Goal: Task Accomplishment & Management: Manage account settings

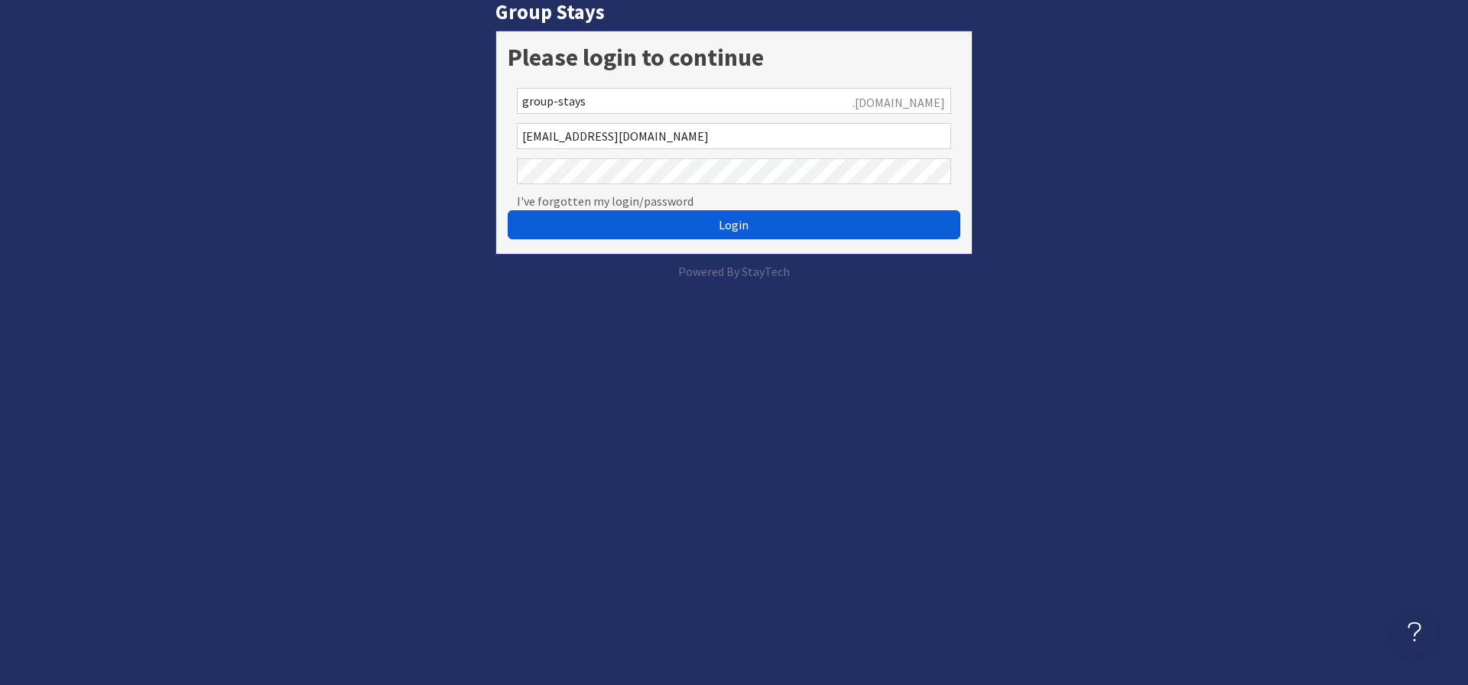
click at [622, 235] on button "Login" at bounding box center [734, 224] width 453 height 29
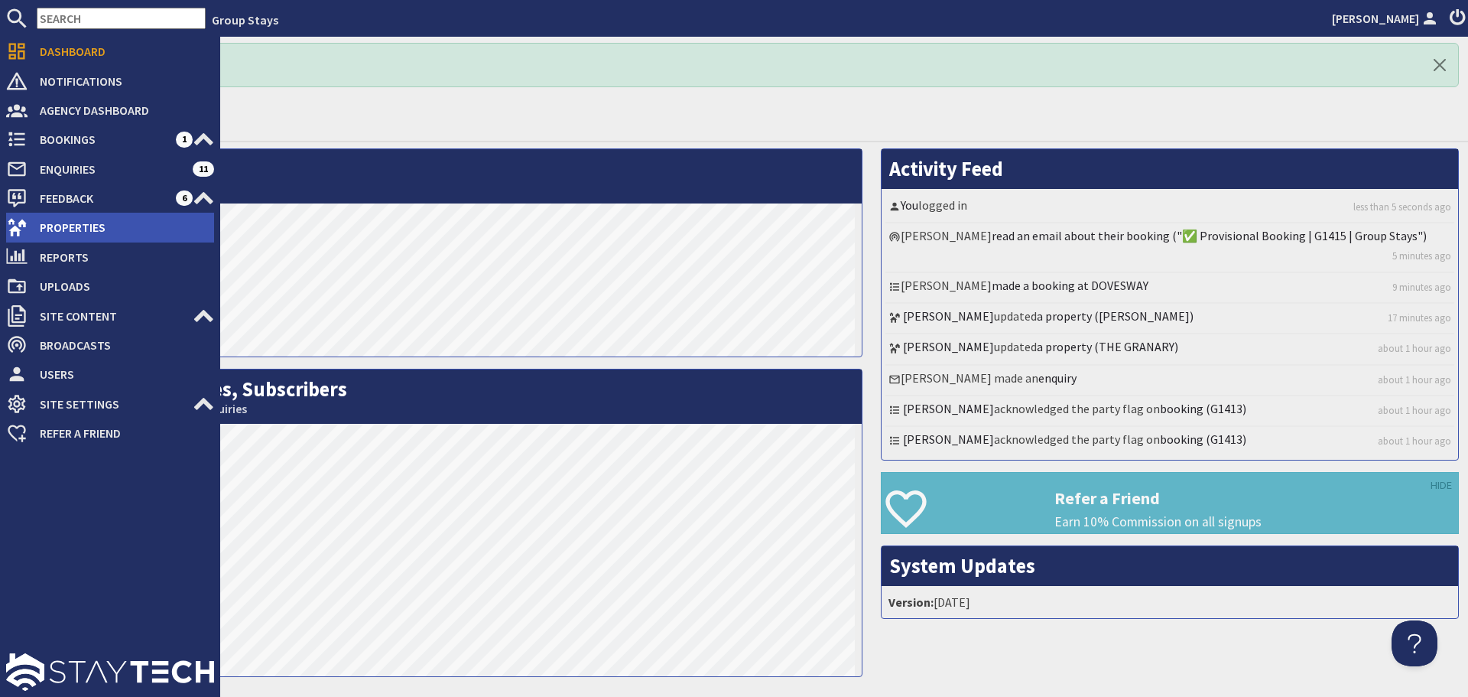
click at [12, 229] on use at bounding box center [17, 228] width 19 height 18
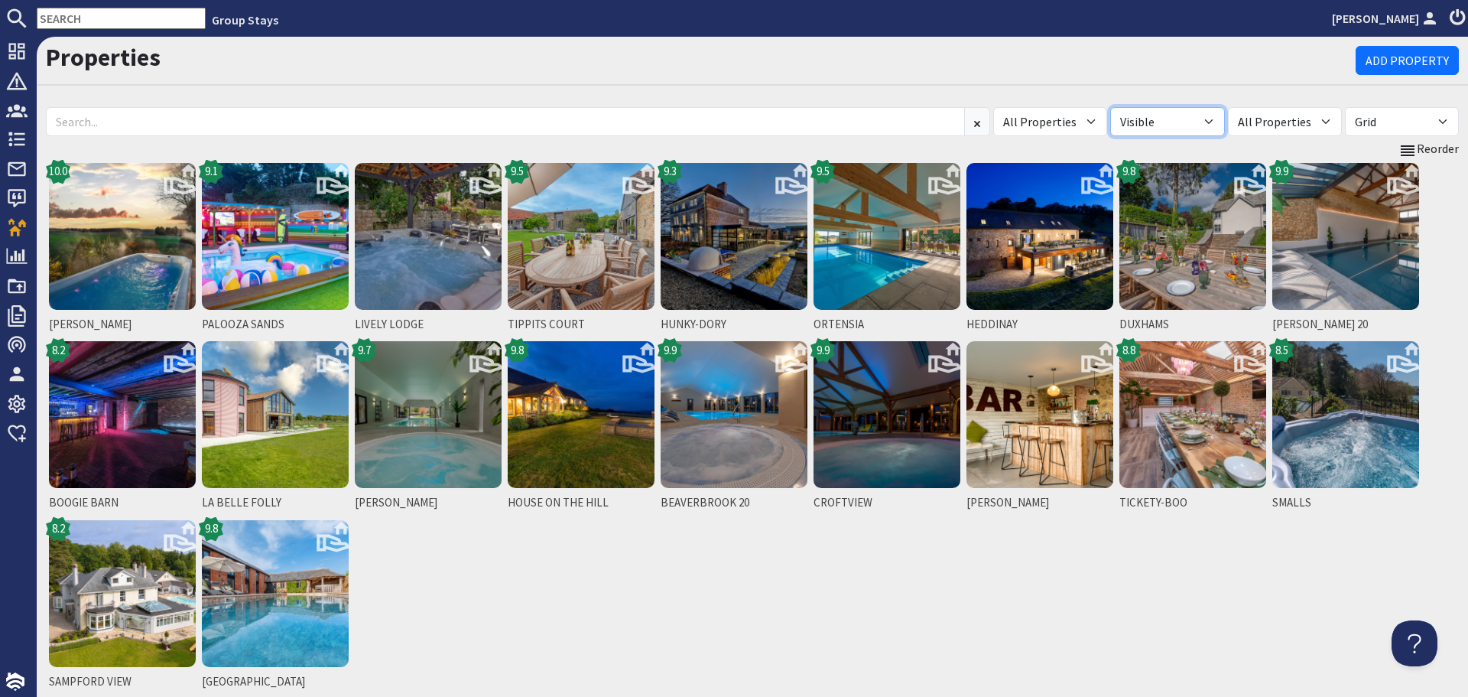
click at [1219, 117] on select "All Visible Not Visible" at bounding box center [1167, 121] width 114 height 29
select select "false"
click at [1139, 107] on select "All Visible Not Visible" at bounding box center [1167, 121] width 114 height 29
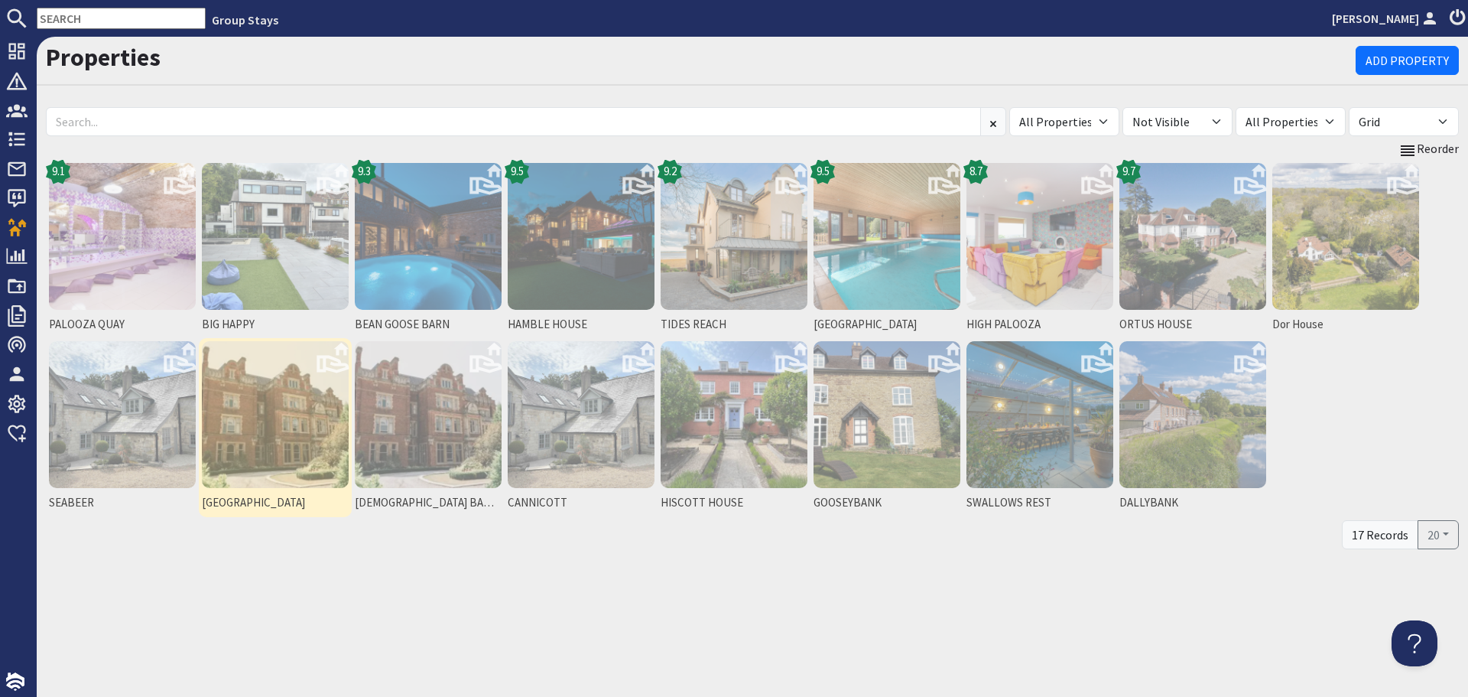
click at [294, 452] on img at bounding box center [275, 414] width 147 height 147
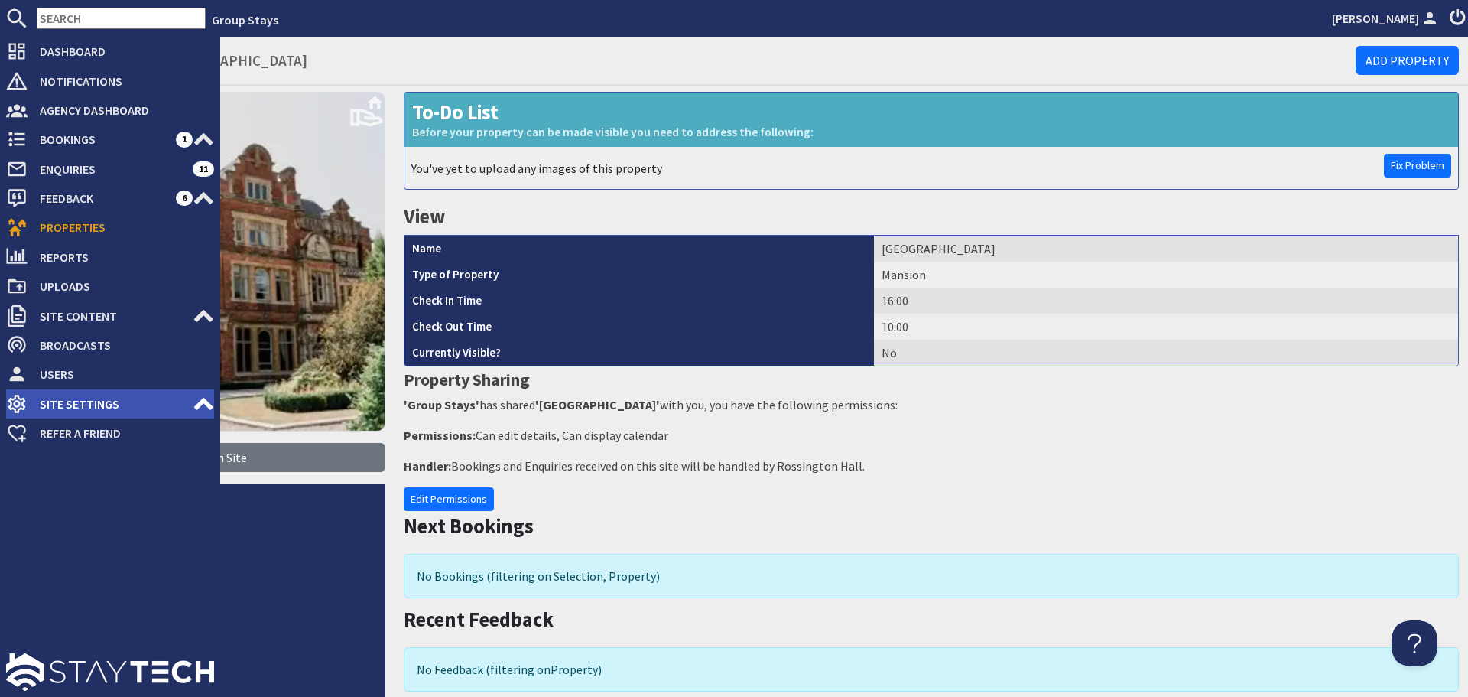
click at [197, 398] on icon at bounding box center [203, 403] width 21 height 21
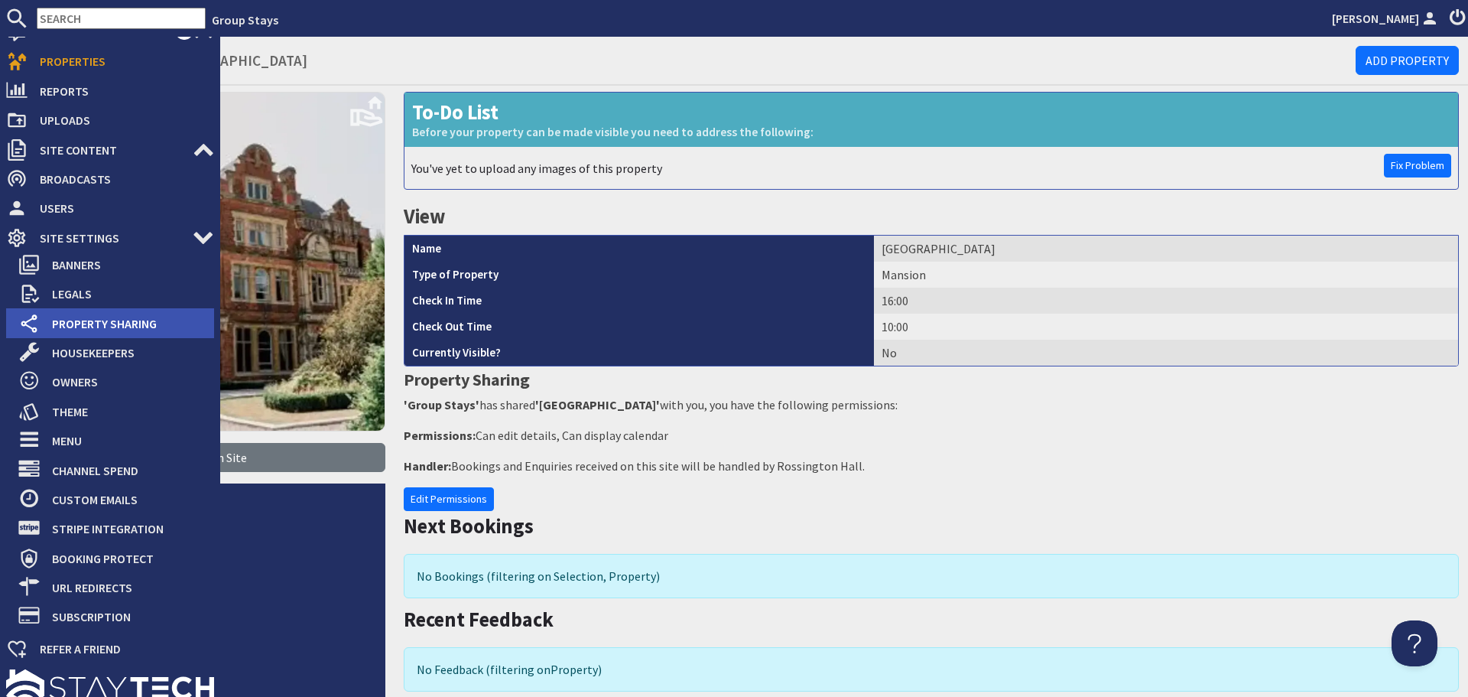
scroll to position [182, 0]
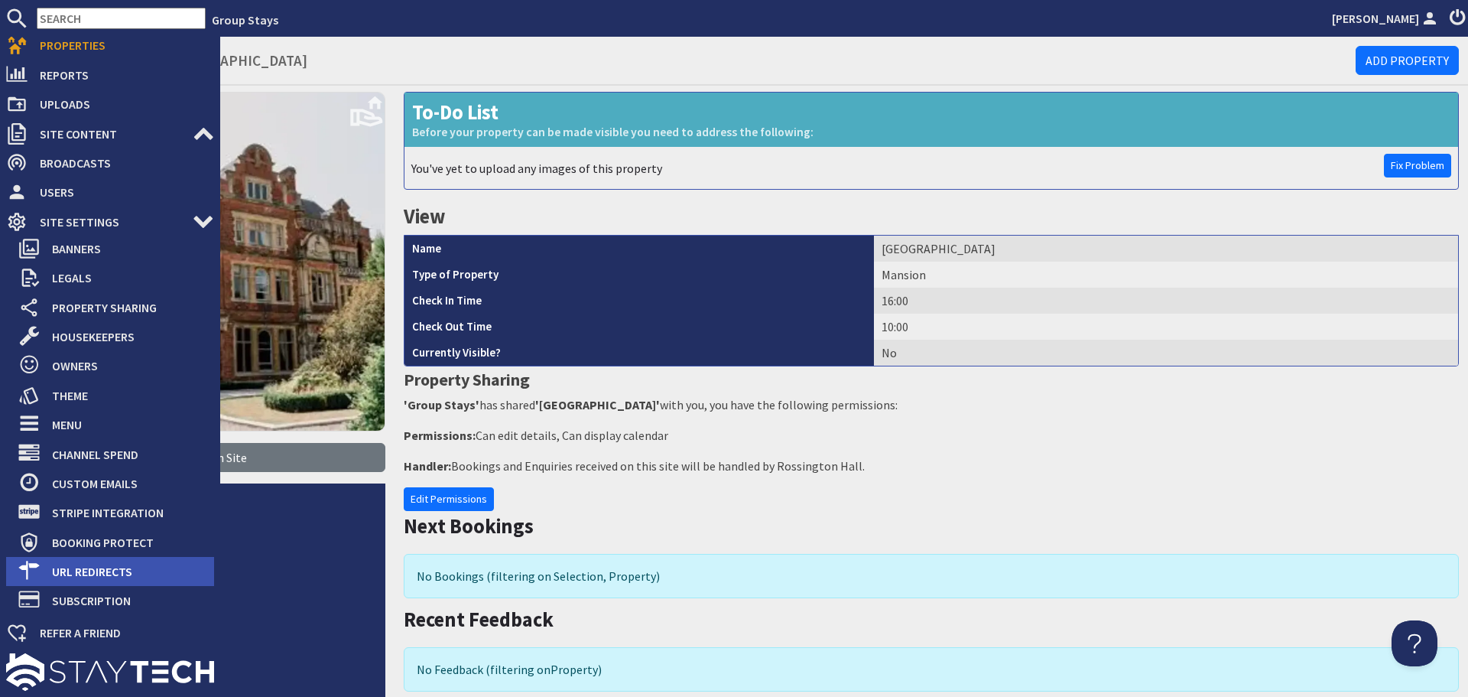
click at [133, 570] on span "URL Redirects" at bounding box center [127, 571] width 174 height 24
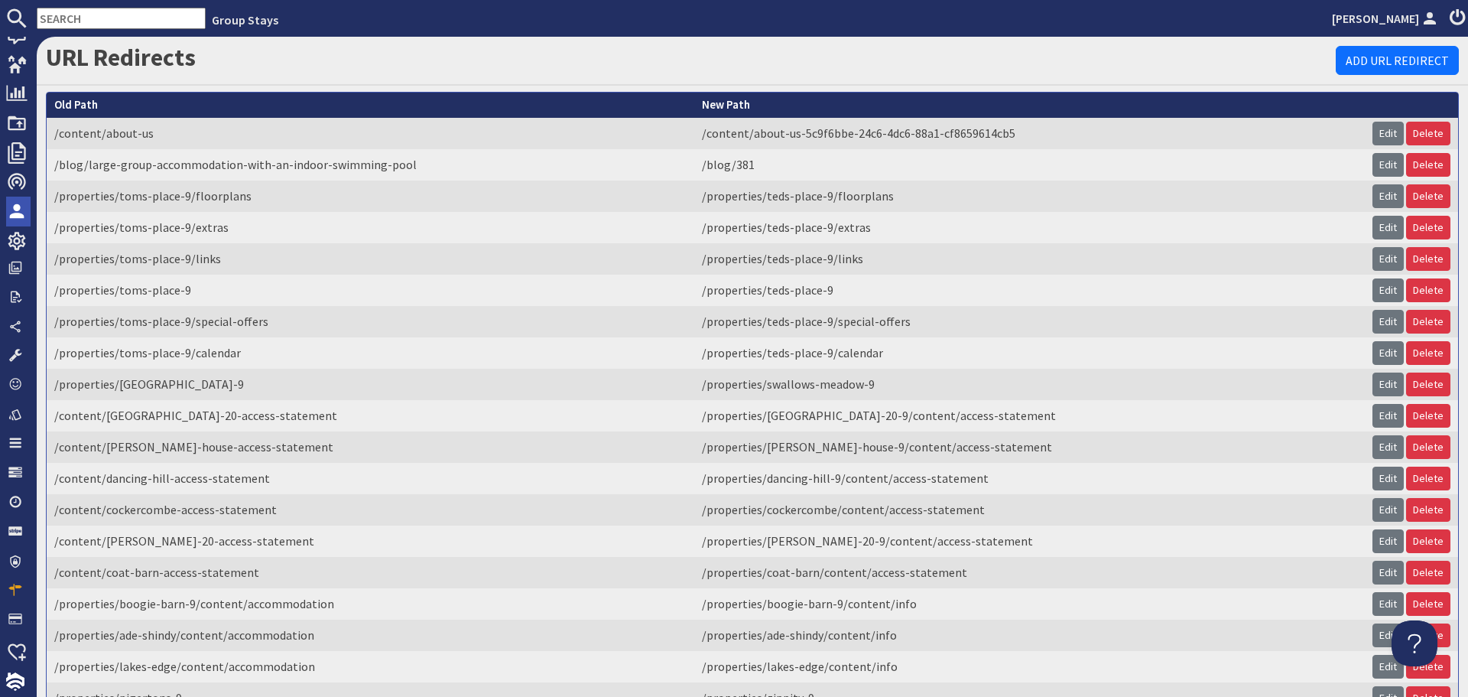
scroll to position [149, 0]
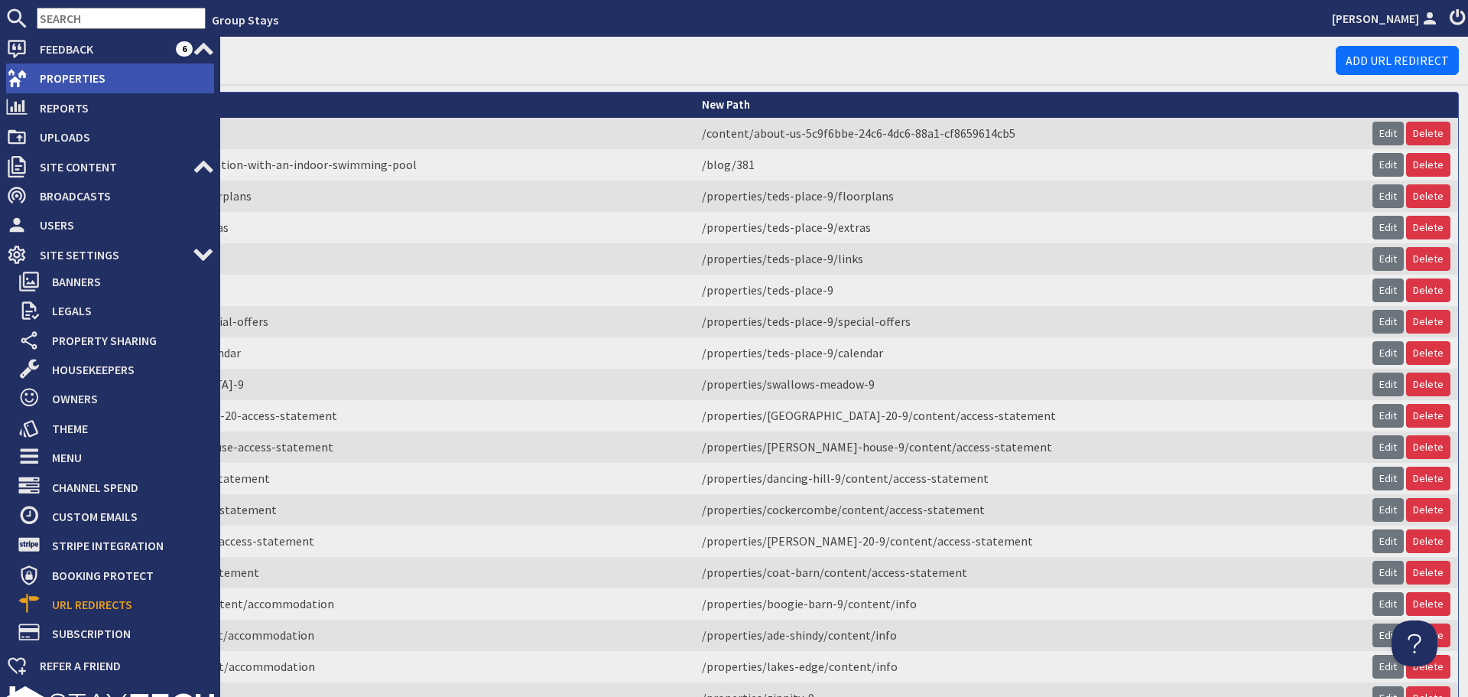
click at [81, 84] on span "Properties" at bounding box center [121, 78] width 187 height 24
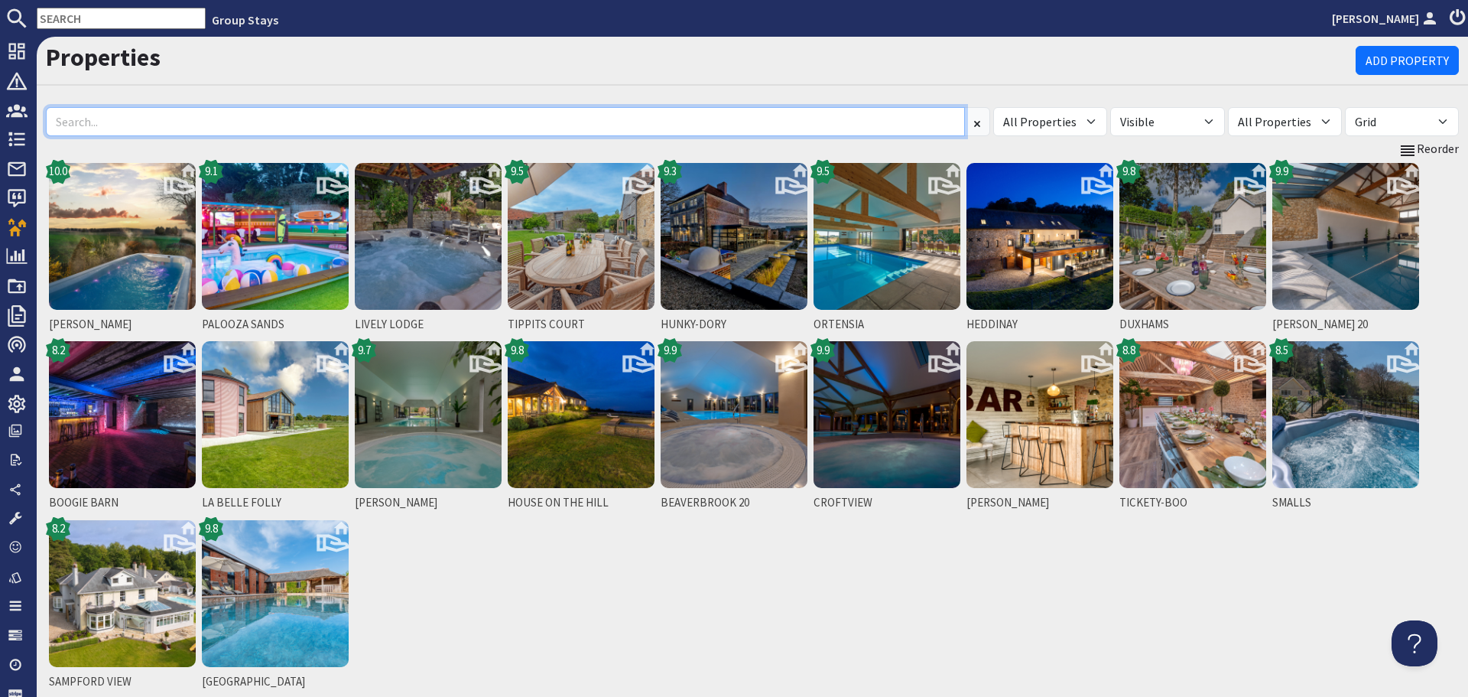
click at [252, 130] on input at bounding box center [505, 121] width 919 height 29
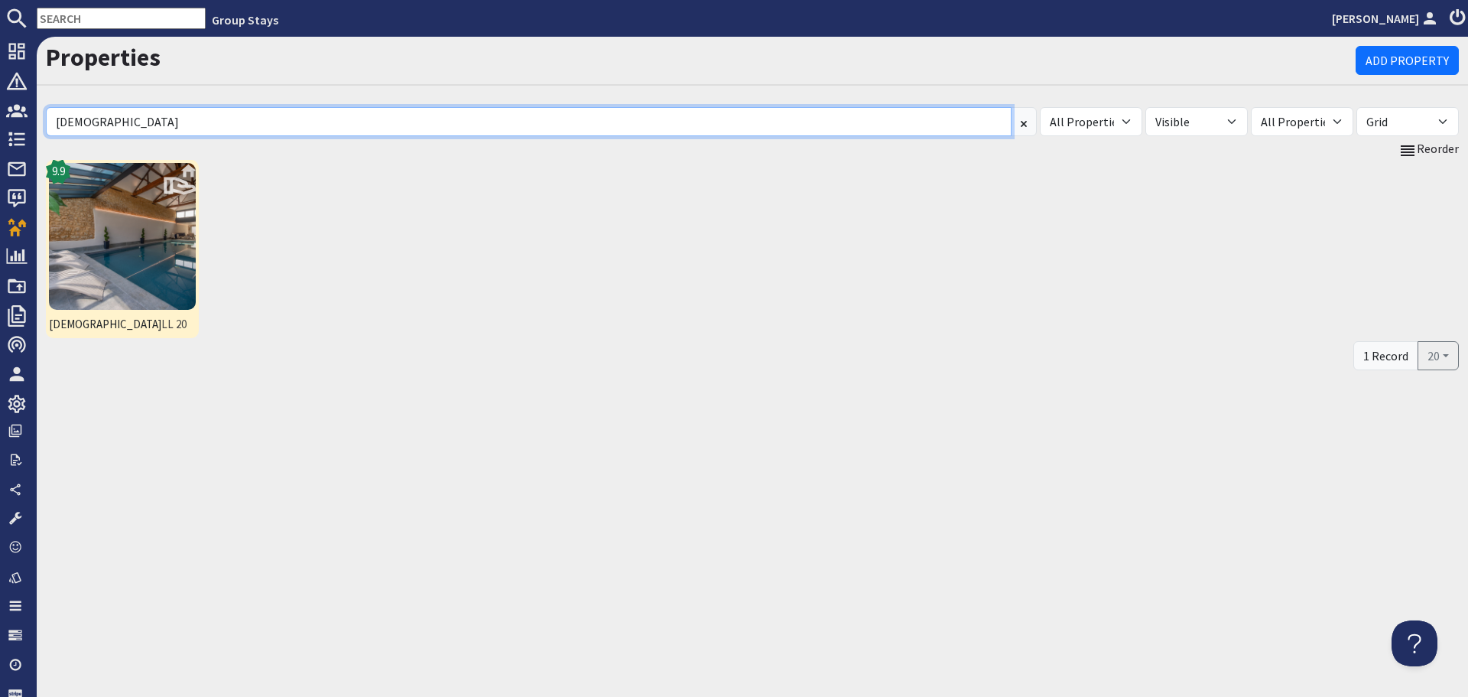
type input "churchi"
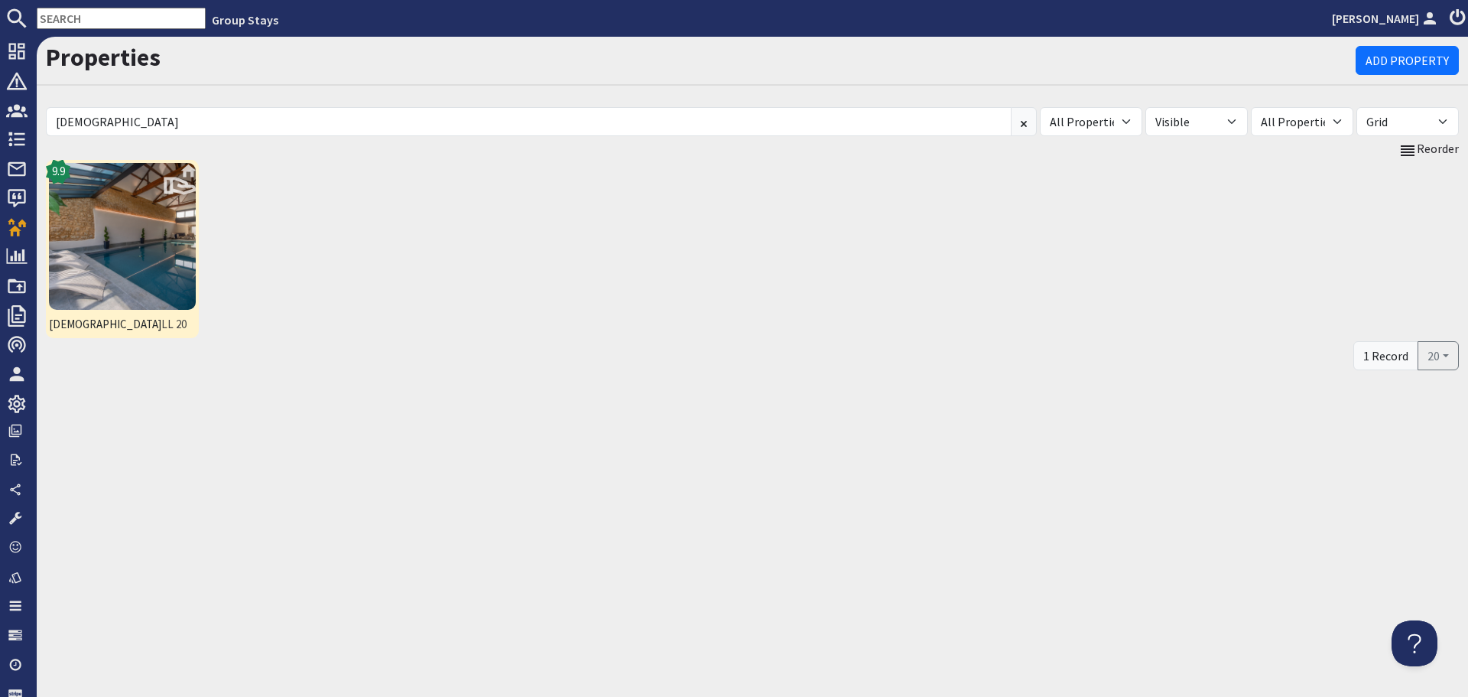
click at [168, 271] on img at bounding box center [122, 236] width 147 height 147
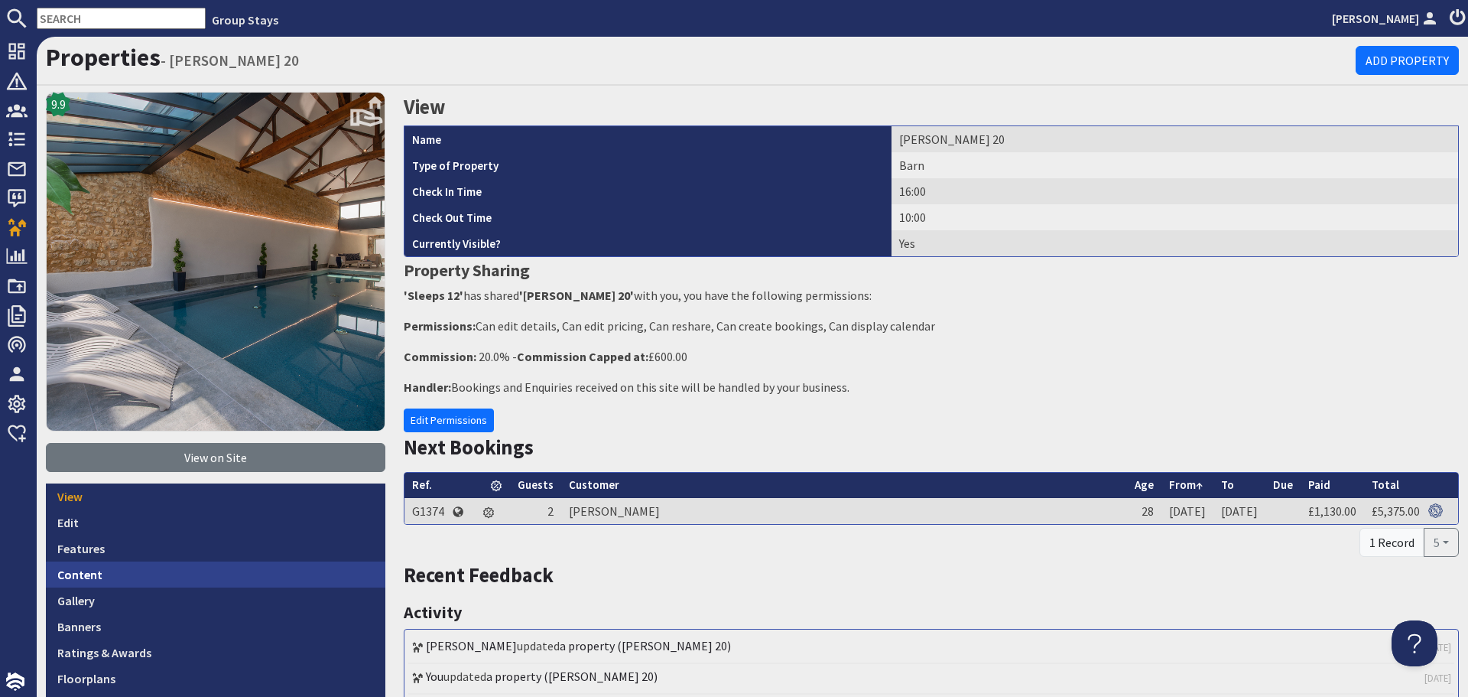
click at [175, 570] on link "Content" at bounding box center [215, 574] width 339 height 26
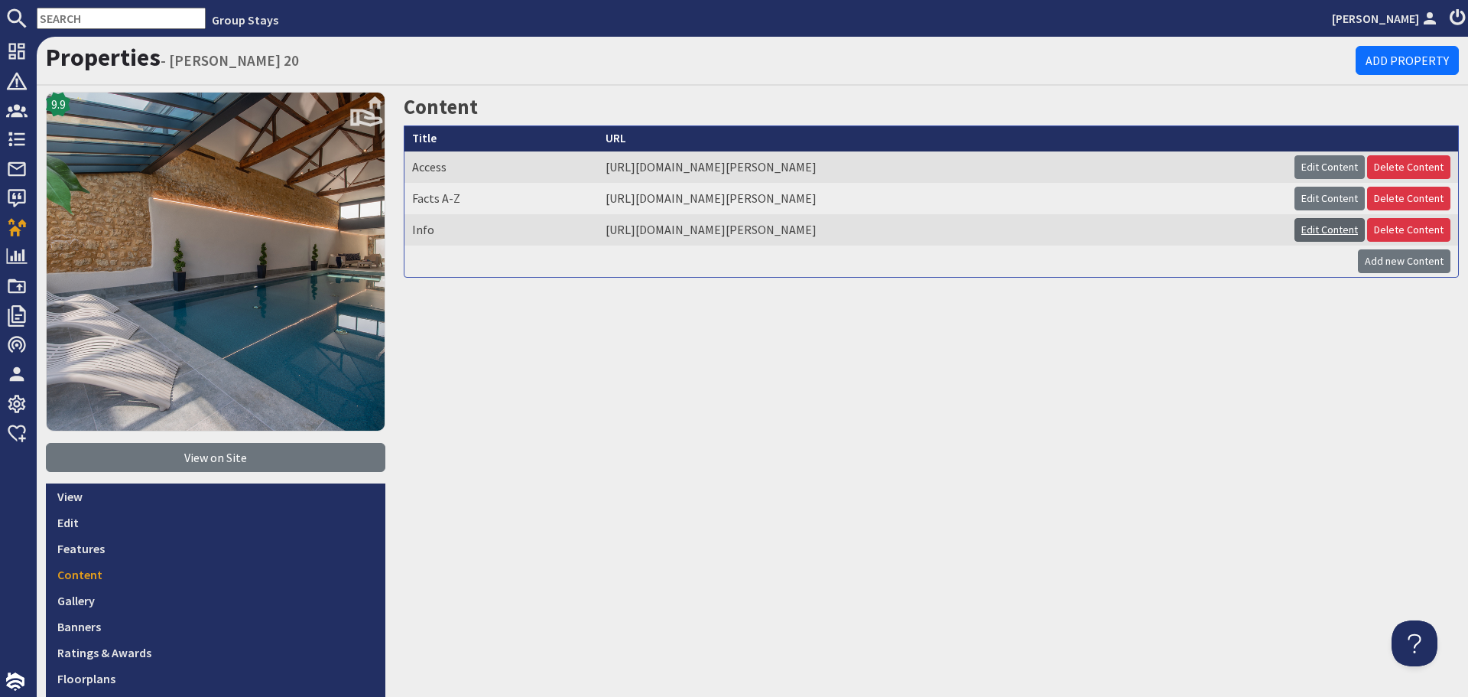
click at [1303, 232] on link "Edit Content" at bounding box center [1330, 230] width 70 height 24
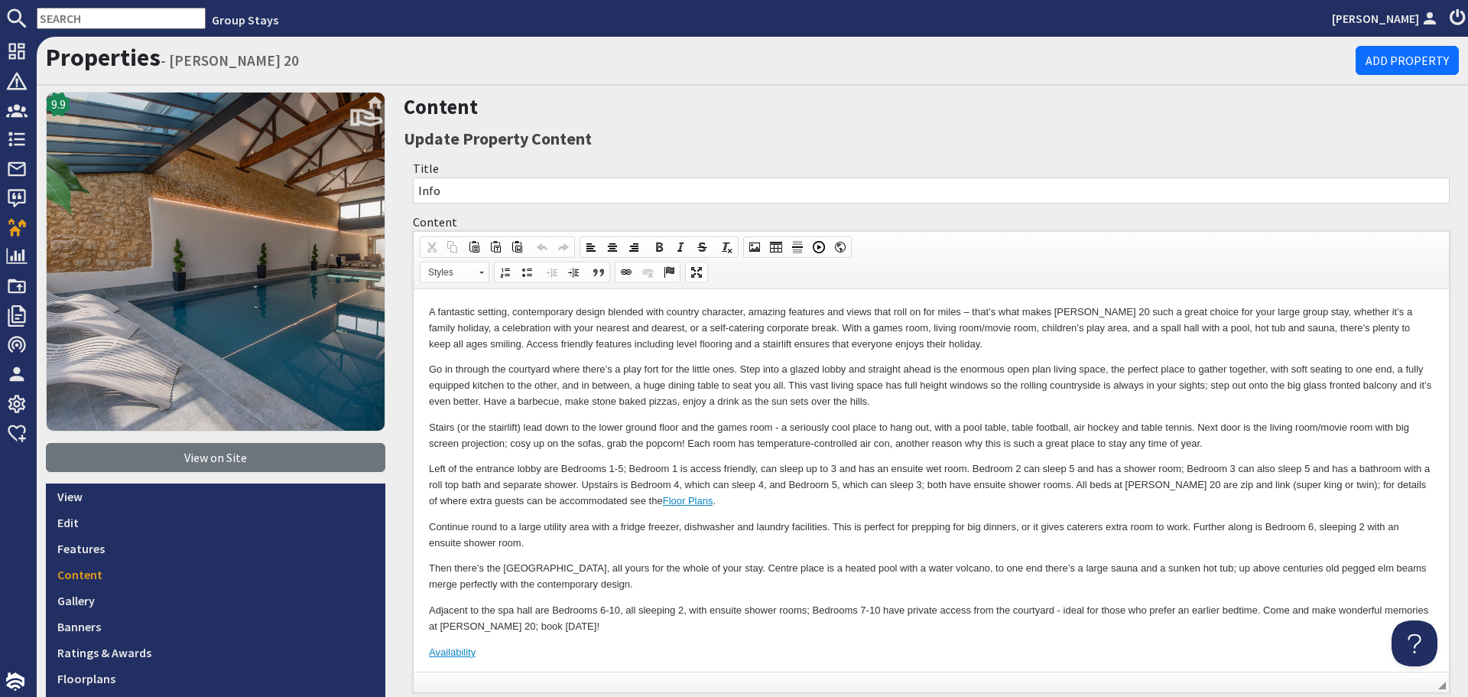
click at [931, 473] on p "Left of the entrance lobby are Bedrooms 1-5; Bedroom 1 is access friendly, can …" at bounding box center [931, 484] width 1005 height 47
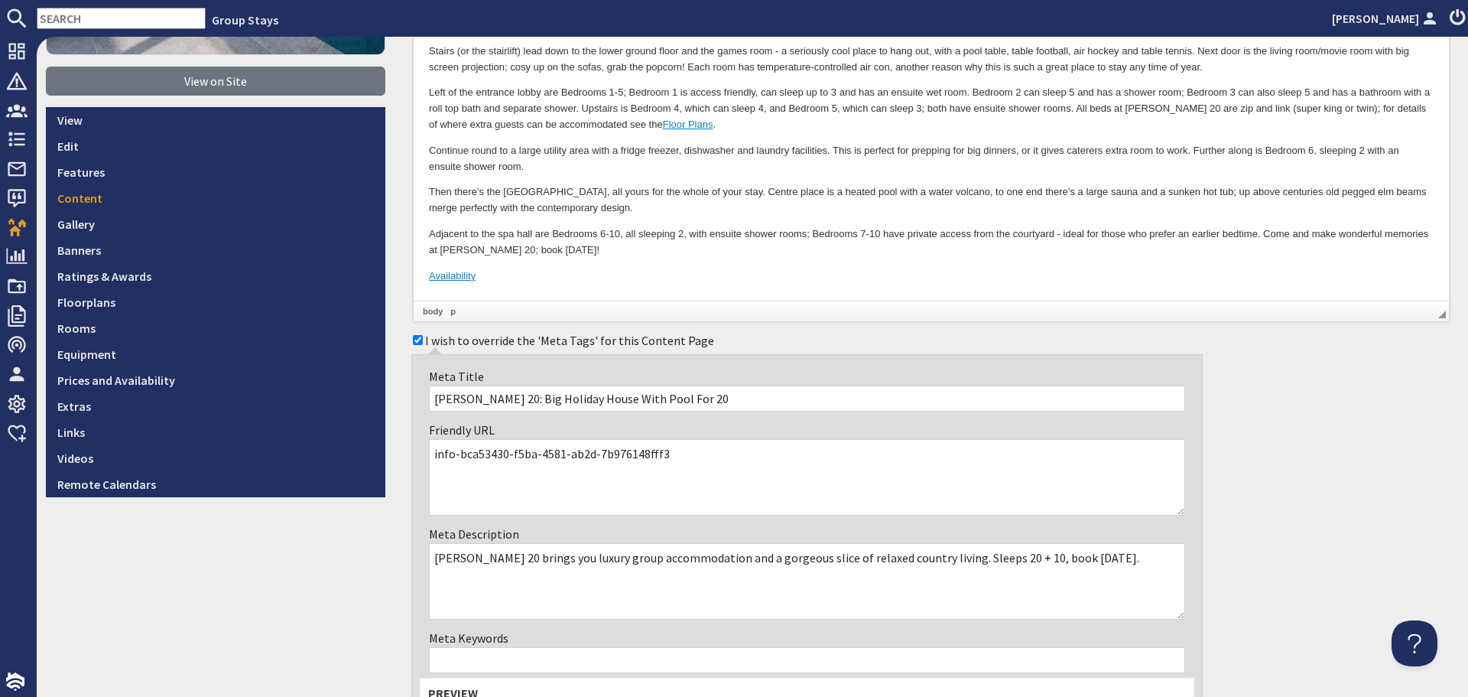
scroll to position [382, 0]
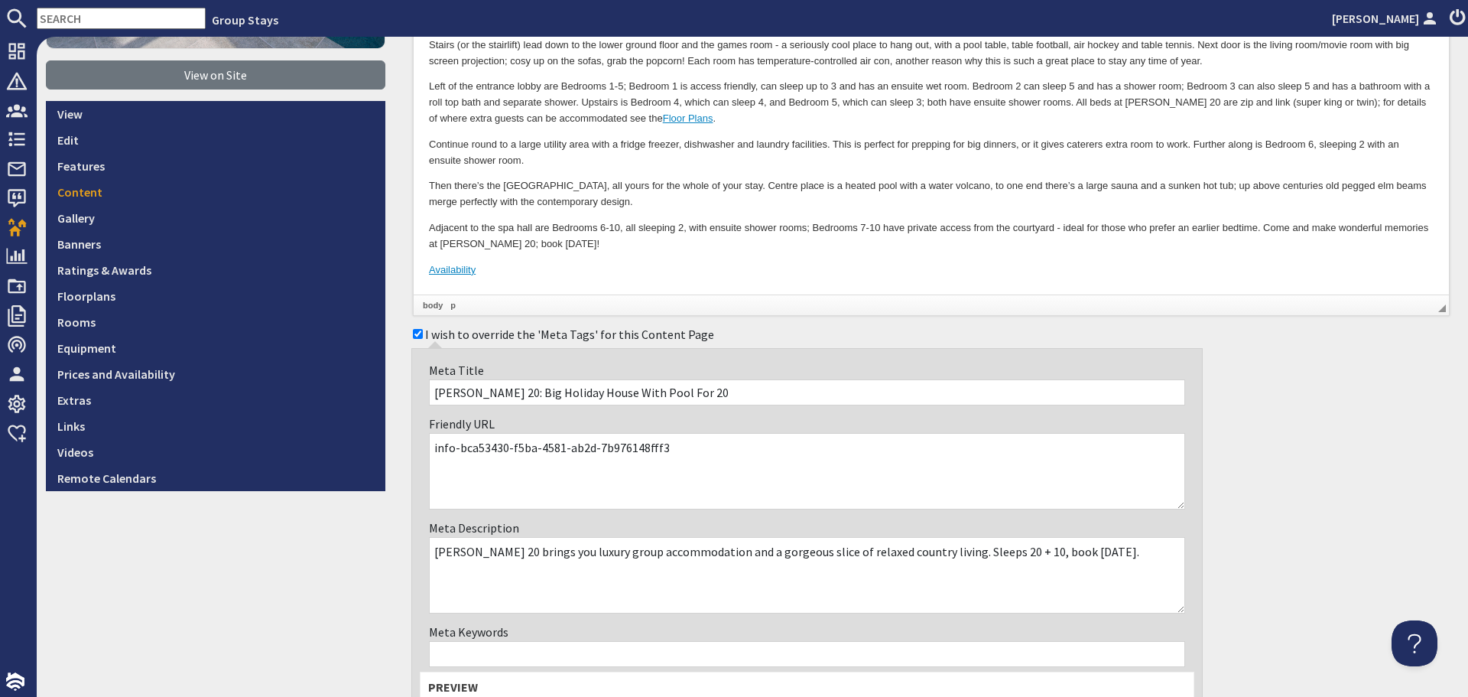
drag, startPoint x: 733, startPoint y: 458, endPoint x: 454, endPoint y: 443, distance: 279.5
click at [454, 443] on textarea "info-bca53430-f5ba-4581-ab2d-7b976148fff3" at bounding box center [807, 471] width 756 height 76
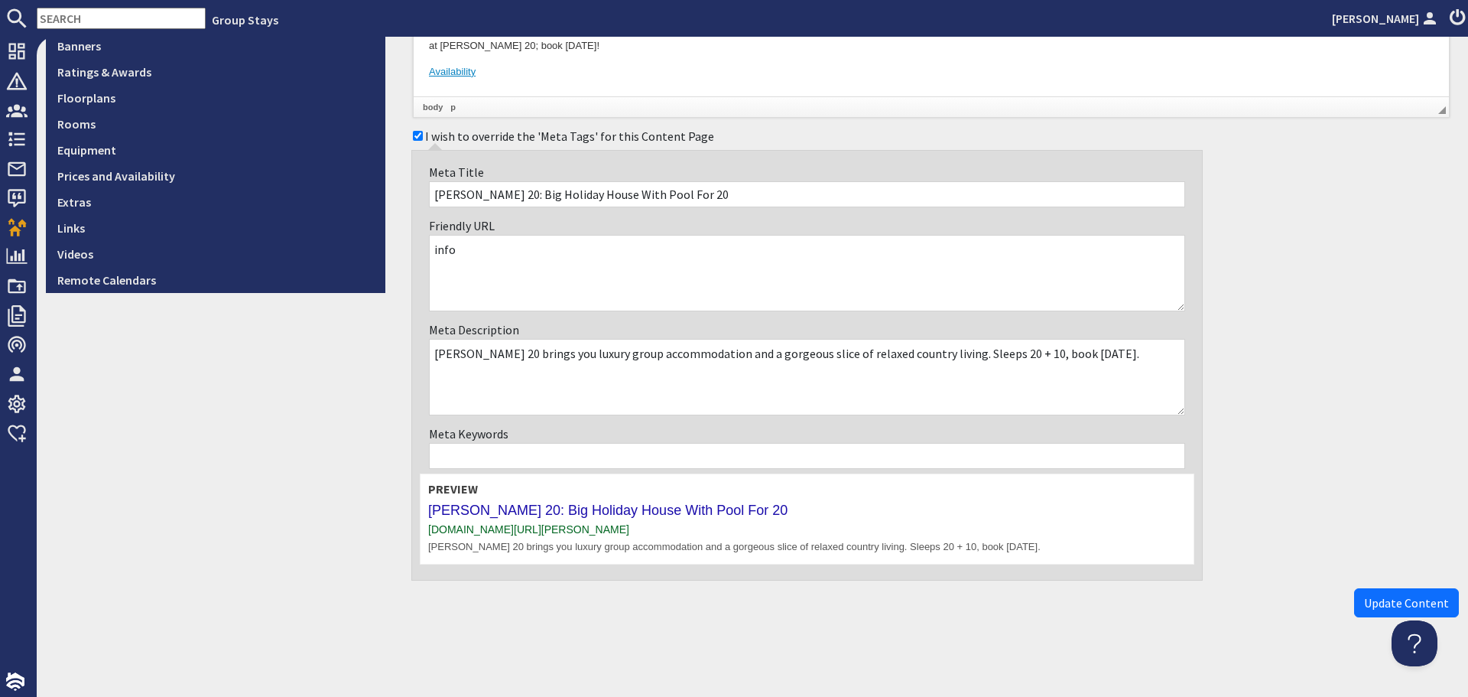
scroll to position [585, 0]
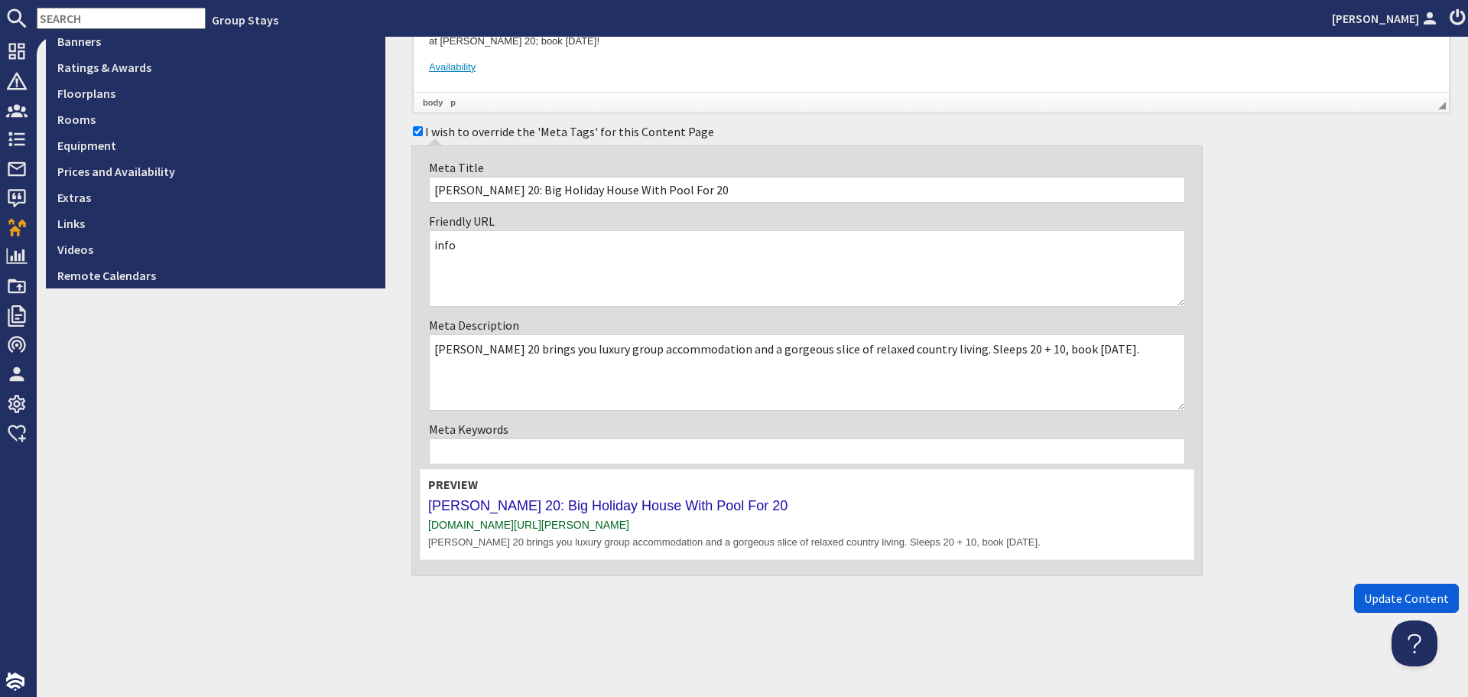
type textarea "info"
click at [1364, 601] on span "Update Content" at bounding box center [1406, 597] width 85 height 15
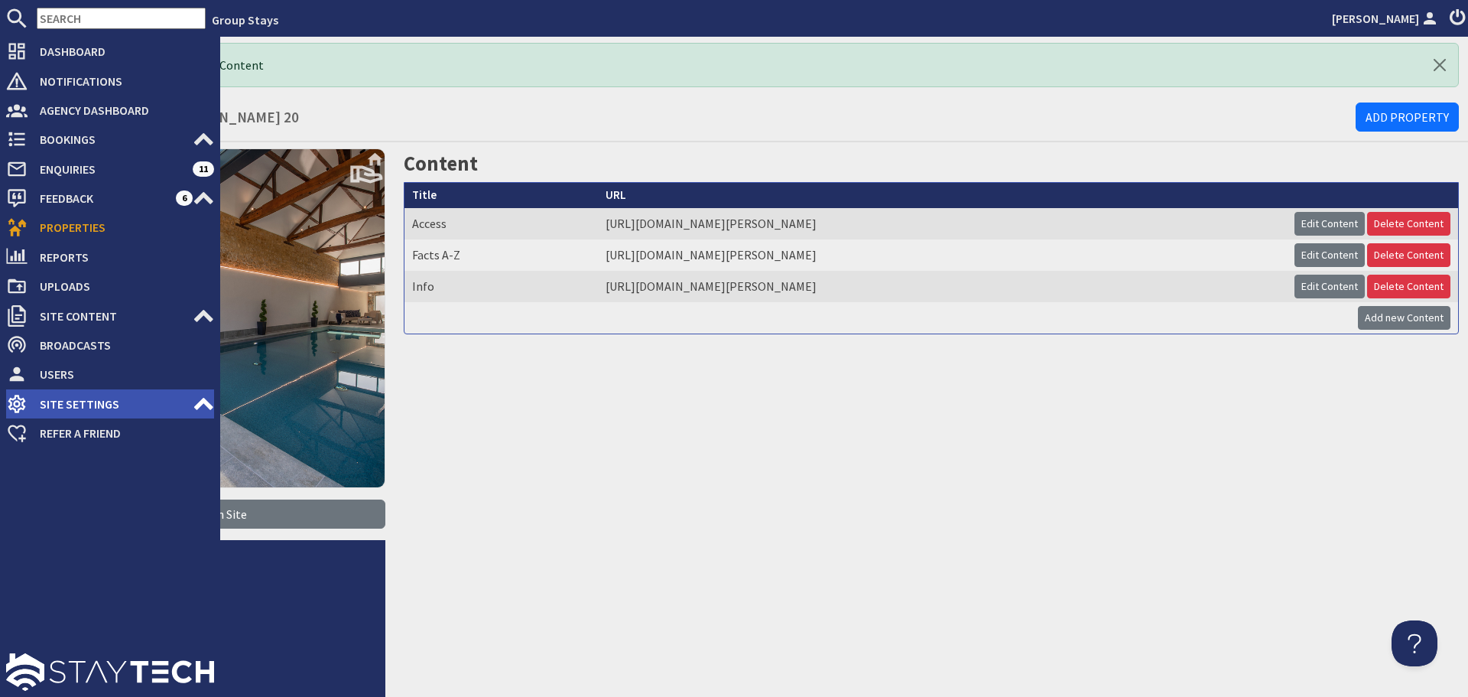
click at [95, 404] on span "Site Settings" at bounding box center [110, 403] width 165 height 24
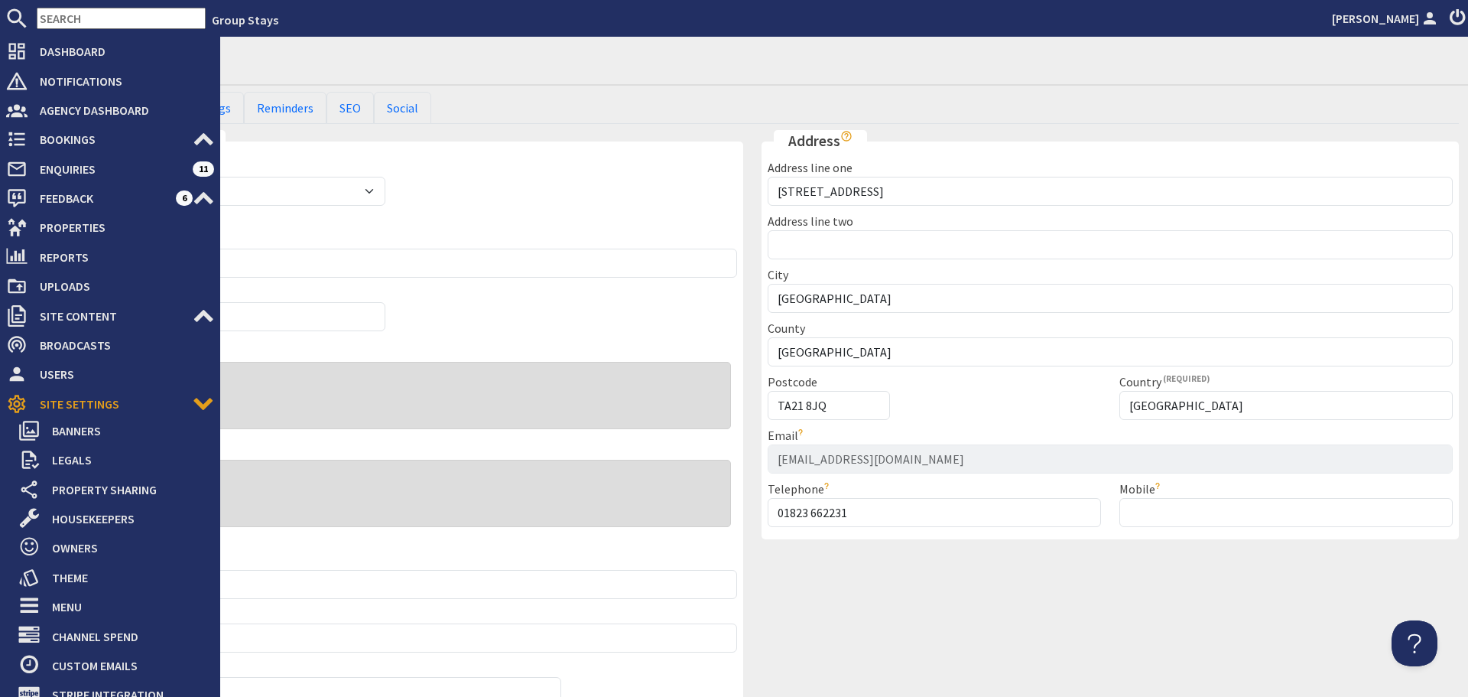
scroll to position [153, 0]
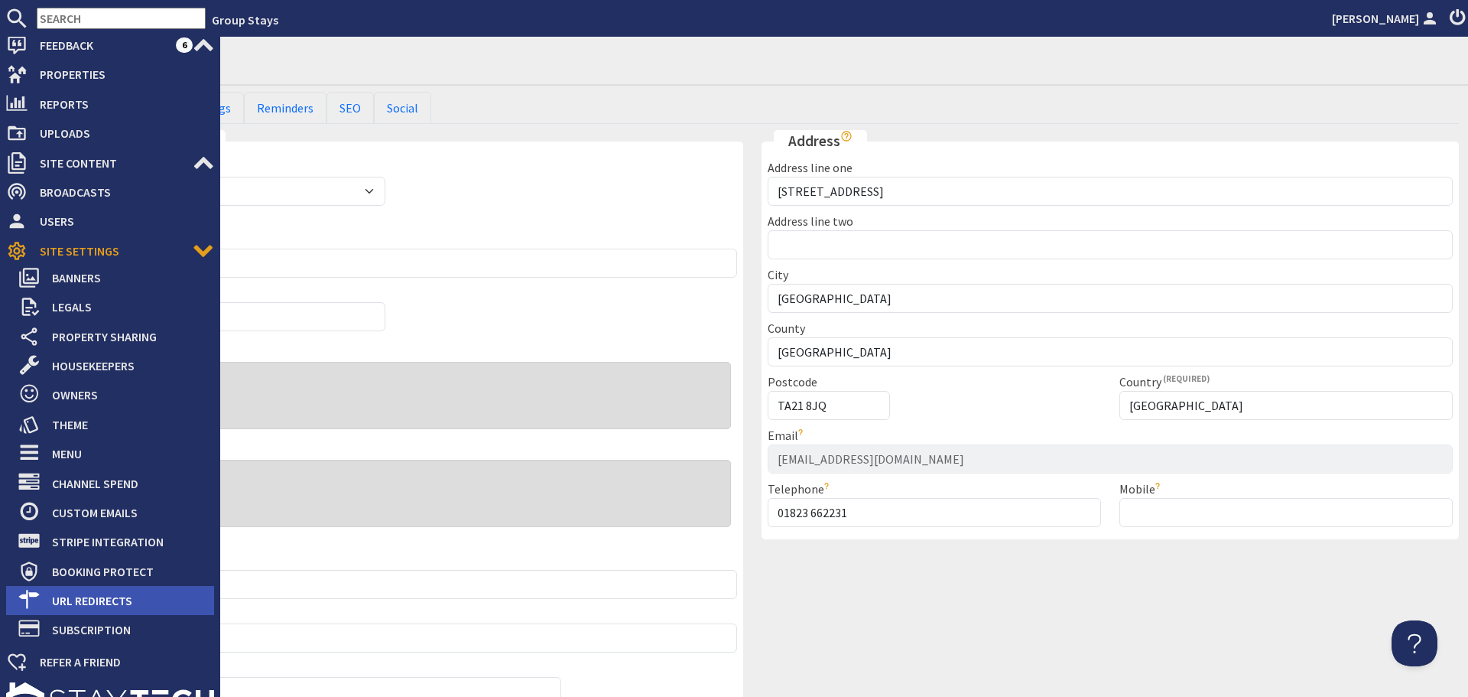
click at [117, 596] on span "URL Redirects" at bounding box center [127, 600] width 174 height 24
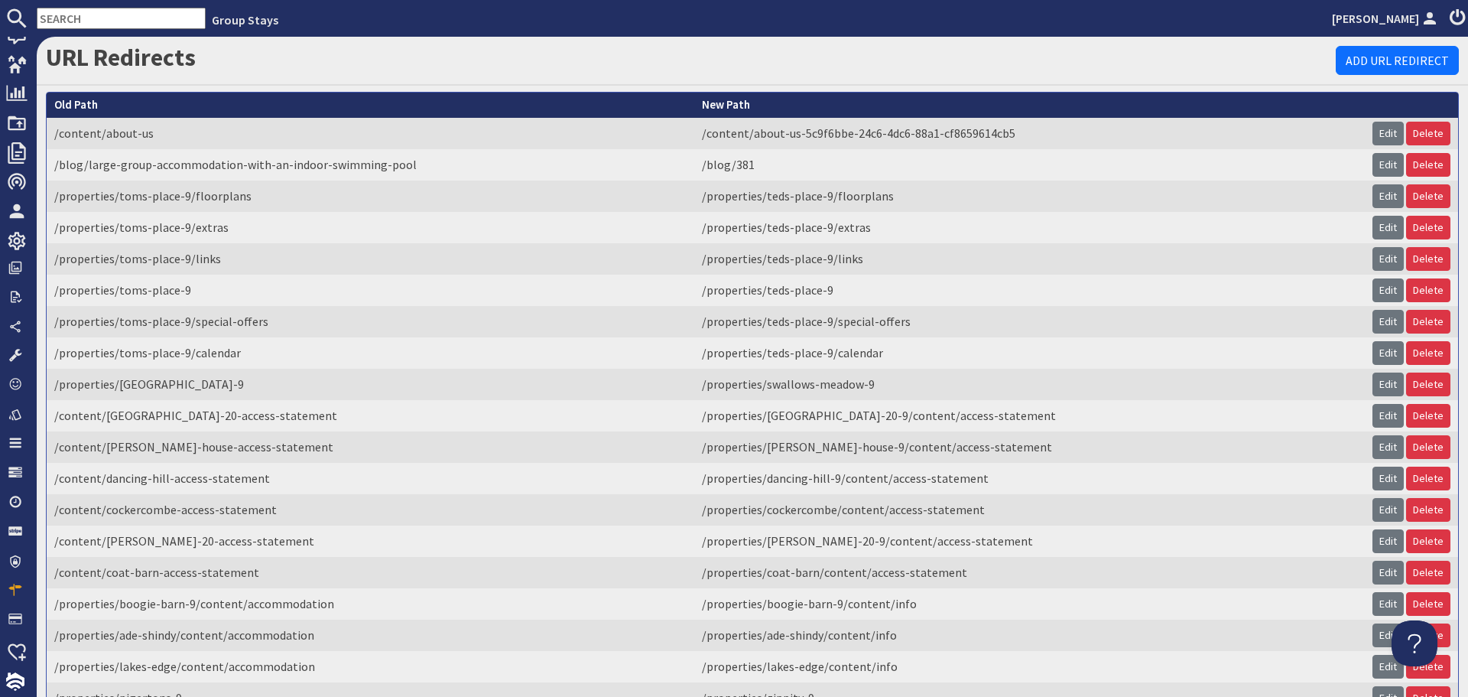
scroll to position [163, 0]
drag, startPoint x: 167, startPoint y: 22, endPoint x: 174, endPoint y: 27, distance: 8.3
click at [160, 22] on input "text" at bounding box center [121, 18] width 169 height 21
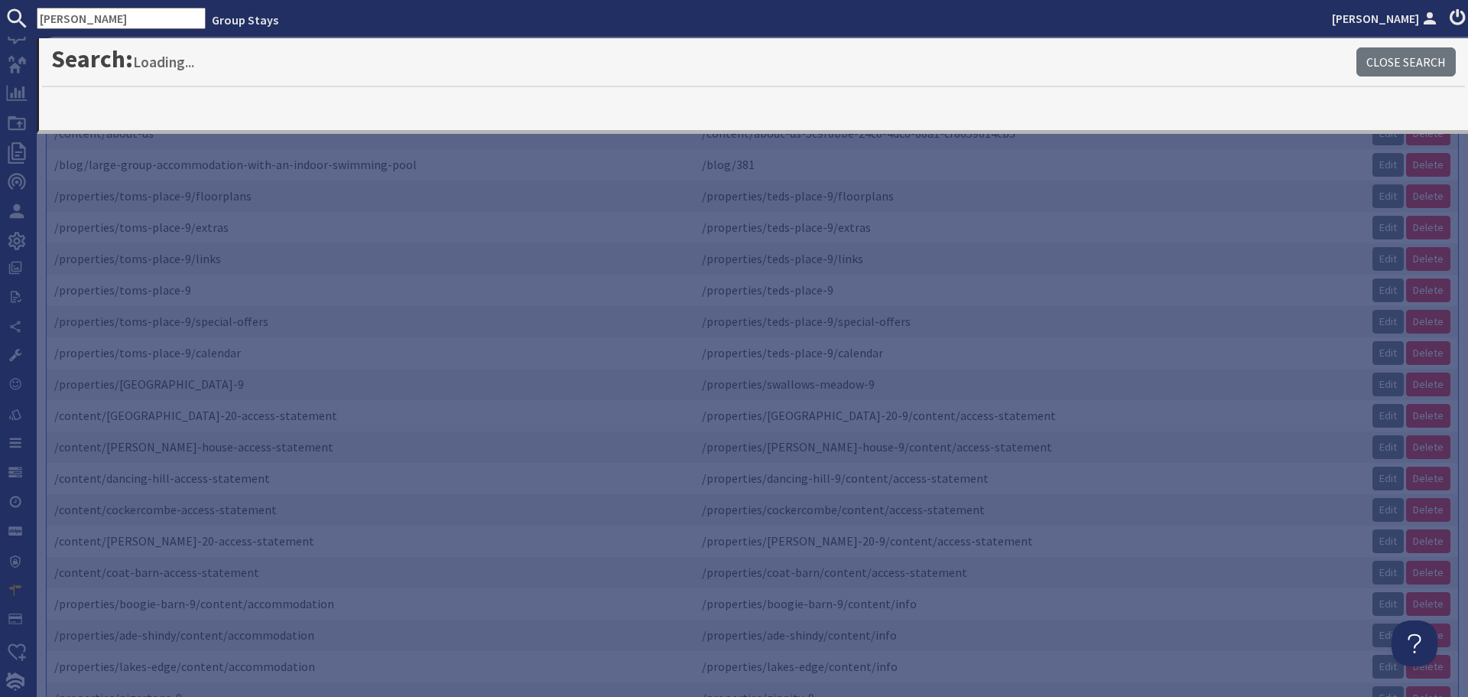
type input "churchill"
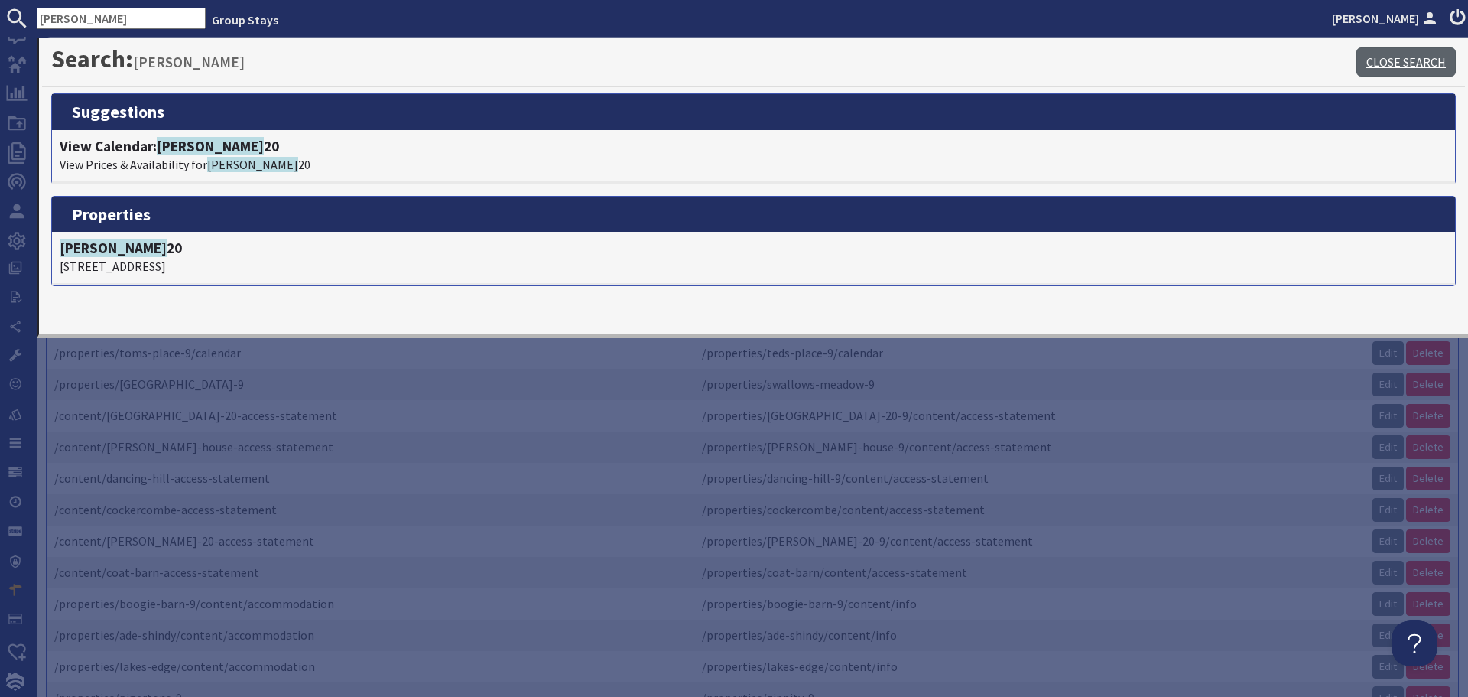
click at [1420, 57] on link "Close Search" at bounding box center [1405, 61] width 99 height 29
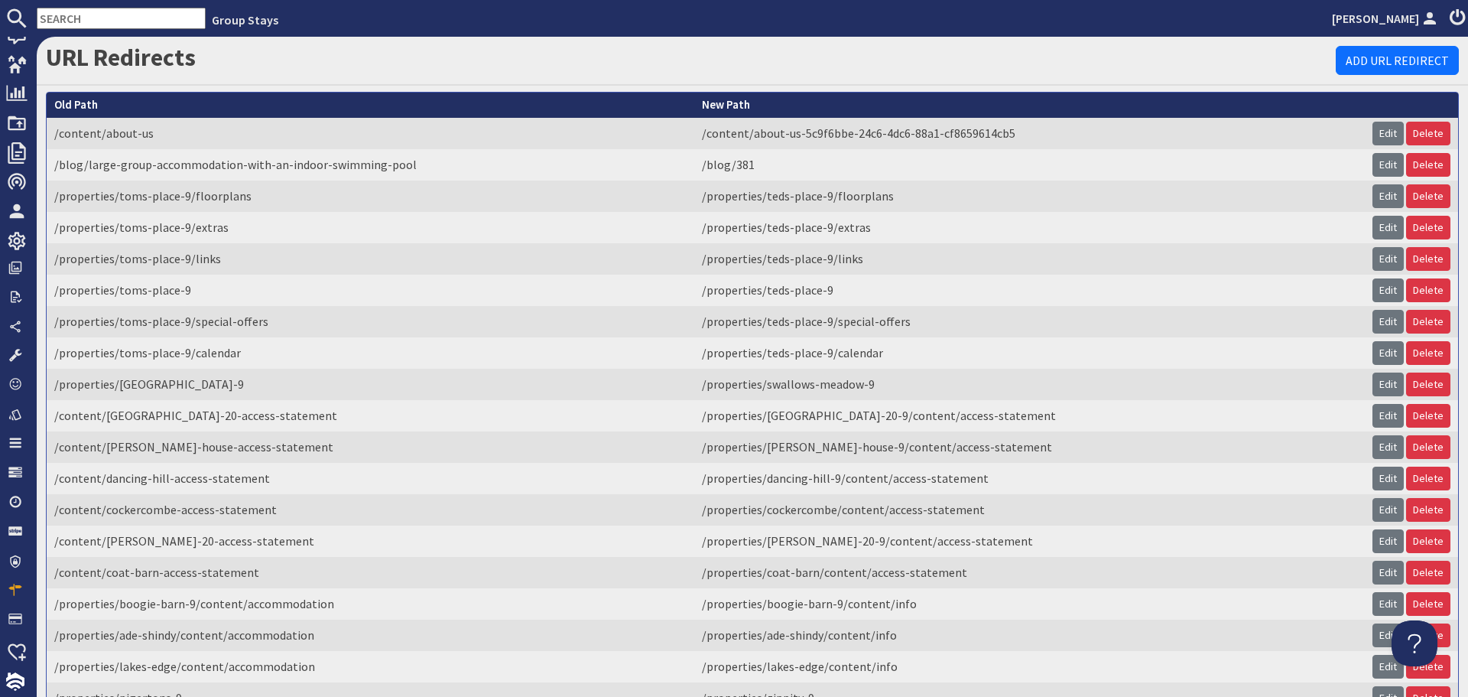
scroll to position [1911, 0]
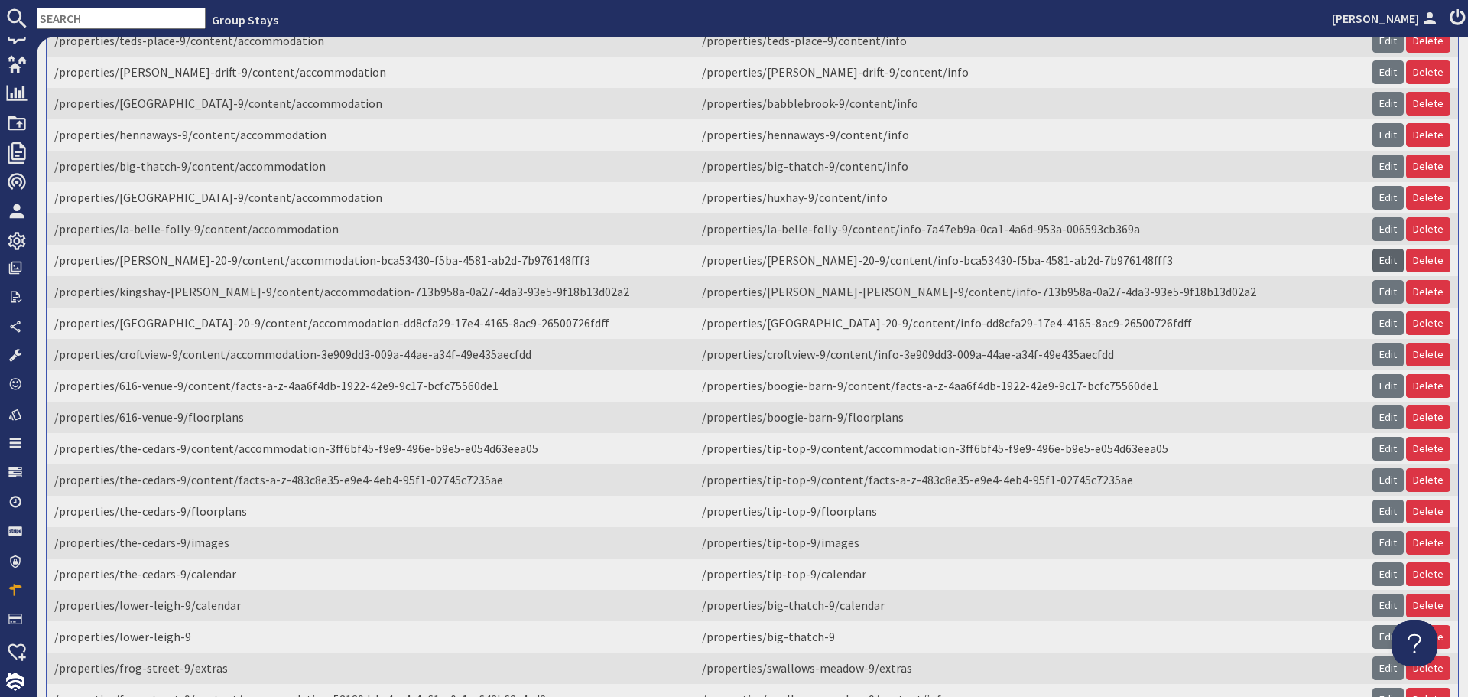
click at [1375, 272] on link "Edit" at bounding box center [1388, 261] width 31 height 24
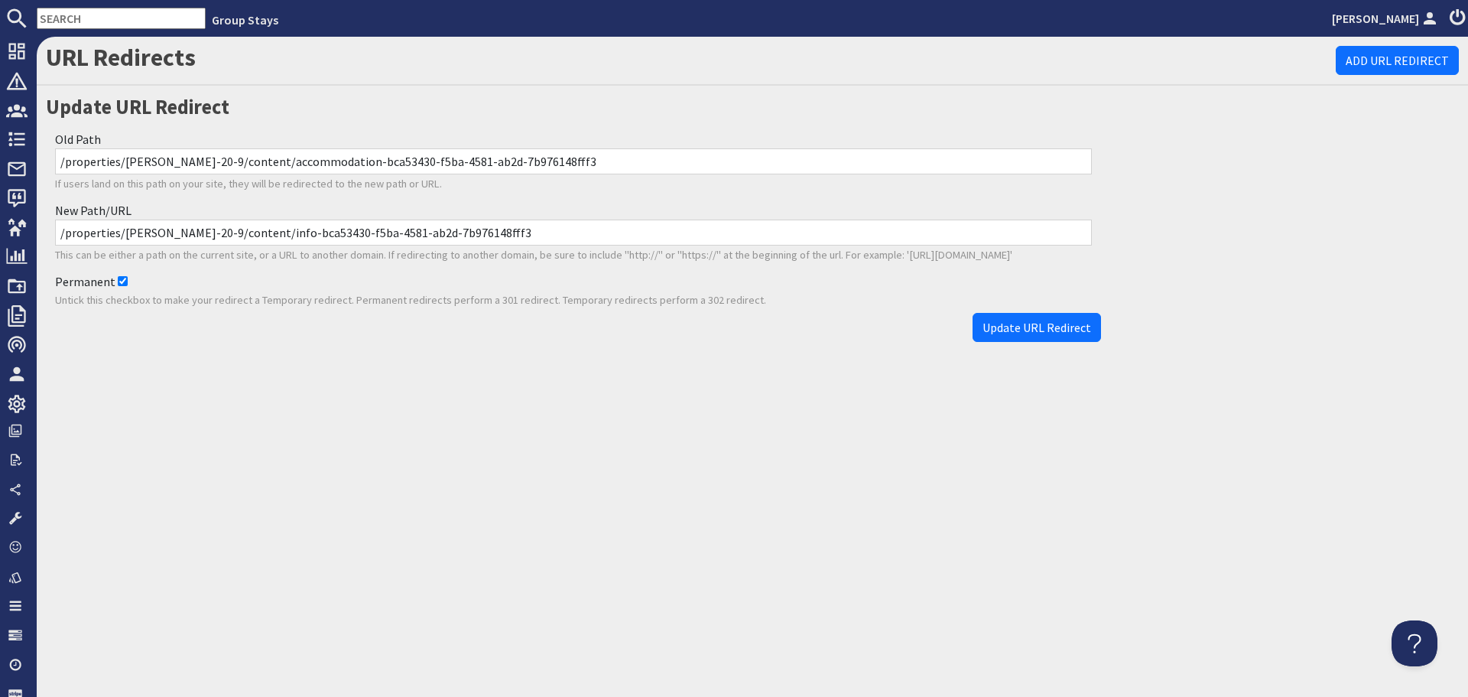
drag, startPoint x: 557, startPoint y: 239, endPoint x: 259, endPoint y: 216, distance: 299.1
click at [259, 216] on div "New Path/URL /properties/churchill-20-9/content/info-bca53430-f5ba-4581-ab2d-7b…" at bounding box center [573, 232] width 1055 height 71
type input "/properties/churchill-20-9/content/info"
drag, startPoint x: 670, startPoint y: 166, endPoint x: 45, endPoint y: 128, distance: 625.8
click at [45, 128] on div "Update URL Redirect Old Path /properties/churchill-20-9/content/accommodation-b…" at bounding box center [574, 221] width 1074 height 258
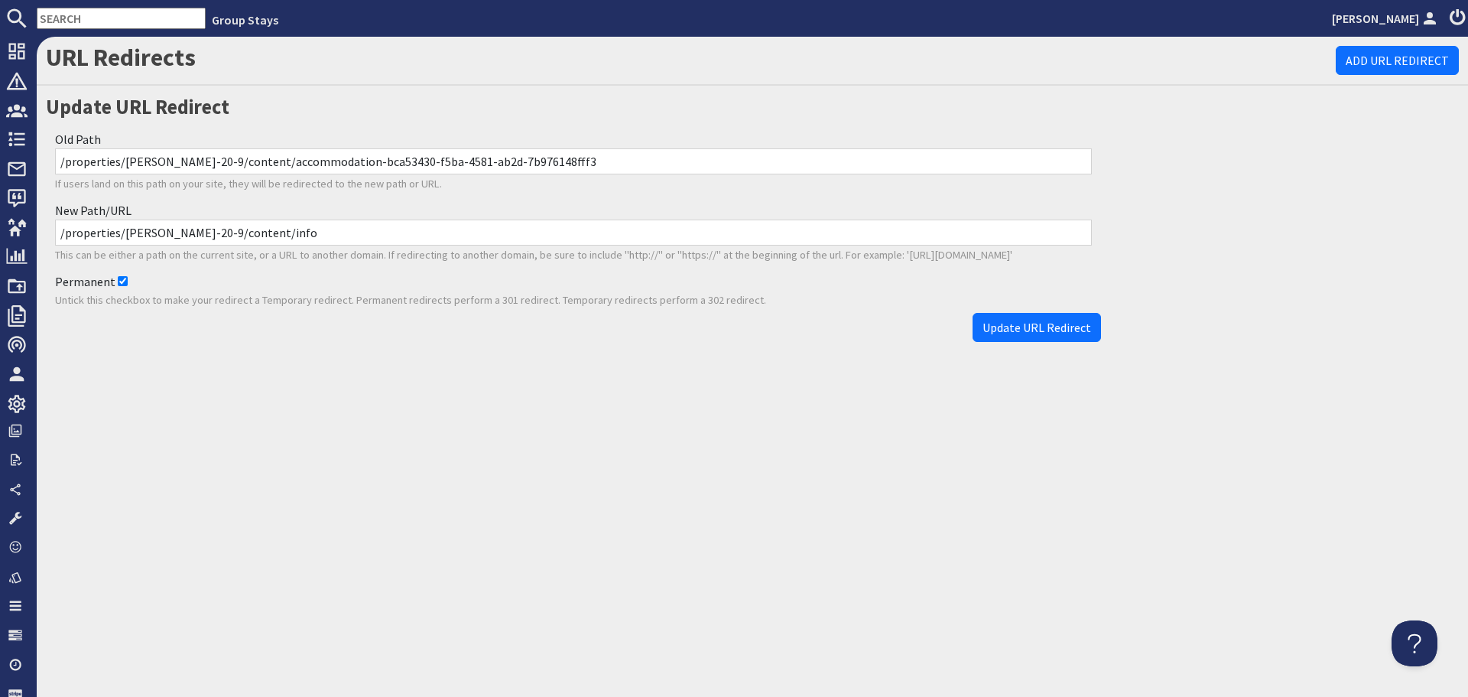
click at [990, 495] on div "URL Redirects Add URL Redirect Update URL Redirect Old Path /properties/churchi…" at bounding box center [752, 367] width 1431 height 660
click at [1027, 330] on span "Update URL Redirect" at bounding box center [1037, 327] width 109 height 15
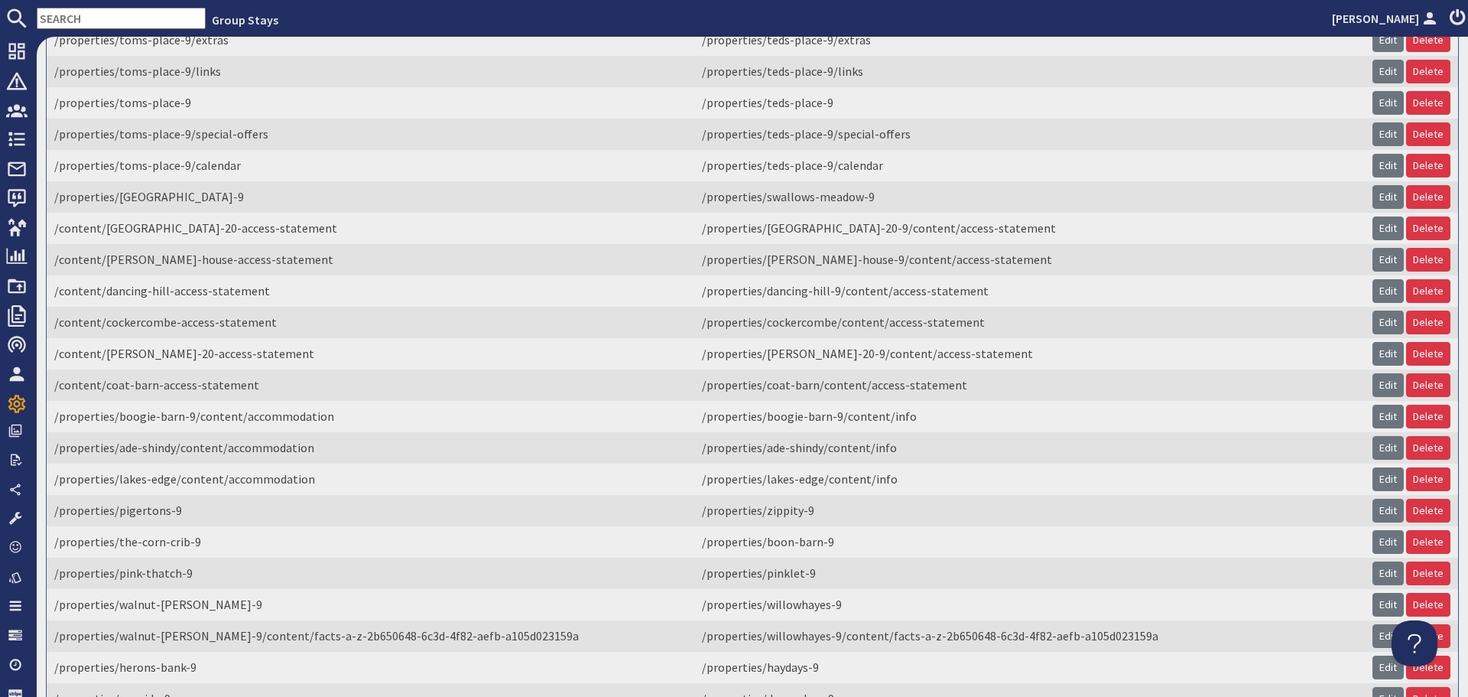
scroll to position [1911, 0]
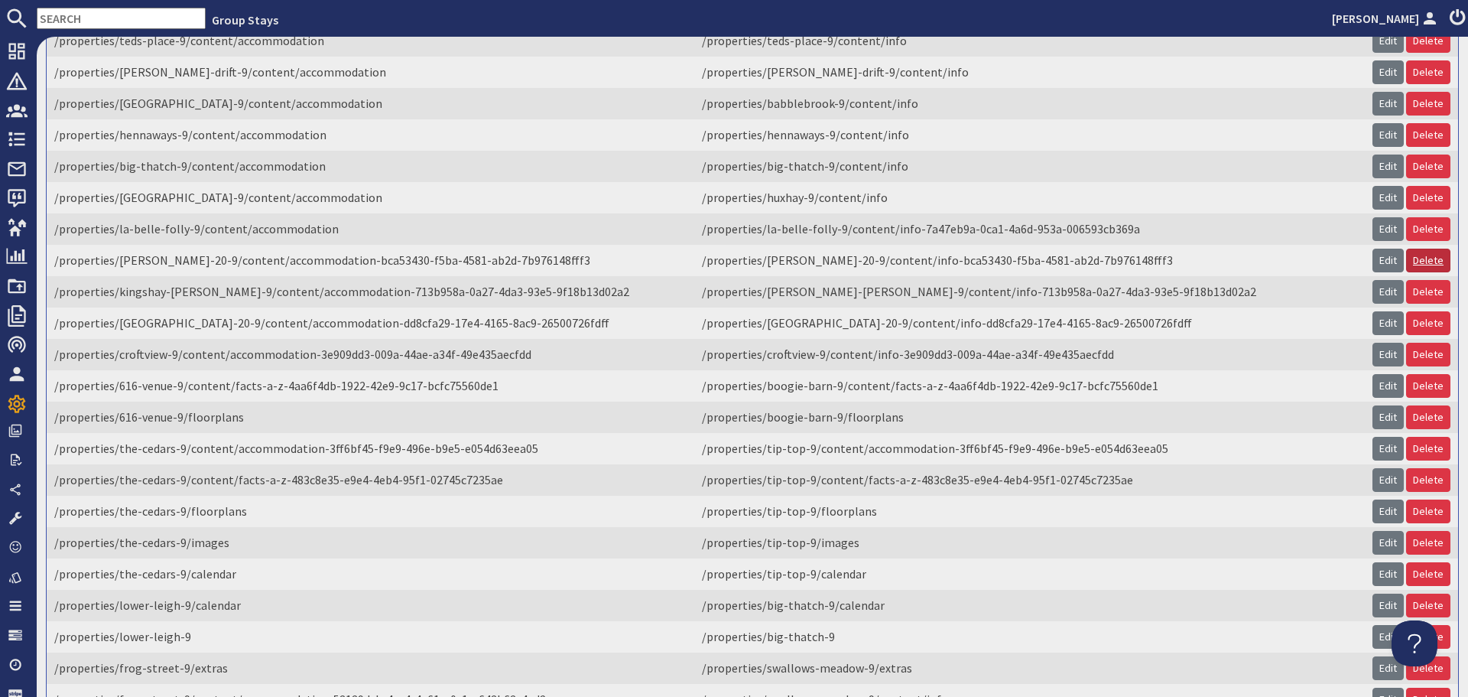
click at [1413, 272] on link "Delete" at bounding box center [1428, 261] width 44 height 24
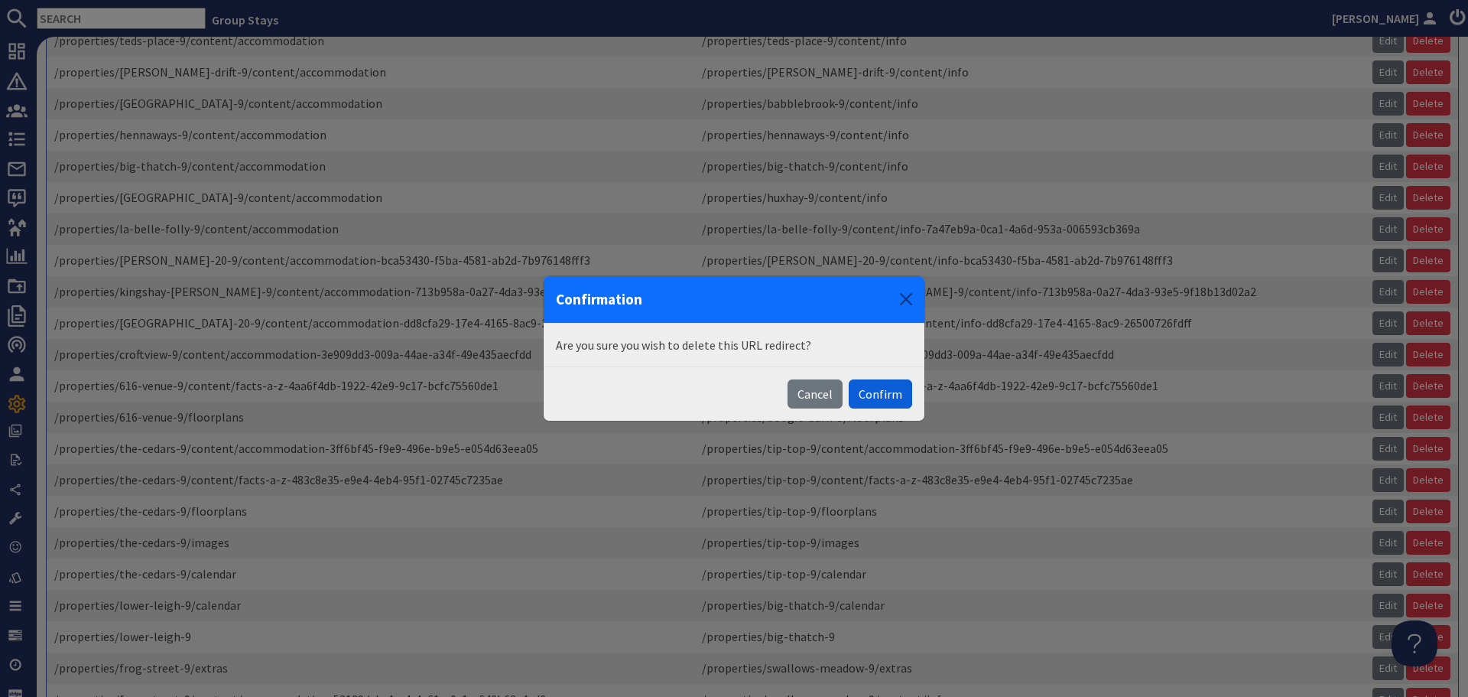
click at [902, 398] on button "Confirm" at bounding box center [880, 393] width 63 height 29
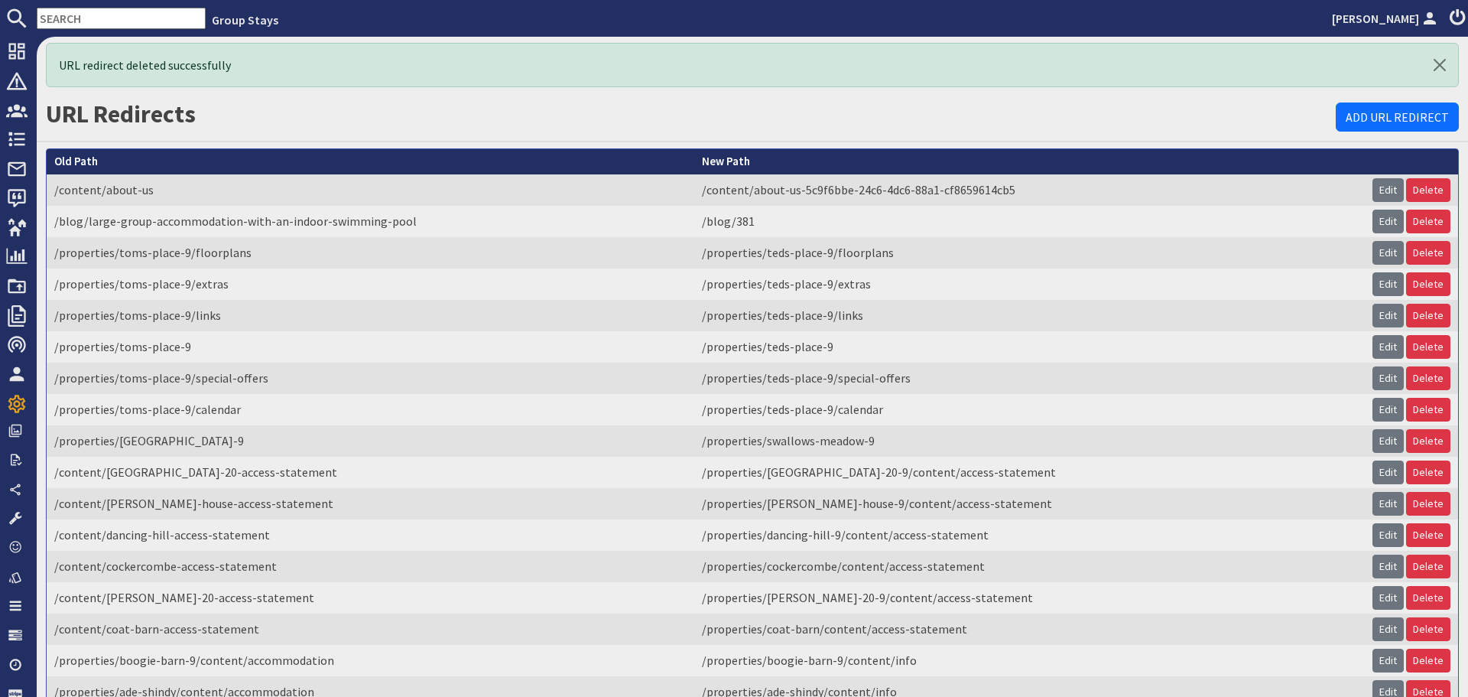
scroll to position [0, 0]
click at [1343, 115] on link "Add URL Redirect" at bounding box center [1397, 116] width 123 height 29
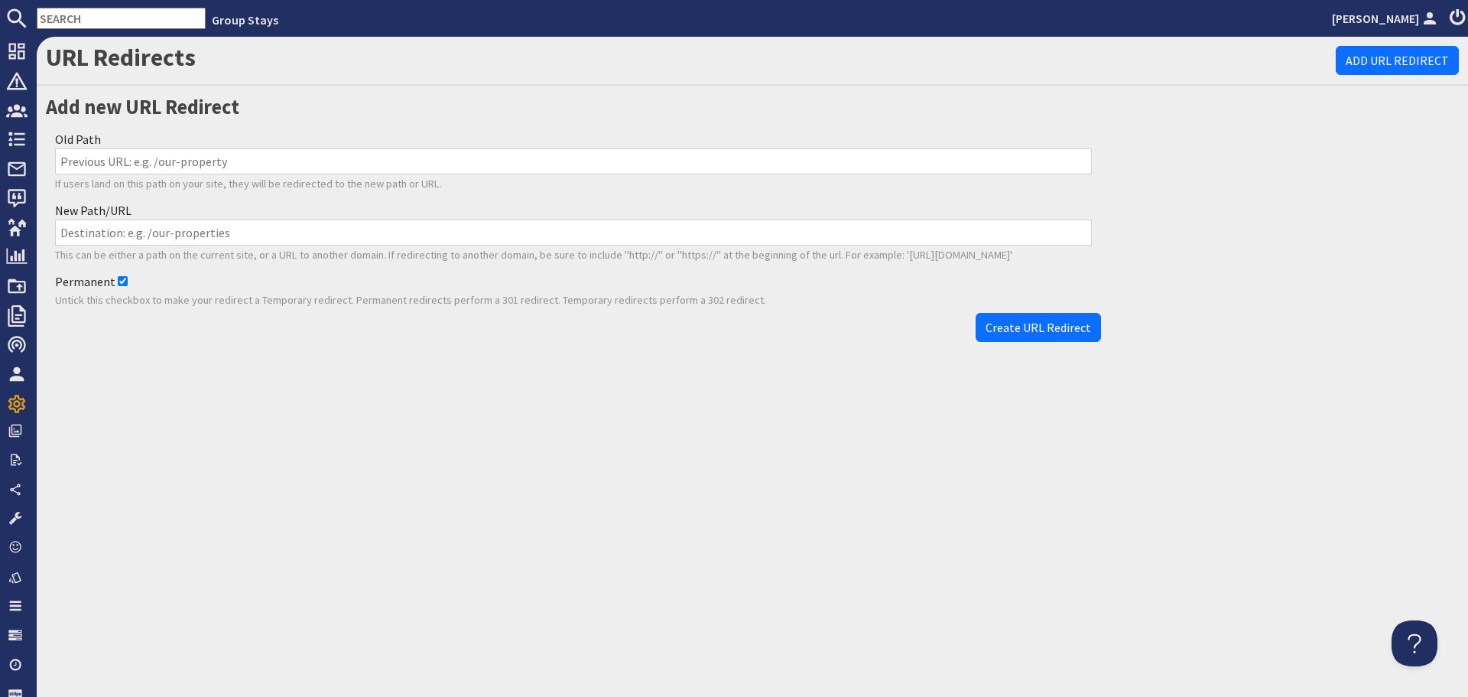
drag, startPoint x: 288, startPoint y: 167, endPoint x: 364, endPoint y: 226, distance: 96.5
click at [288, 167] on input "Old Path" at bounding box center [573, 161] width 1037 height 26
paste input "/properties/[PERSON_NAME]-20-9/content/accommodation-bca53430-f5ba-4581-ab2d-7b…"
type input "/properties/[PERSON_NAME]-20-9/content/accommodation-bca53430-f5ba-4581-ab2d-7b…"
click at [394, 235] on input "New Path/URL" at bounding box center [573, 232] width 1037 height 26
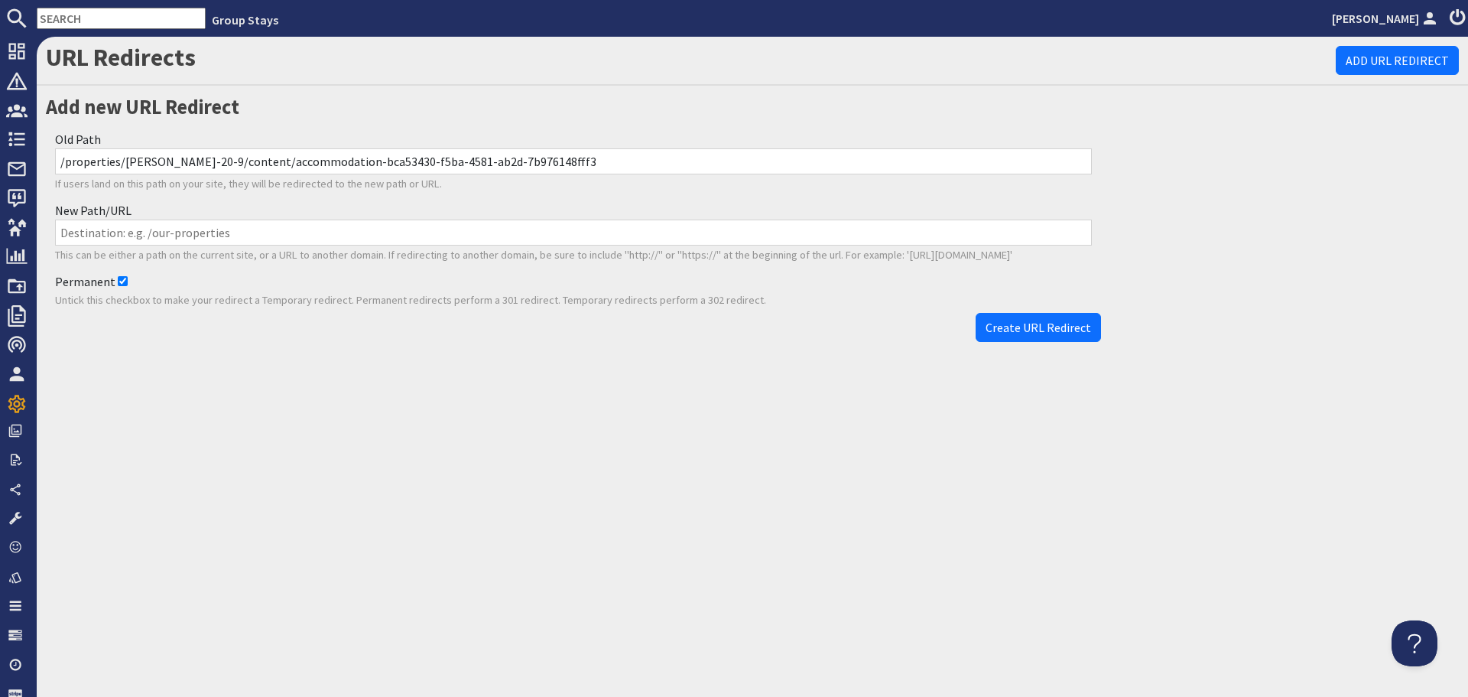
paste input "/properties/[PERSON_NAME]-20-9/content/info"
type input "/properties/churchill-20-9/content/info"
click at [1013, 335] on span "Create URL Redirect" at bounding box center [1039, 327] width 106 height 15
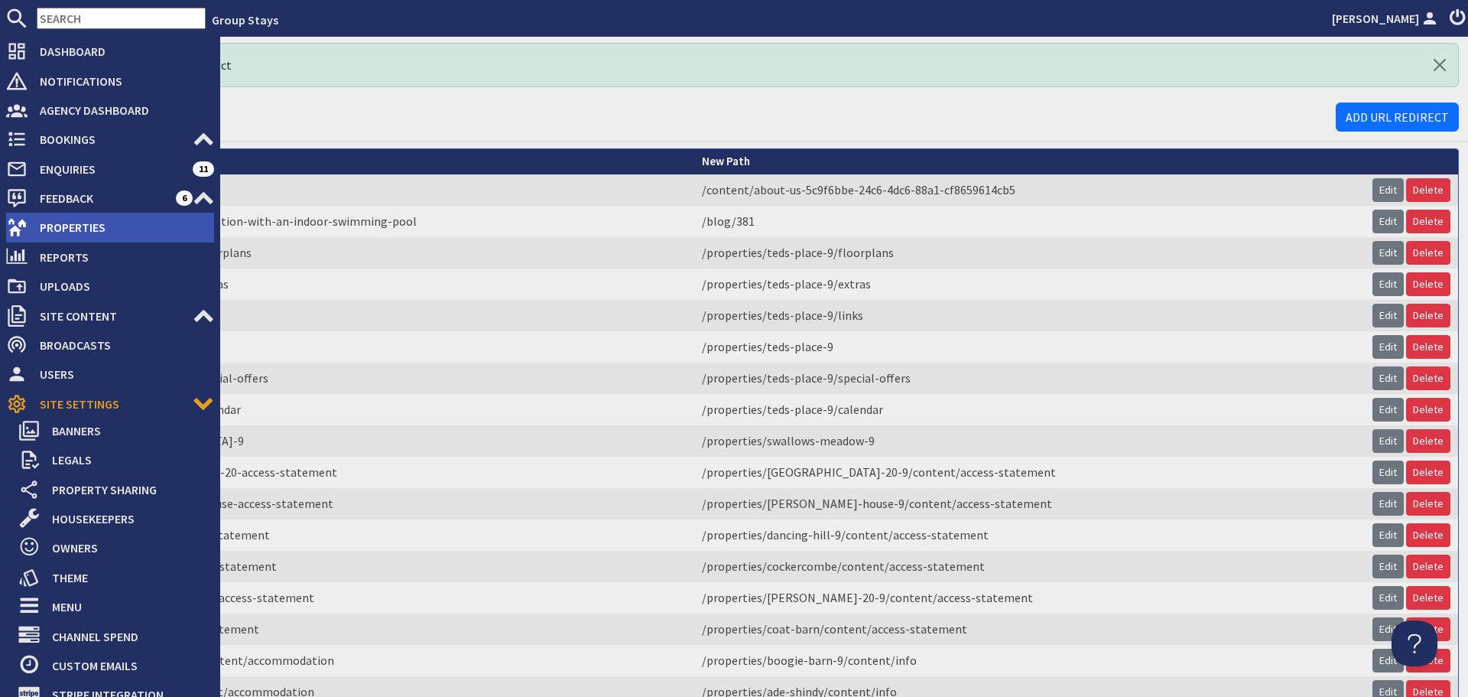
click at [21, 224] on use at bounding box center [17, 228] width 19 height 18
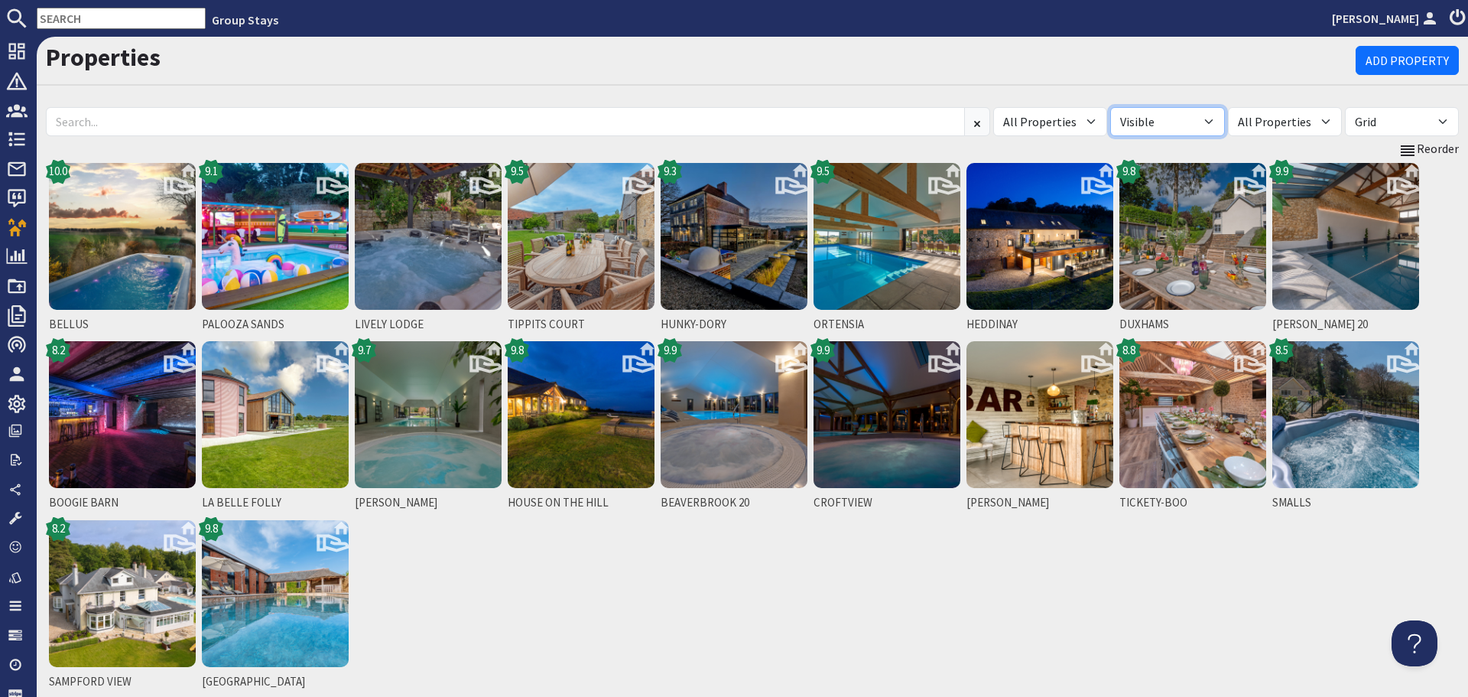
click at [1221, 125] on select "All Visible Not Visible" at bounding box center [1167, 121] width 114 height 29
select select "false"
click at [1139, 107] on select "All Visible Not Visible" at bounding box center [1167, 121] width 114 height 29
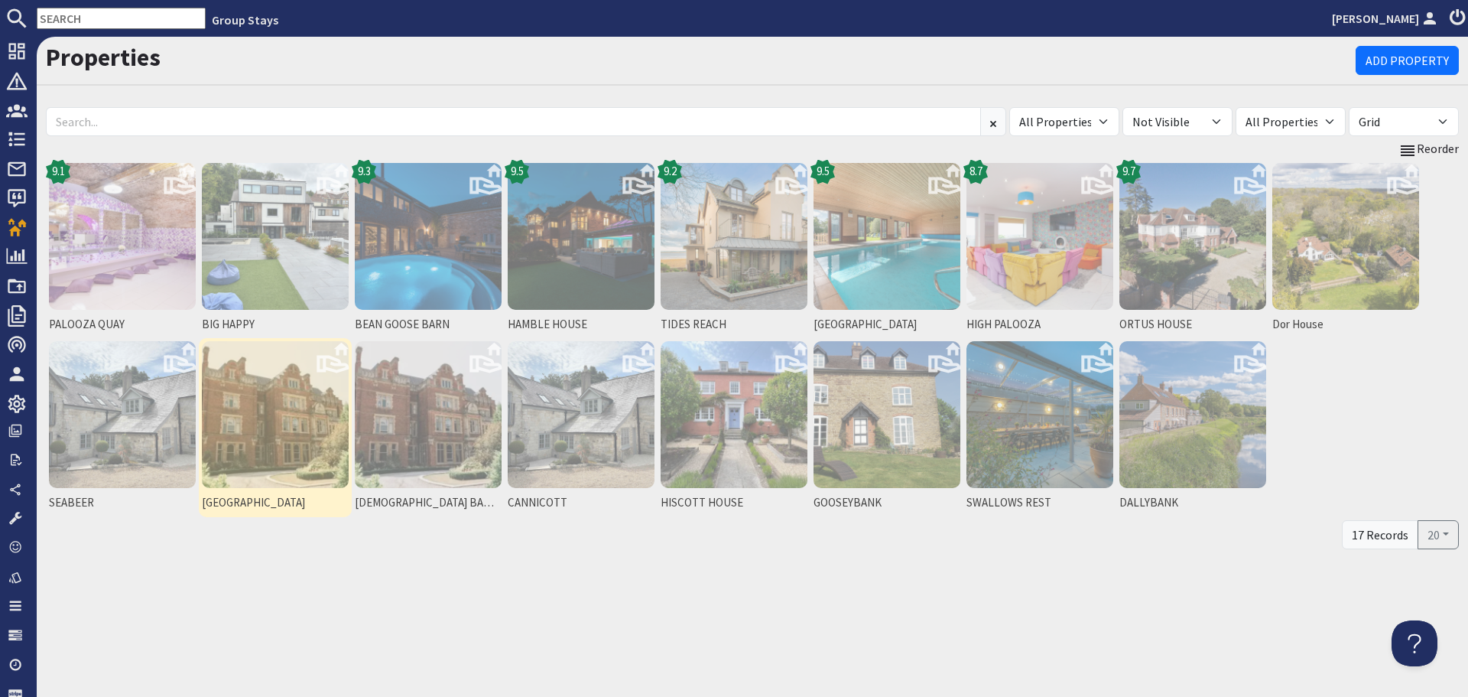
click at [314, 404] on img at bounding box center [275, 414] width 147 height 147
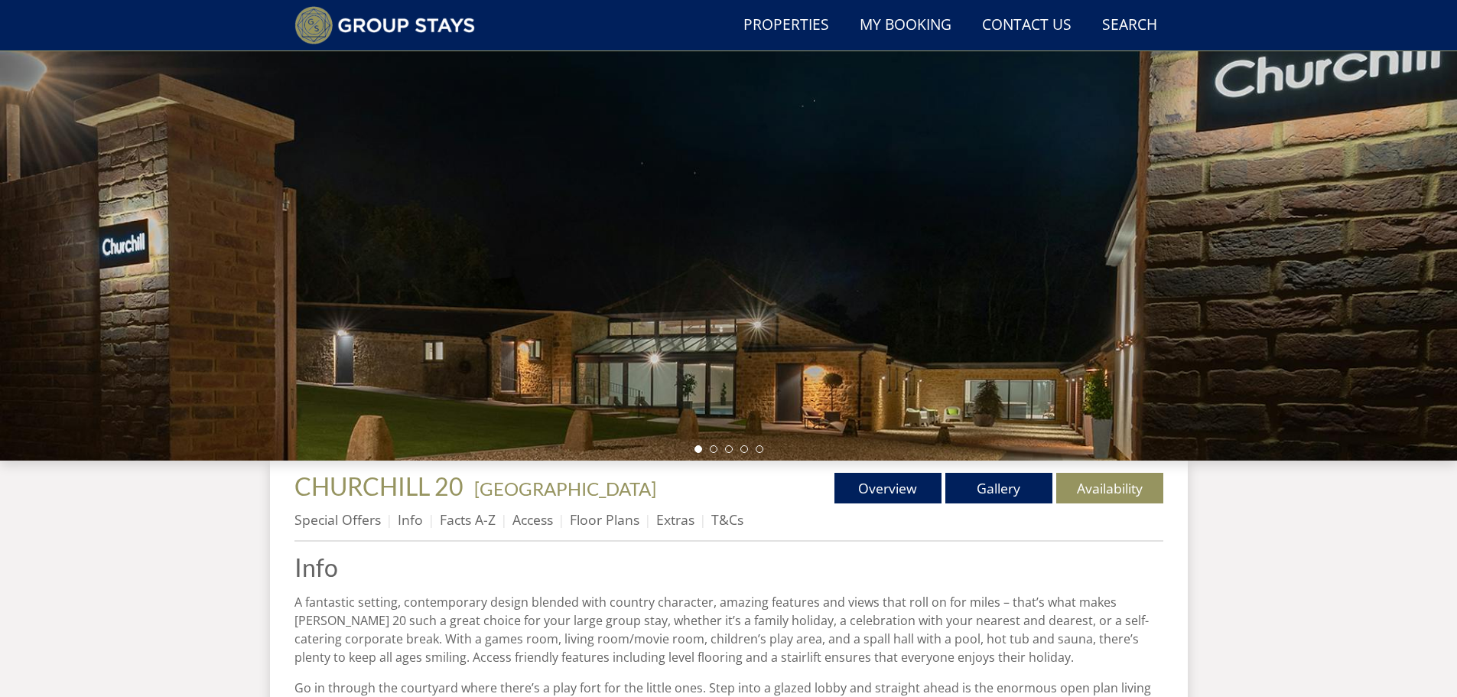
scroll to position [193, 0]
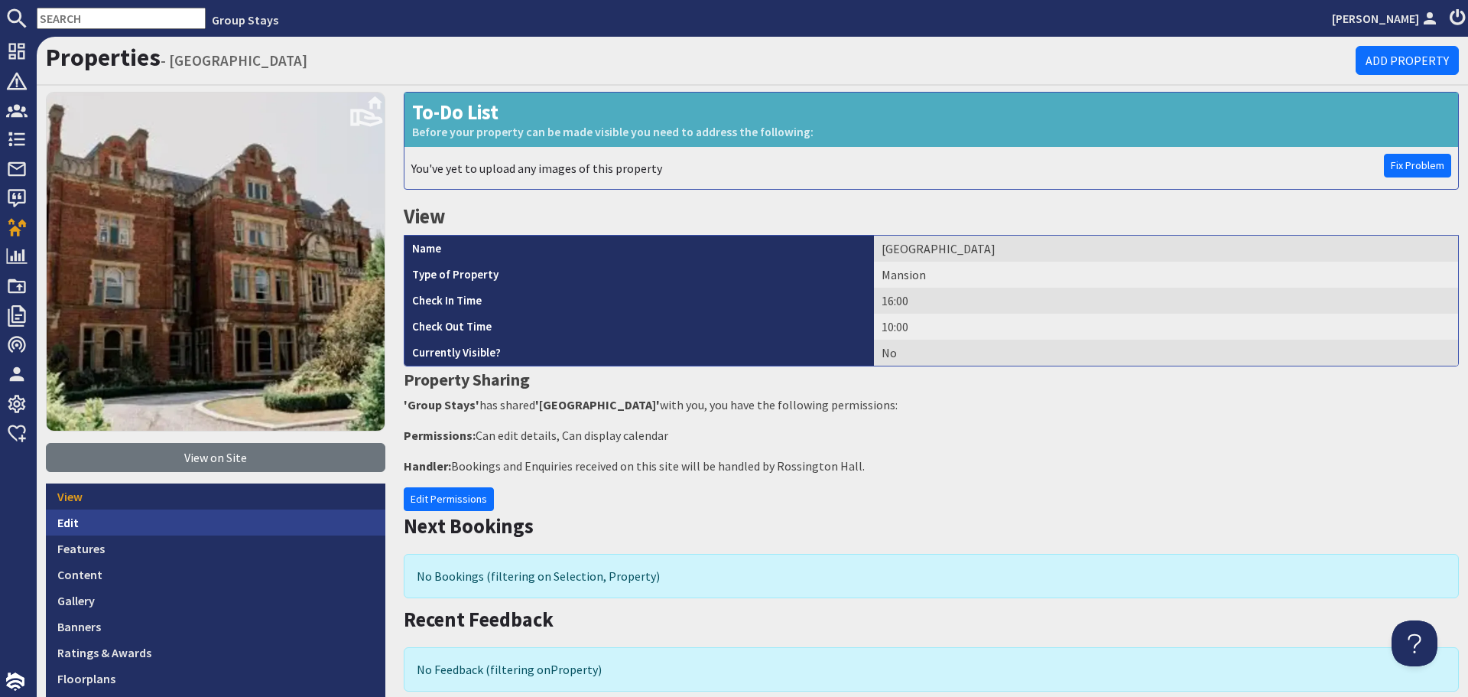
click at [251, 512] on link "Edit" at bounding box center [215, 522] width 339 height 26
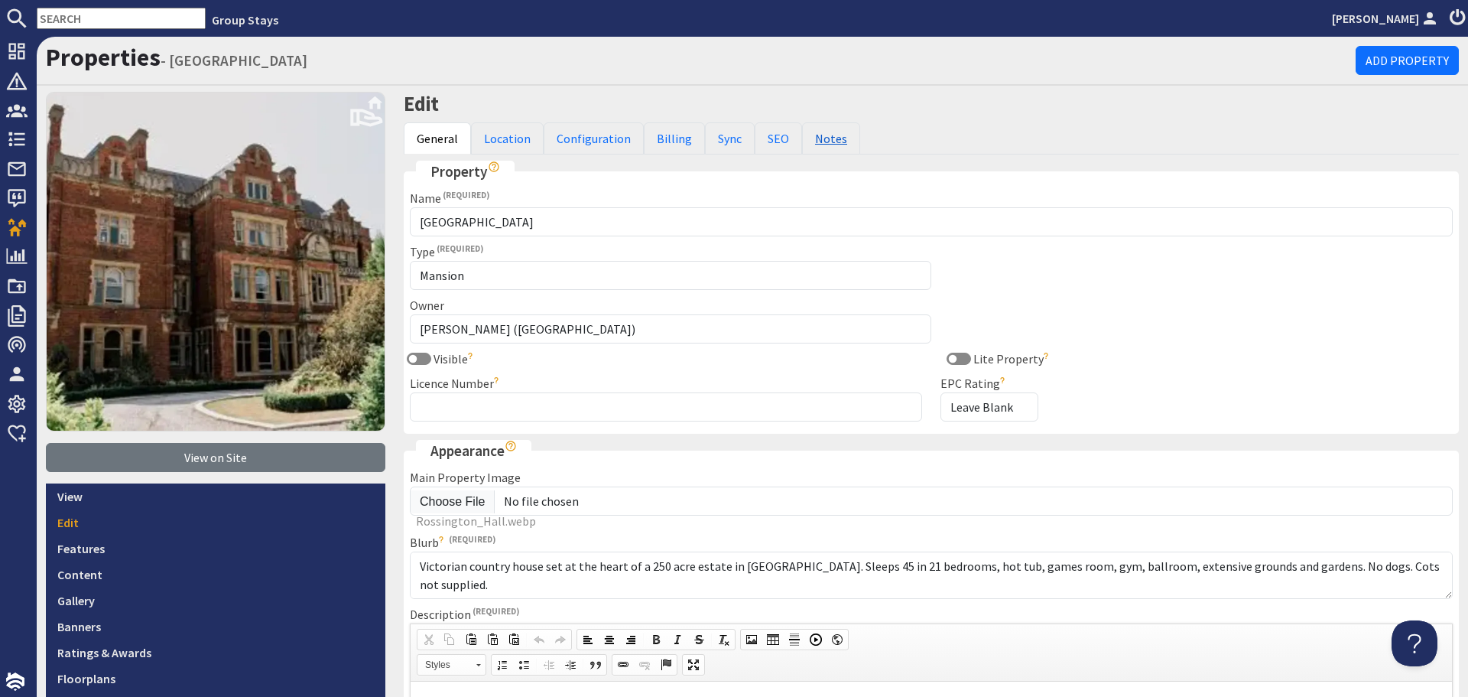
click at [803, 132] on link "Notes" at bounding box center [831, 138] width 58 height 32
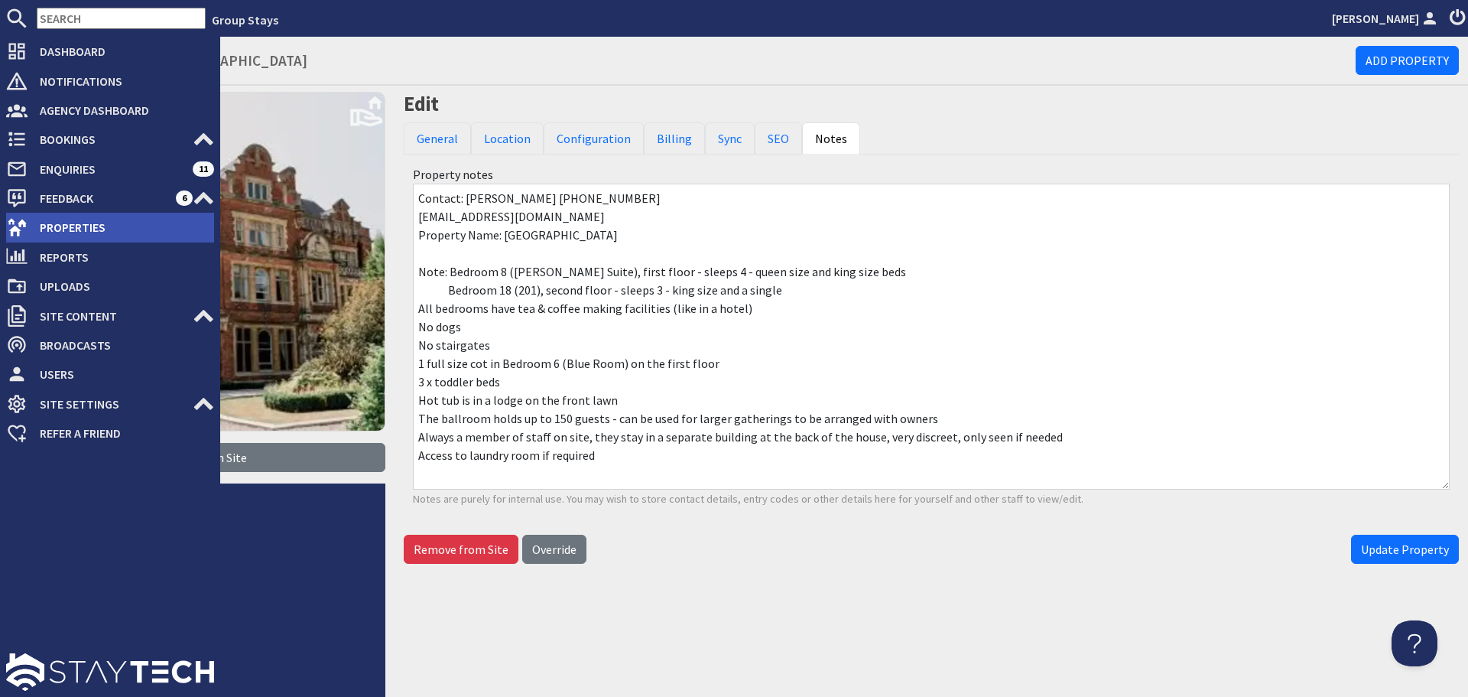
click at [21, 236] on icon at bounding box center [16, 226] width 21 height 21
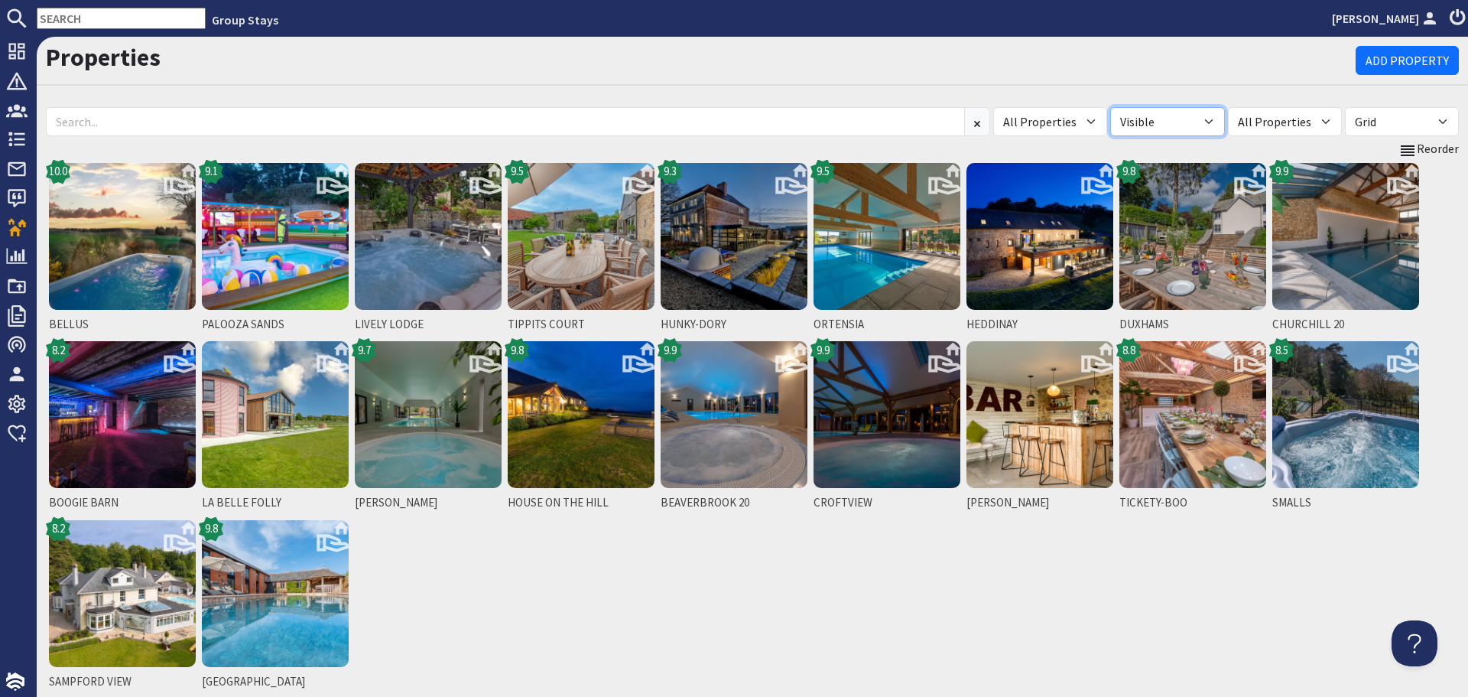
click at [1214, 128] on select "All Visible Not Visible" at bounding box center [1167, 121] width 114 height 29
select select "false"
click at [1139, 107] on select "All Visible Not Visible" at bounding box center [1167, 121] width 114 height 29
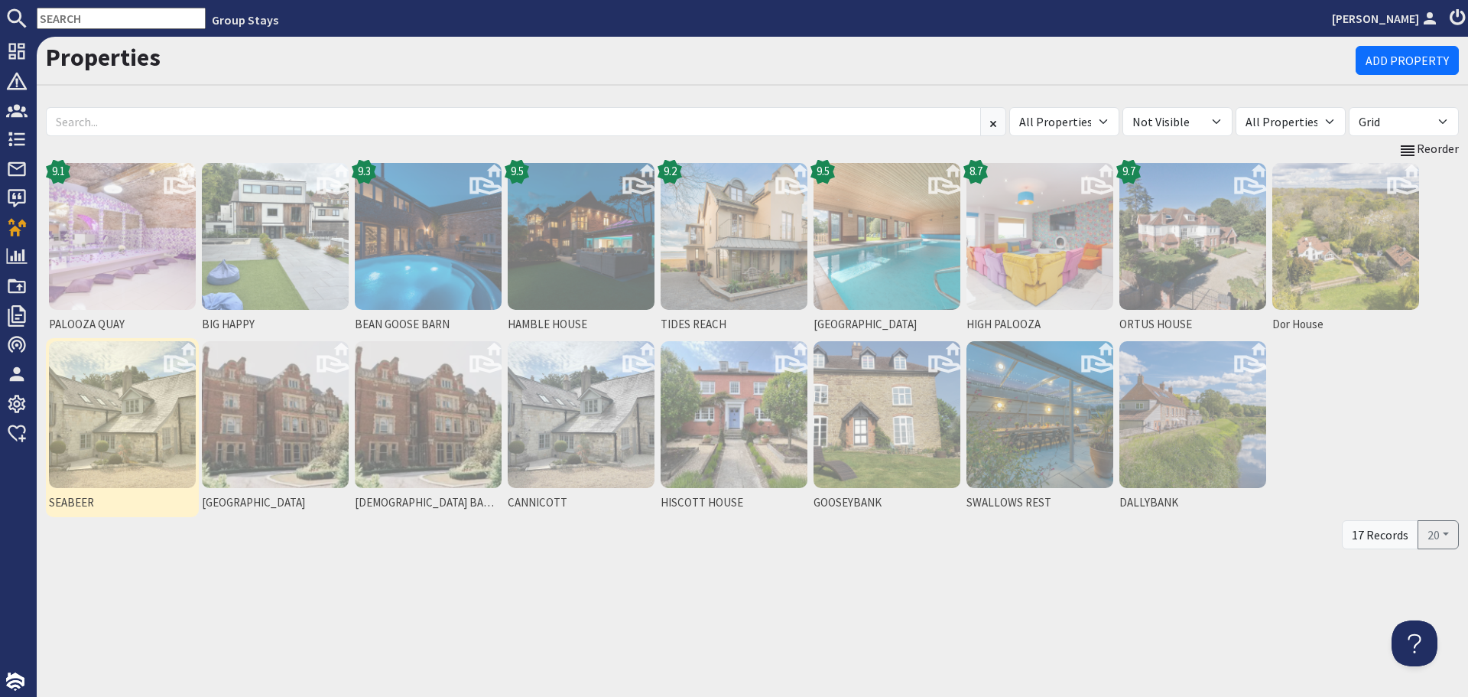
click at [152, 452] on img at bounding box center [122, 414] width 147 height 147
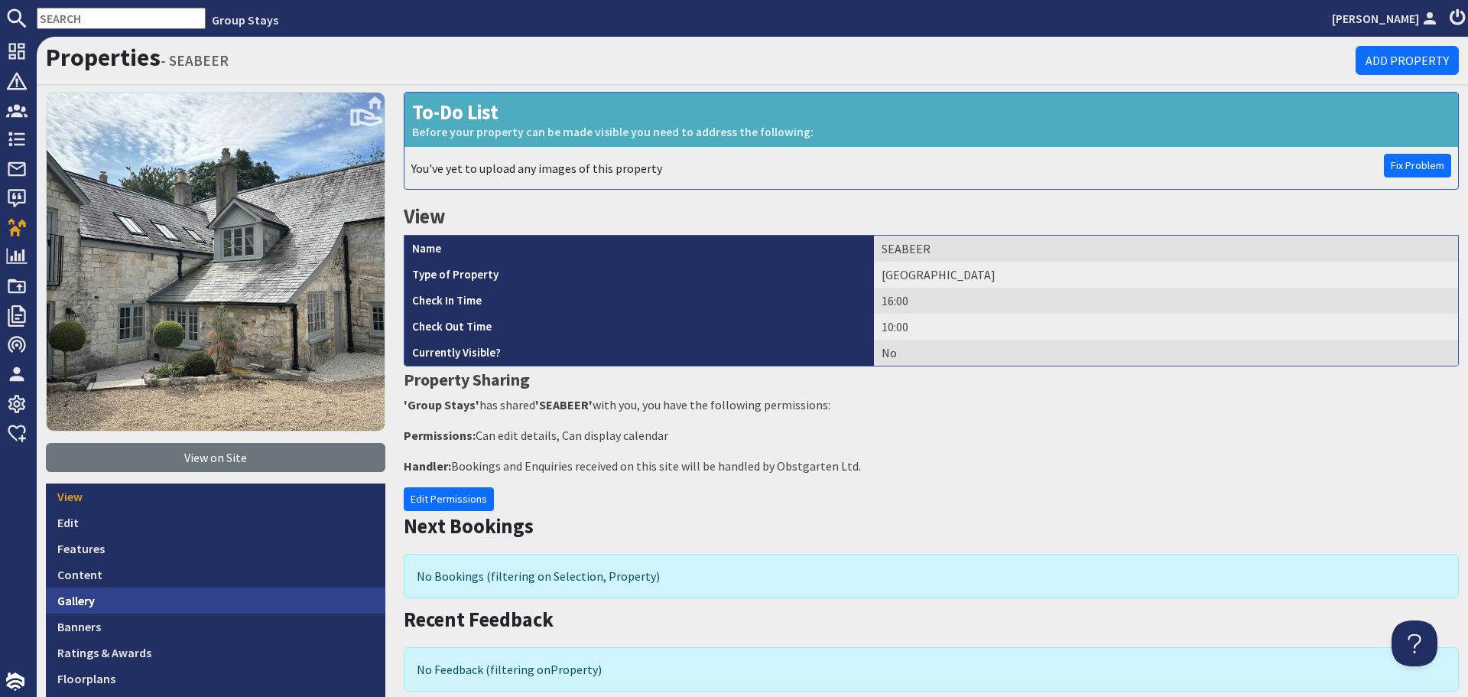
click at [175, 593] on link "Gallery" at bounding box center [215, 600] width 339 height 26
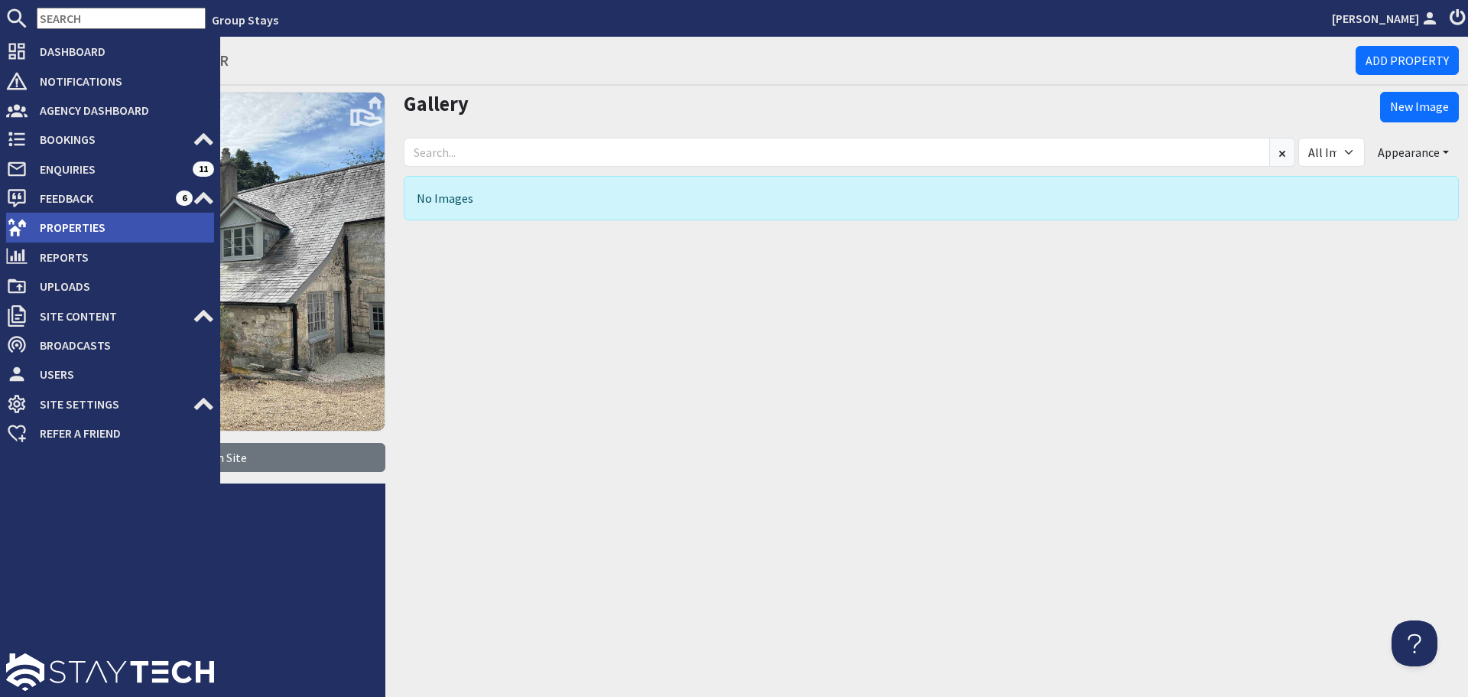
click at [30, 226] on span "Properties" at bounding box center [121, 227] width 187 height 24
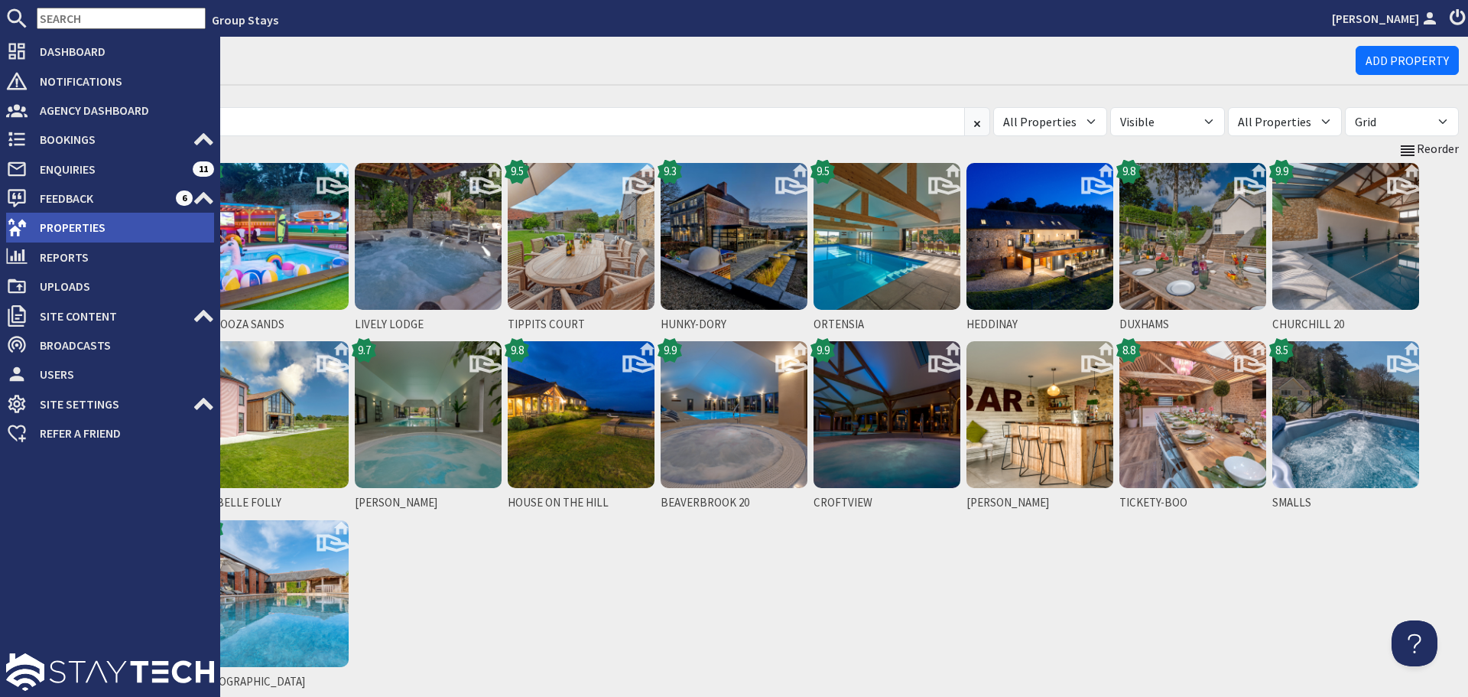
click at [40, 226] on span "Properties" at bounding box center [121, 227] width 187 height 24
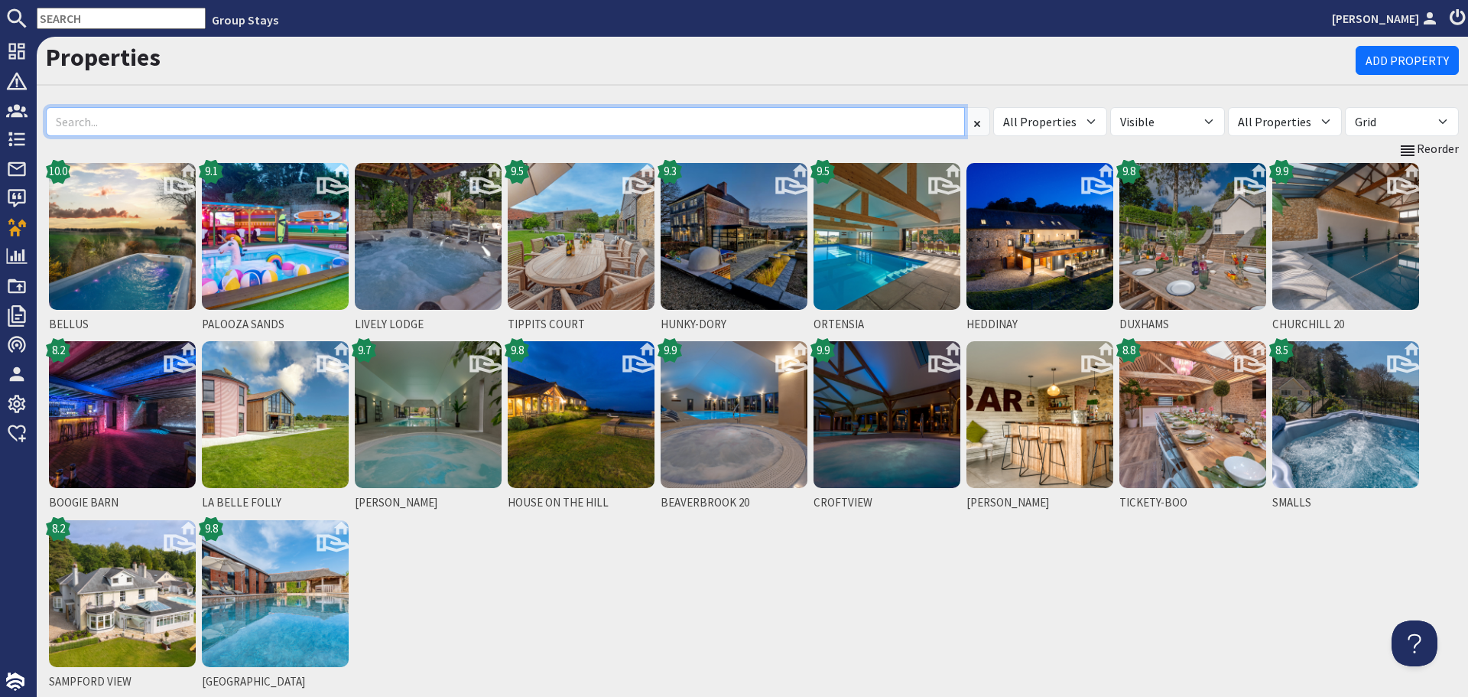
click at [554, 127] on input at bounding box center [505, 121] width 919 height 29
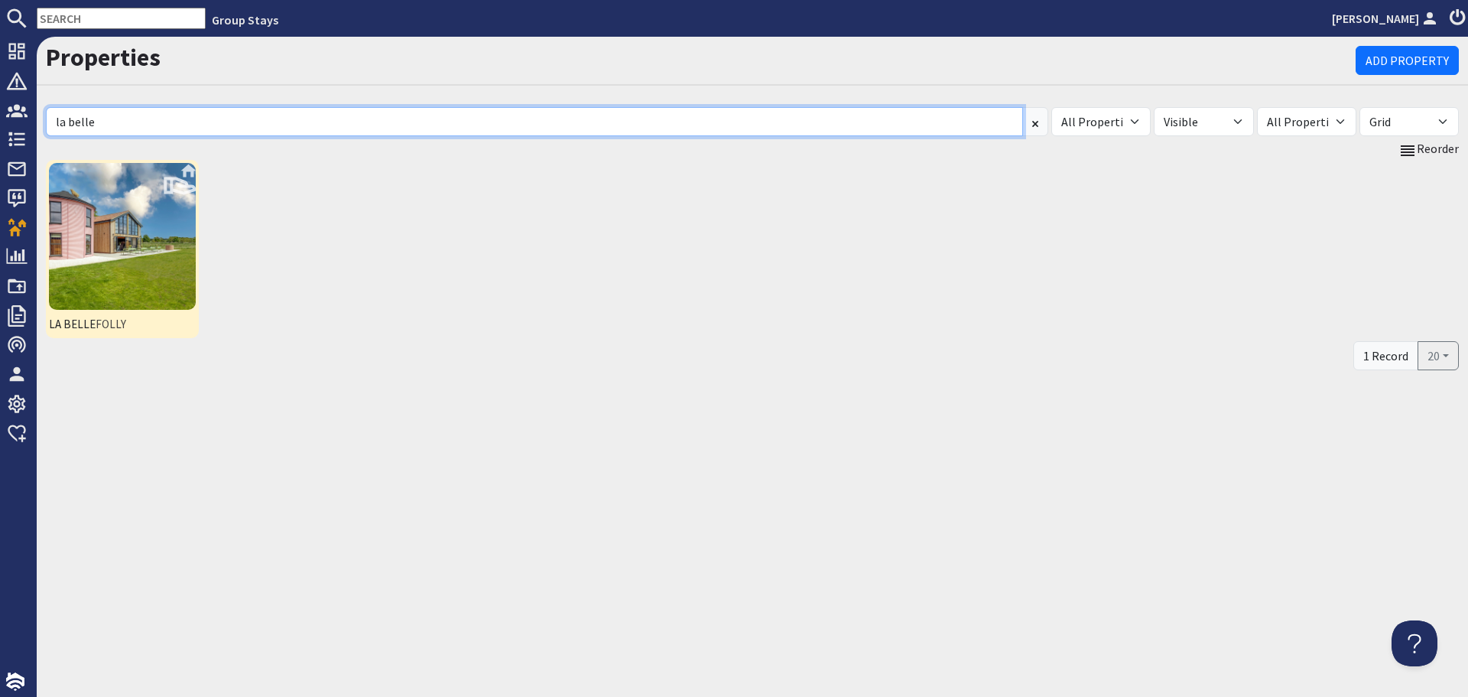
type input "la belle"
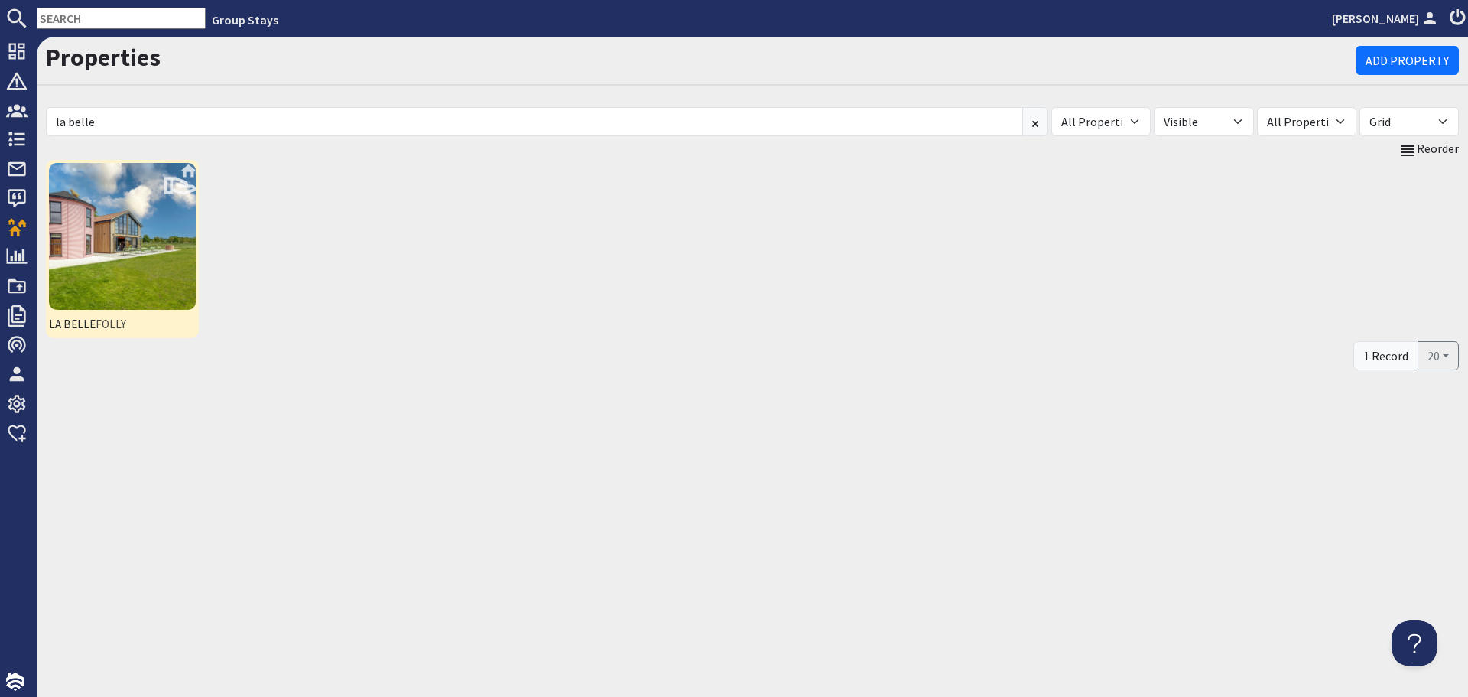
click at [63, 261] on img at bounding box center [122, 236] width 147 height 147
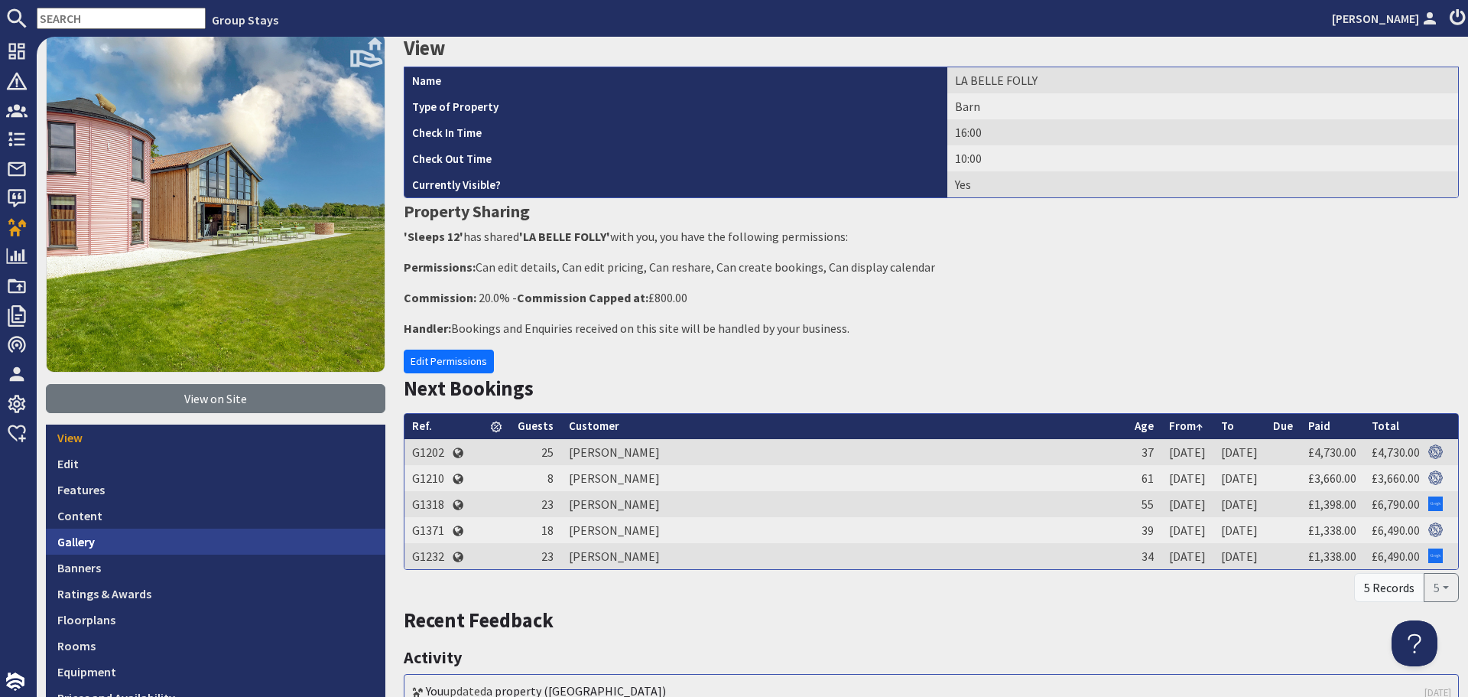
scroll to position [229, 0]
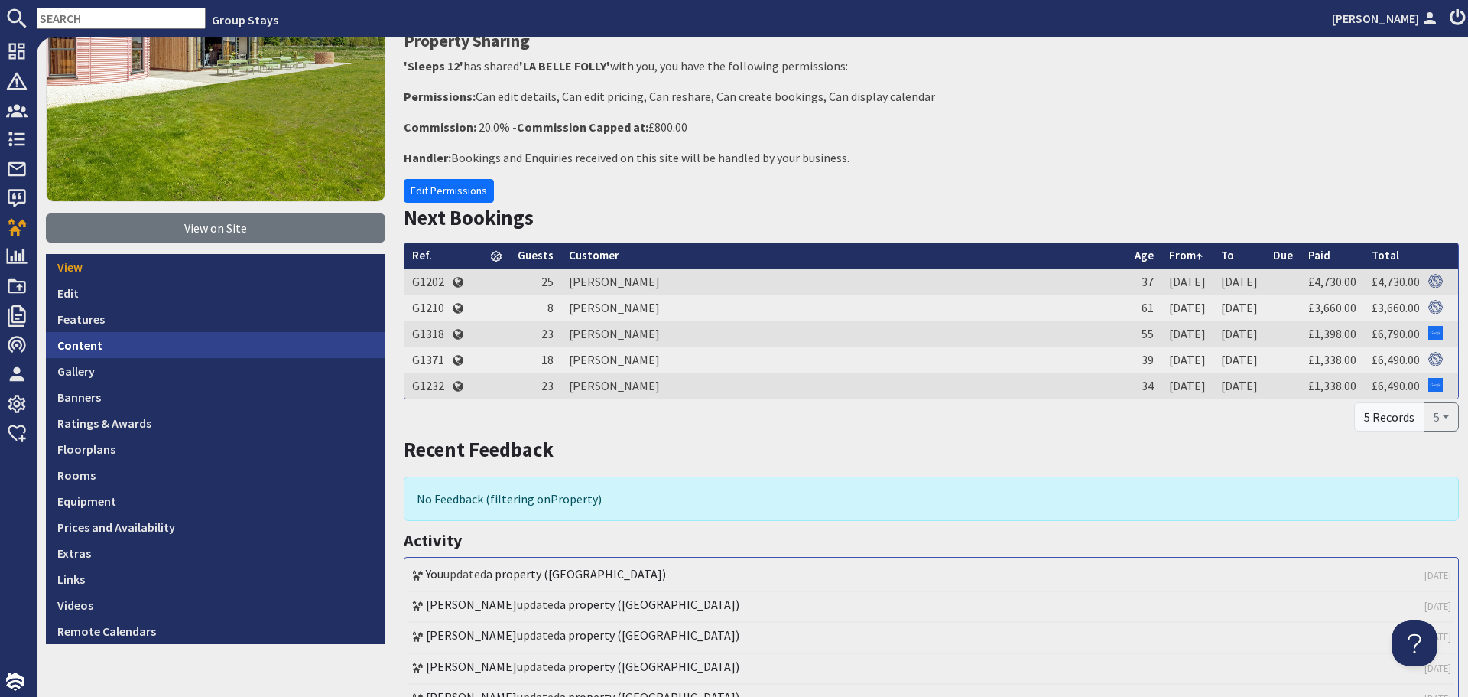
click at [206, 349] on link "Content" at bounding box center [215, 345] width 339 height 26
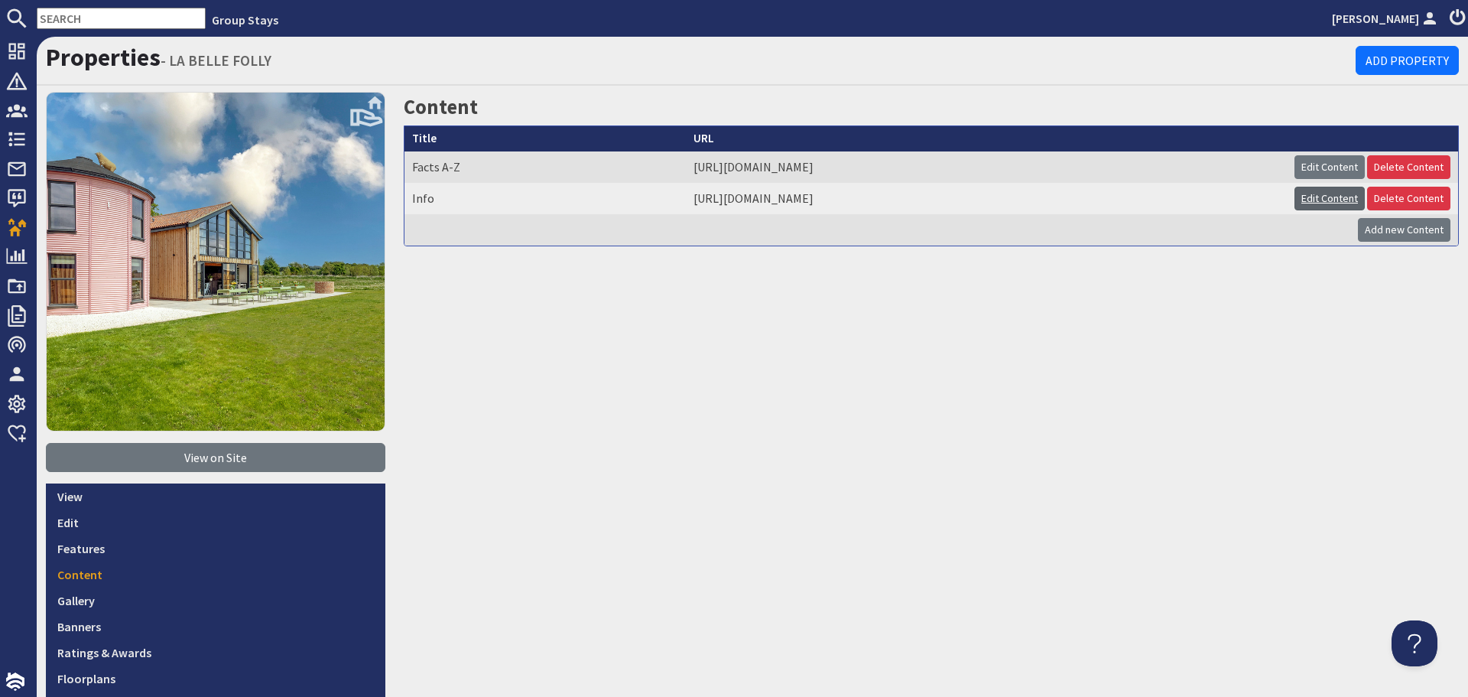
click at [1321, 202] on link "Edit Content" at bounding box center [1330, 199] width 70 height 24
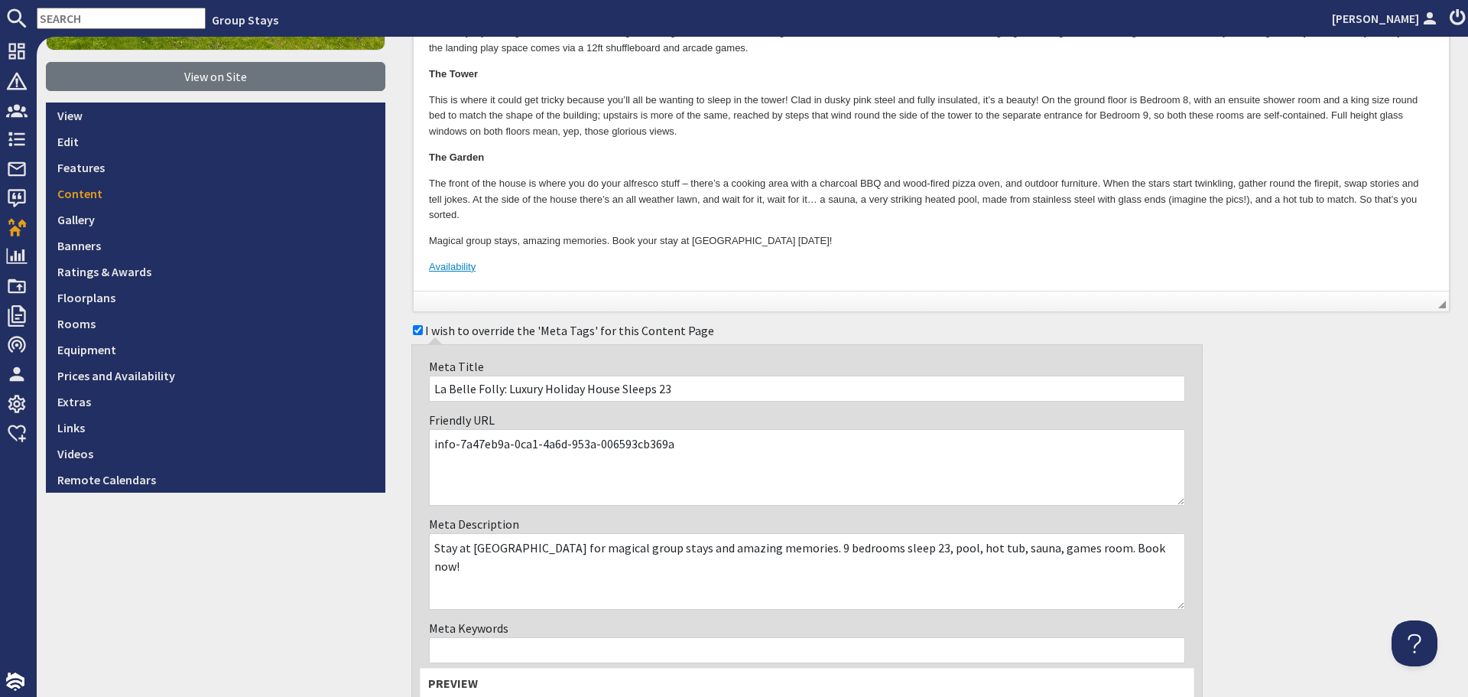
scroll to position [382, 0]
drag, startPoint x: 685, startPoint y: 445, endPoint x: 471, endPoint y: 435, distance: 214.3
click at [471, 435] on textarea "info-7a47eb9a-0ca1-4a6d-953a-006593cb369a" at bounding box center [807, 465] width 756 height 76
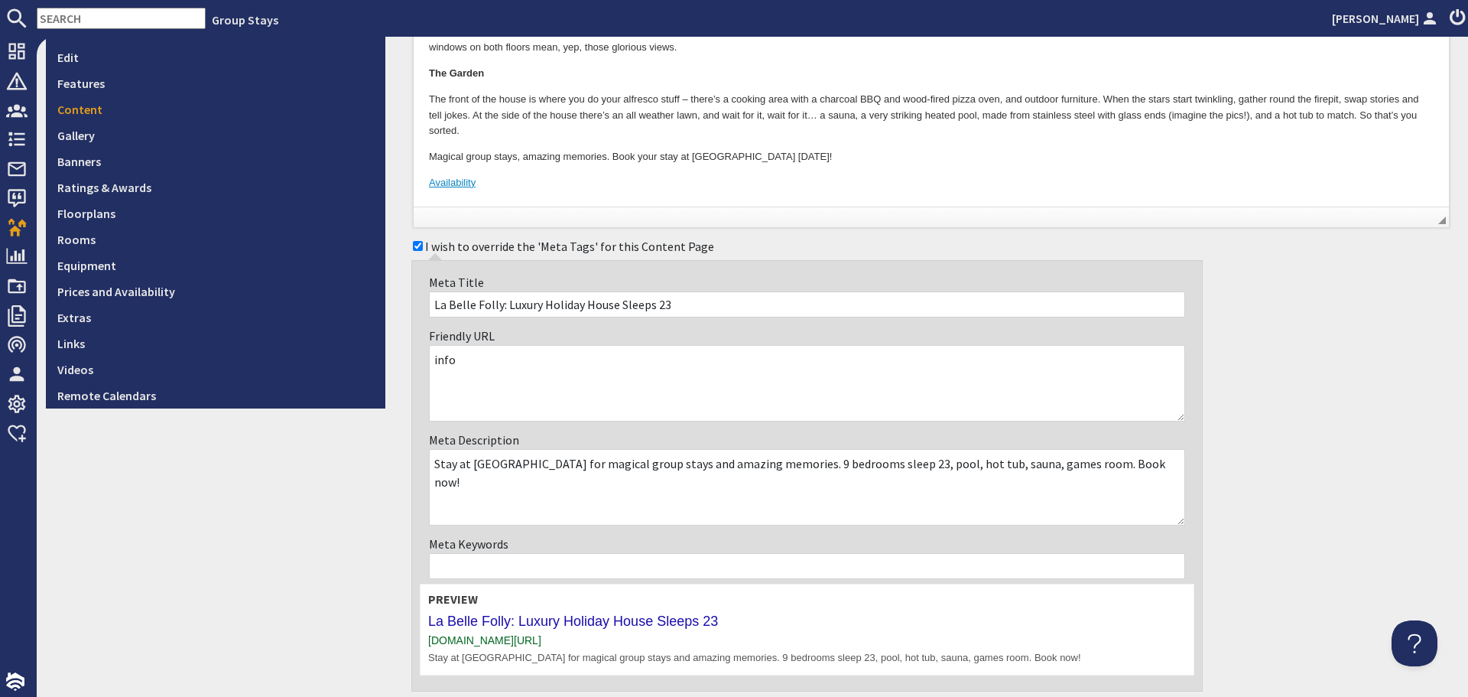
scroll to position [580, 0]
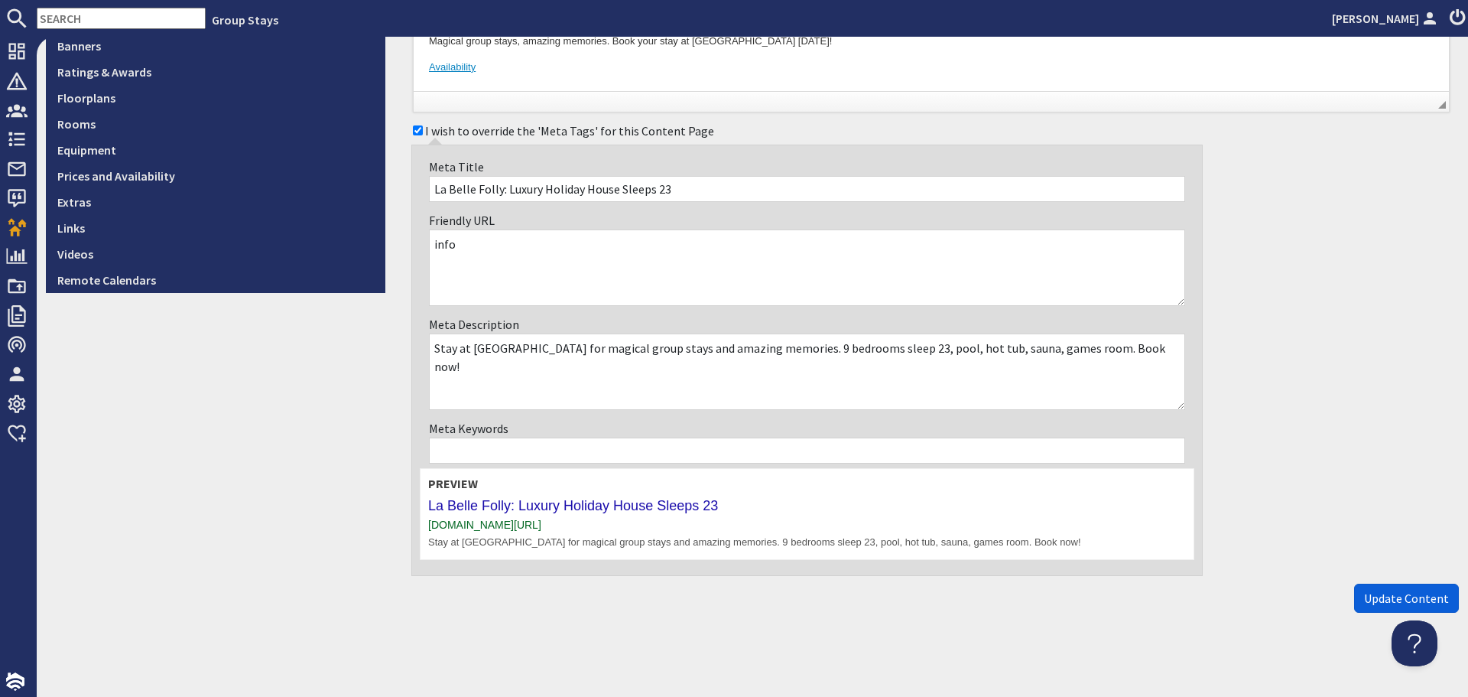
type textarea "info"
click at [1364, 591] on span "Update Content" at bounding box center [1406, 597] width 85 height 15
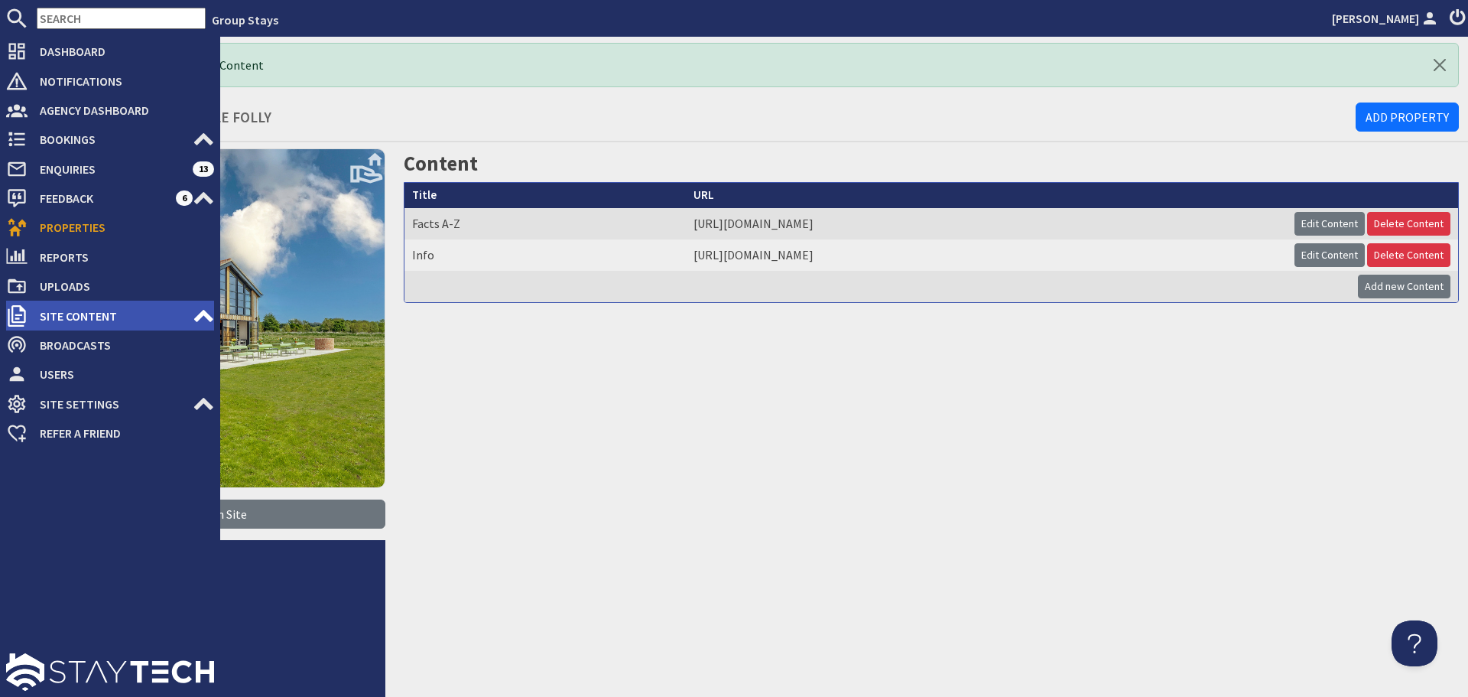
click at [144, 321] on span "Site Content" at bounding box center [110, 316] width 165 height 24
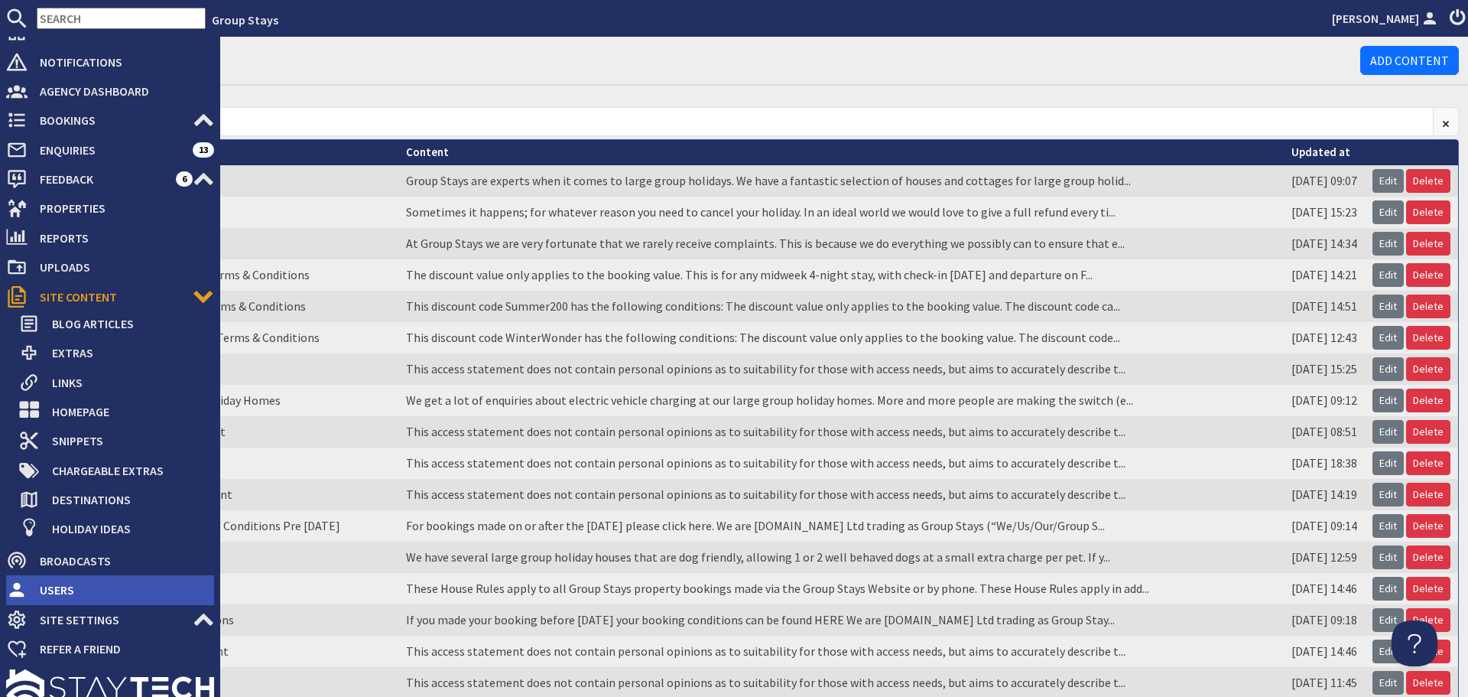
scroll to position [35, 0]
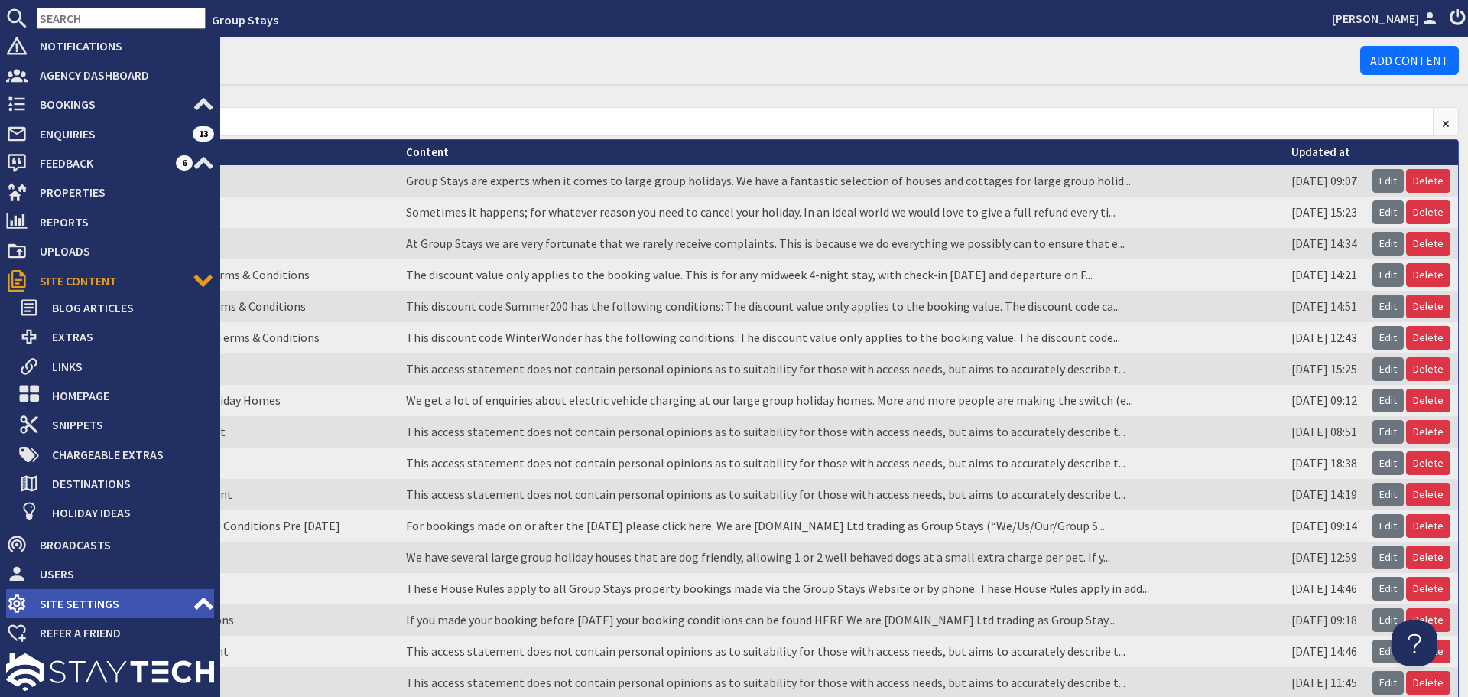
click at [89, 598] on span "Site Settings" at bounding box center [110, 603] width 165 height 24
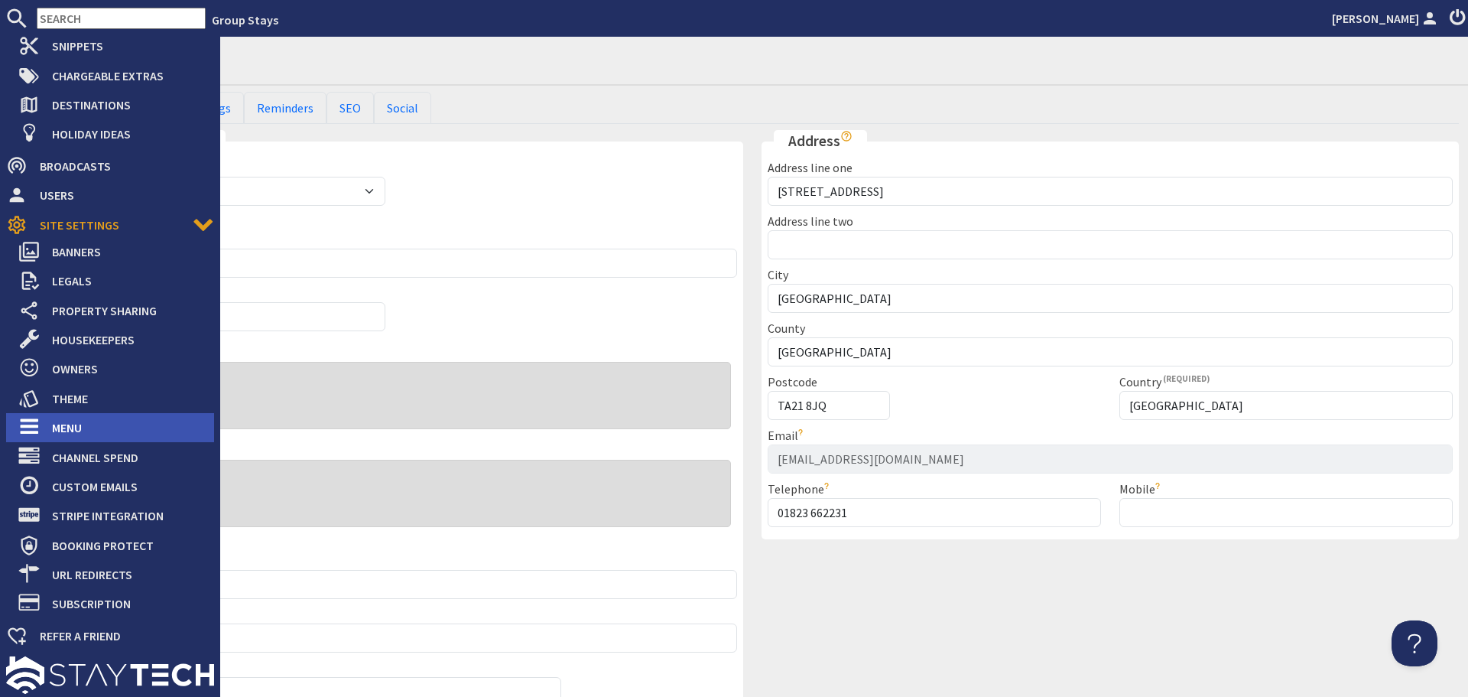
scroll to position [417, 0]
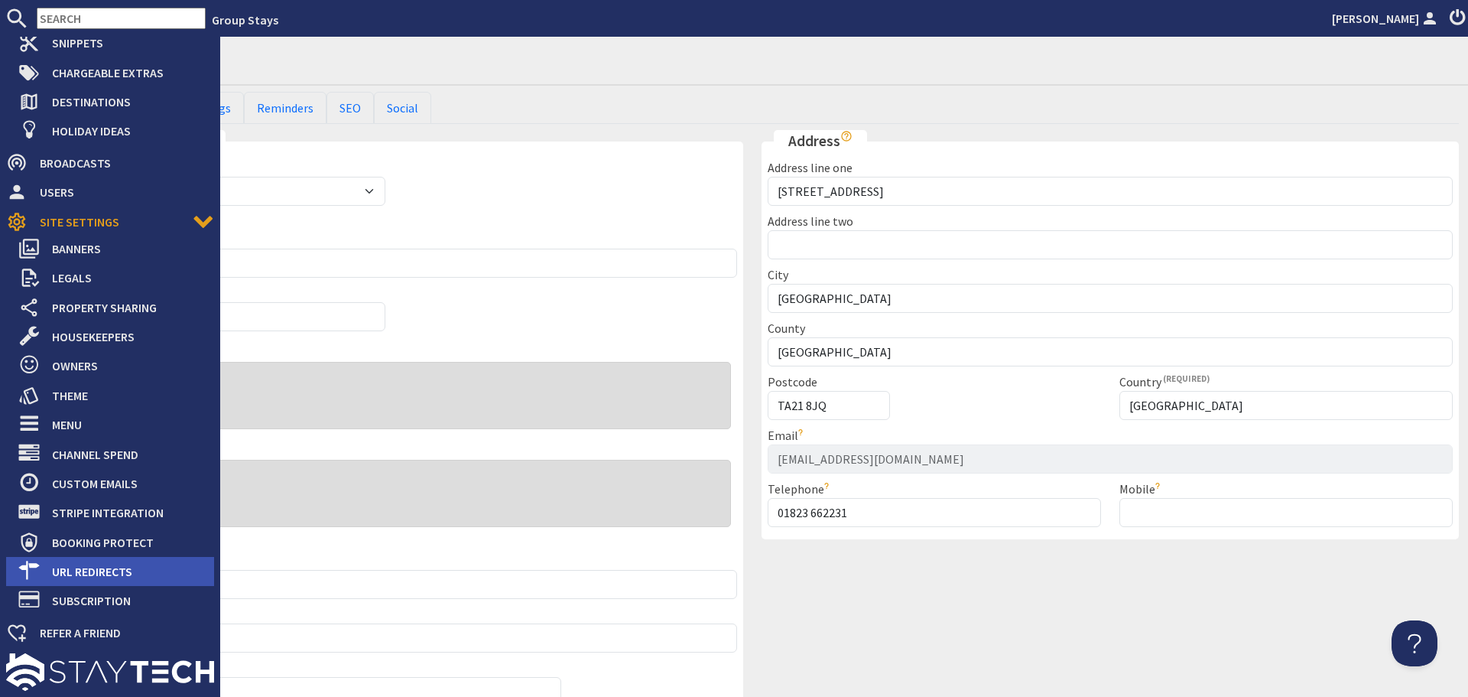
click at [121, 567] on span "URL Redirects" at bounding box center [127, 571] width 174 height 24
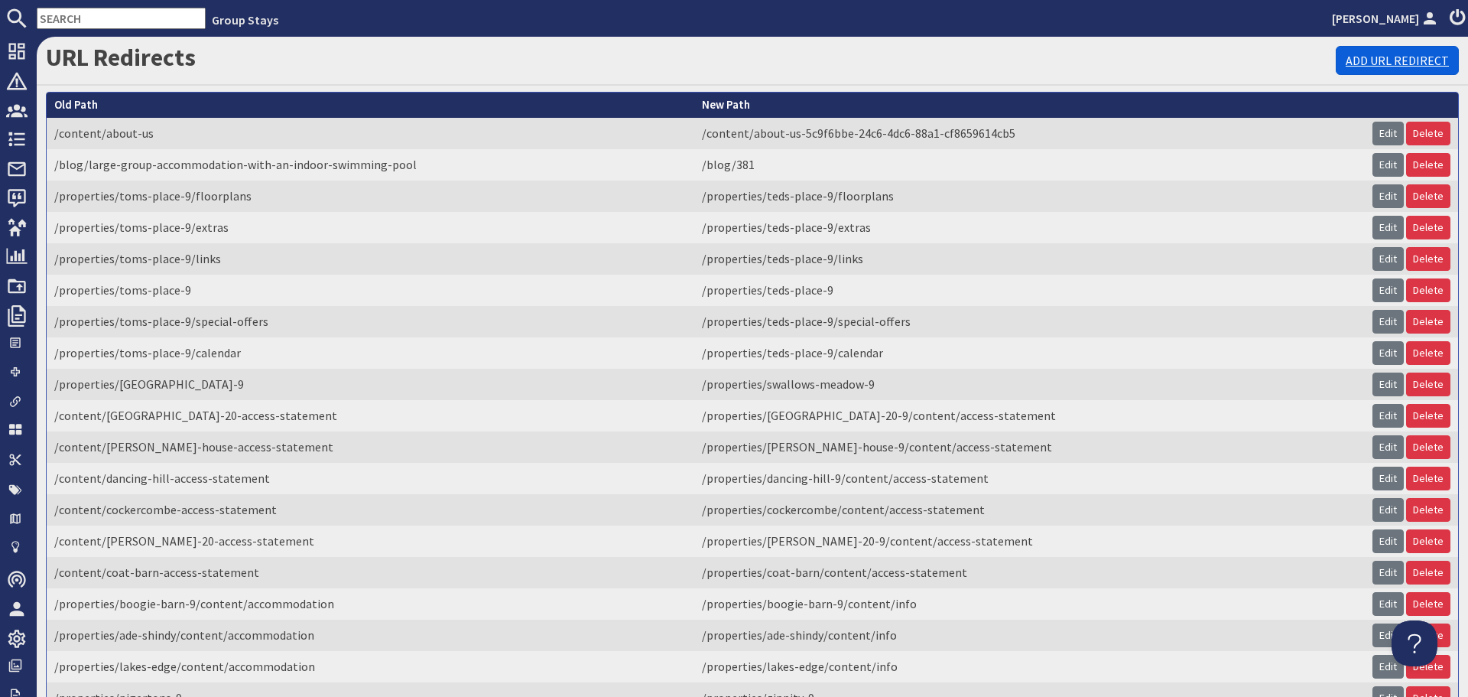
click at [1412, 69] on link "Add URL Redirect" at bounding box center [1397, 60] width 123 height 29
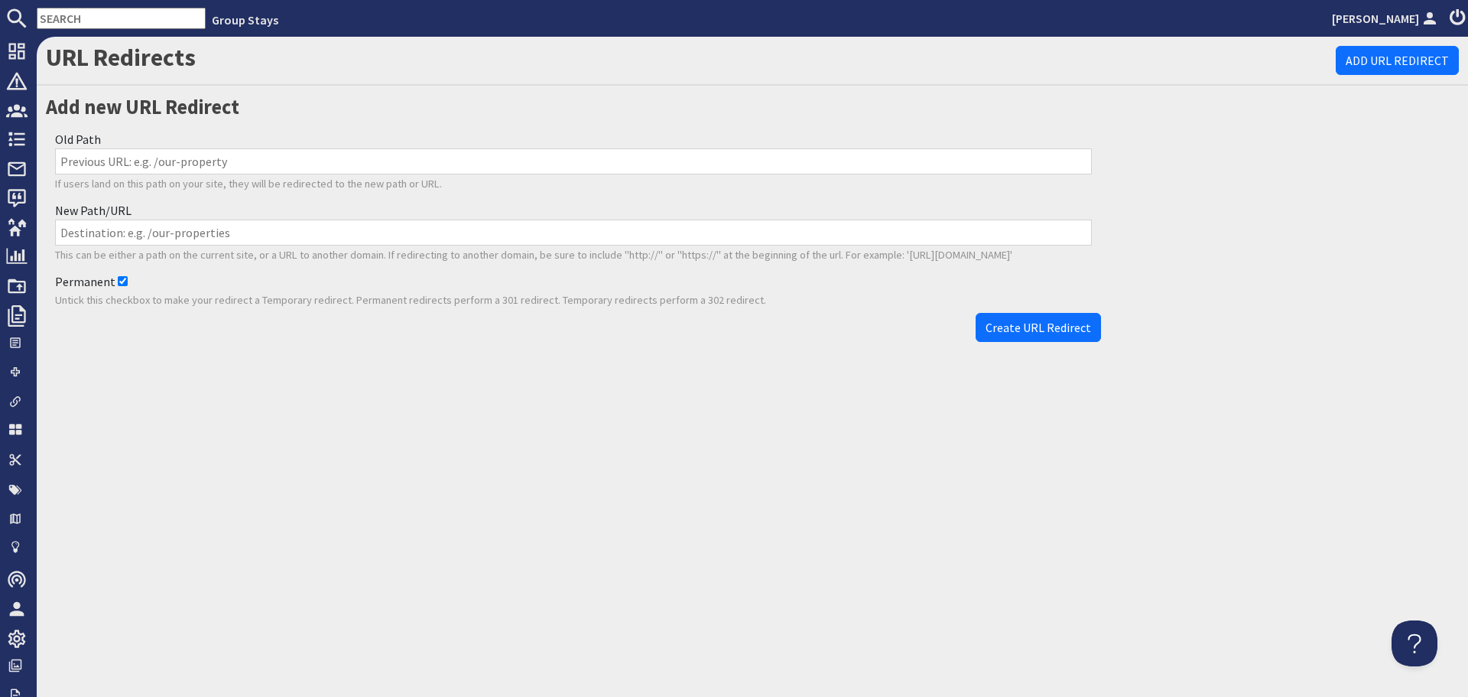
click at [442, 148] on div "Old Path If users land on this path on your site, they will be redirected to th…" at bounding box center [573, 160] width 1055 height 71
drag, startPoint x: 478, startPoint y: 162, endPoint x: 535, endPoint y: 239, distance: 96.2
click at [478, 162] on input "Old Path" at bounding box center [573, 161] width 1037 height 26
paste input "https://www.groupstays.co.uk/properties/la-belle-folly-9/content/accommodation"
type input "https://www.groupstays.co.uk/properties/la-belle-folly-9/content/accommodation"
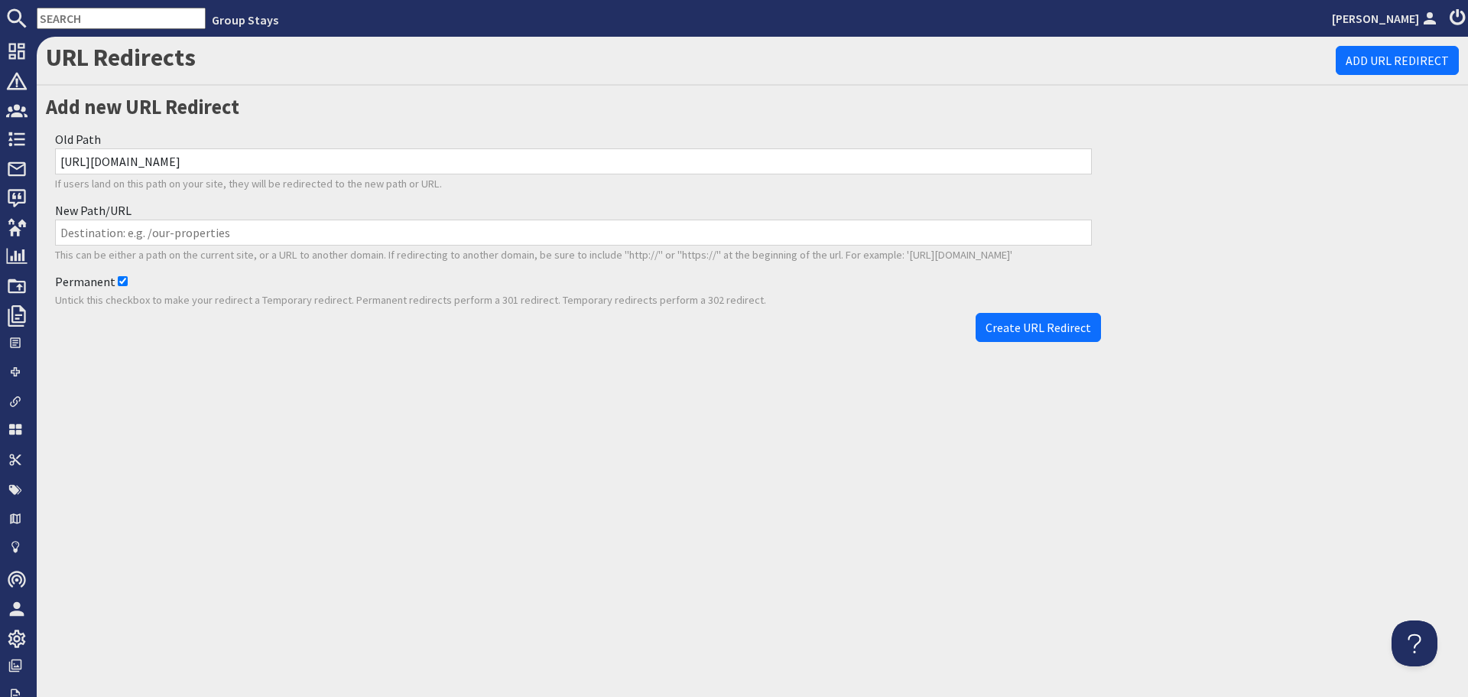
click at [549, 236] on input "New Path/URL" at bounding box center [573, 232] width 1037 height 26
paste input "/properties/la-belle-folly-9/content/info"
type input "/properties/la-belle-folly-9/content/info"
click at [1044, 326] on span "Create URL Redirect" at bounding box center [1039, 327] width 106 height 15
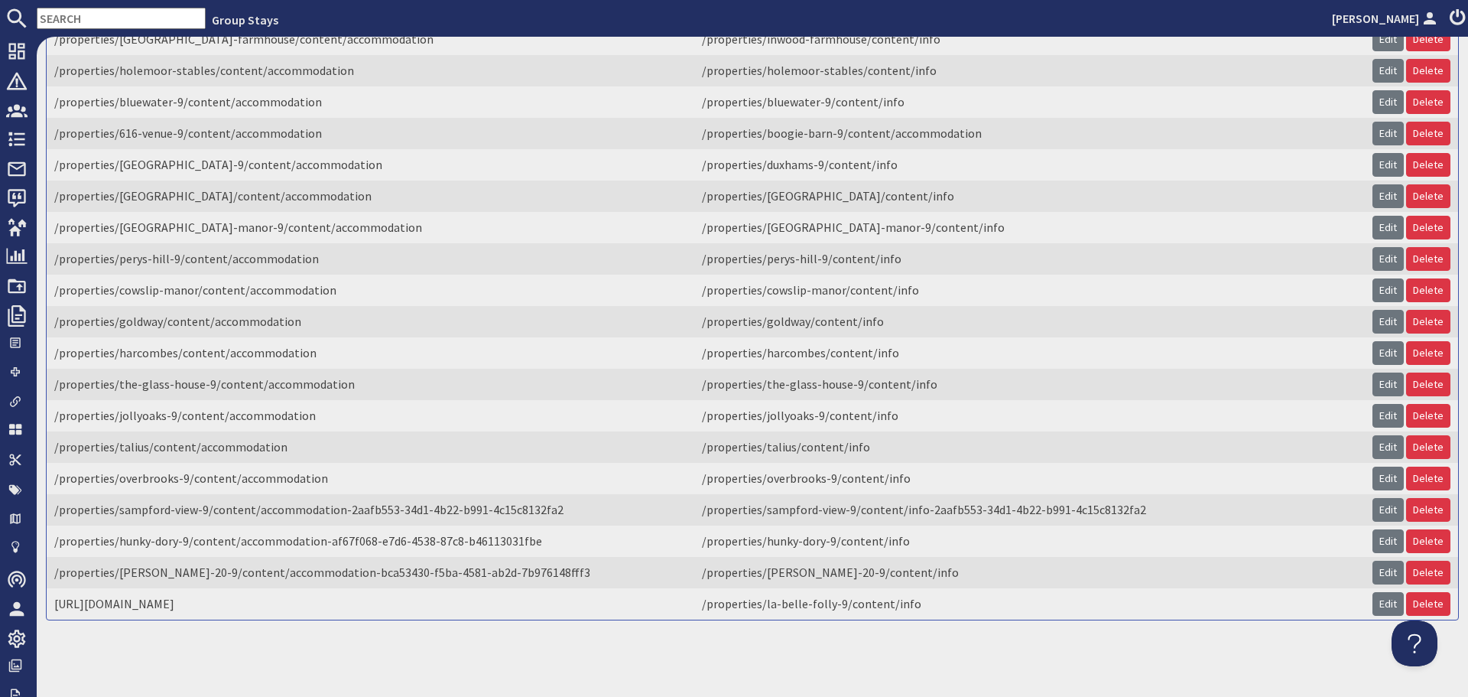
scroll to position [1939, 0]
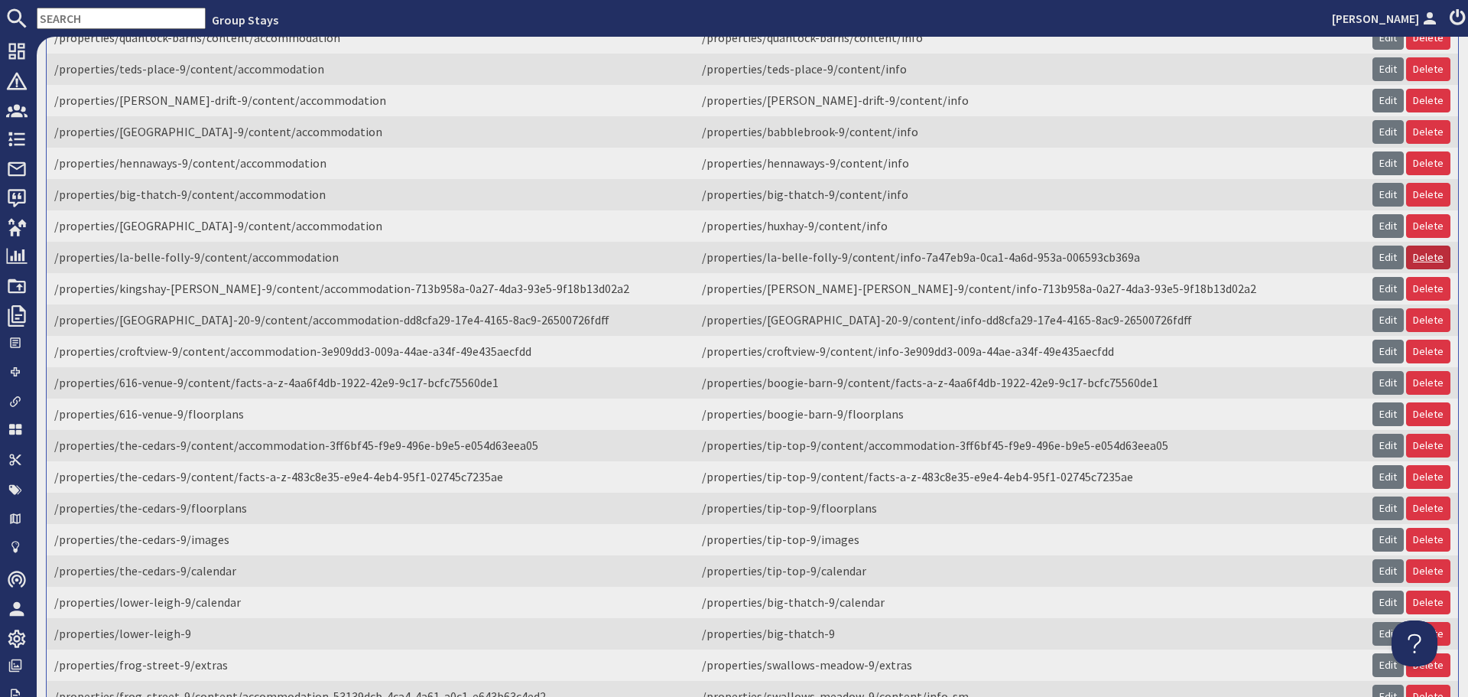
click at [1415, 269] on link "Delete" at bounding box center [1428, 257] width 44 height 24
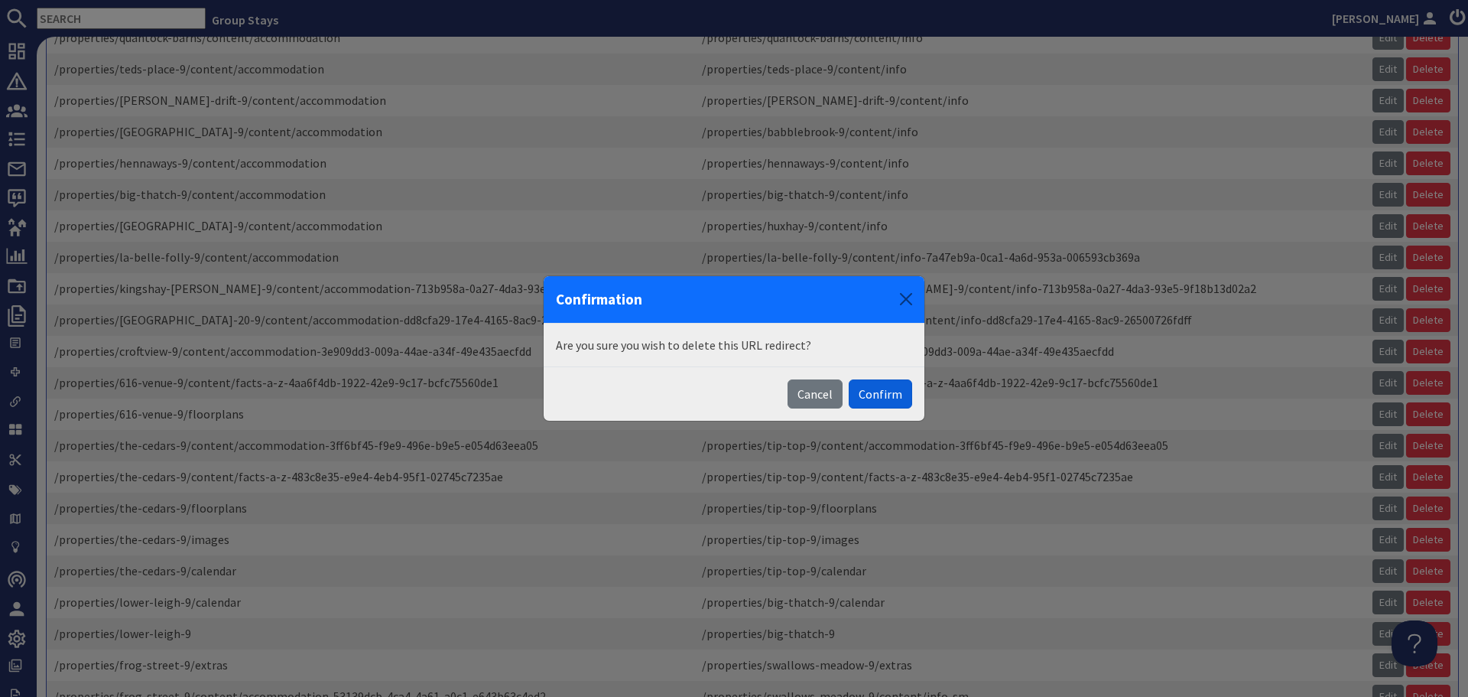
click at [896, 389] on button "Confirm" at bounding box center [880, 393] width 63 height 29
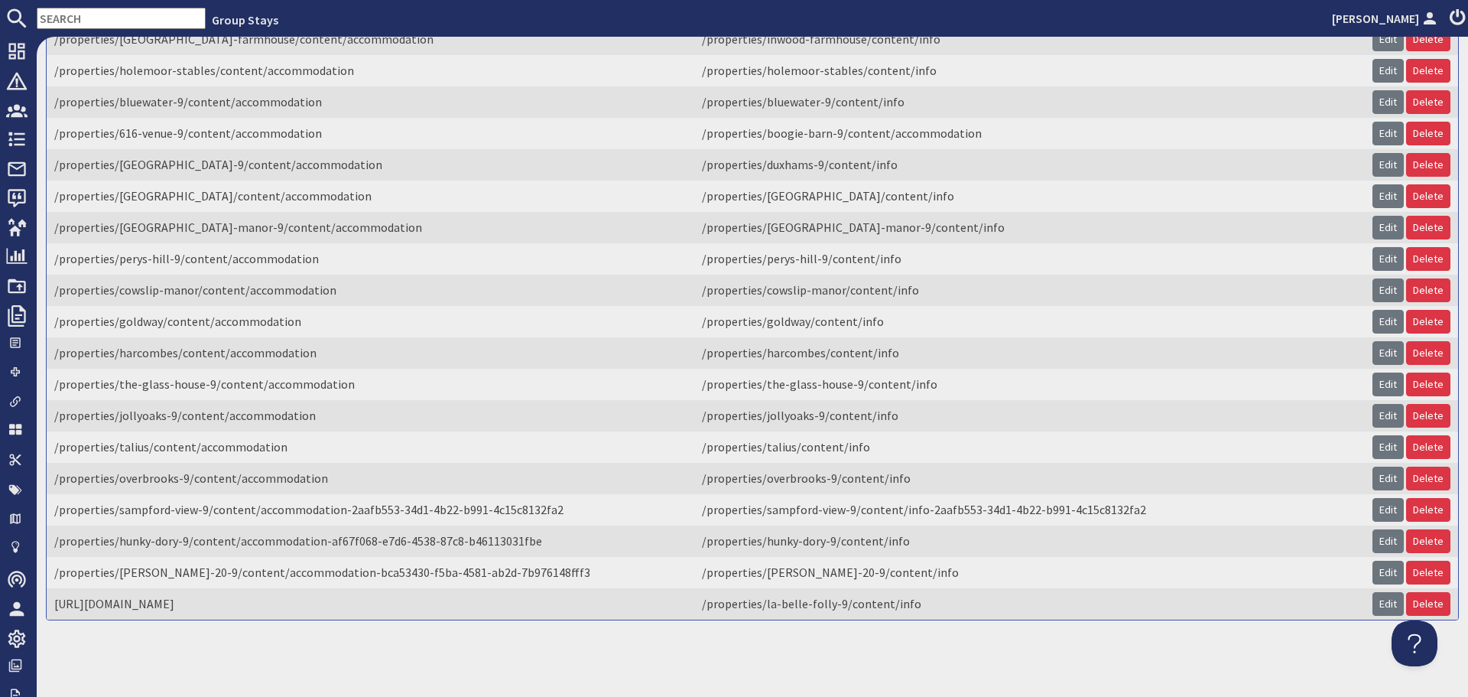
scroll to position [3099, 0]
click at [1427, 600] on link "Delete" at bounding box center [1428, 604] width 44 height 24
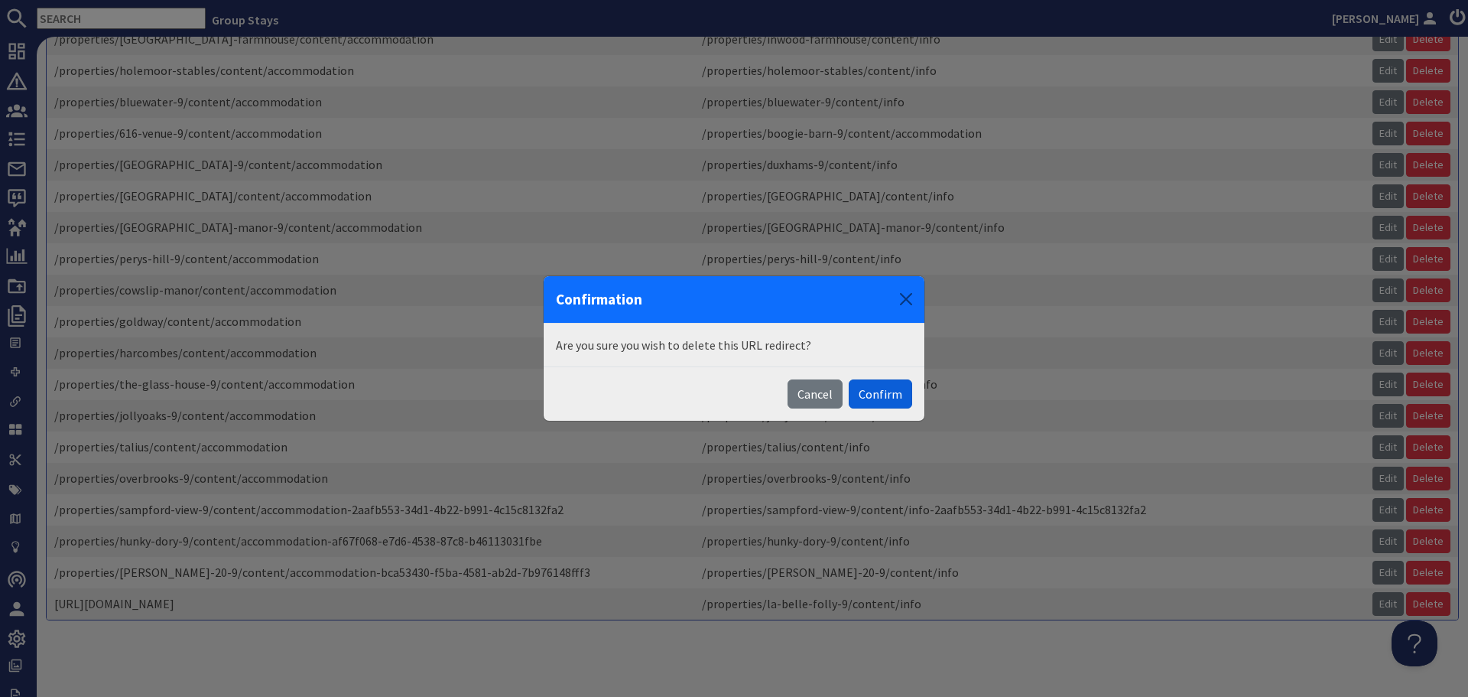
click at [889, 397] on button "Confirm" at bounding box center [880, 393] width 63 height 29
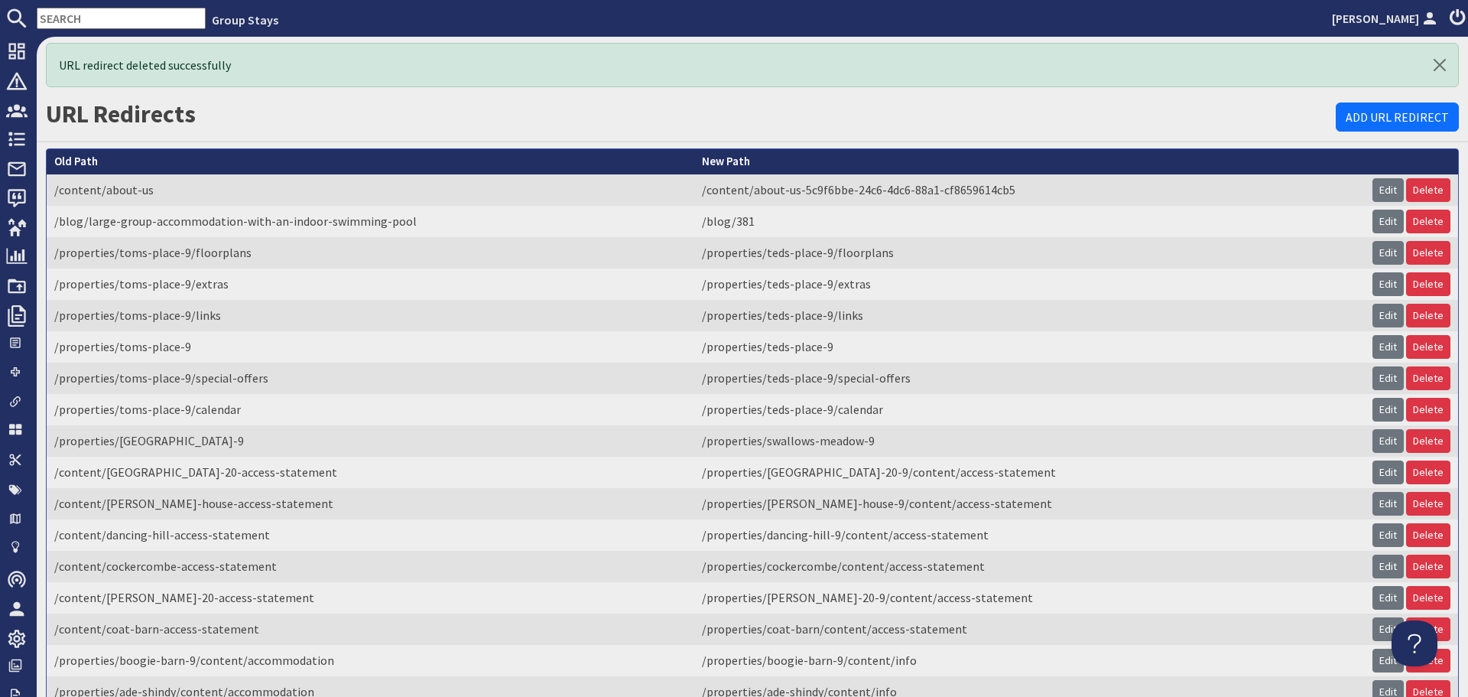
scroll to position [0, 0]
click at [1374, 118] on link "Add URL Redirect" at bounding box center [1397, 116] width 123 height 29
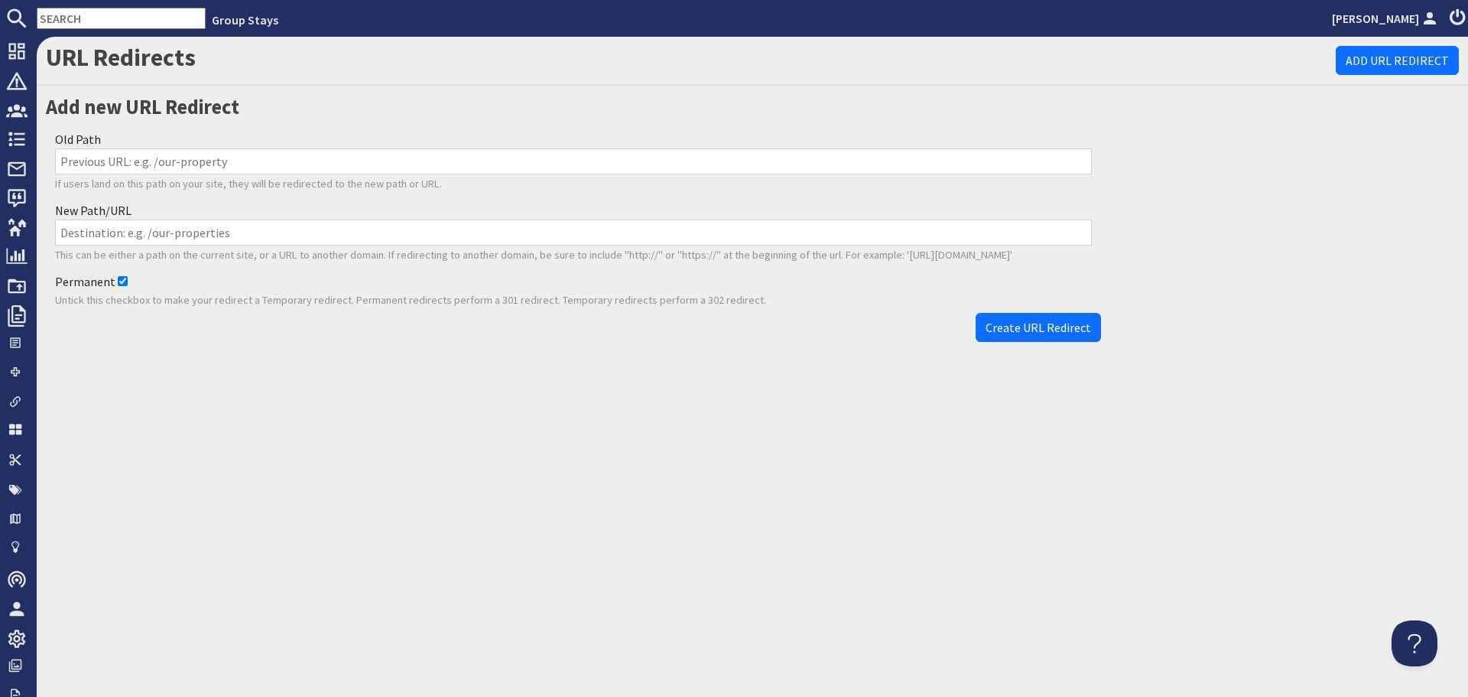
click at [503, 162] on input "Old Path" at bounding box center [573, 161] width 1037 height 26
paste input "/properties/la-belle-folly-9/content/info-7a47eb9a-0ca1-4a6d-953a-006593cb369a"
type input "/properties/la-belle-folly-9/content/info-7a47eb9a-0ca1-4a6d-953a-006593cb369a"
click at [391, 237] on input "New Path/URL" at bounding box center [573, 232] width 1037 height 26
paste input "/properties/la-belle-folly-9/content/info-7a47eb9a-0ca1-4a6d-953a-006593cb369a"
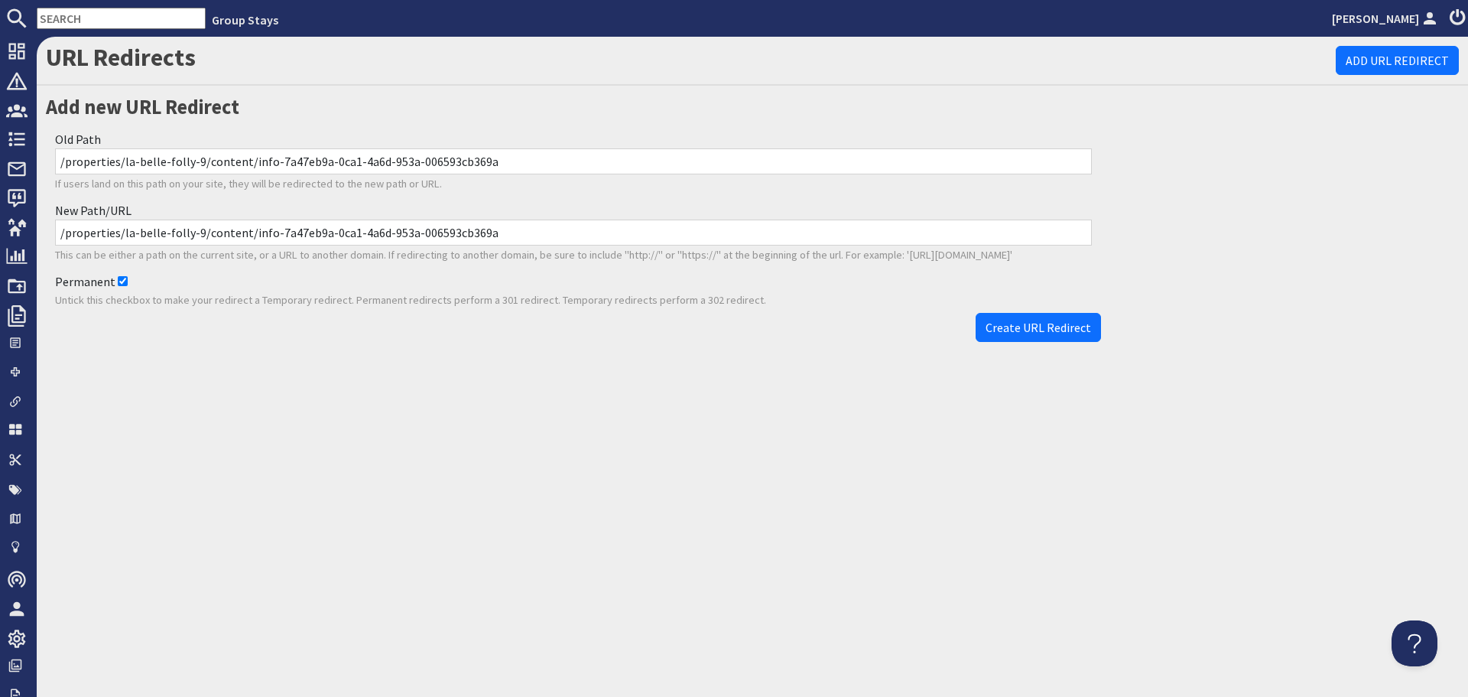
drag, startPoint x: 479, startPoint y: 234, endPoint x: 272, endPoint y: 227, distance: 207.3
click at [269, 225] on input "/properties/la-belle-folly-9/content/info-7a47eb9a-0ca1-4a6d-953a-006593cb369a" at bounding box center [573, 232] width 1037 height 26
type input "/properties/la-belle-folly-9/content/info"
drag, startPoint x: 1077, startPoint y: 328, endPoint x: 1020, endPoint y: 359, distance: 65.4
click at [1077, 328] on span "Create URL Redirect" at bounding box center [1039, 327] width 106 height 15
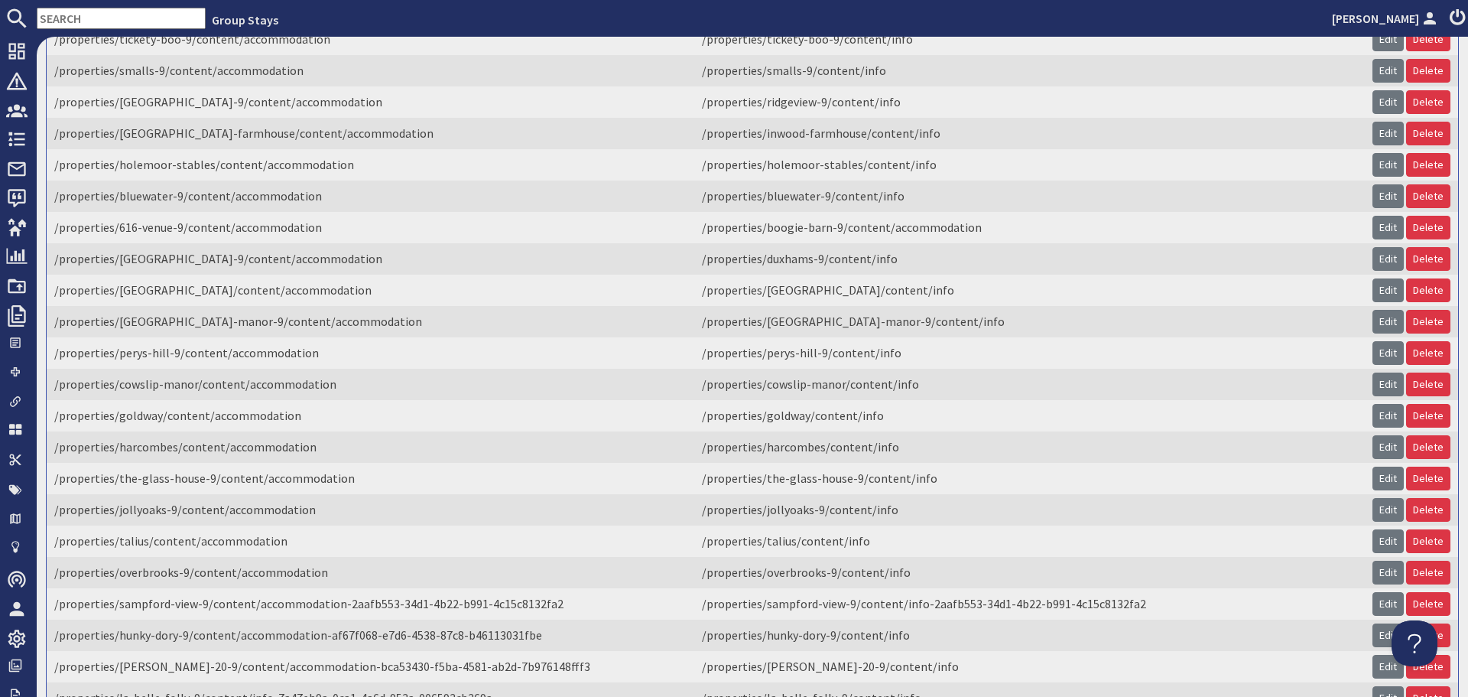
scroll to position [3099, 0]
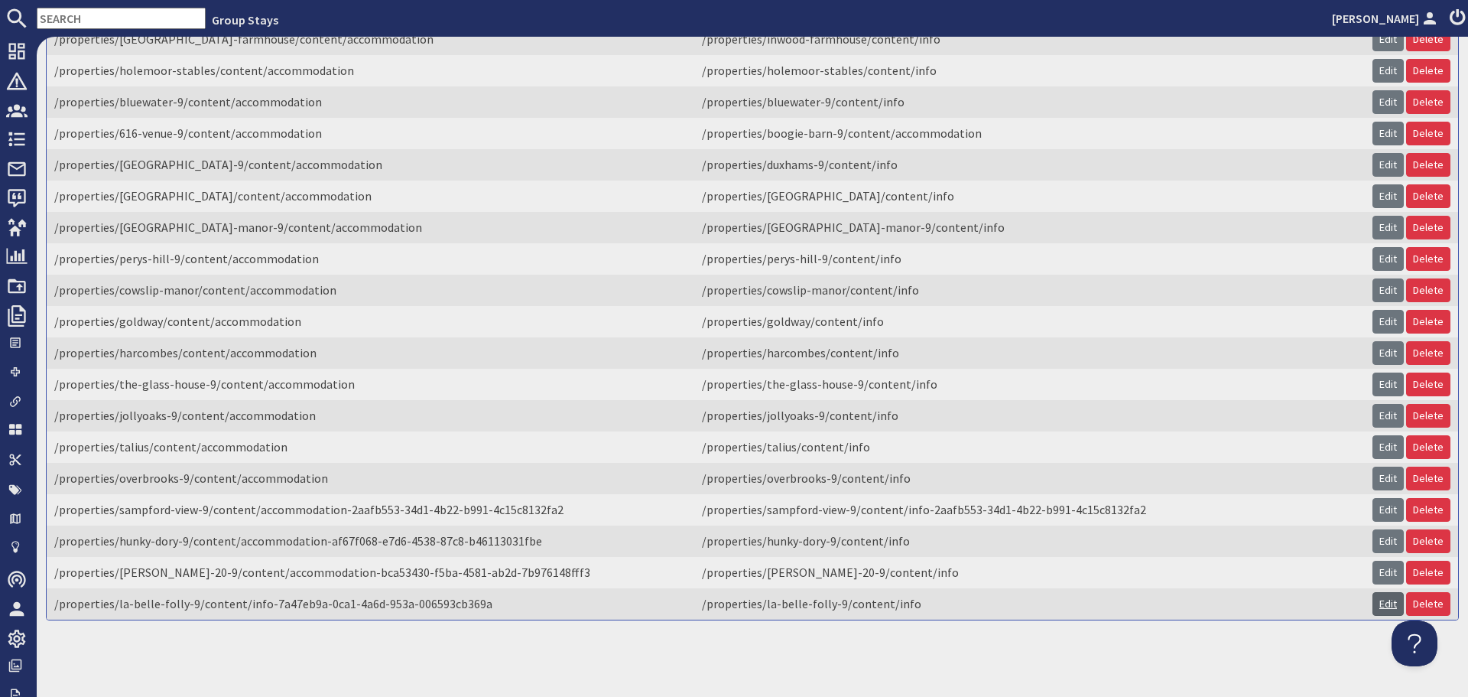
click at [1373, 593] on link "Edit" at bounding box center [1388, 604] width 31 height 24
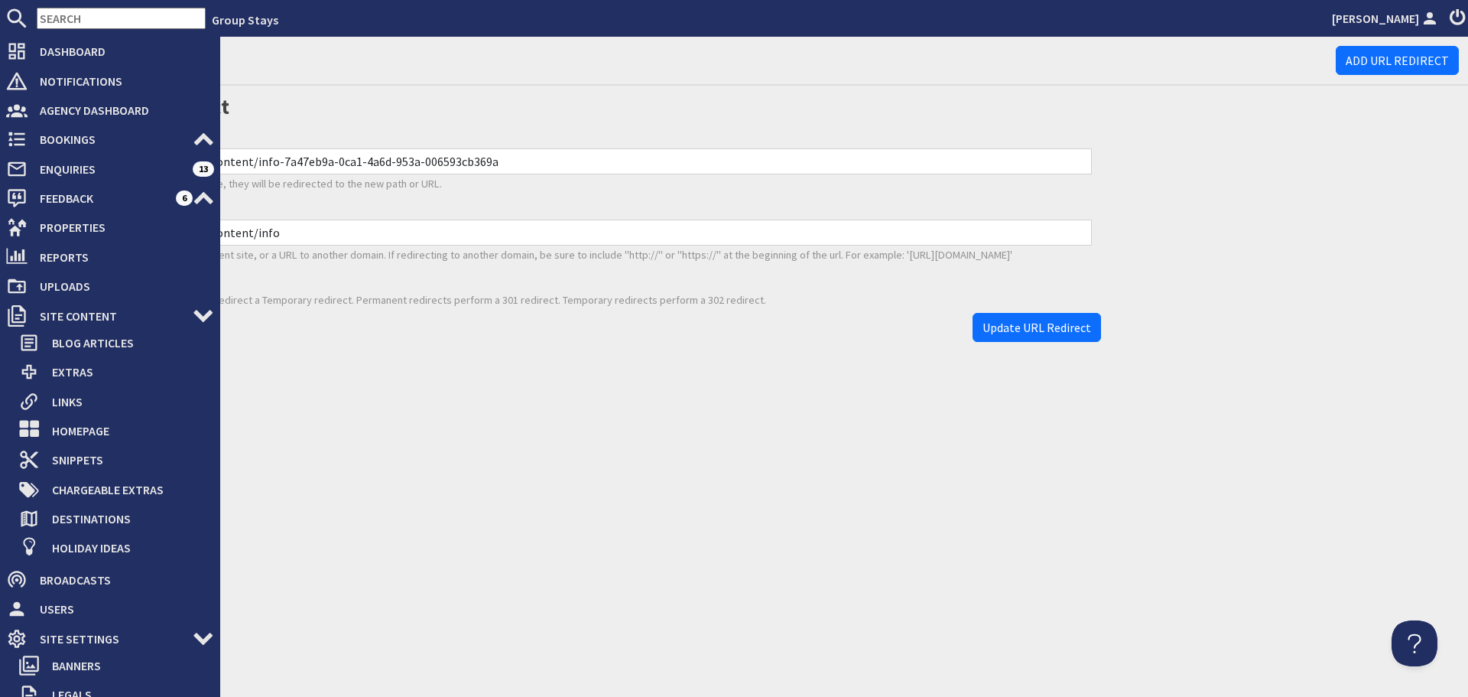
drag, startPoint x: 509, startPoint y: 169, endPoint x: 0, endPoint y: 127, distance: 511.0
click at [0, 127] on div "Dashboard Notifications 0 Agency Dashboard Bookings 0 Security Deposits 0 Disco…" at bounding box center [734, 367] width 1468 height 660
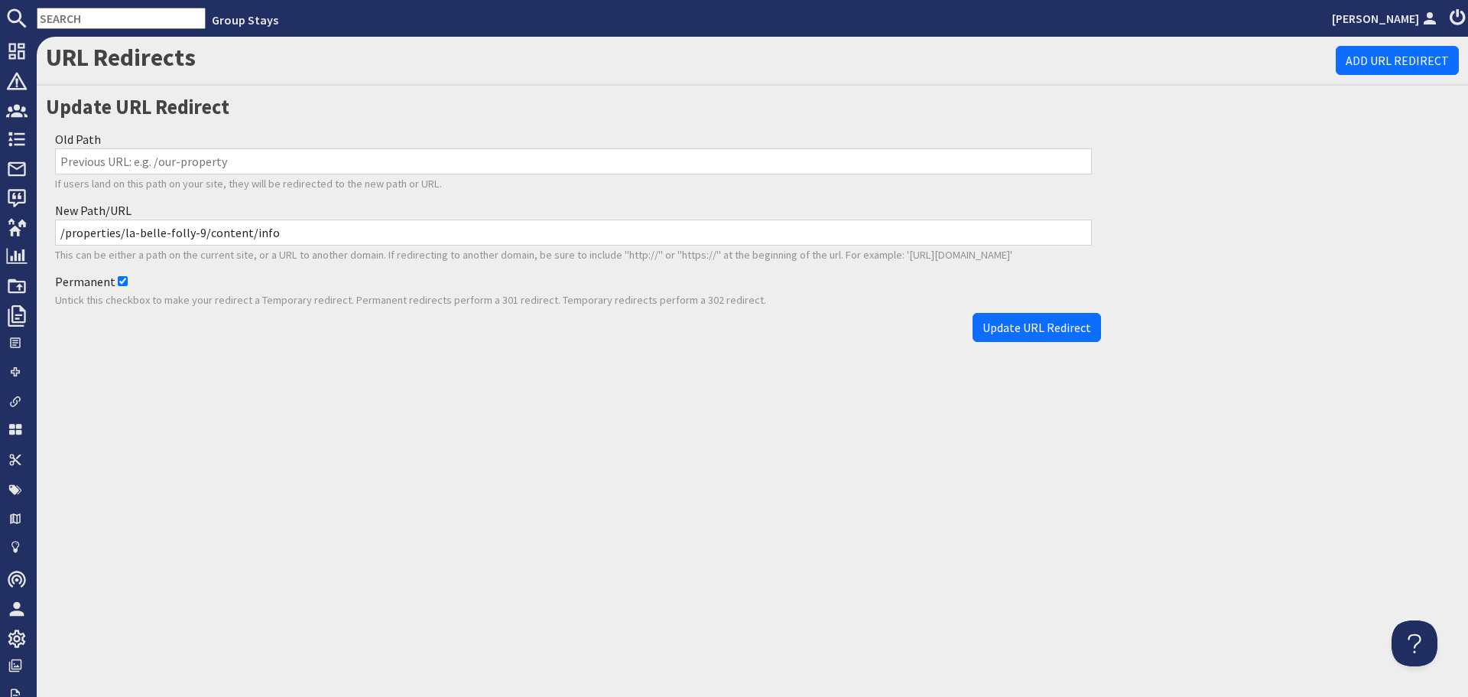
paste input "https://www.groupstays.co.uk/properties/la-belle-folly-9/content/accommodation"
drag, startPoint x: 214, startPoint y: 158, endPoint x: 43, endPoint y: 160, distance: 171.3
click at [43, 161] on div "Update URL Redirect Old Path https://www.groupstays.co.uk/properties/la-belle-f…" at bounding box center [574, 221] width 1074 height 258
type input "/properties/la-belle-folly-9/content/accommodation"
click at [1031, 326] on span "Update URL Redirect" at bounding box center [1037, 327] width 109 height 15
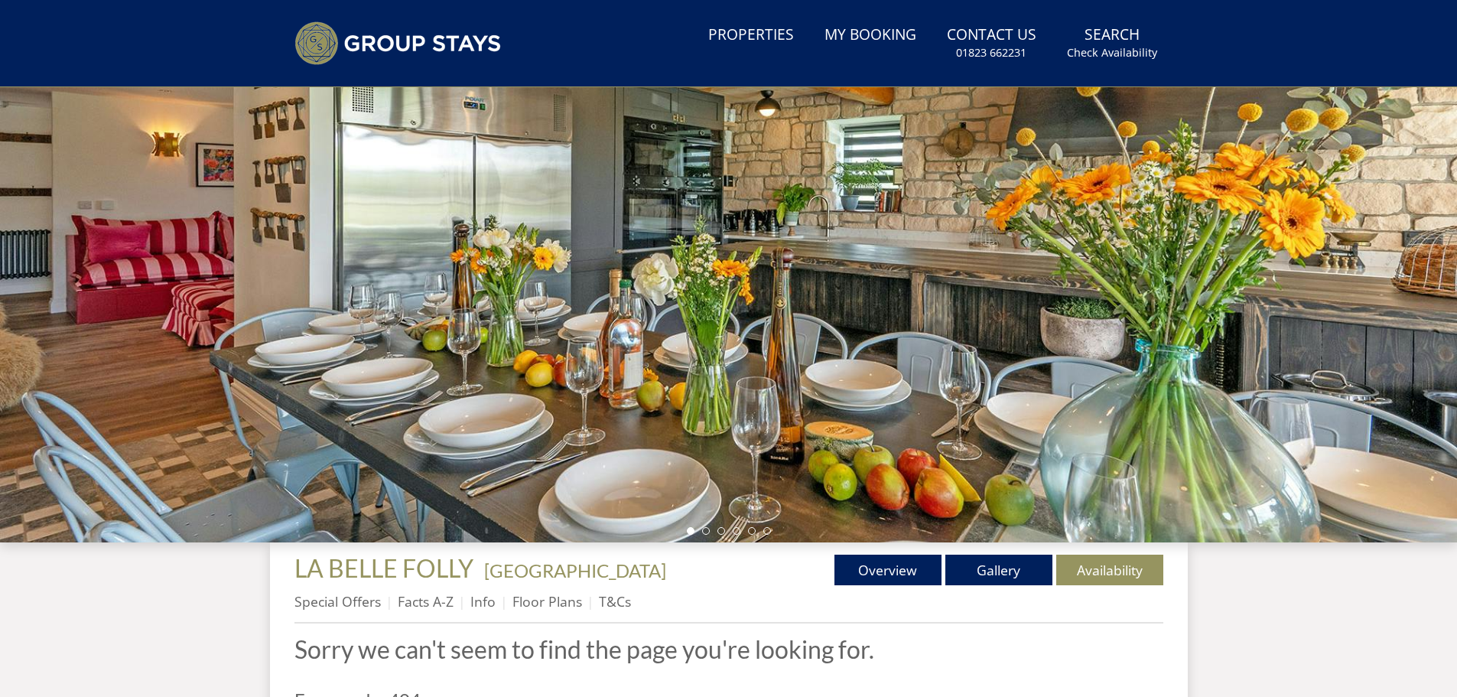
scroll to position [193, 0]
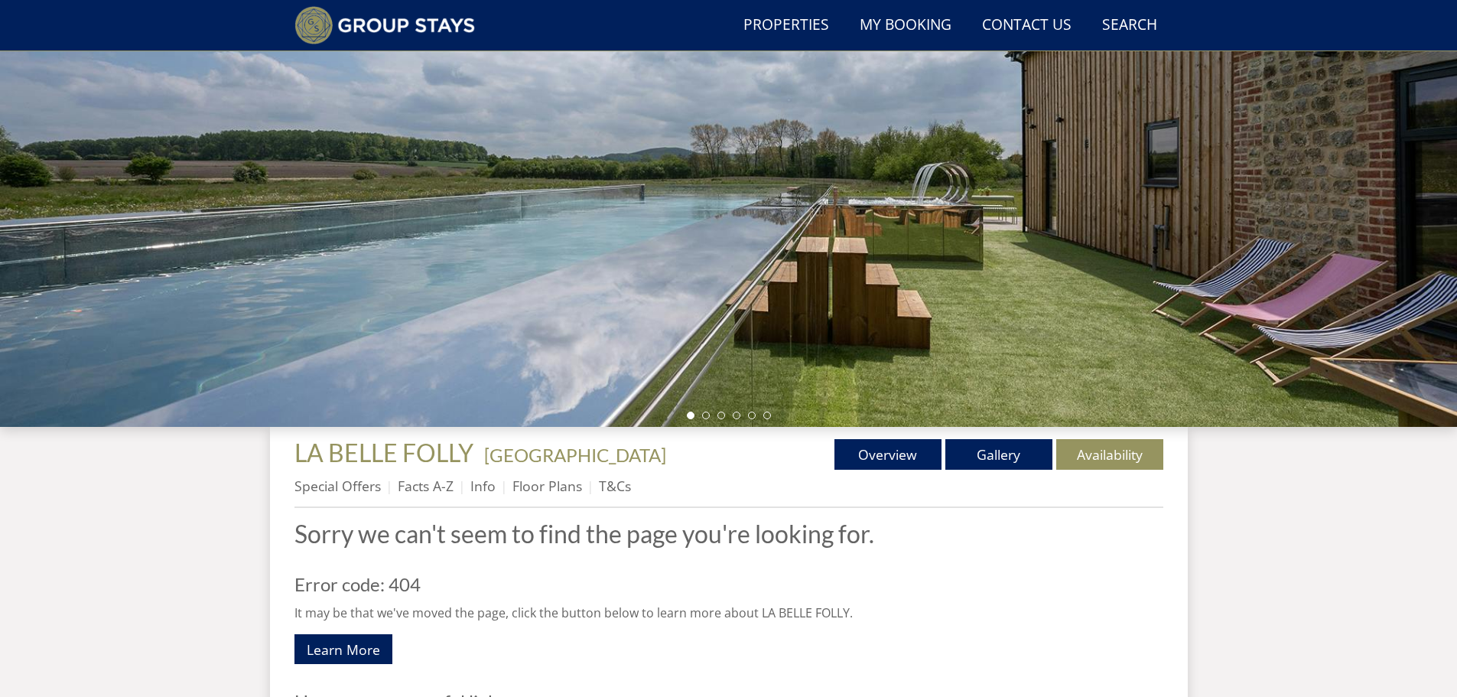
scroll to position [270, 0]
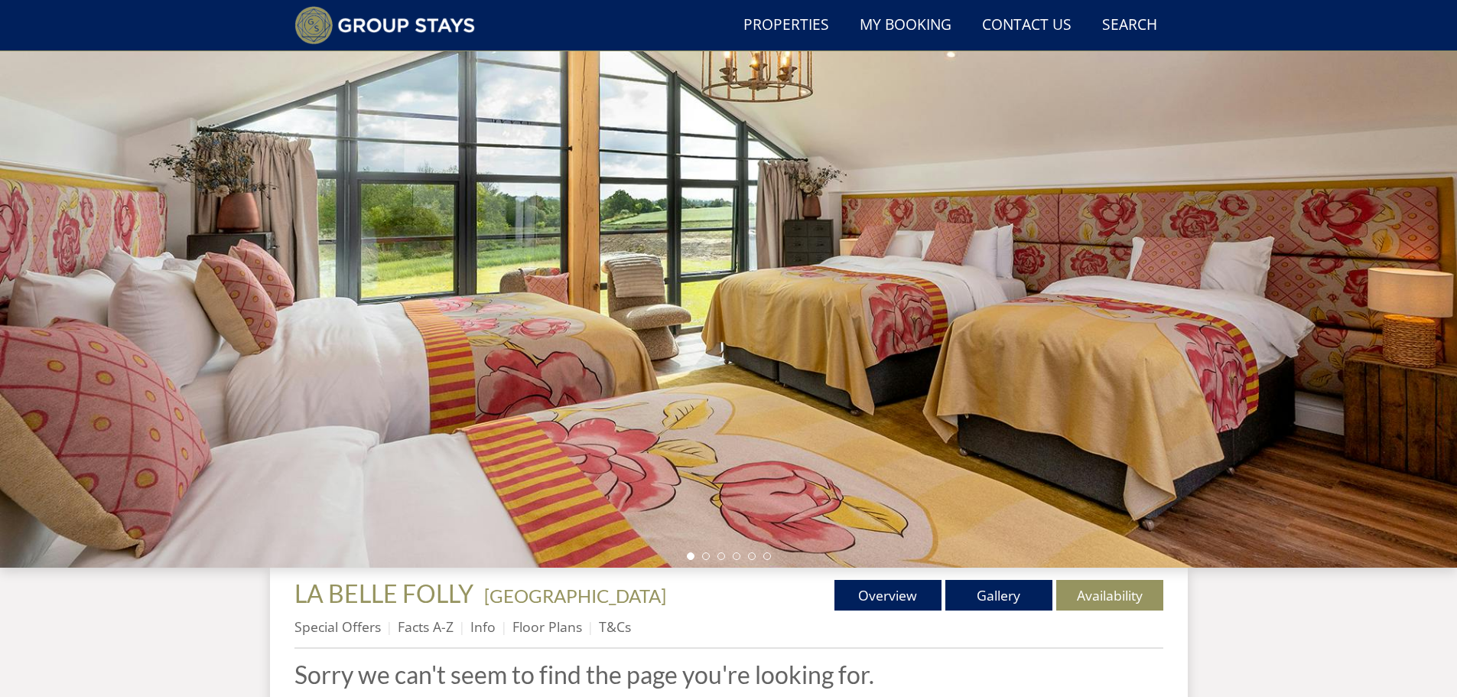
scroll to position [41, 0]
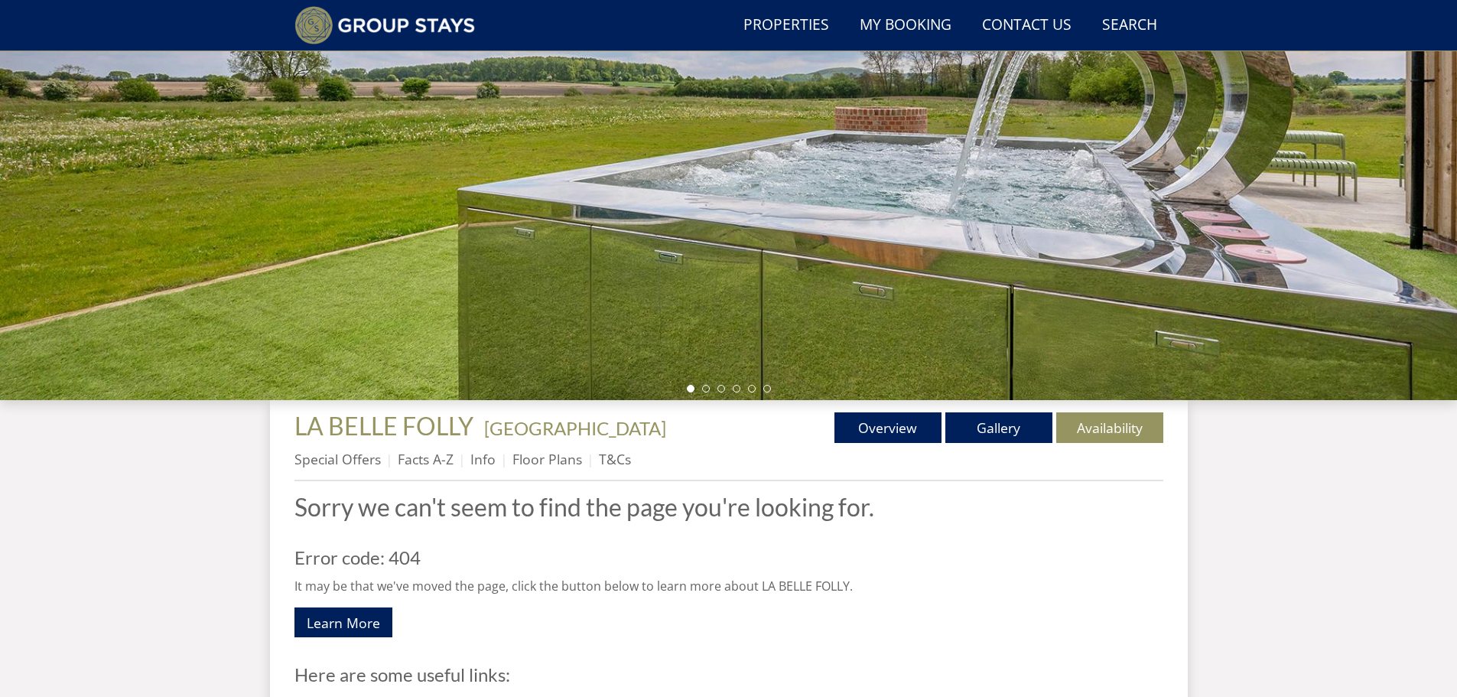
scroll to position [193, 0]
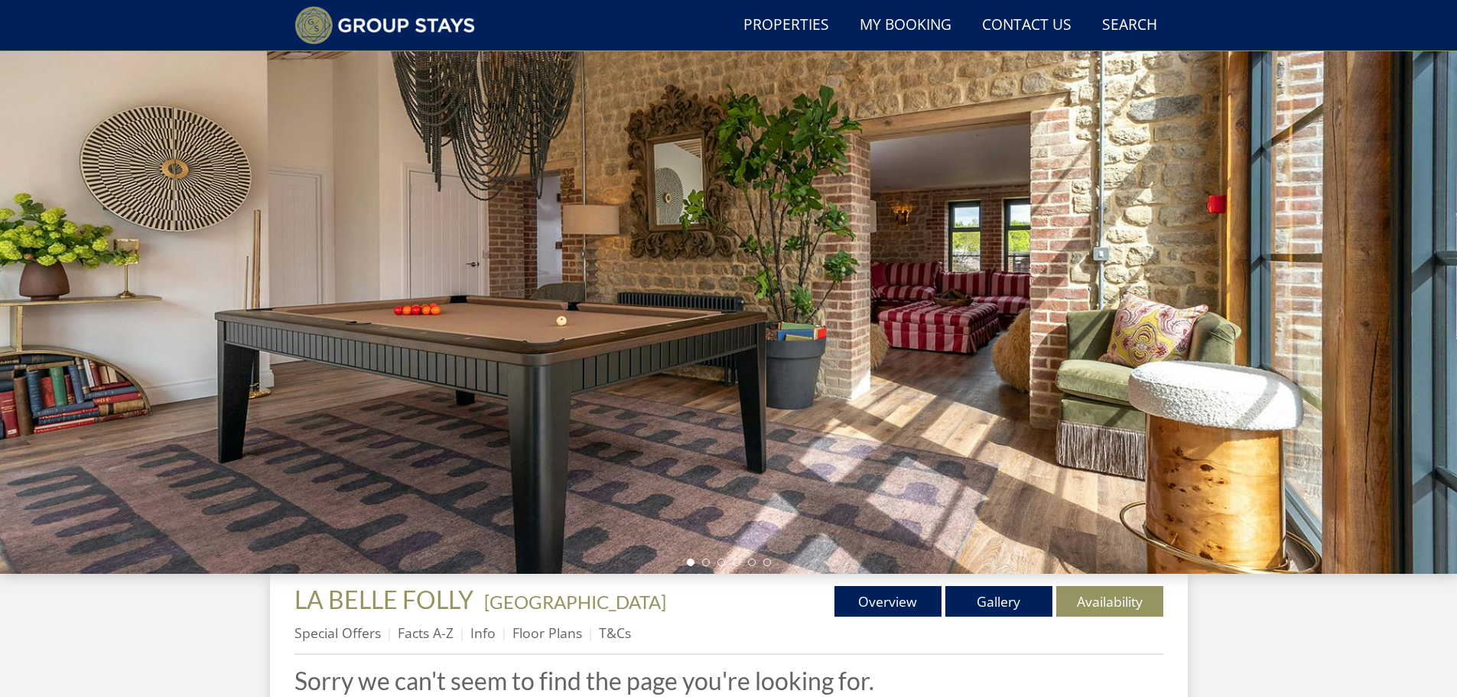
scroll to position [41, 0]
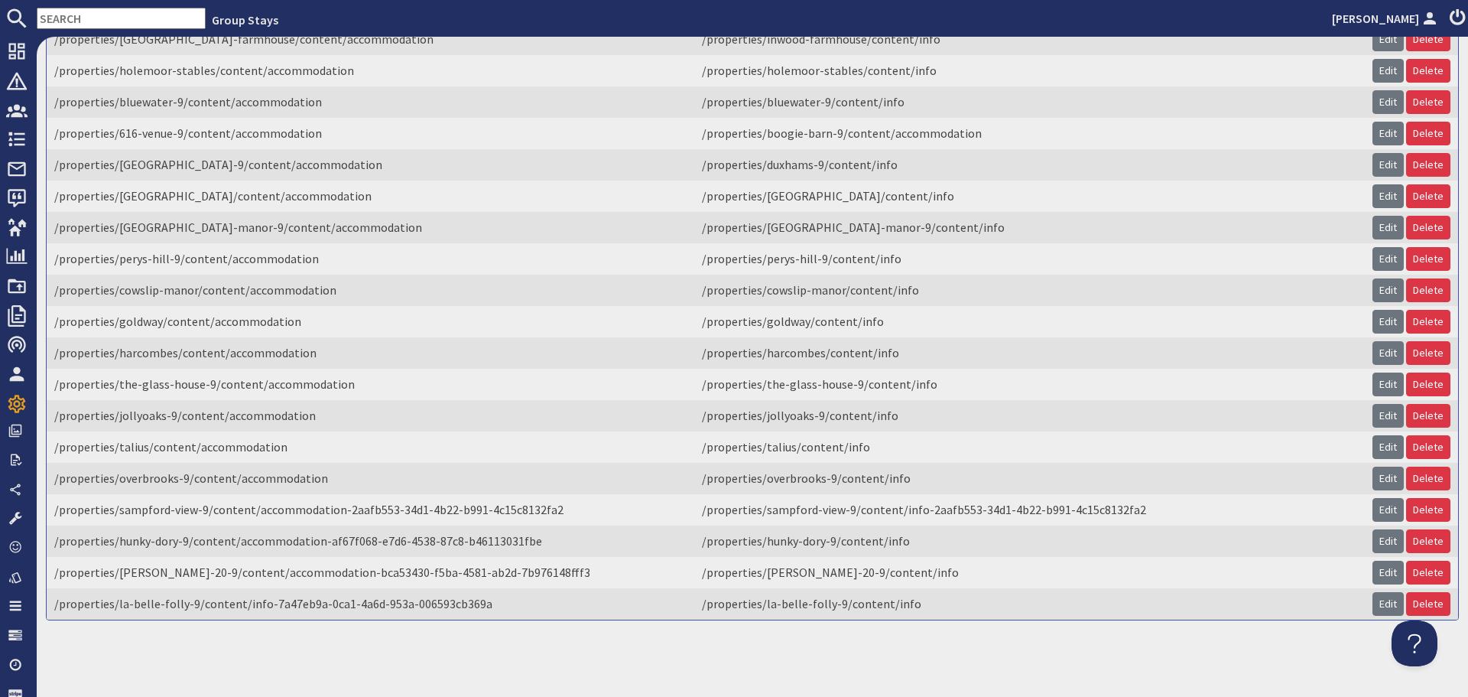
scroll to position [3042, 0]
click at [1418, 596] on link "Delete" at bounding box center [1428, 604] width 44 height 24
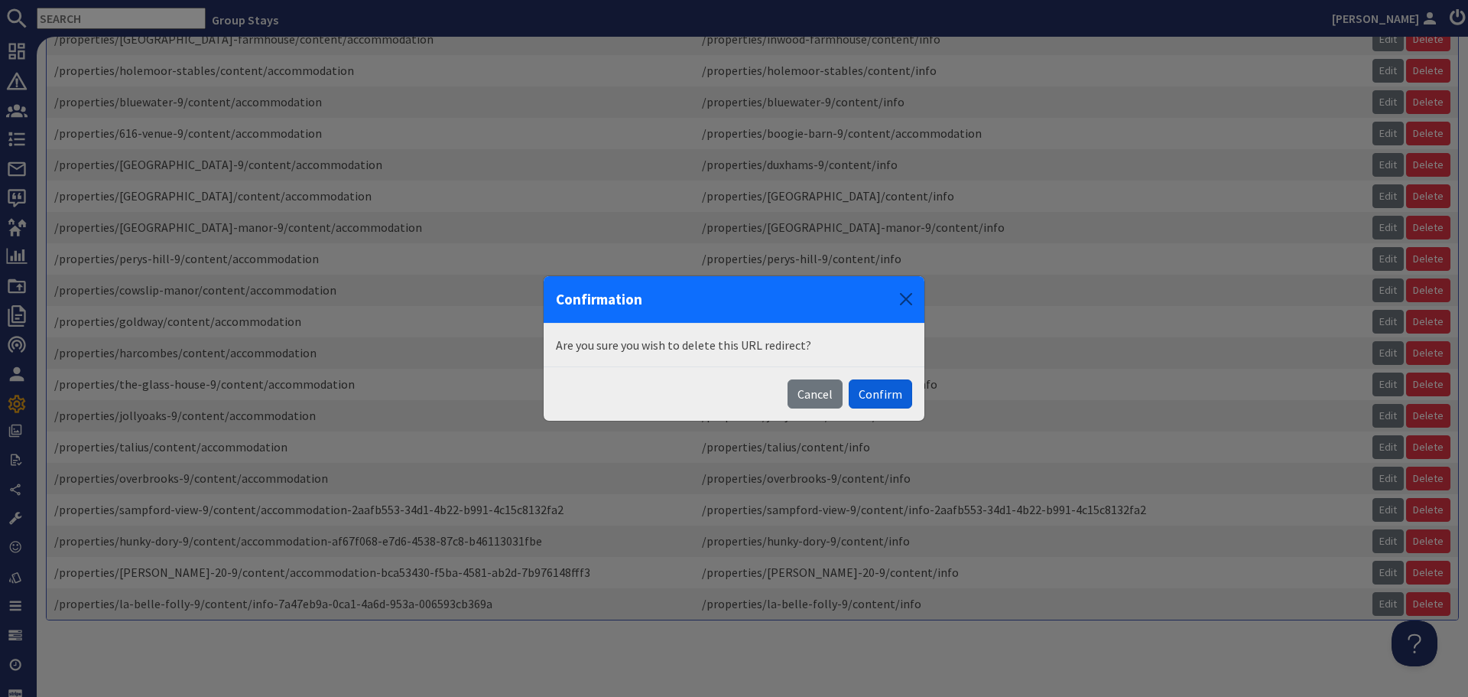
drag, startPoint x: 879, startPoint y: 398, endPoint x: 930, endPoint y: 377, distance: 55.5
click at [879, 398] on button "Confirm" at bounding box center [880, 393] width 63 height 29
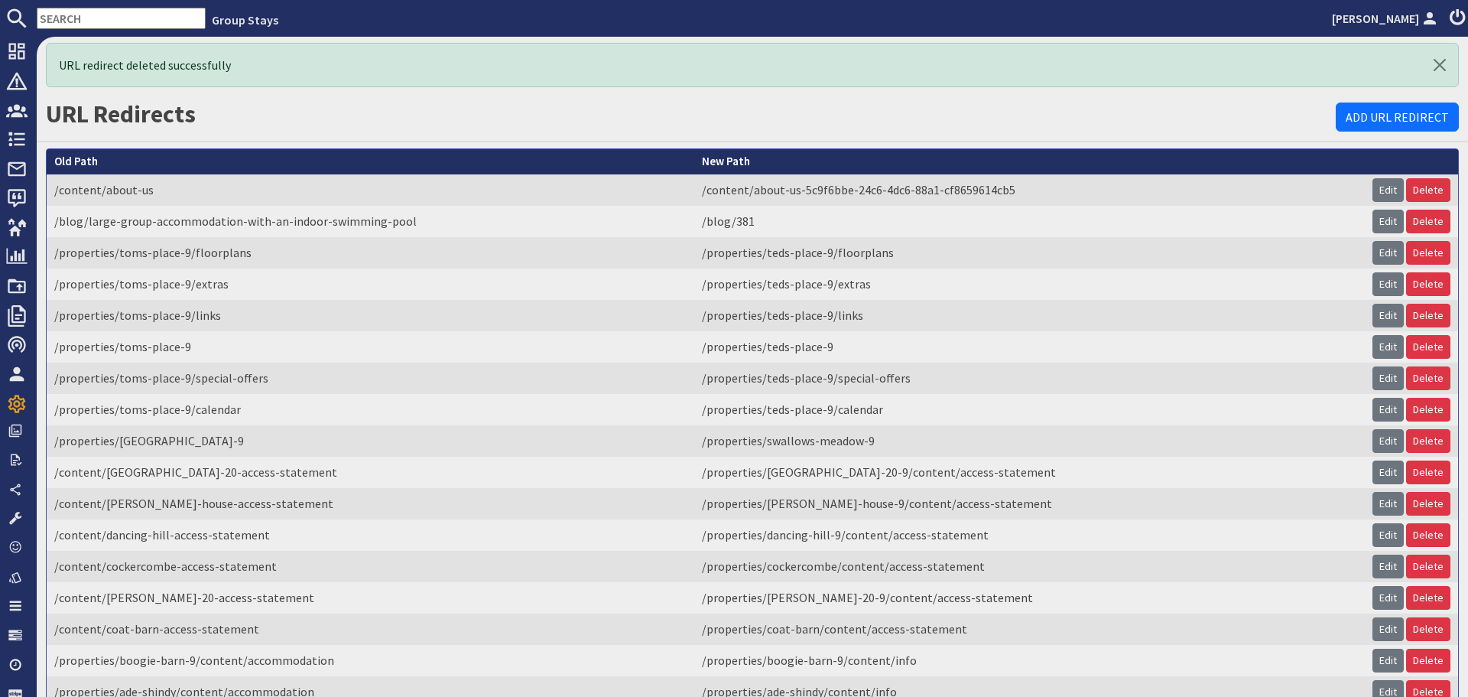
scroll to position [0, 0]
click at [1340, 120] on link "Add URL Redirect" at bounding box center [1397, 116] width 123 height 29
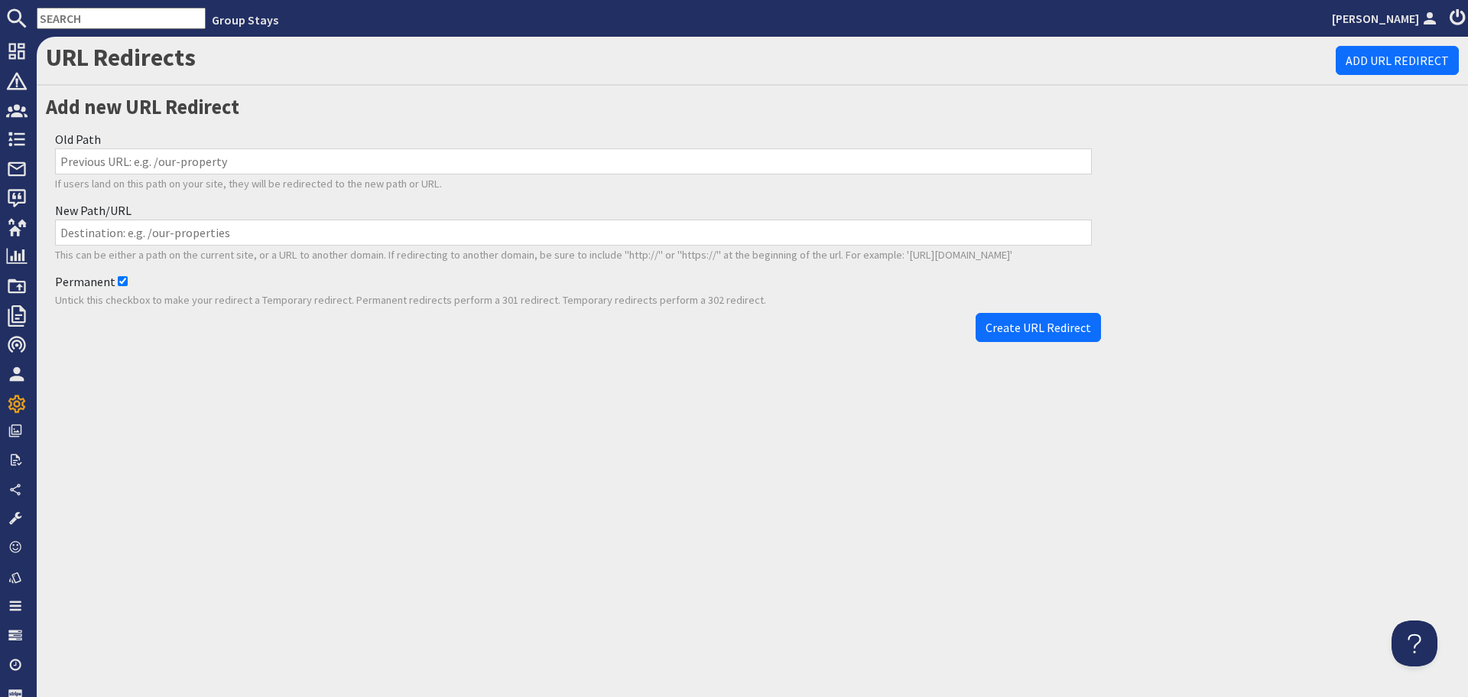
click at [88, 152] on input "Old Path" at bounding box center [573, 161] width 1037 height 26
paste input "https://www.groupstays.co.uk/properties/la-belle-folly-9/content/accommodation"
drag, startPoint x: 215, startPoint y: 162, endPoint x: 26, endPoint y: 164, distance: 188.9
click at [26, 164] on div "Dashboard Notifications 0 Agency Dashboard Bookings 0 Security Deposits 0 Disco…" at bounding box center [734, 367] width 1468 height 660
type input "/properties/la-belle-folly-9/content/accommodation"
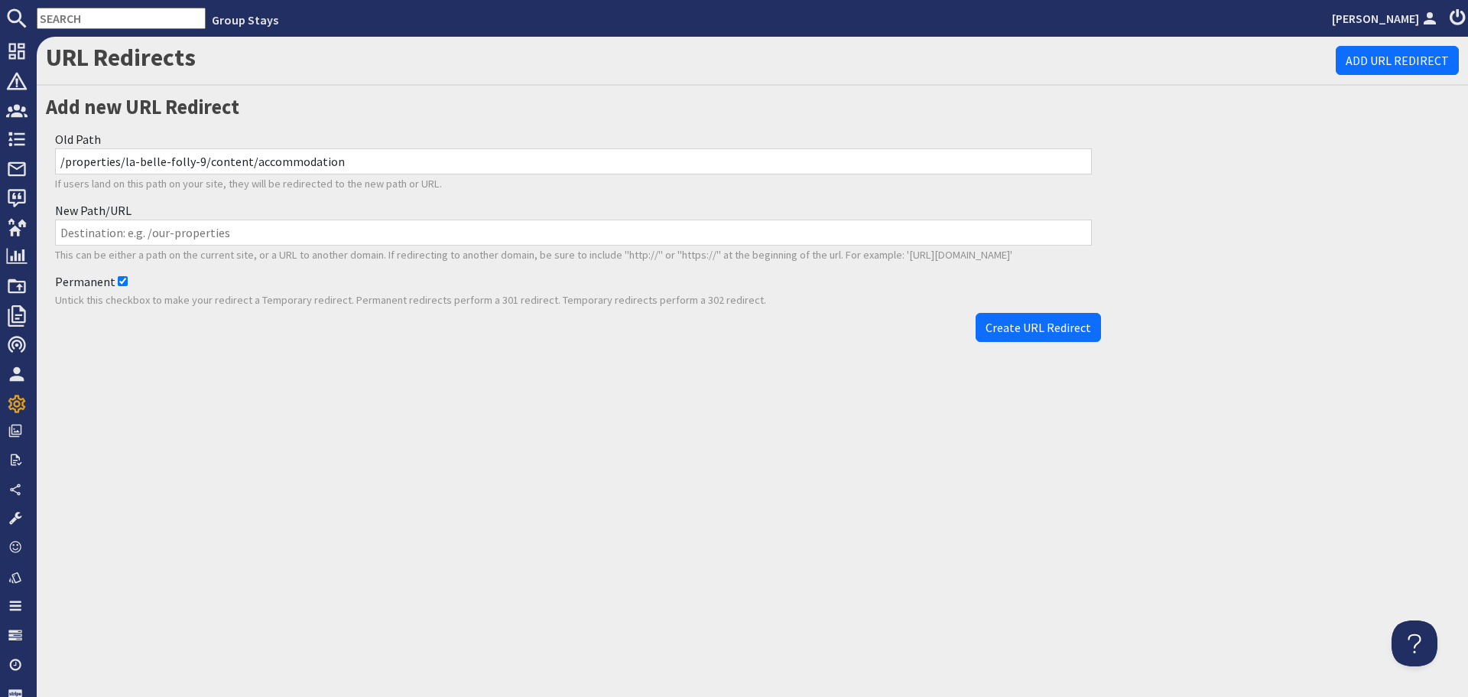
click at [418, 235] on input "New Path/URL" at bounding box center [573, 232] width 1037 height 26
paste input "/properties/la-belle-folly-9/content/info"
type input "/properties/la-belle-folly-9/content/info"
click at [1064, 326] on span "Create URL Redirect" at bounding box center [1039, 327] width 106 height 15
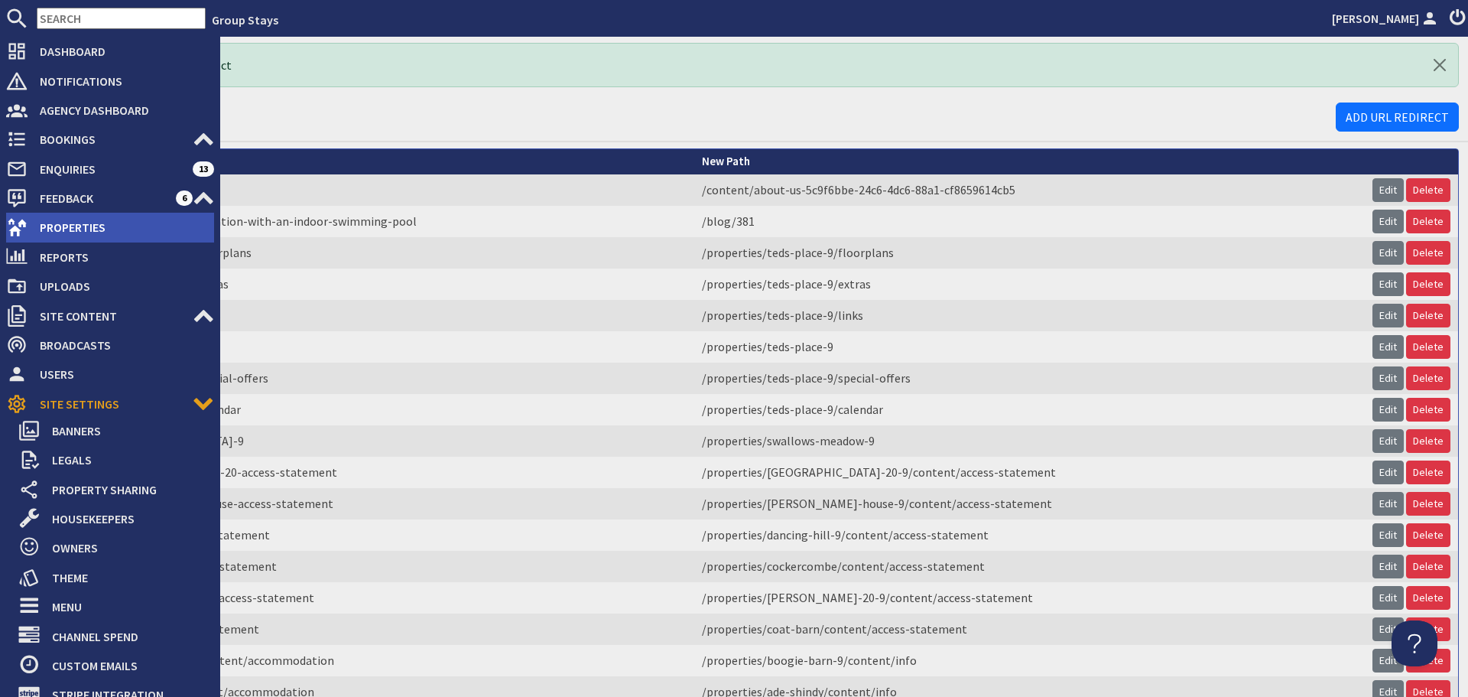
click at [48, 232] on span "Properties" at bounding box center [121, 227] width 187 height 24
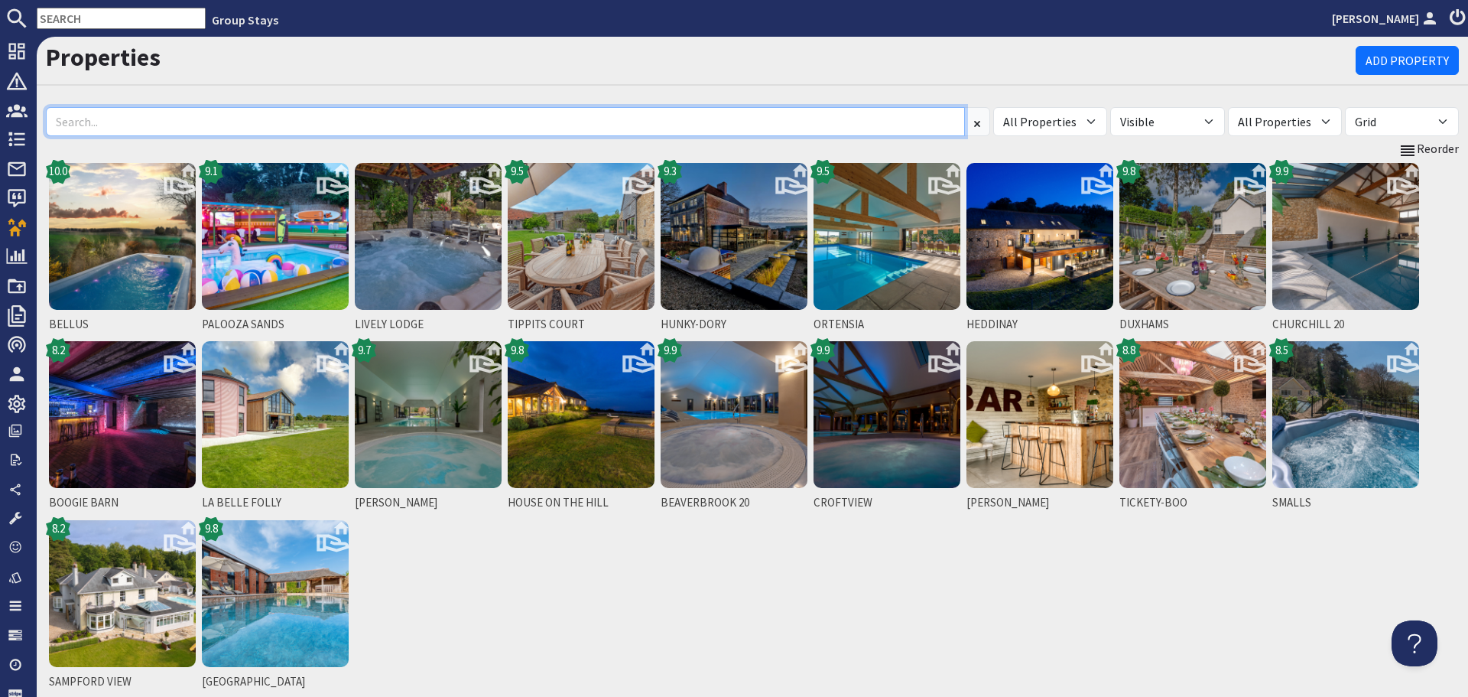
click at [593, 125] on input at bounding box center [505, 121] width 919 height 29
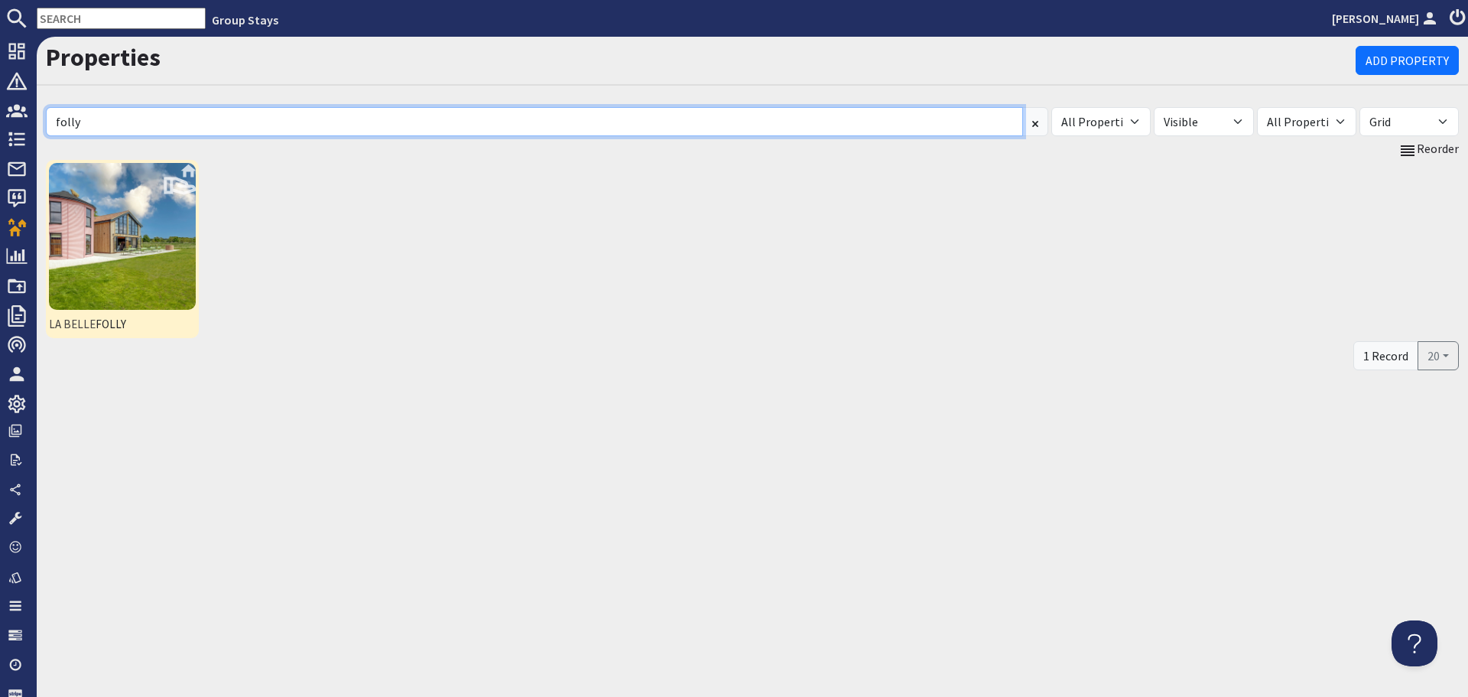
type input "folly"
click at [170, 264] on img at bounding box center [122, 236] width 147 height 147
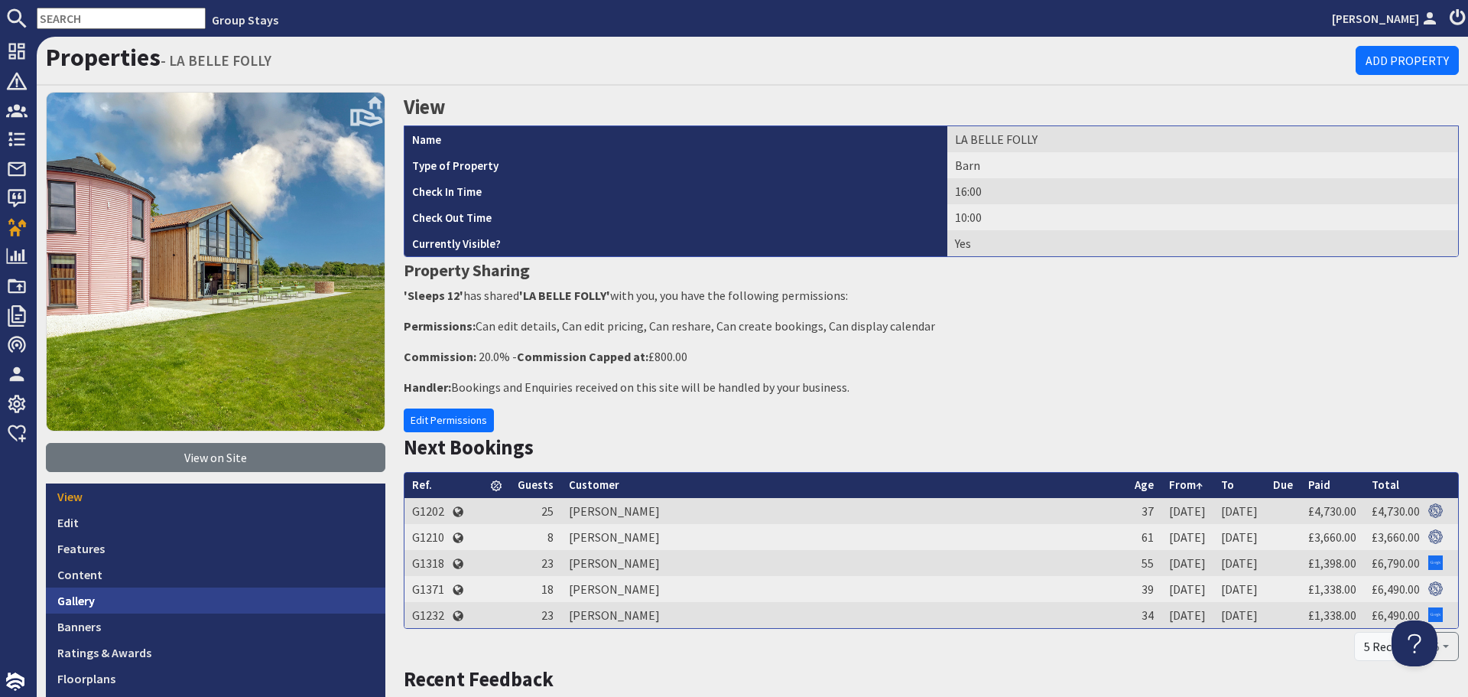
scroll to position [153, 0]
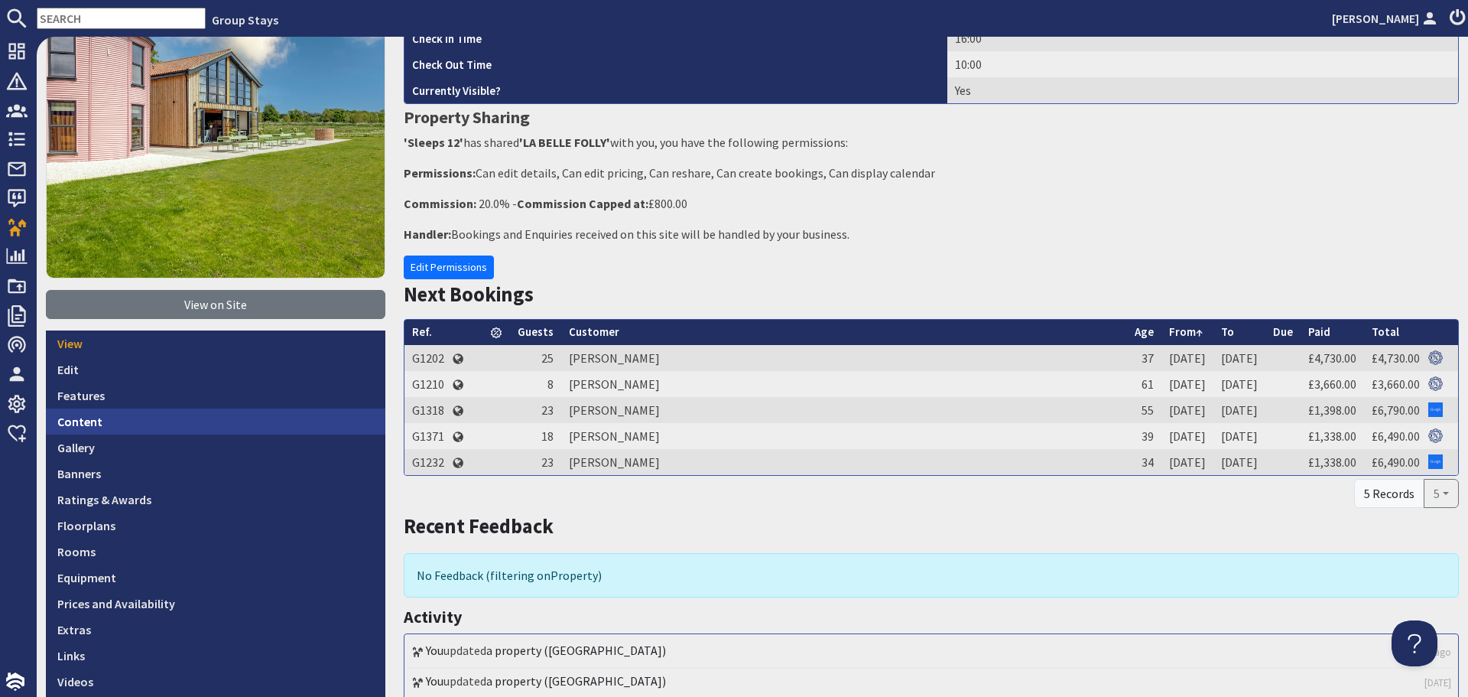
click at [190, 415] on link "Content" at bounding box center [215, 421] width 339 height 26
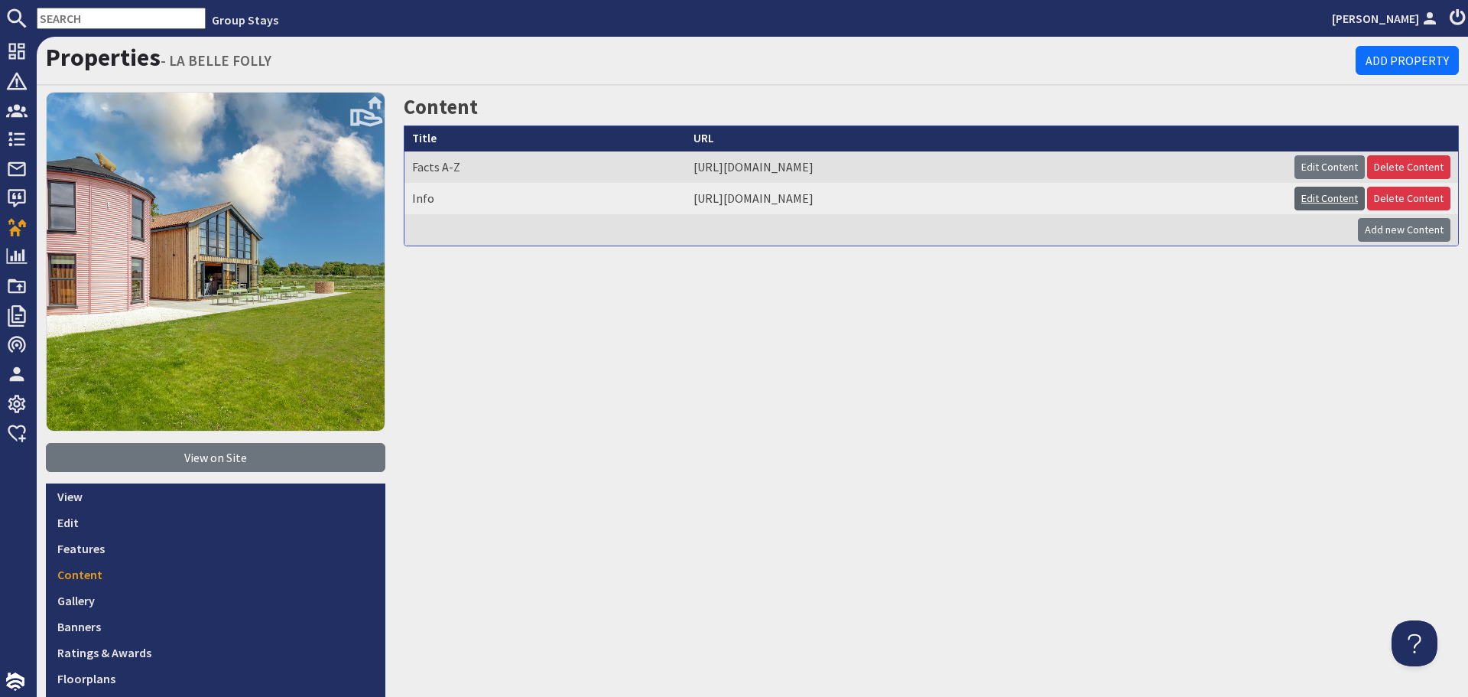
click at [1321, 199] on link "Edit Content" at bounding box center [1330, 199] width 70 height 24
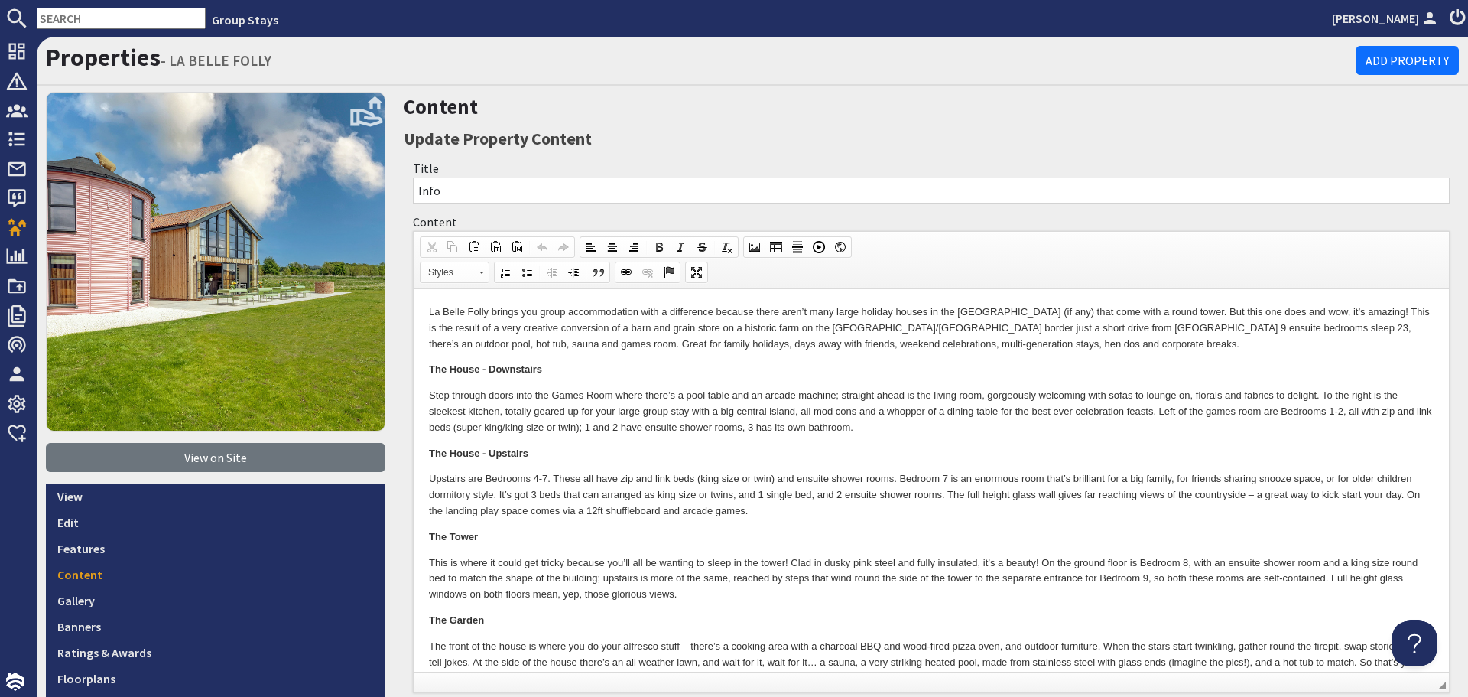
click at [907, 500] on p "Upstairs are Bedrooms 4-7. These all have zip and link beds (king size or twin)…" at bounding box center [931, 494] width 1005 height 47
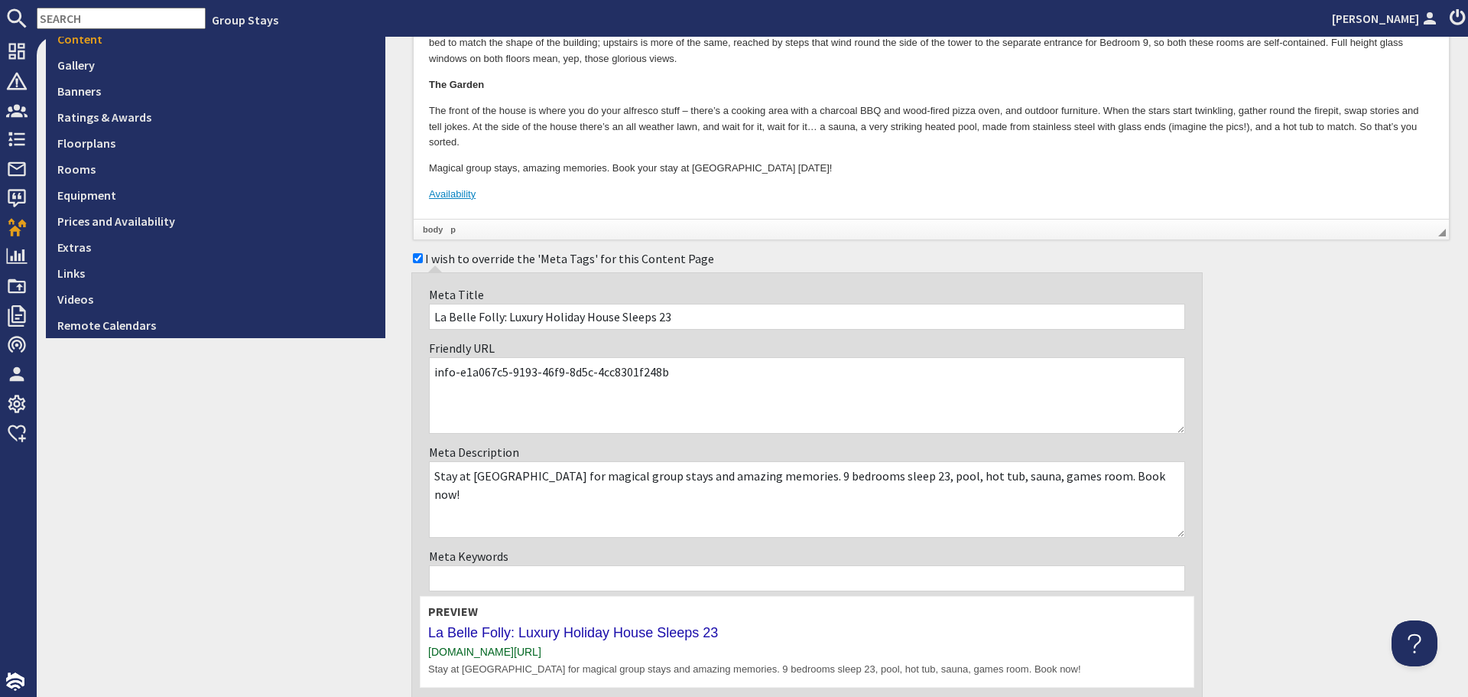
scroll to position [663, 0]
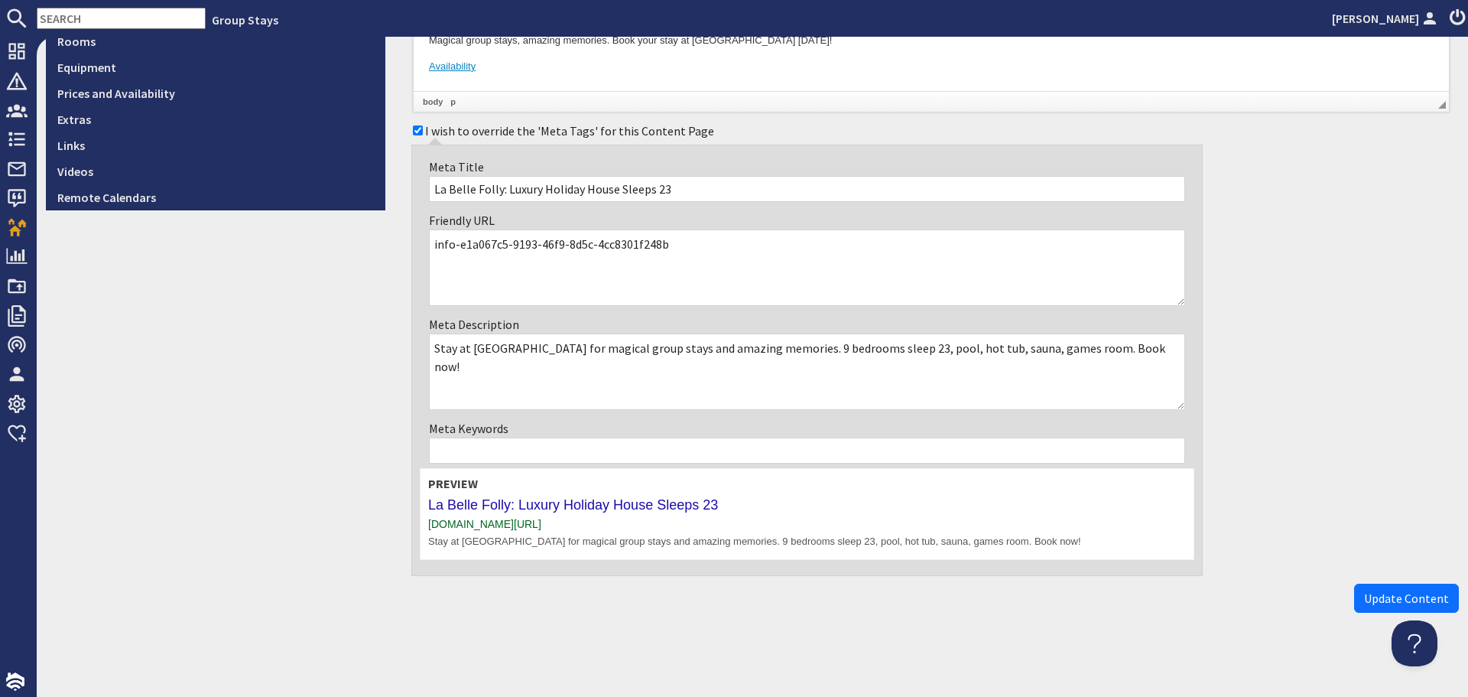
drag, startPoint x: 669, startPoint y: 245, endPoint x: 463, endPoint y: 252, distance: 206.6
click at [463, 252] on textarea "info-e1a067c5-9193-46f9-8d5c-4cc8301f248b" at bounding box center [807, 267] width 756 height 76
type textarea "info"
click at [1376, 599] on span "Update Content" at bounding box center [1406, 597] width 85 height 15
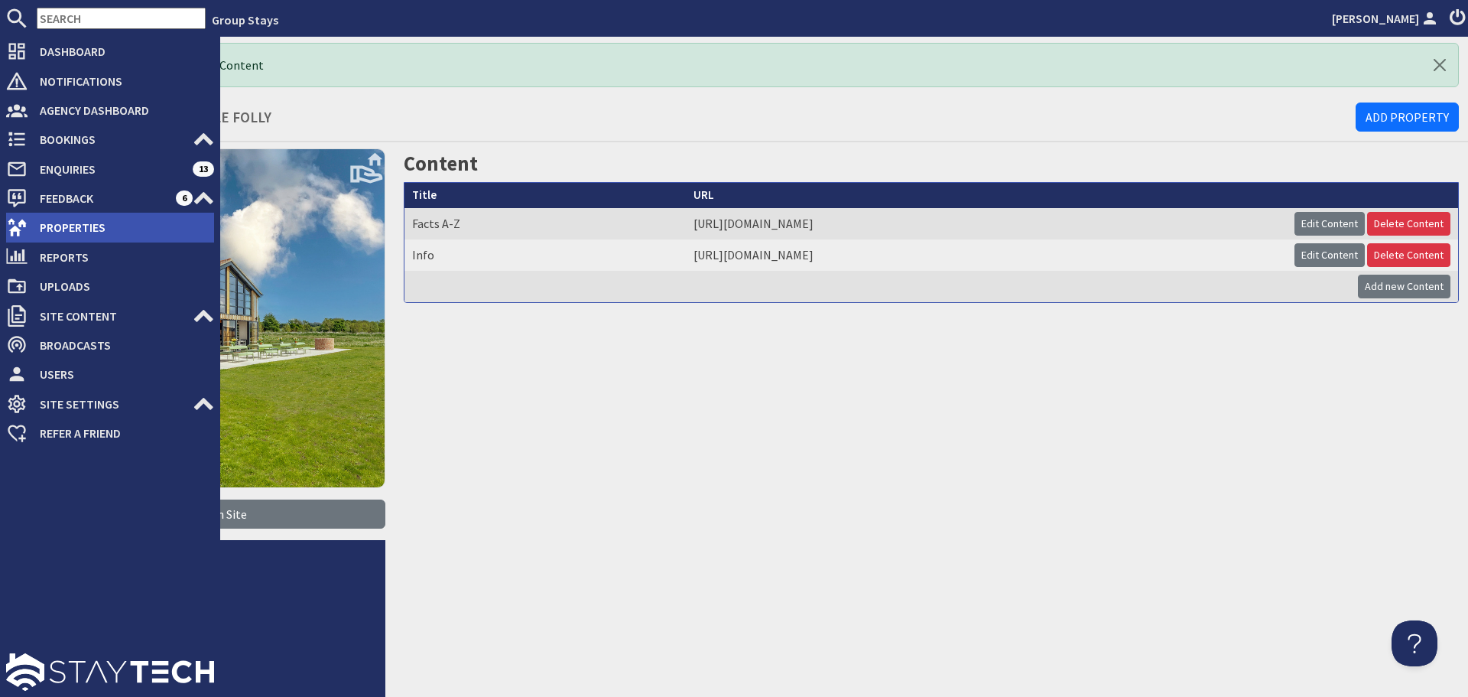
click at [46, 226] on span "Properties" at bounding box center [121, 227] width 187 height 24
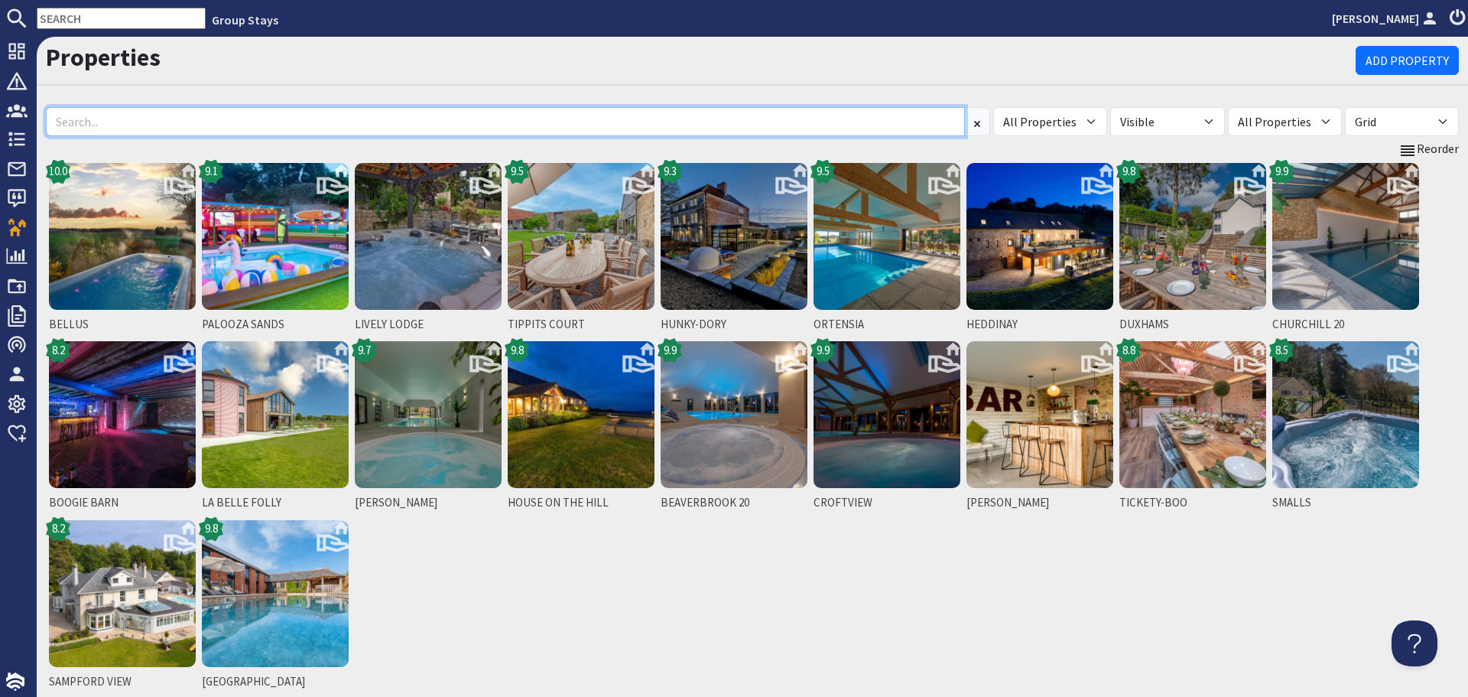
click at [590, 128] on input at bounding box center [505, 121] width 919 height 29
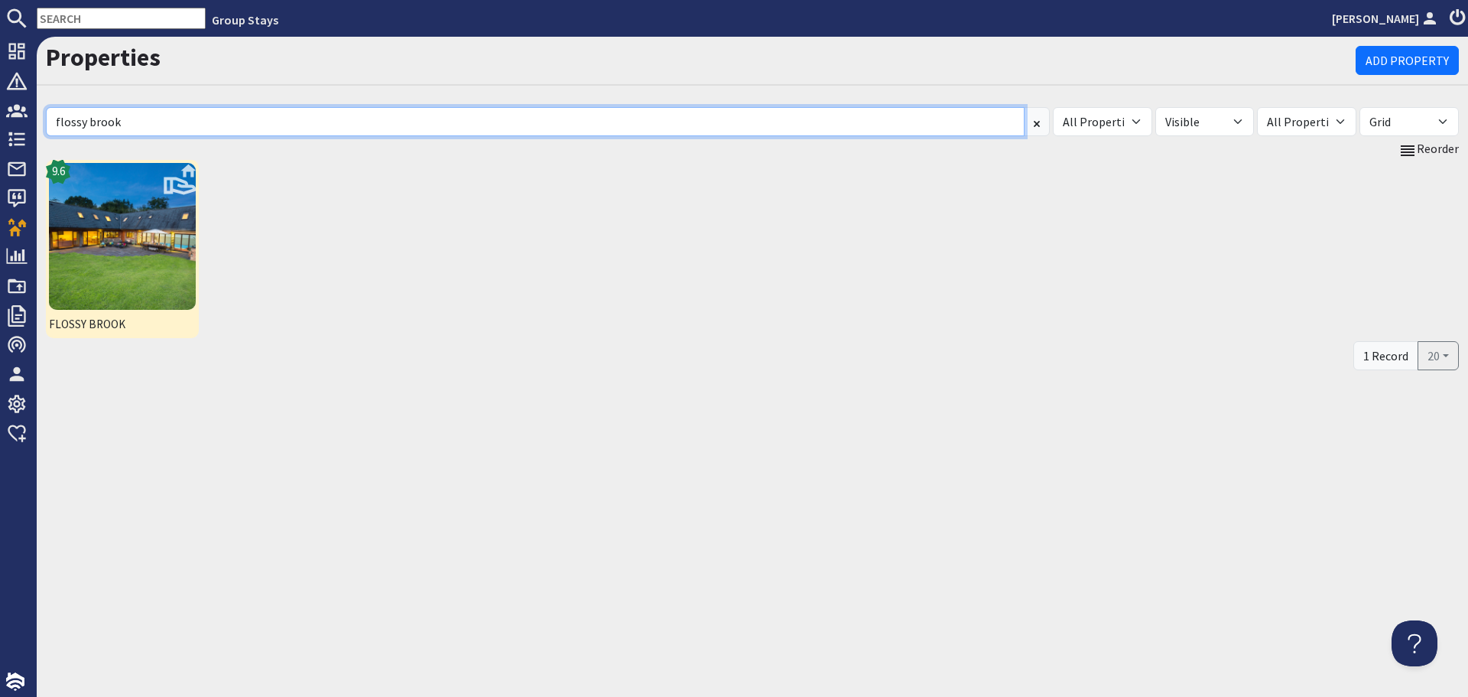
type input "flossy brook"
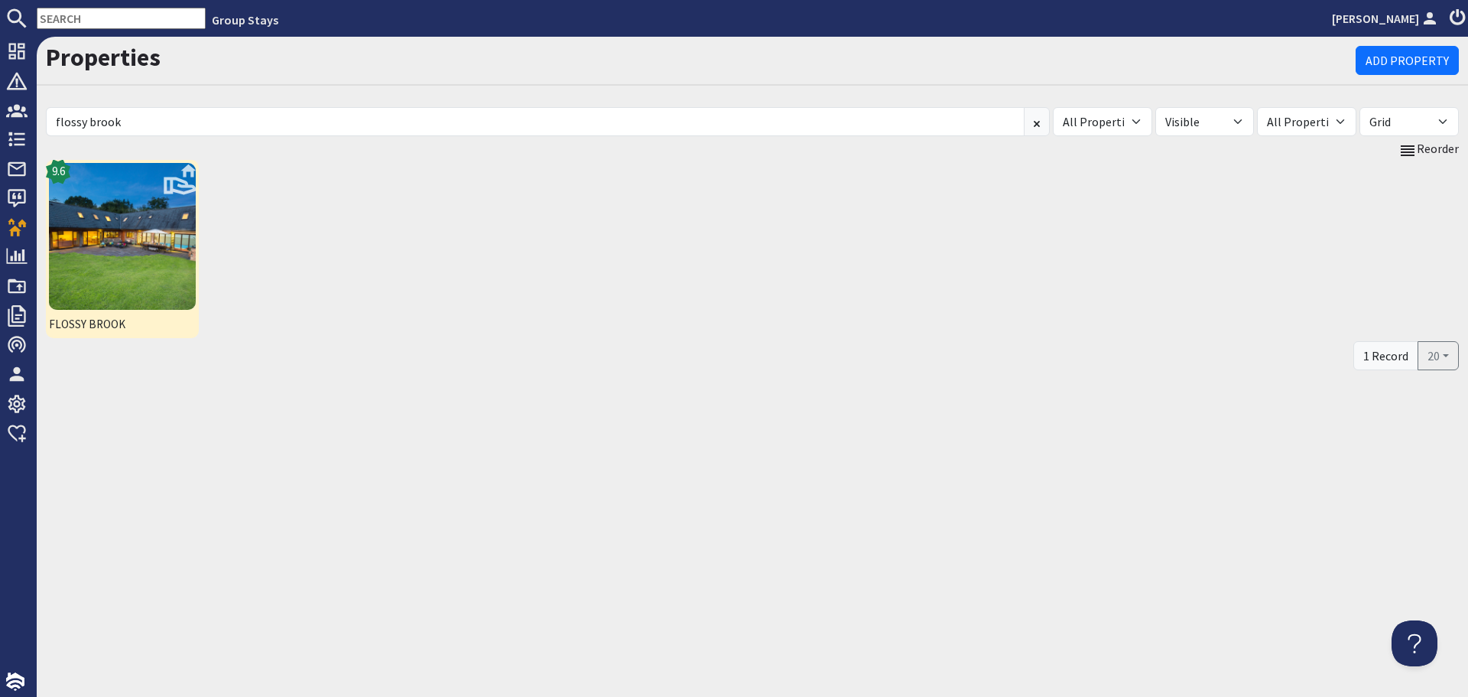
click at [128, 253] on img at bounding box center [122, 236] width 147 height 147
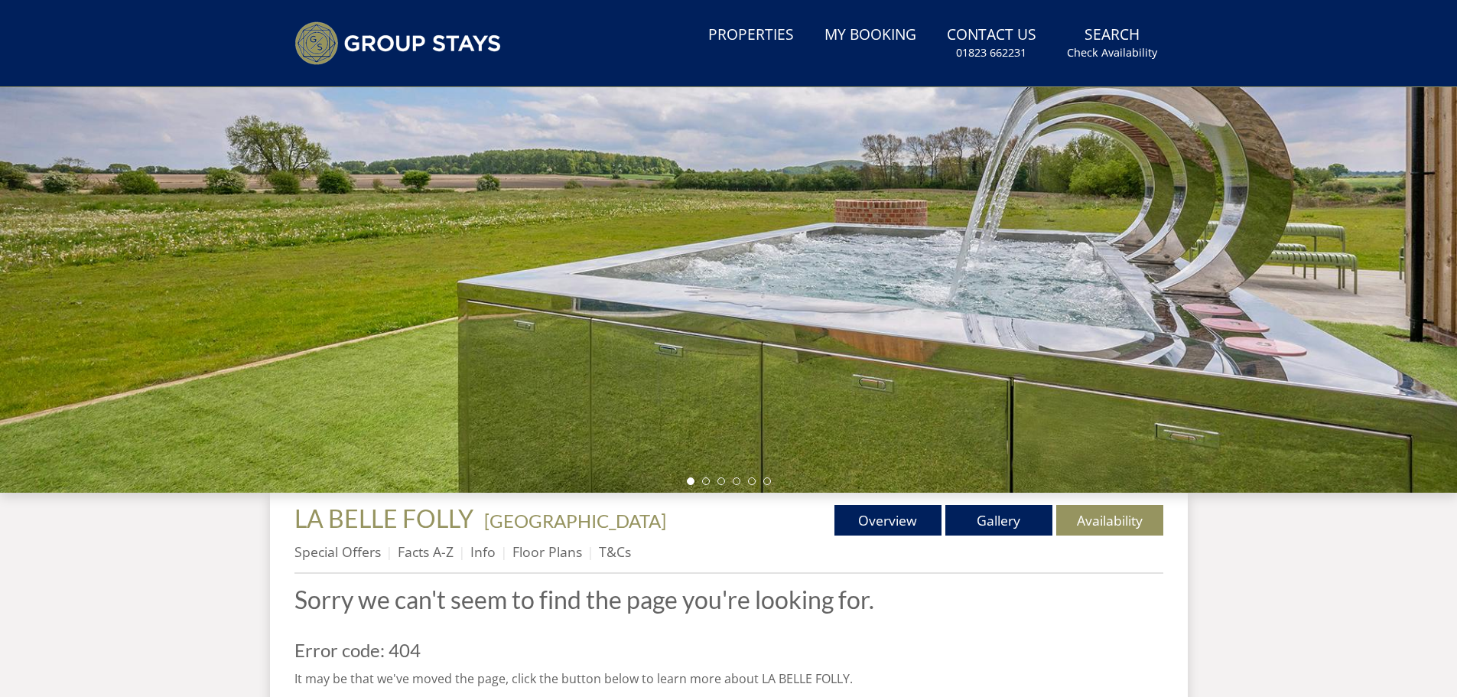
scroll to position [193, 0]
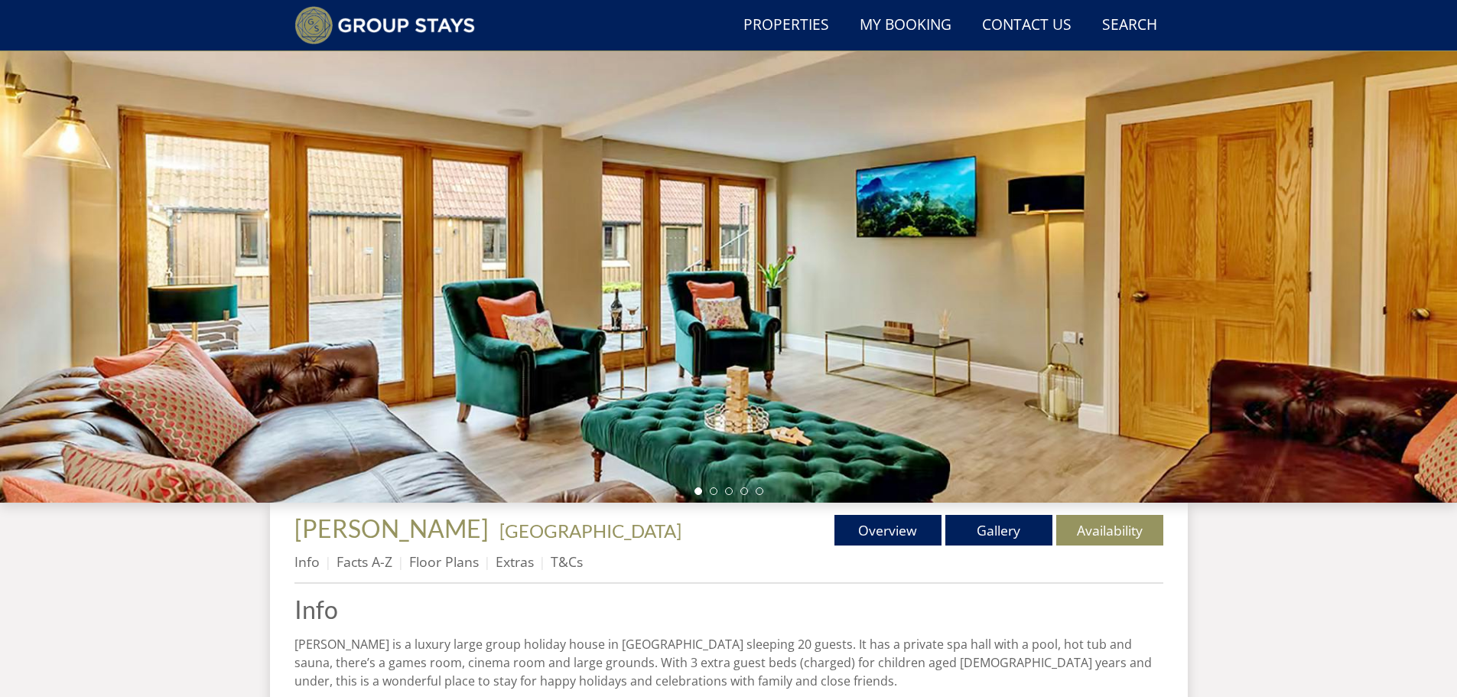
scroll to position [117, 0]
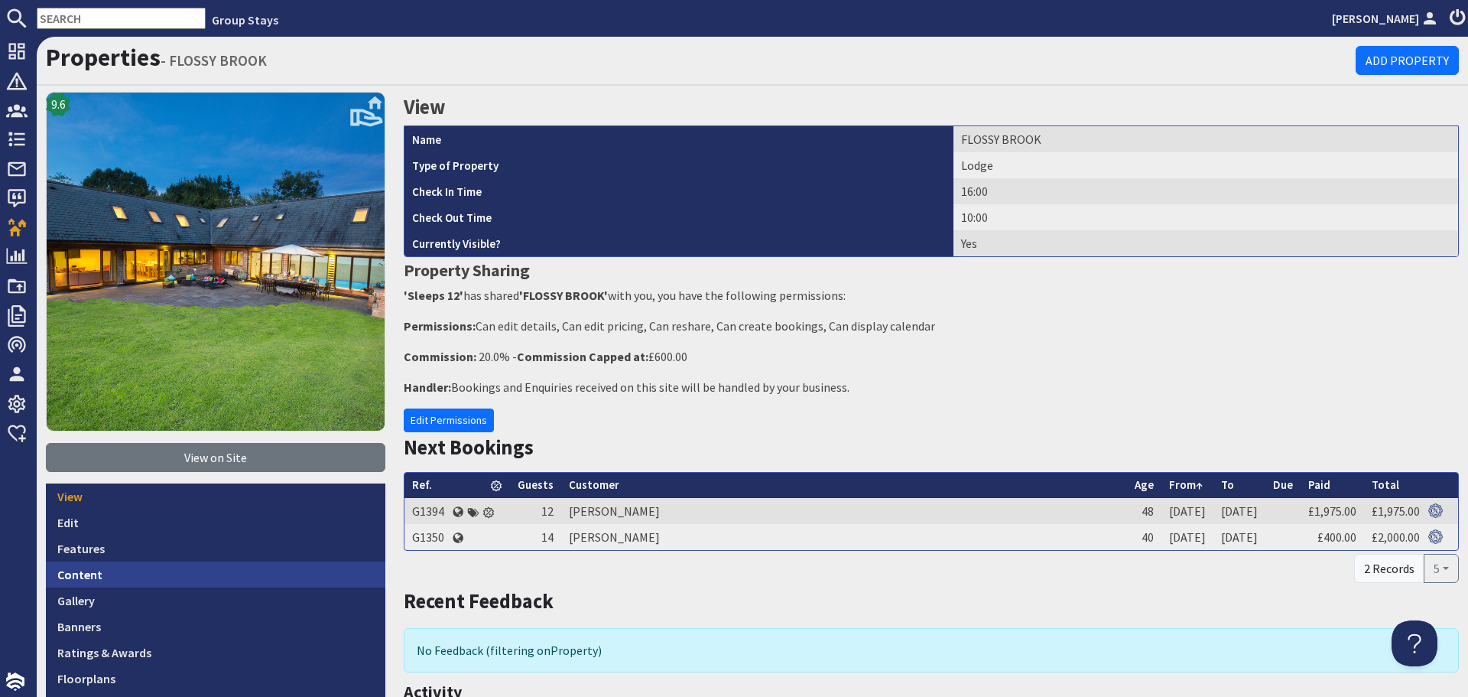
click at [229, 577] on link "Content" at bounding box center [215, 574] width 339 height 26
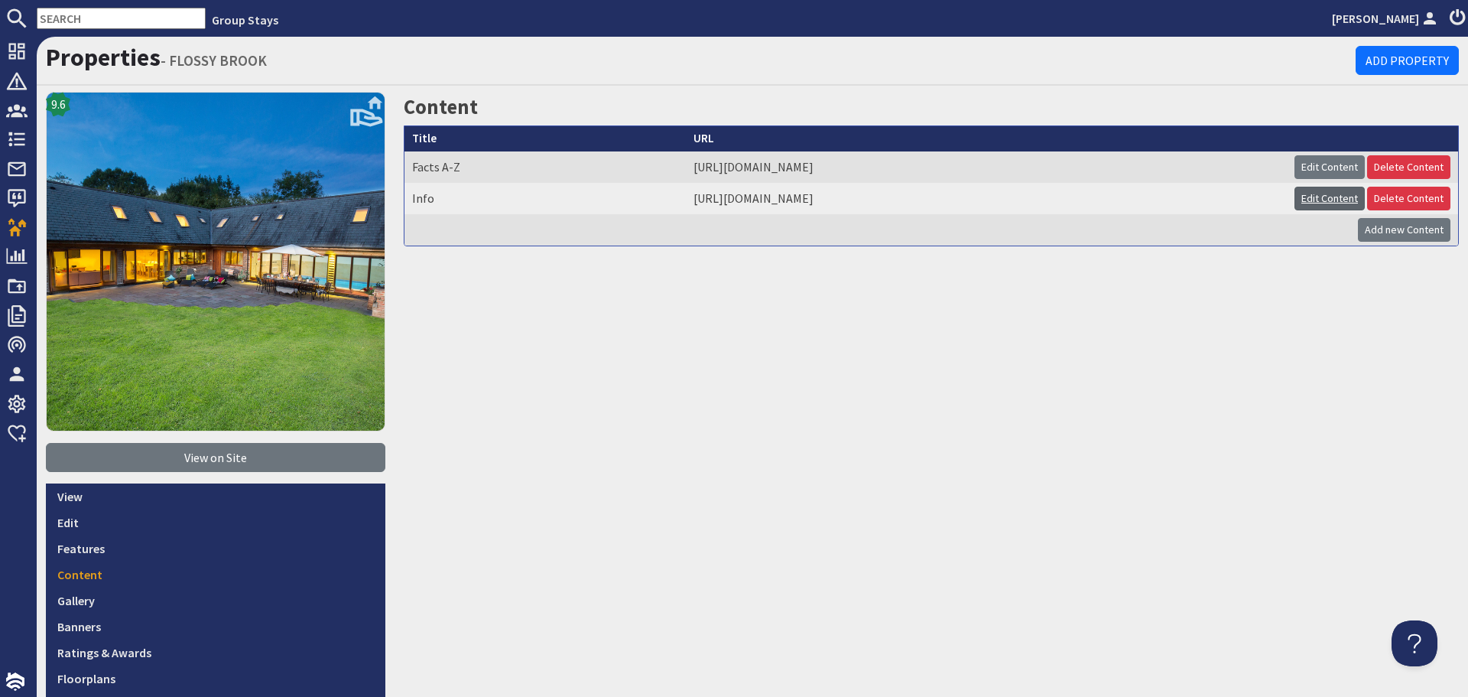
click at [1307, 197] on link "Edit Content" at bounding box center [1330, 199] width 70 height 24
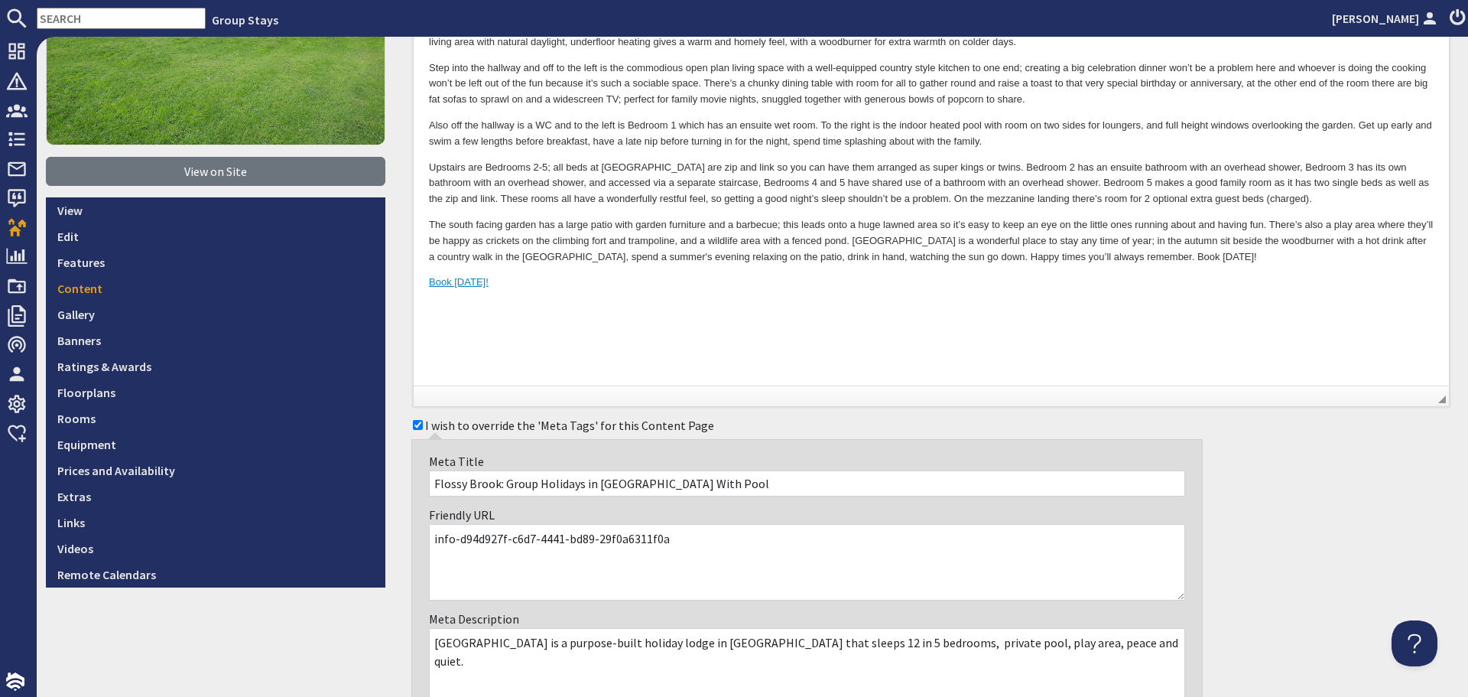
scroll to position [382, 0]
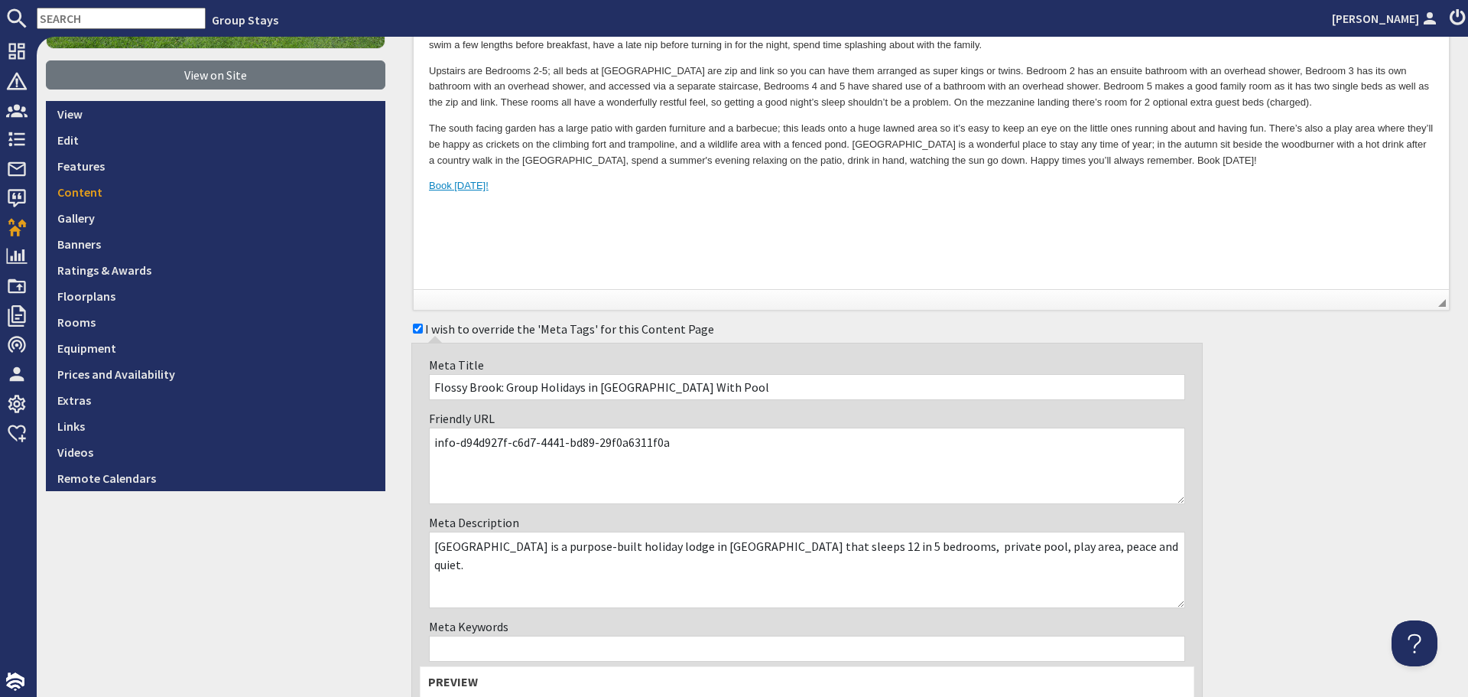
click at [704, 451] on textarea "info-d94d927f-c6d7-4441-bd89-29f0a6311f0a" at bounding box center [807, 465] width 756 height 76
drag, startPoint x: 681, startPoint y: 443, endPoint x: 454, endPoint y: 447, distance: 226.4
click at [454, 447] on textarea "info-d94d927f-c6d7-4441-bd89-29f0a6311f0a" at bounding box center [807, 465] width 756 height 76
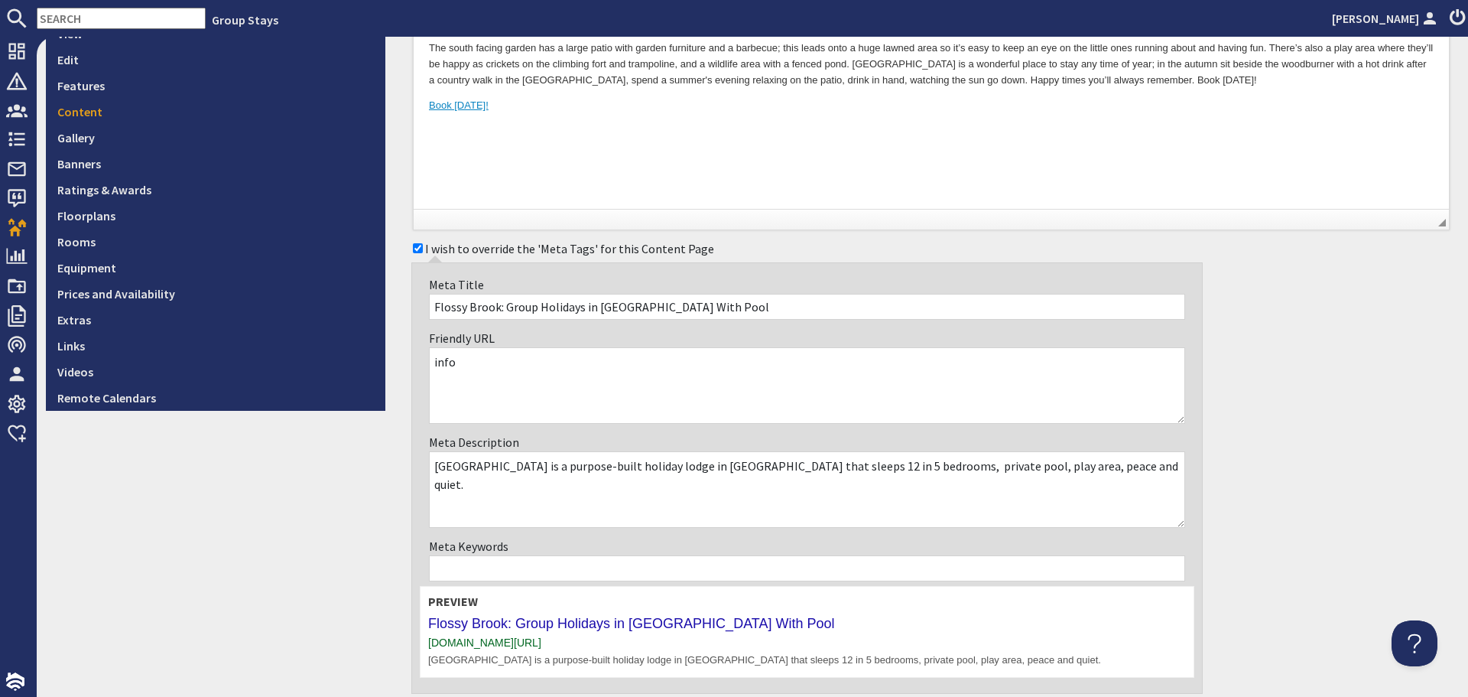
scroll to position [580, 0]
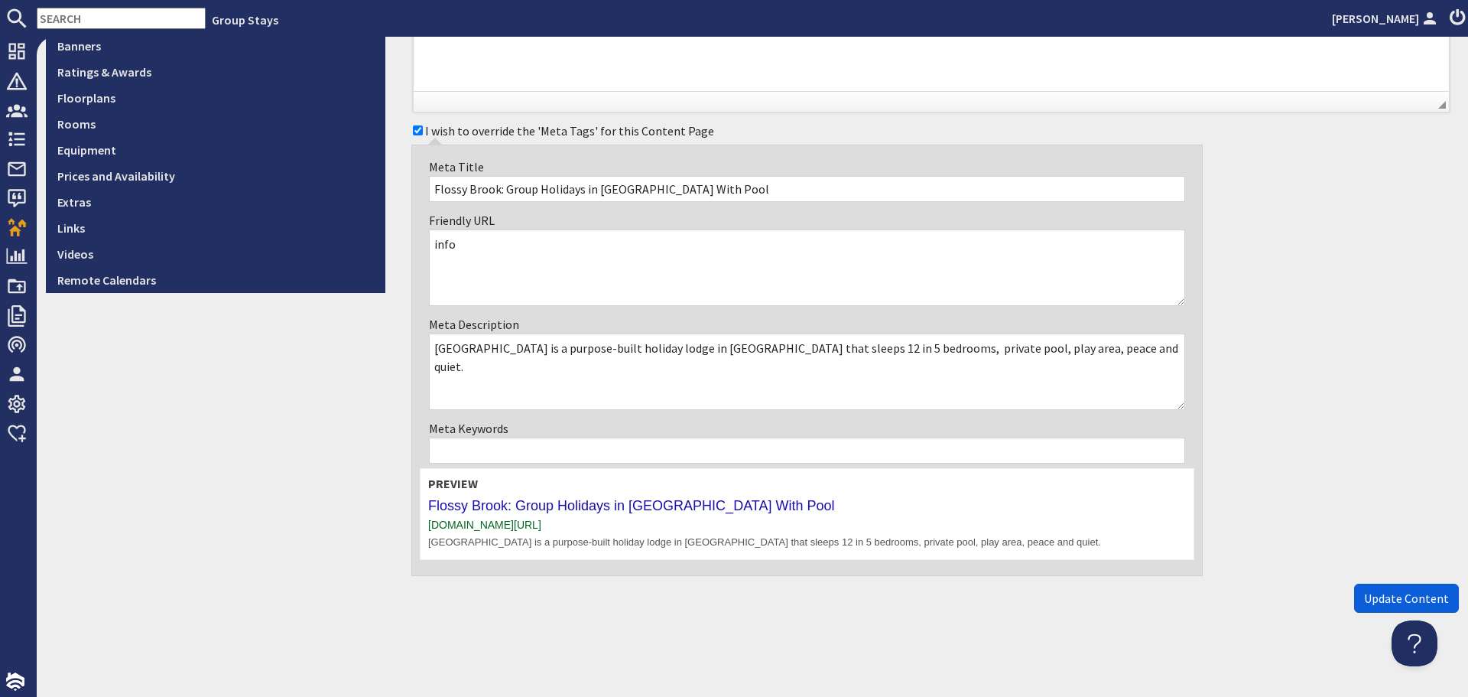
type textarea "info"
click at [1374, 599] on span "Update Content" at bounding box center [1406, 597] width 85 height 15
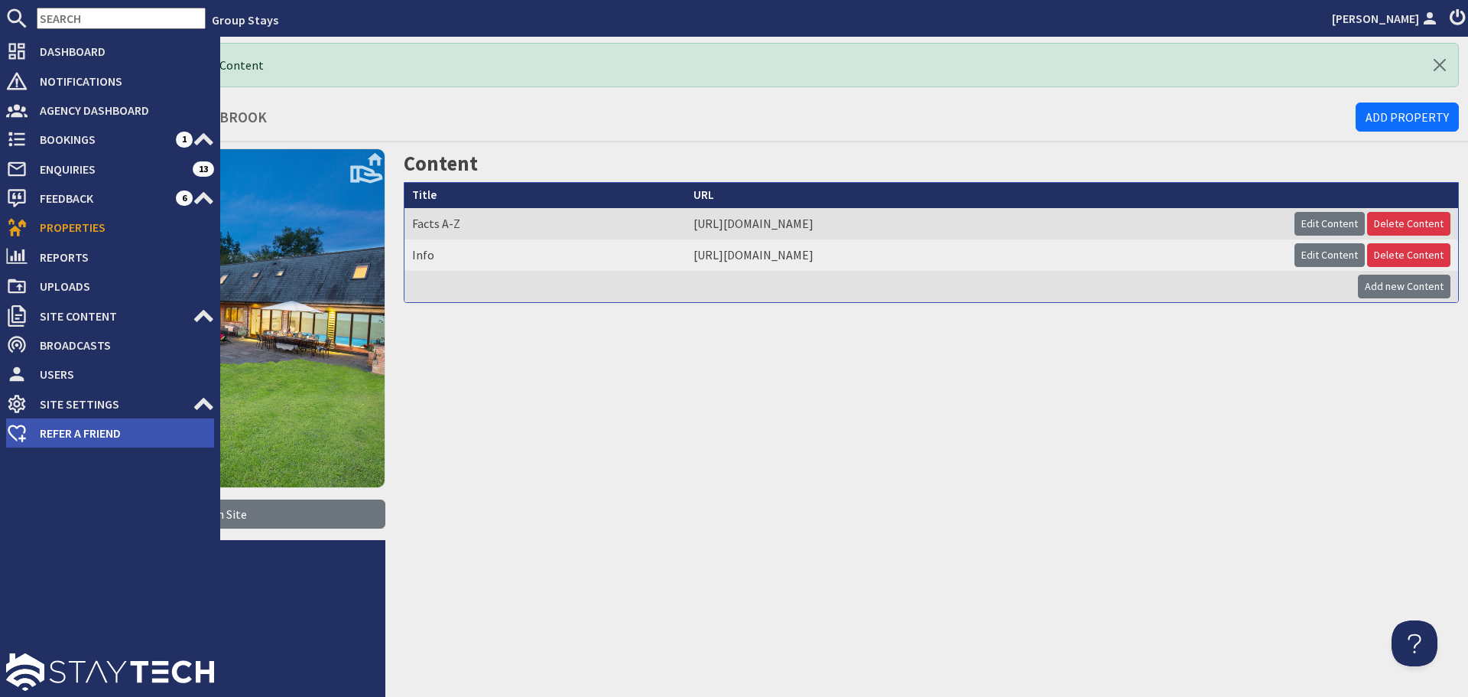
drag, startPoint x: 188, startPoint y: 405, endPoint x: 174, endPoint y: 419, distance: 20.0
click at [188, 405] on span "Site Settings" at bounding box center [110, 403] width 165 height 24
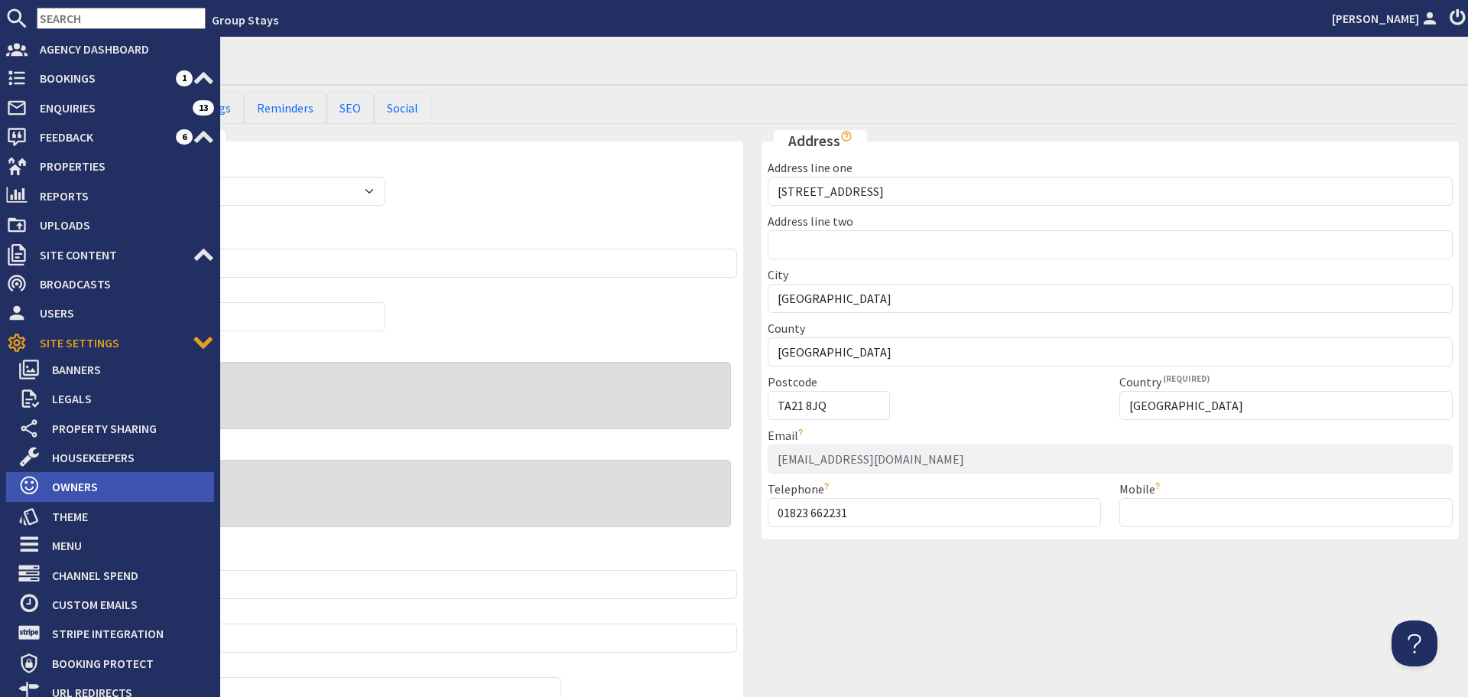
scroll to position [182, 0]
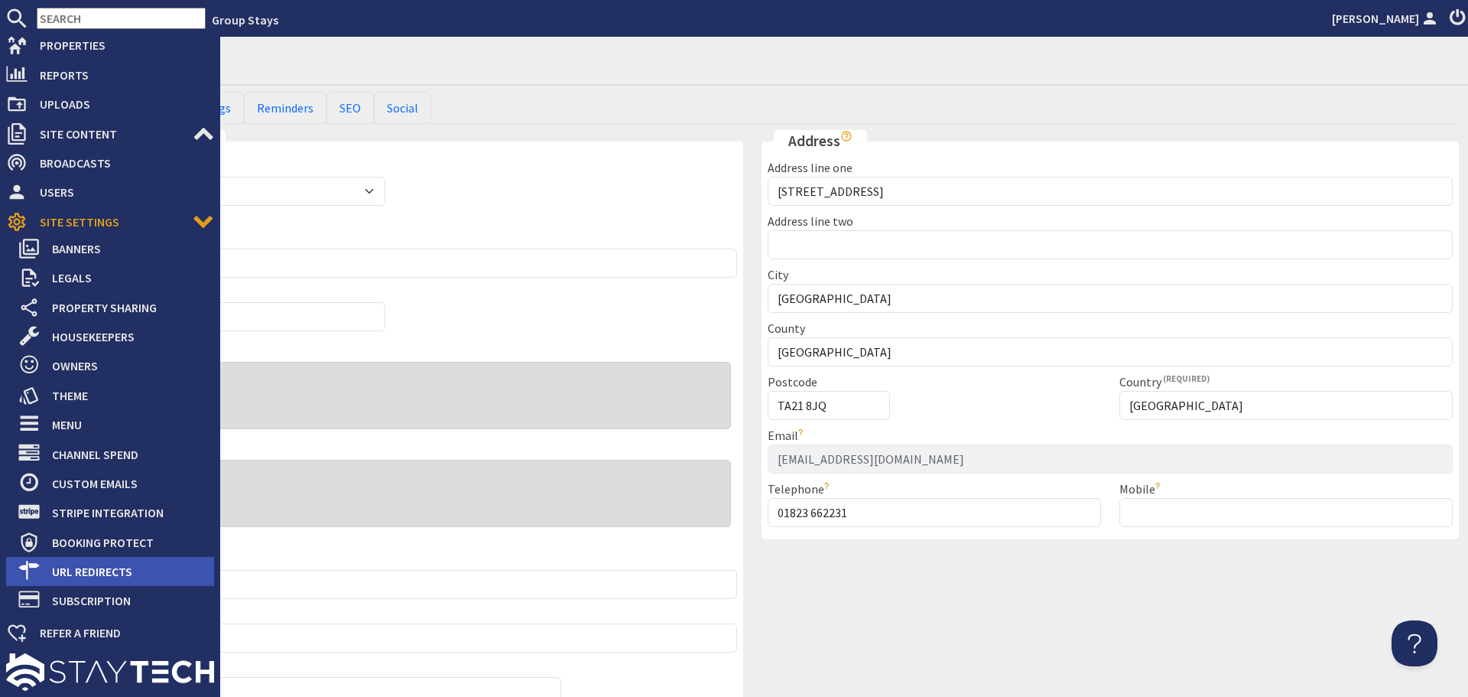
click at [116, 567] on span "URL Redirects" at bounding box center [127, 571] width 174 height 24
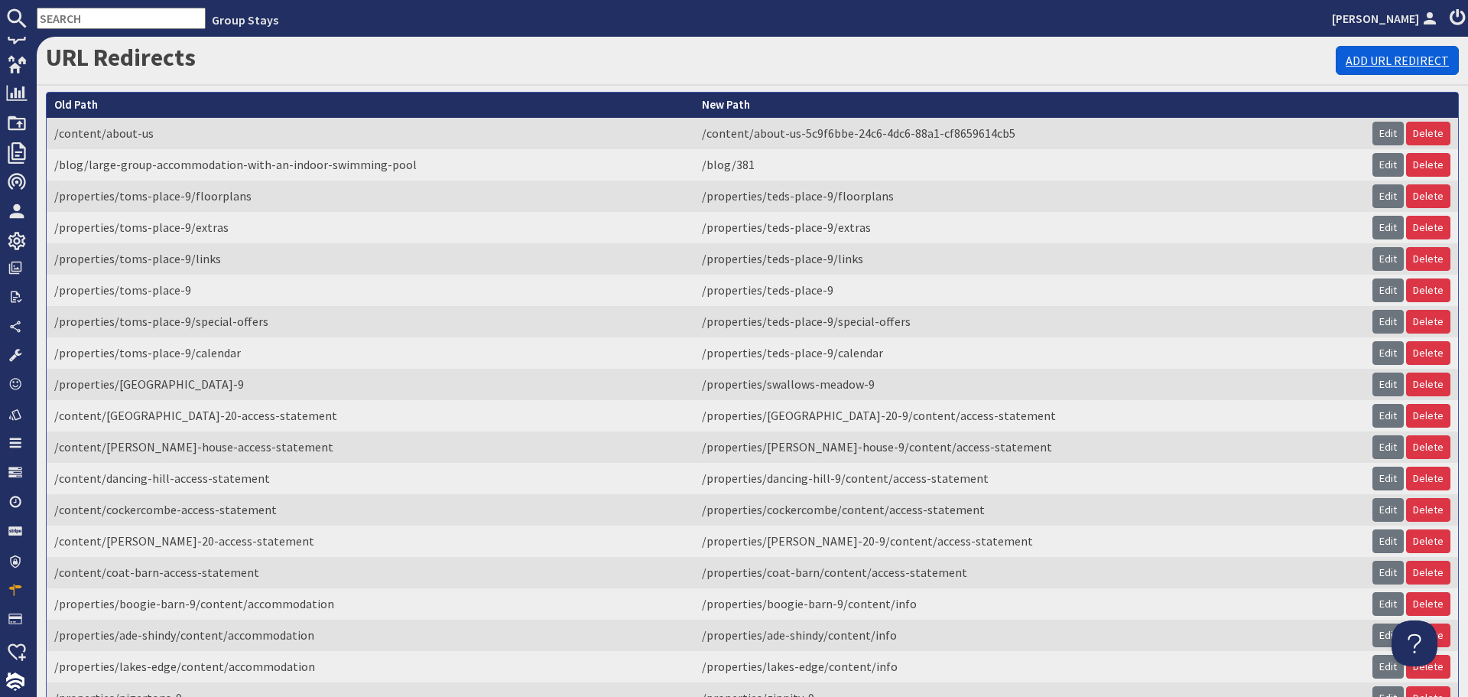
click at [1363, 57] on link "Add URL Redirect" at bounding box center [1397, 60] width 123 height 29
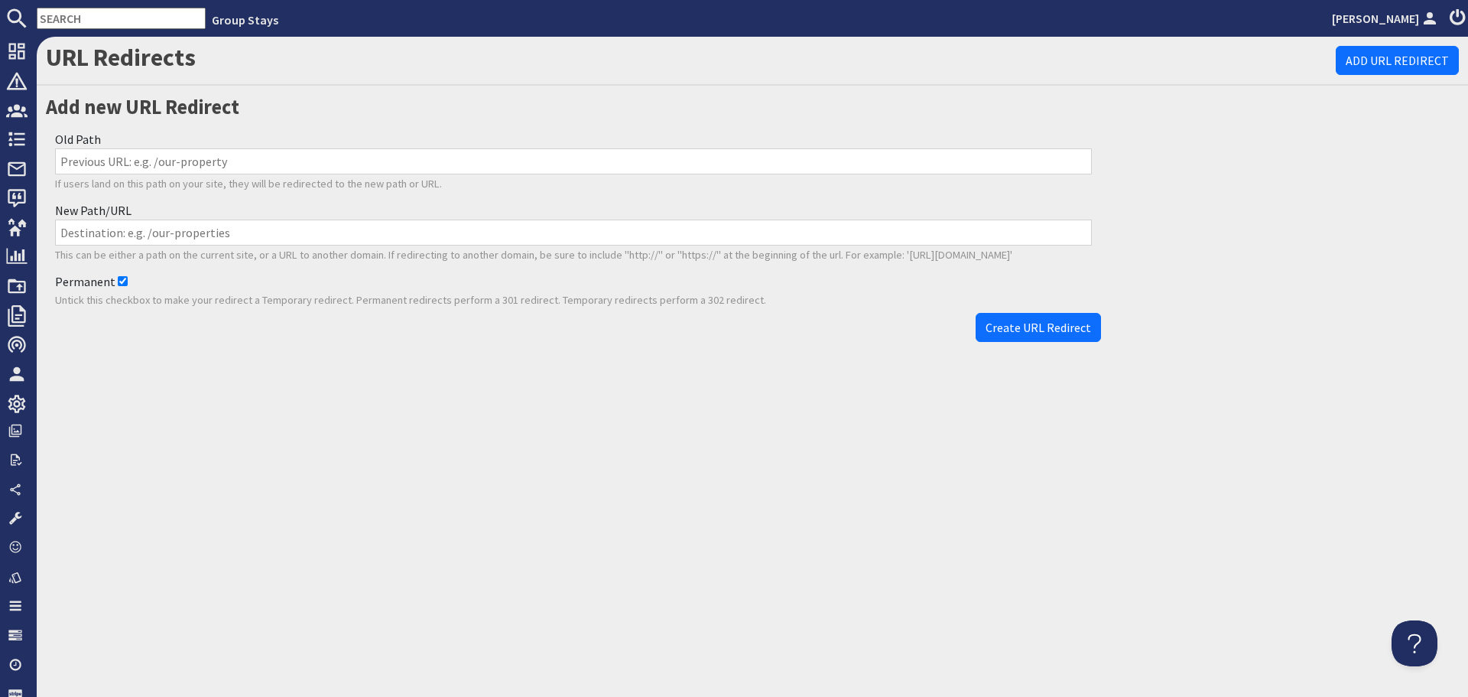
drag, startPoint x: 350, startPoint y: 155, endPoint x: 357, endPoint y: 161, distance: 8.7
click at [350, 155] on input "Old Path" at bounding box center [573, 161] width 1037 height 26
paste input "/properties/flossy-brook/content/accommodation-d94d927f-c6d7-4441-bd89-29f0a631…"
type input "/properties/flossy-brook/content/accommodation-d94d927f-c6d7-4441-bd89-29f0a631…"
drag, startPoint x: 318, startPoint y: 227, endPoint x: 329, endPoint y: 238, distance: 15.1
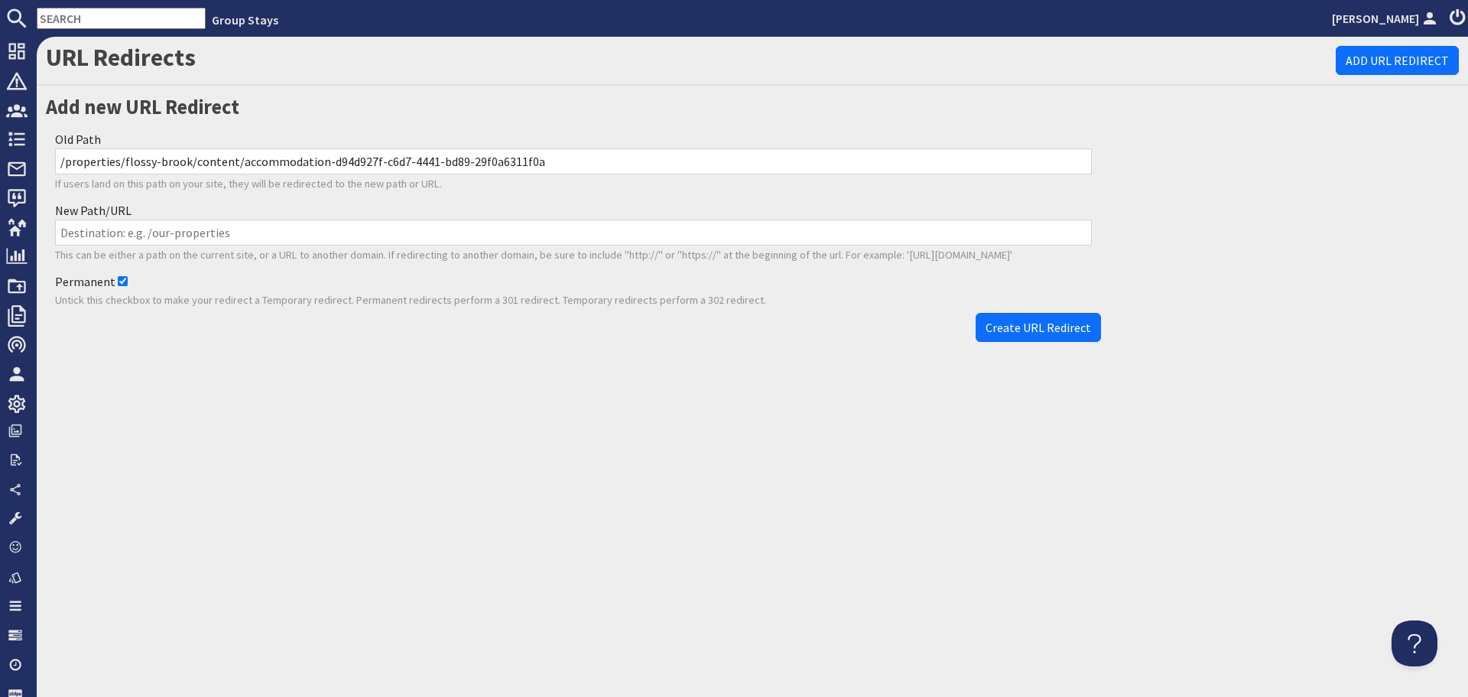
click at [318, 227] on input "New Path/URL" at bounding box center [573, 232] width 1037 height 26
paste input "/properties/flossy-brook/content/info"
type input "/properties/flossy-brook/content/info"
click at [1071, 329] on span "Create URL Redirect" at bounding box center [1039, 327] width 106 height 15
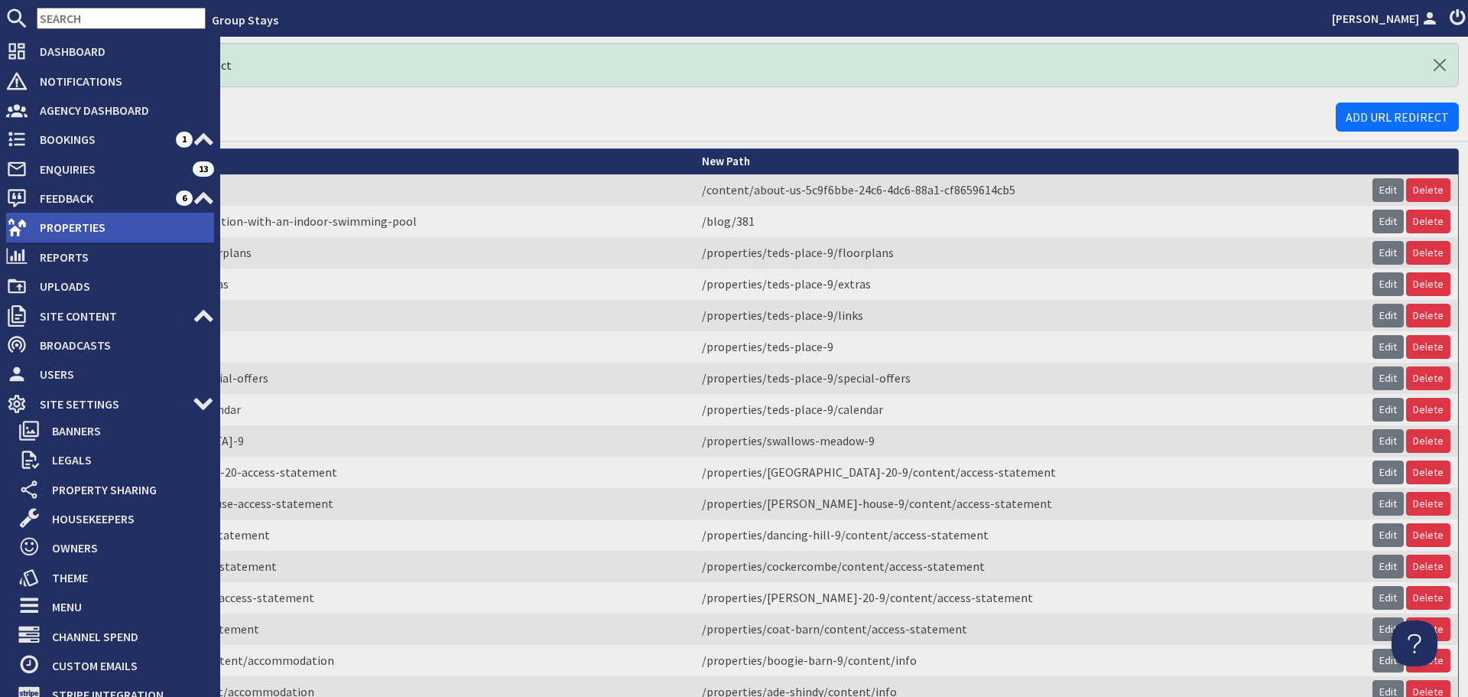
click at [39, 227] on span "Properties" at bounding box center [121, 227] width 187 height 24
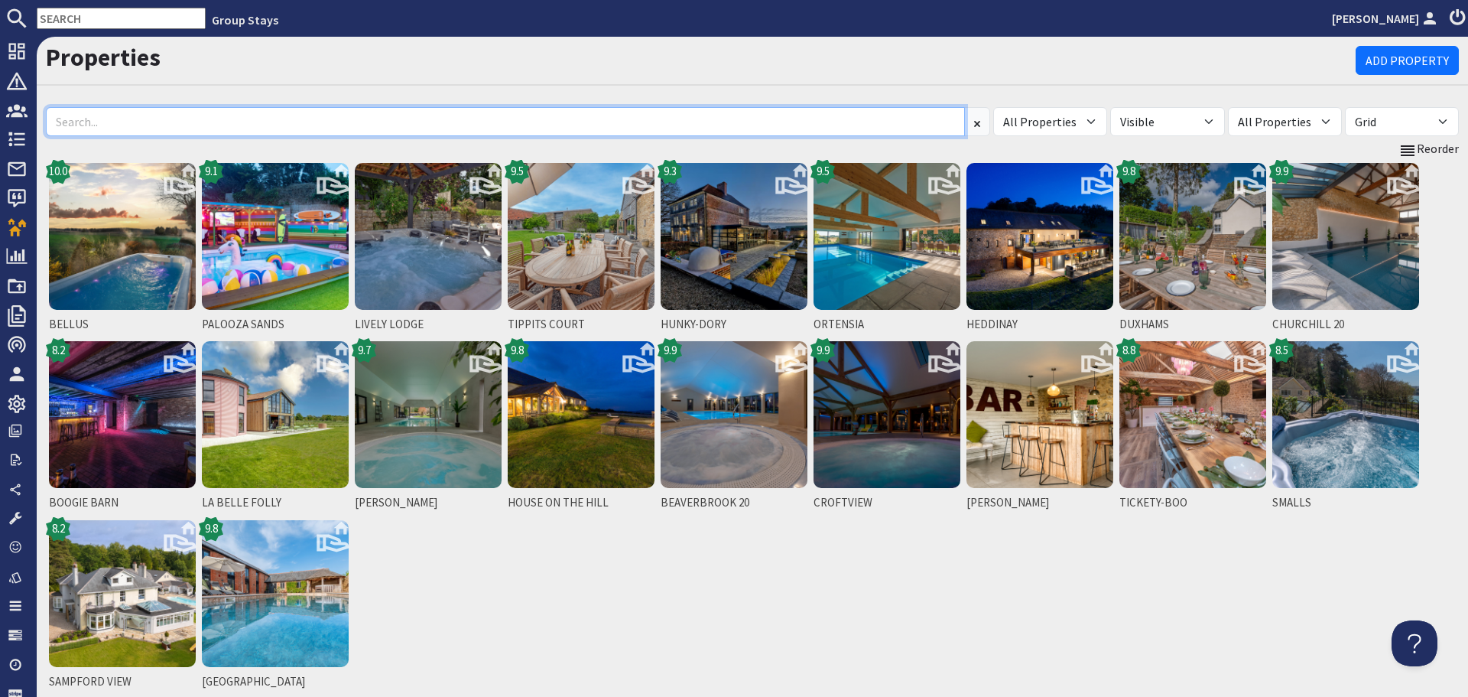
click at [304, 112] on input at bounding box center [505, 121] width 919 height 29
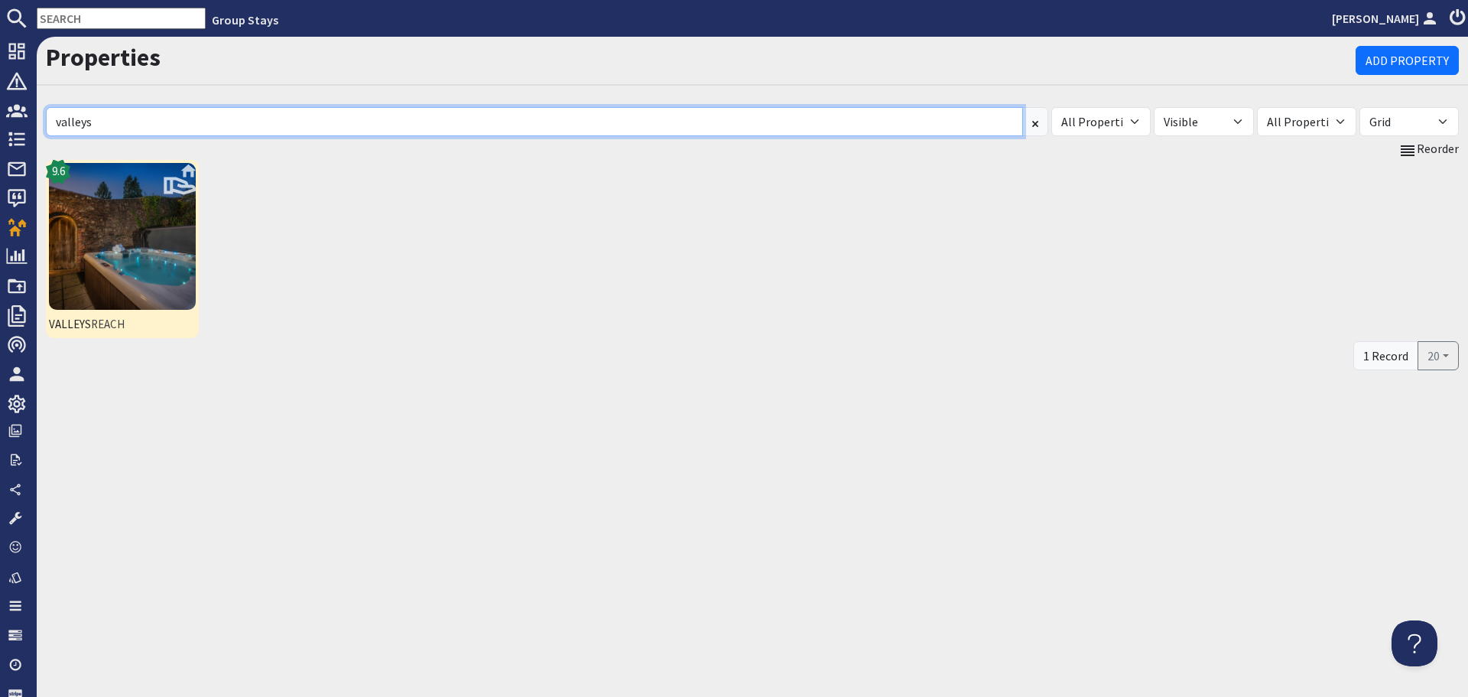
type input "valleys"
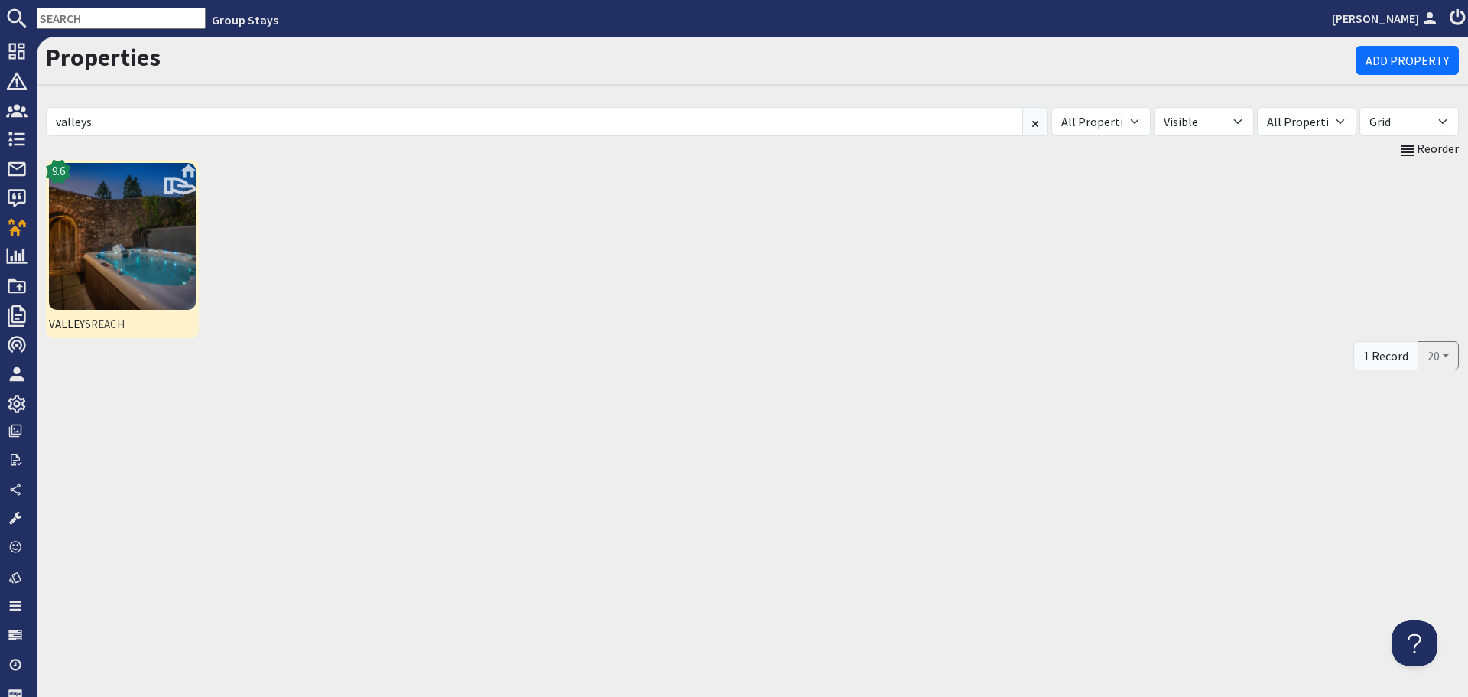
click at [127, 266] on img at bounding box center [122, 236] width 147 height 147
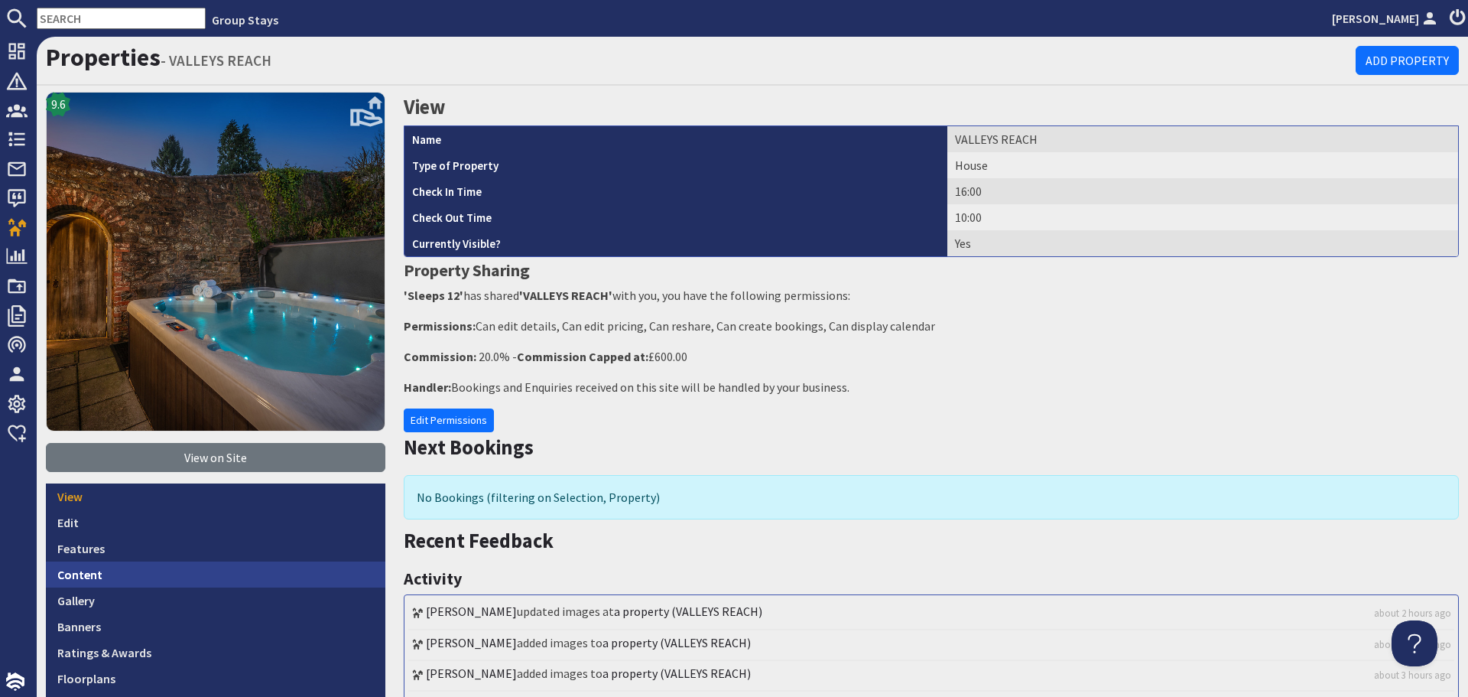
click at [219, 583] on link "Content" at bounding box center [215, 574] width 339 height 26
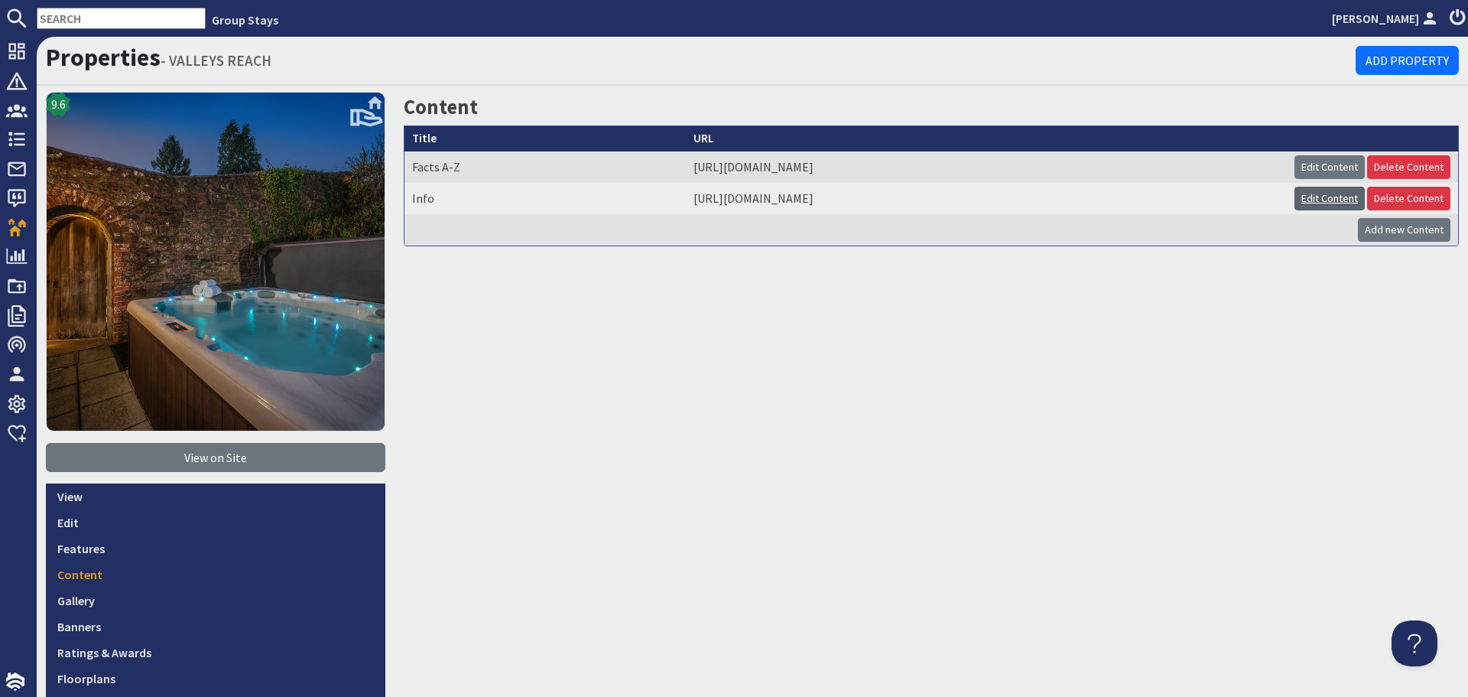
click at [1300, 200] on link "Edit Content" at bounding box center [1330, 199] width 70 height 24
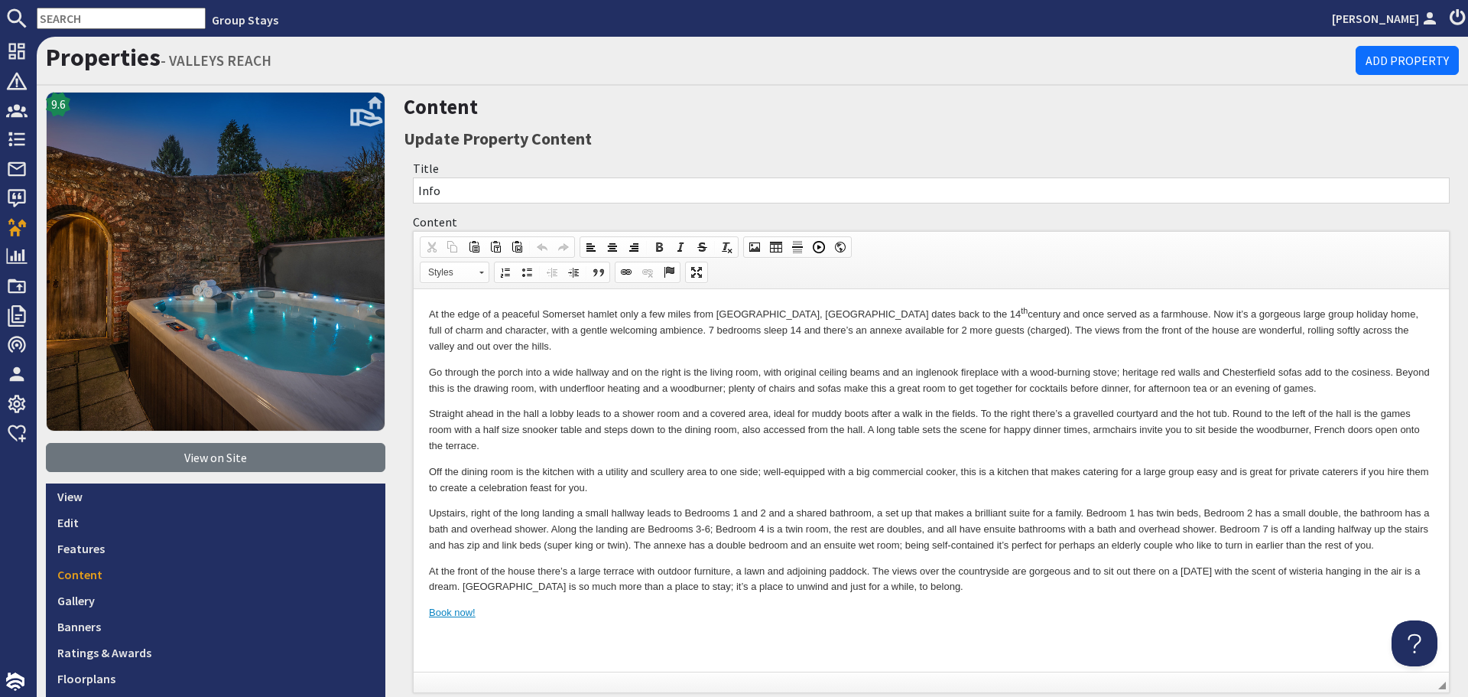
click at [1020, 581] on p "At the front of the house there’s a large terrace with outdoor furniture, a law…" at bounding box center [931, 580] width 1005 height 32
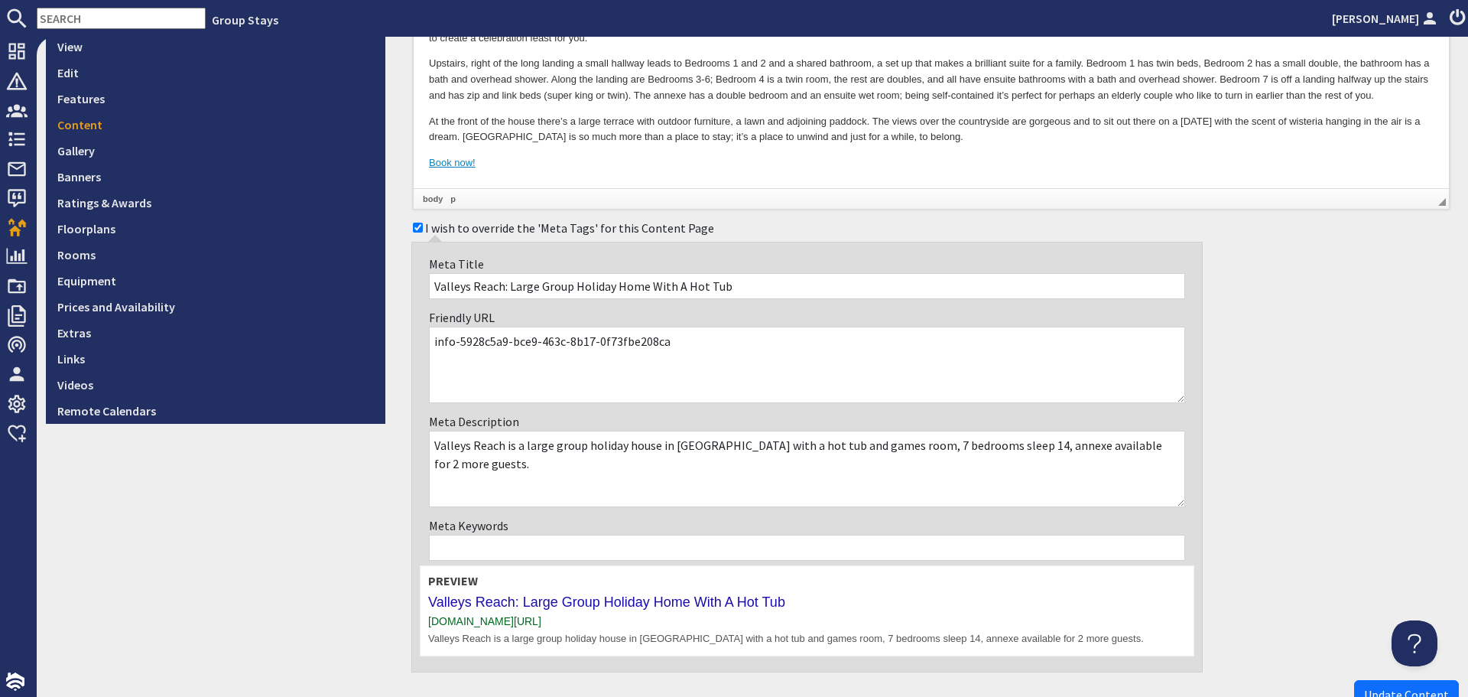
scroll to position [459, 0]
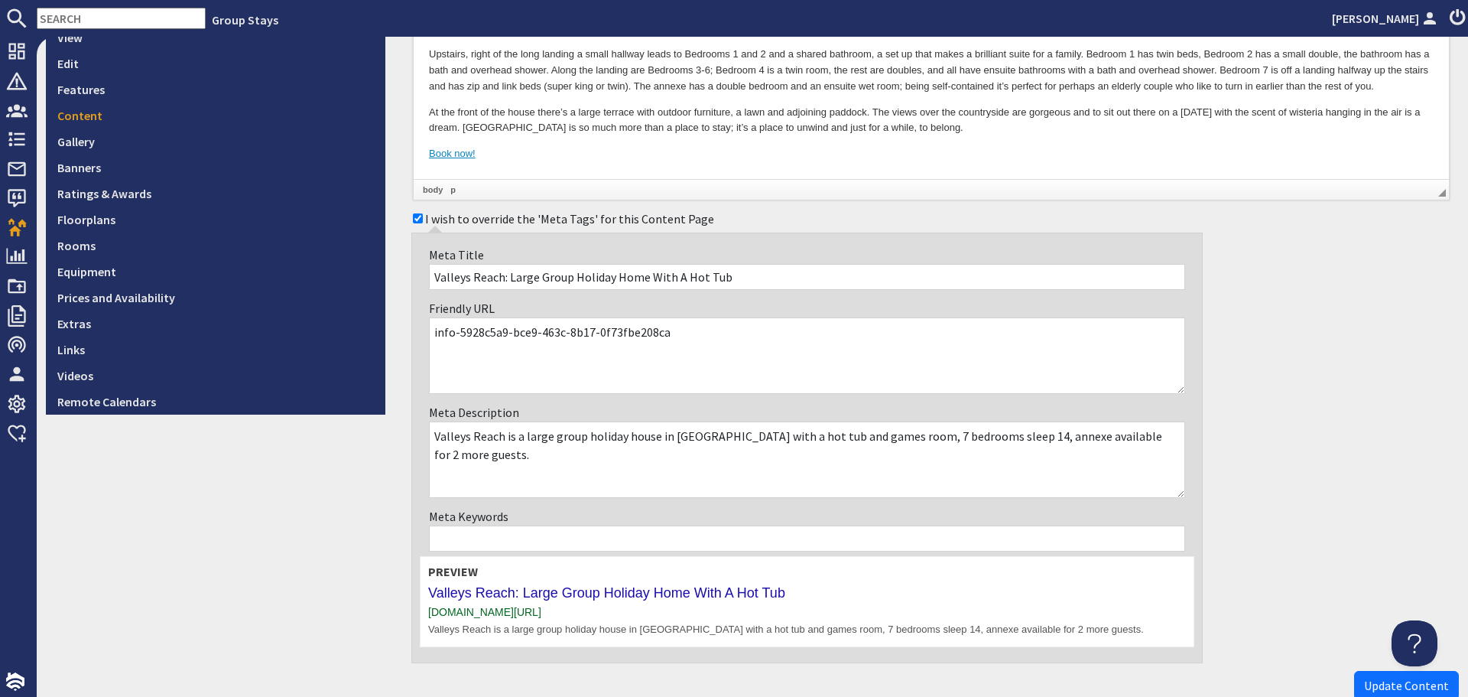
drag, startPoint x: 692, startPoint y: 343, endPoint x: 473, endPoint y: 343, distance: 218.7
click at [473, 343] on textarea "info-5928c5a9-bce9-463c-8b17-0f73fbe208ca" at bounding box center [807, 355] width 756 height 76
type textarea "info"
click at [1374, 678] on span "Update Content" at bounding box center [1406, 684] width 85 height 15
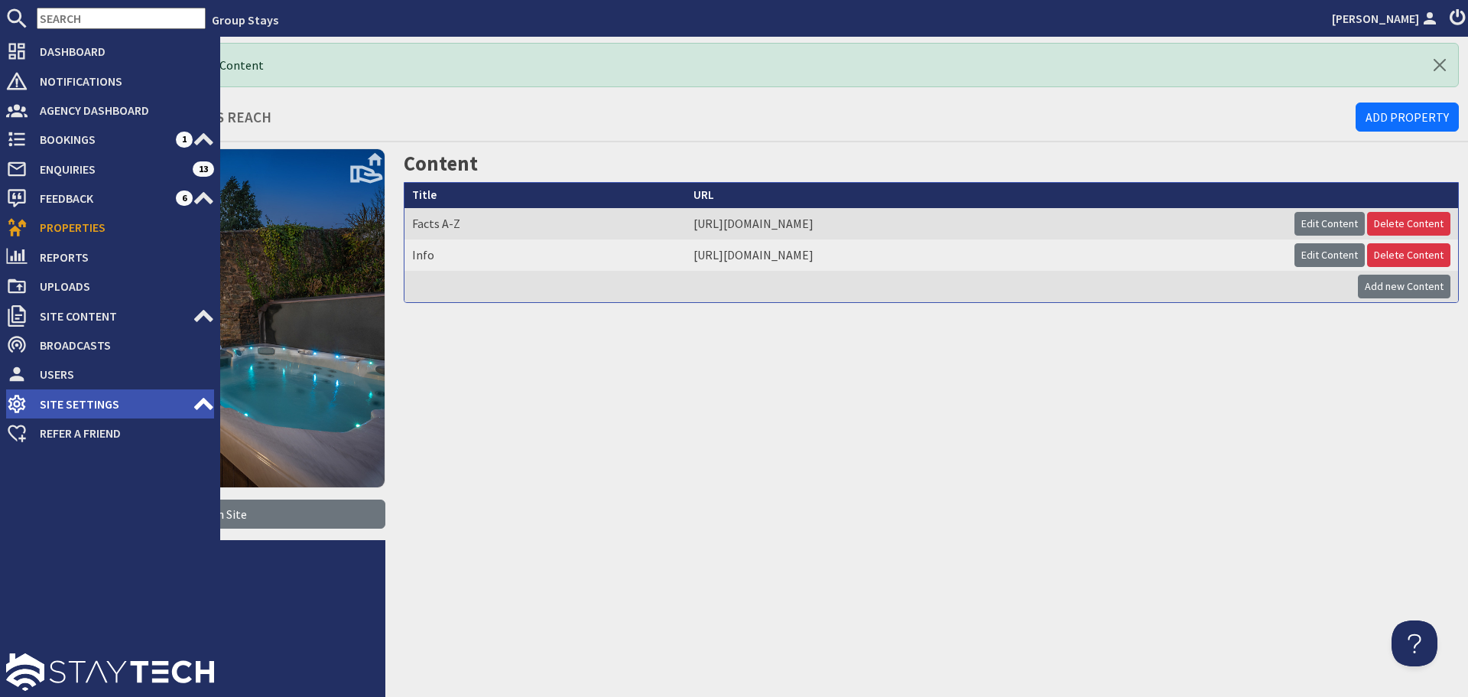
click at [180, 411] on span "Site Settings" at bounding box center [110, 403] width 165 height 24
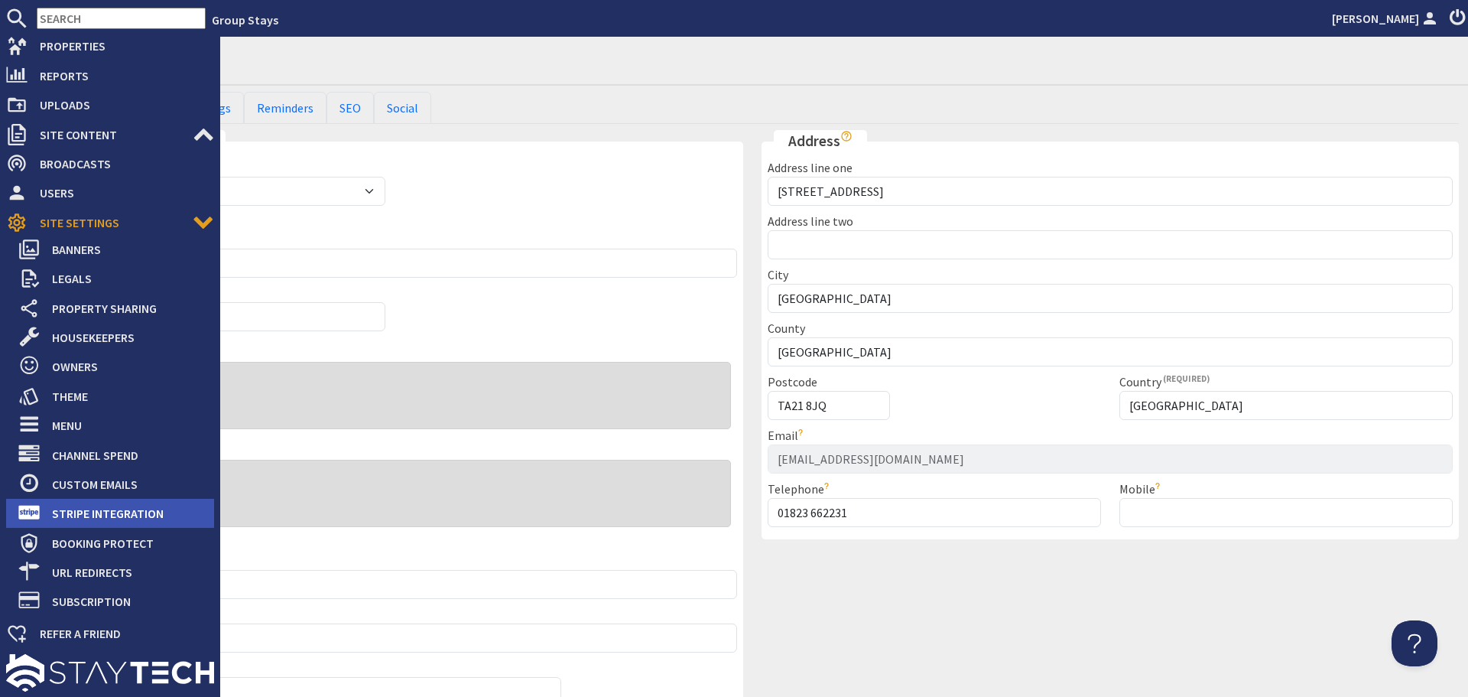
scroll to position [182, 0]
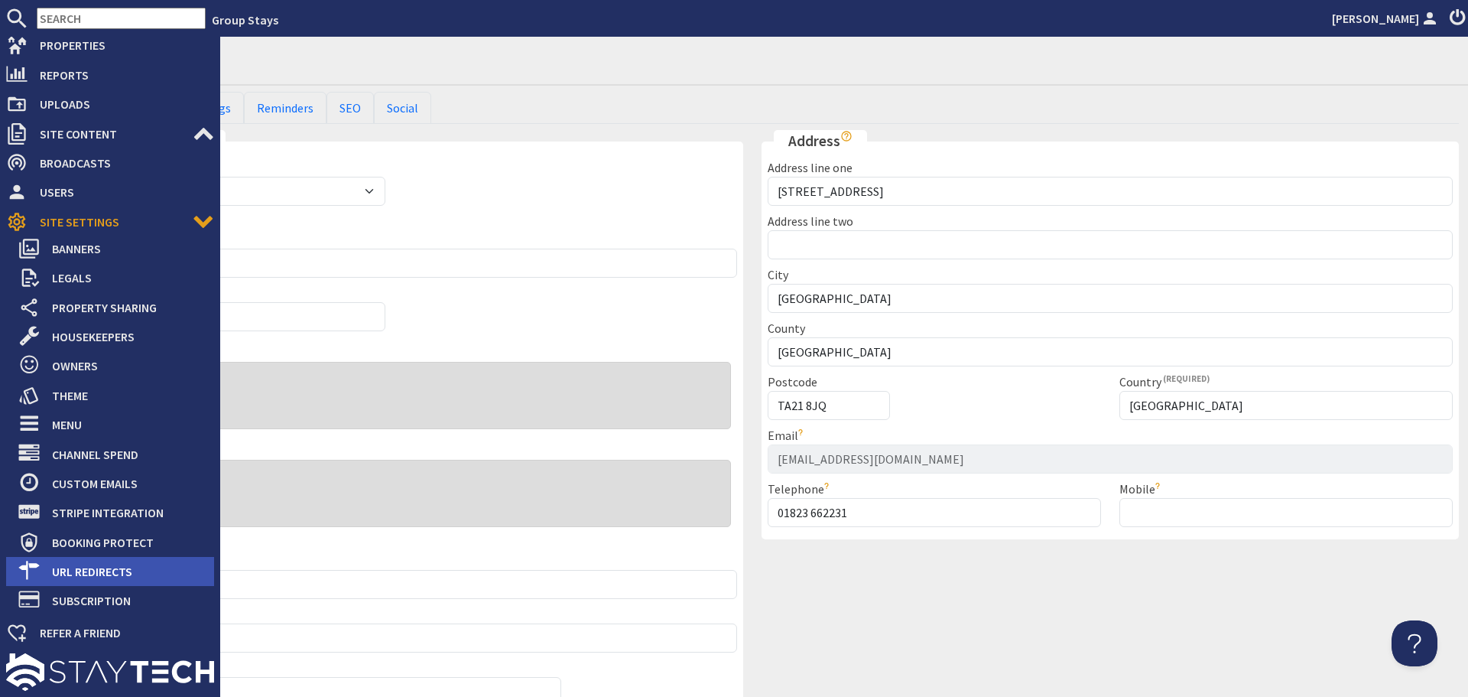
click at [119, 573] on span "URL Redirects" at bounding box center [127, 571] width 174 height 24
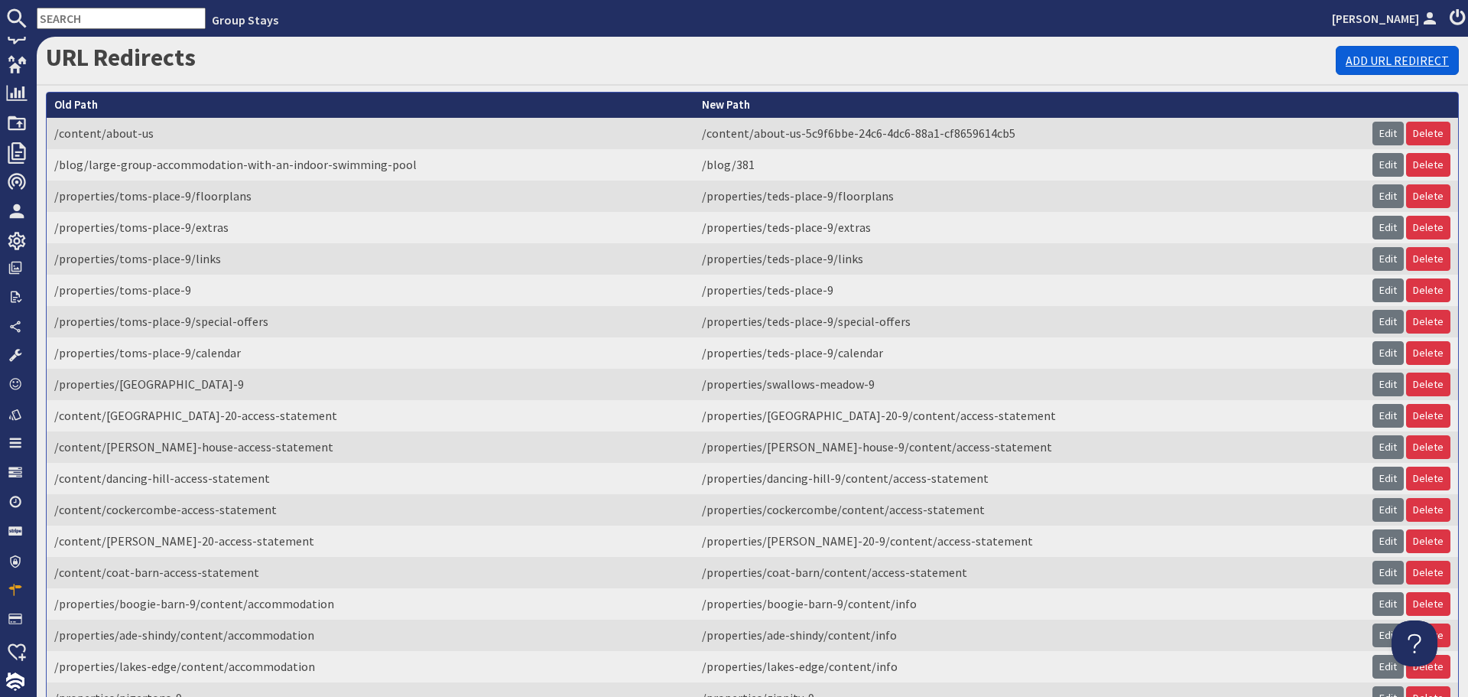
click at [1389, 63] on link "Add URL Redirect" at bounding box center [1397, 60] width 123 height 29
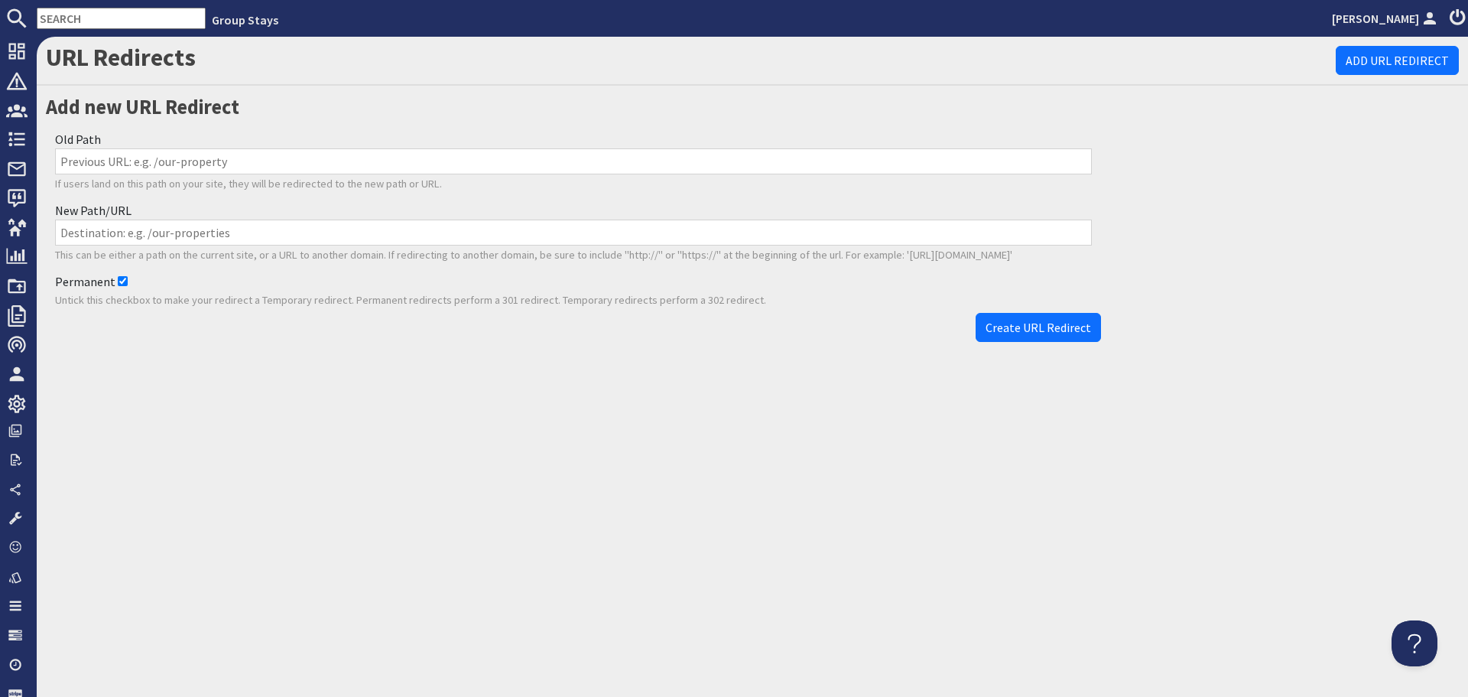
click at [299, 171] on input "Old Path" at bounding box center [573, 161] width 1037 height 26
paste input "/properties/valleys-reach-9/content/accommodation-5928c5a9-bce9-463c-8b17-0f73f…"
type input "/properties/valleys-reach-9/content/accommodation-5928c5a9-bce9-463c-8b17-0f73f…"
click at [583, 224] on input "New Path/URL" at bounding box center [573, 232] width 1037 height 26
paste input "/properties/valleys-reach-9/content/info"
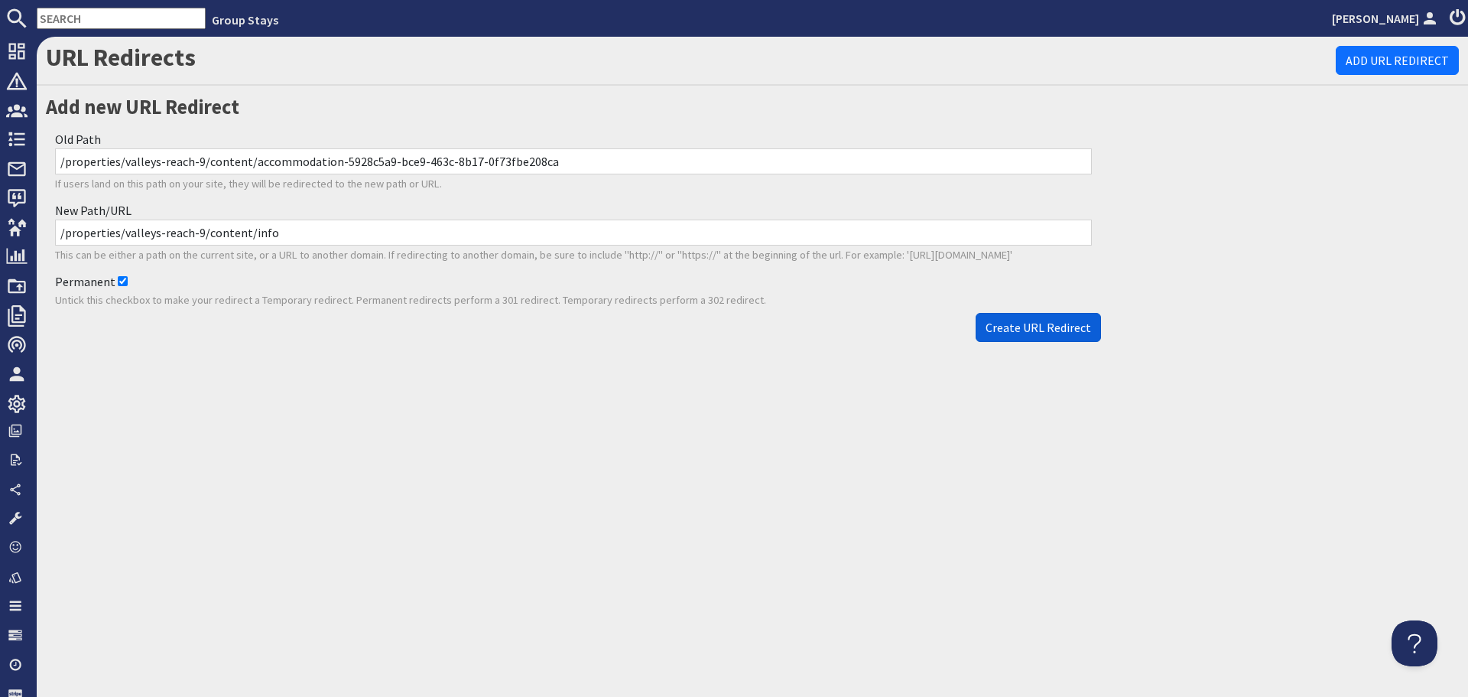
type input "/properties/valleys-reach-9/content/info"
click at [1085, 323] on span "Create URL Redirect" at bounding box center [1039, 327] width 106 height 15
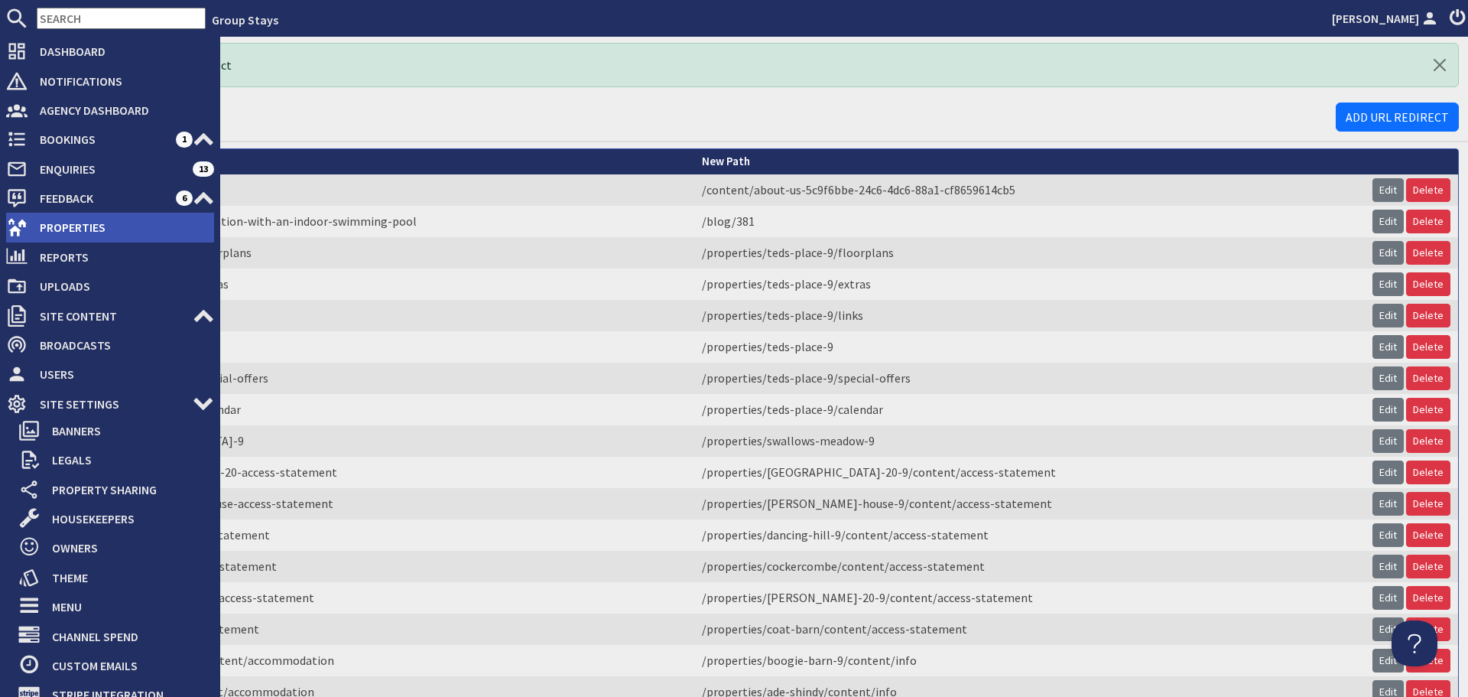
click at [13, 228] on use at bounding box center [17, 228] width 19 height 18
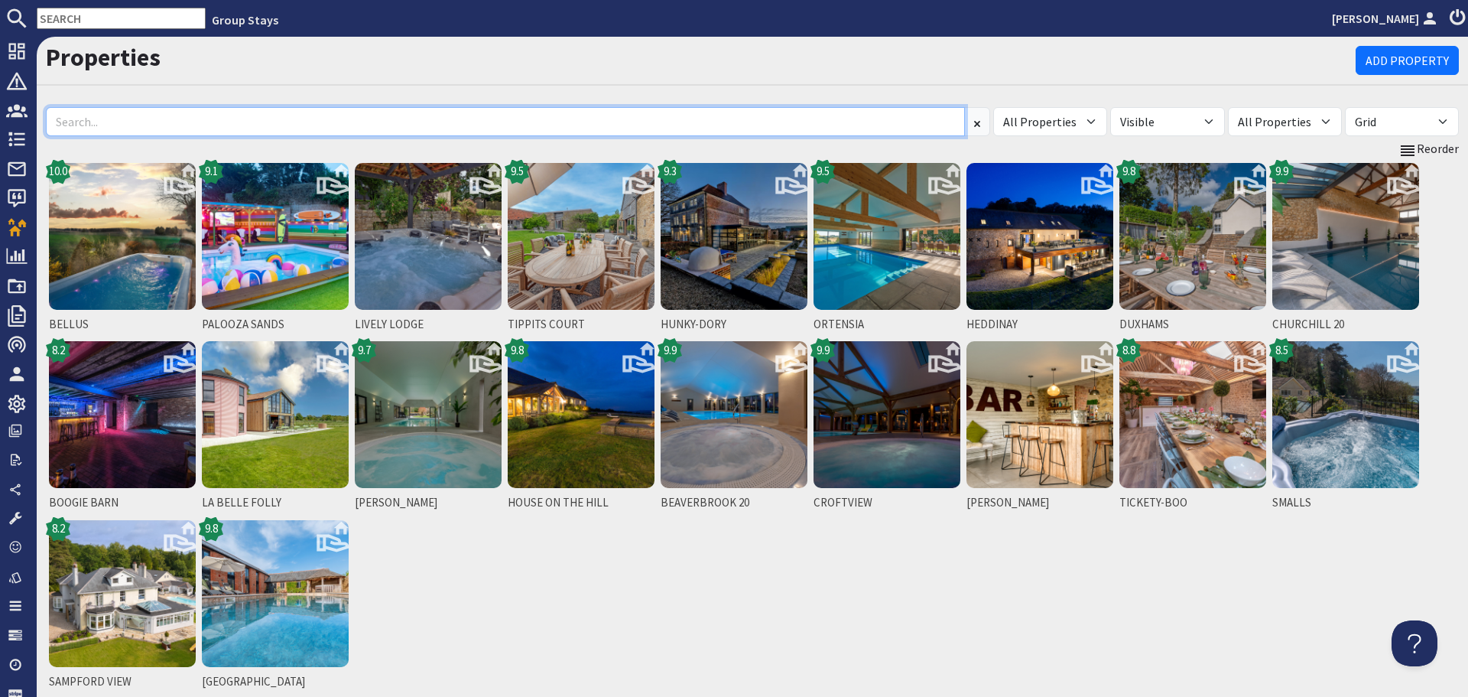
click at [600, 119] on input at bounding box center [505, 121] width 919 height 29
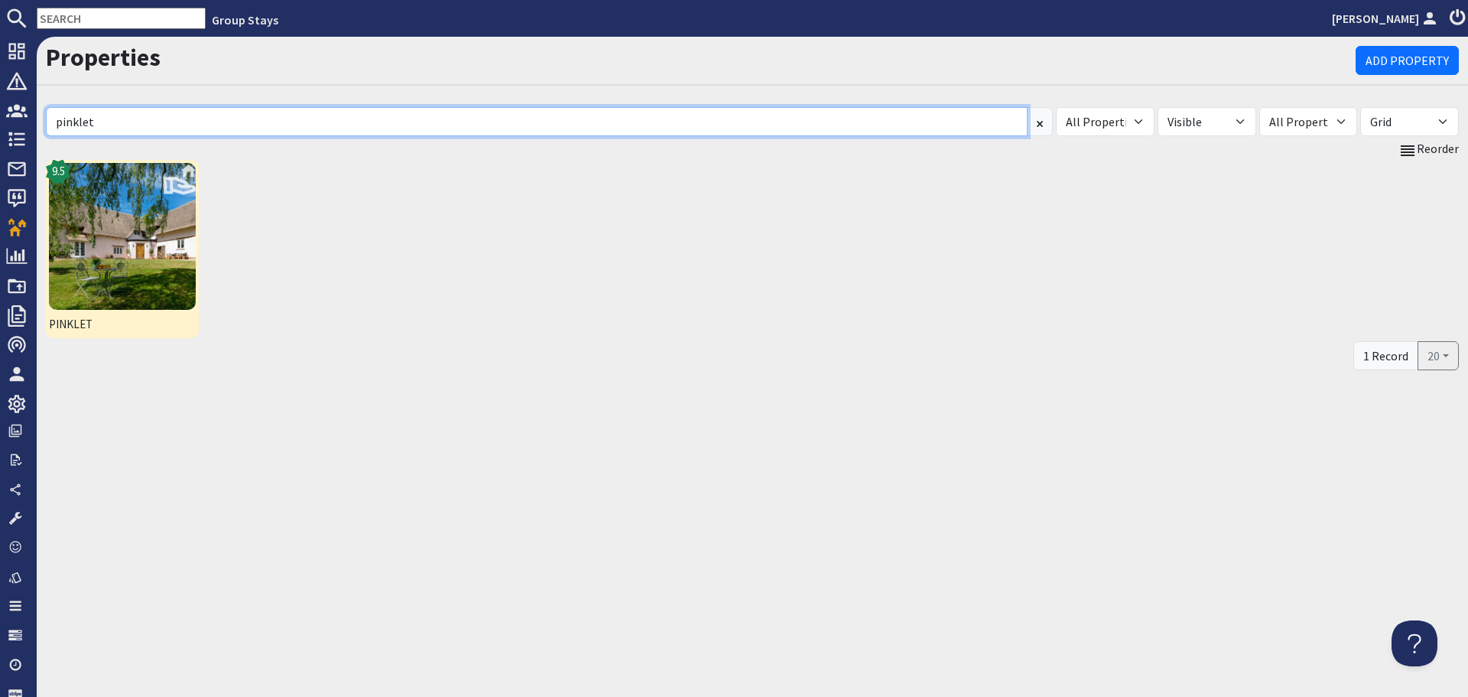
type input "pinklet"
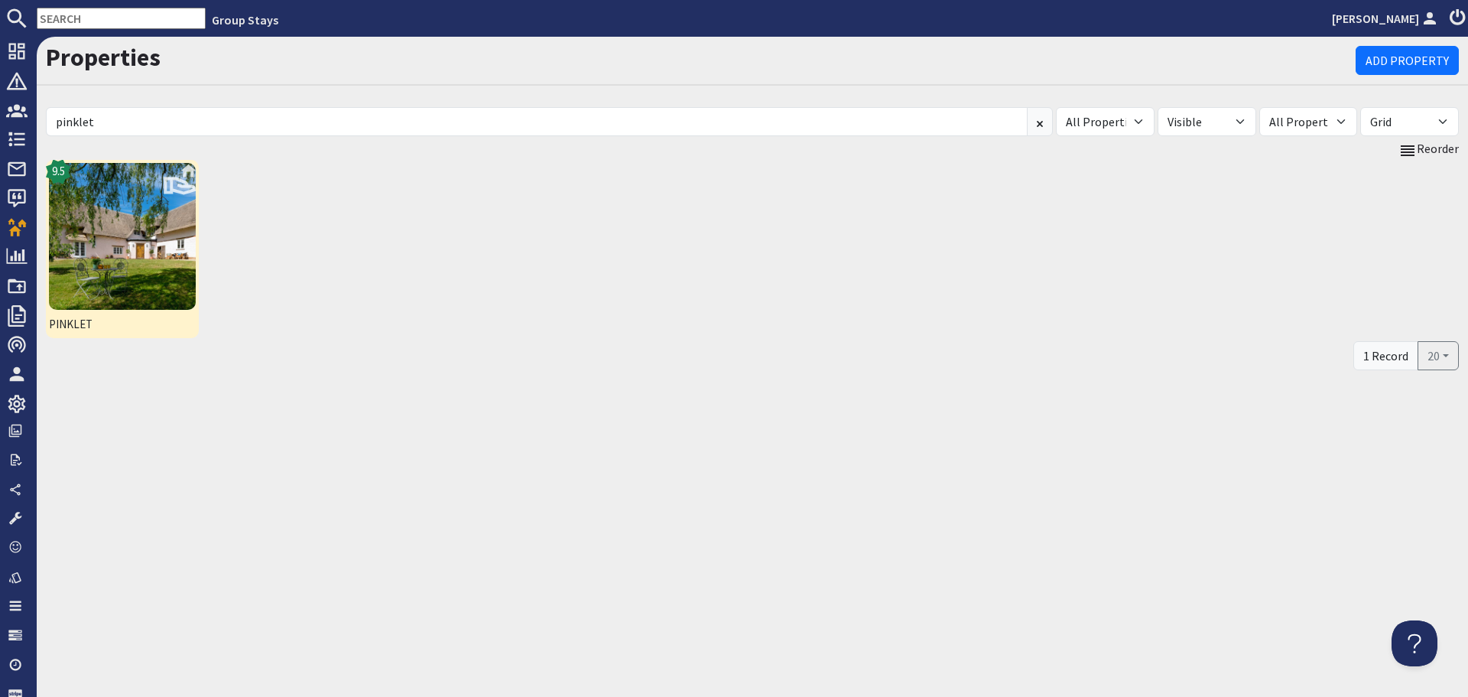
click at [143, 258] on img at bounding box center [122, 236] width 147 height 147
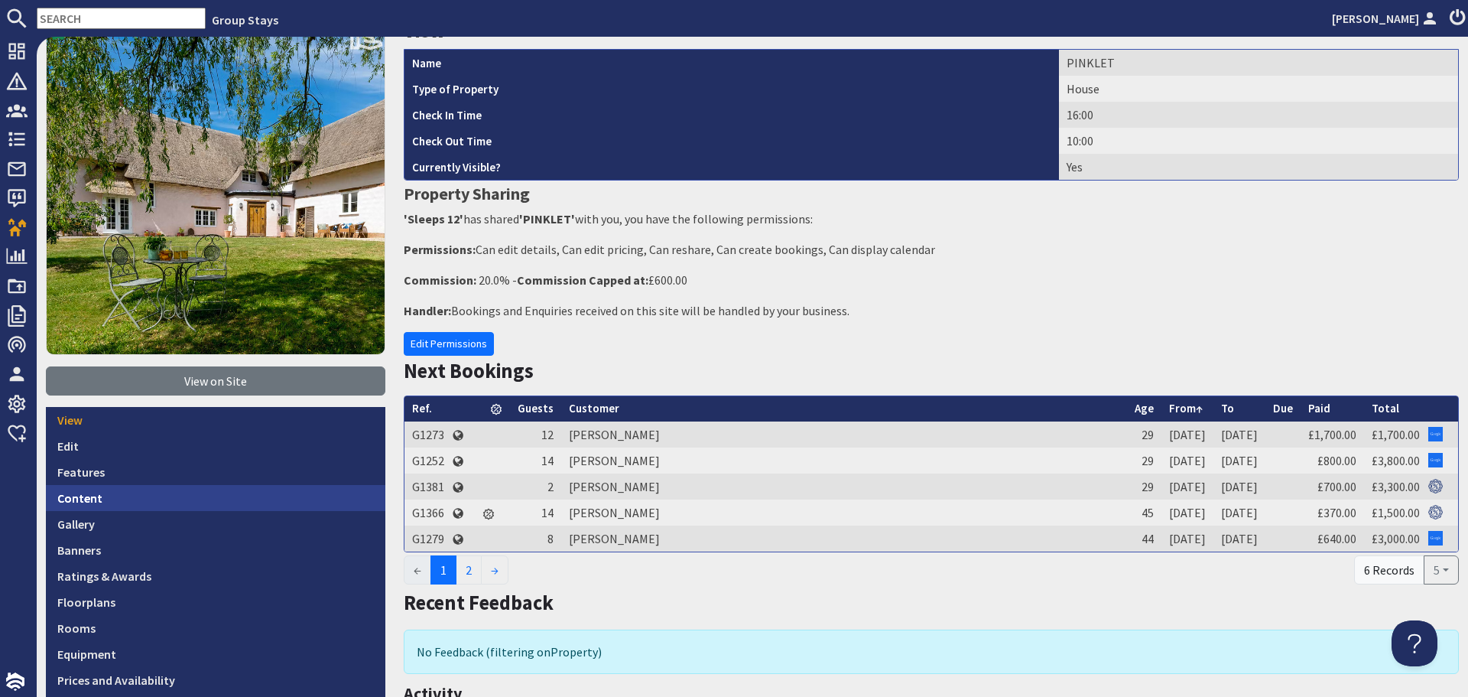
click at [158, 499] on link "Content" at bounding box center [215, 498] width 339 height 26
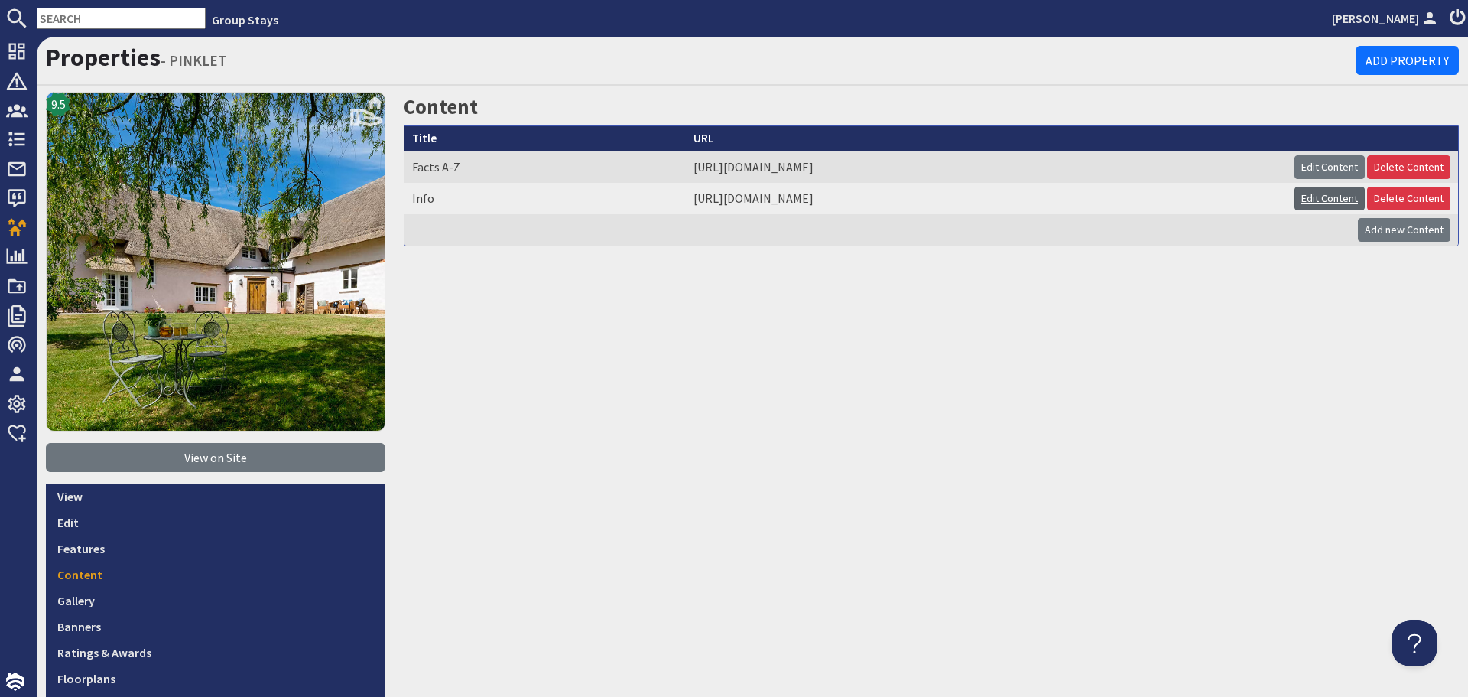
click at [1300, 200] on link "Edit Content" at bounding box center [1330, 199] width 70 height 24
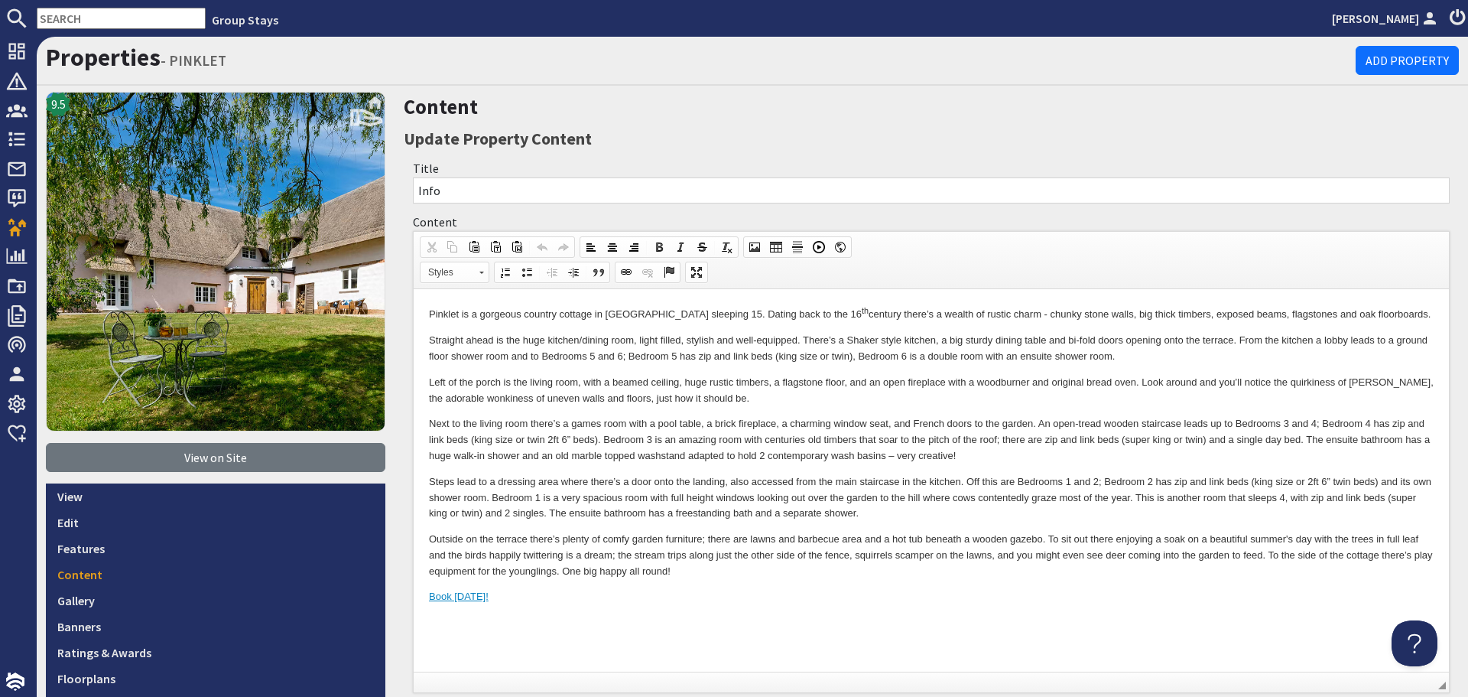
click at [1135, 512] on p "Steps lead to a dressing area where there’s a door onto the landing, also acces…" at bounding box center [931, 497] width 1005 height 47
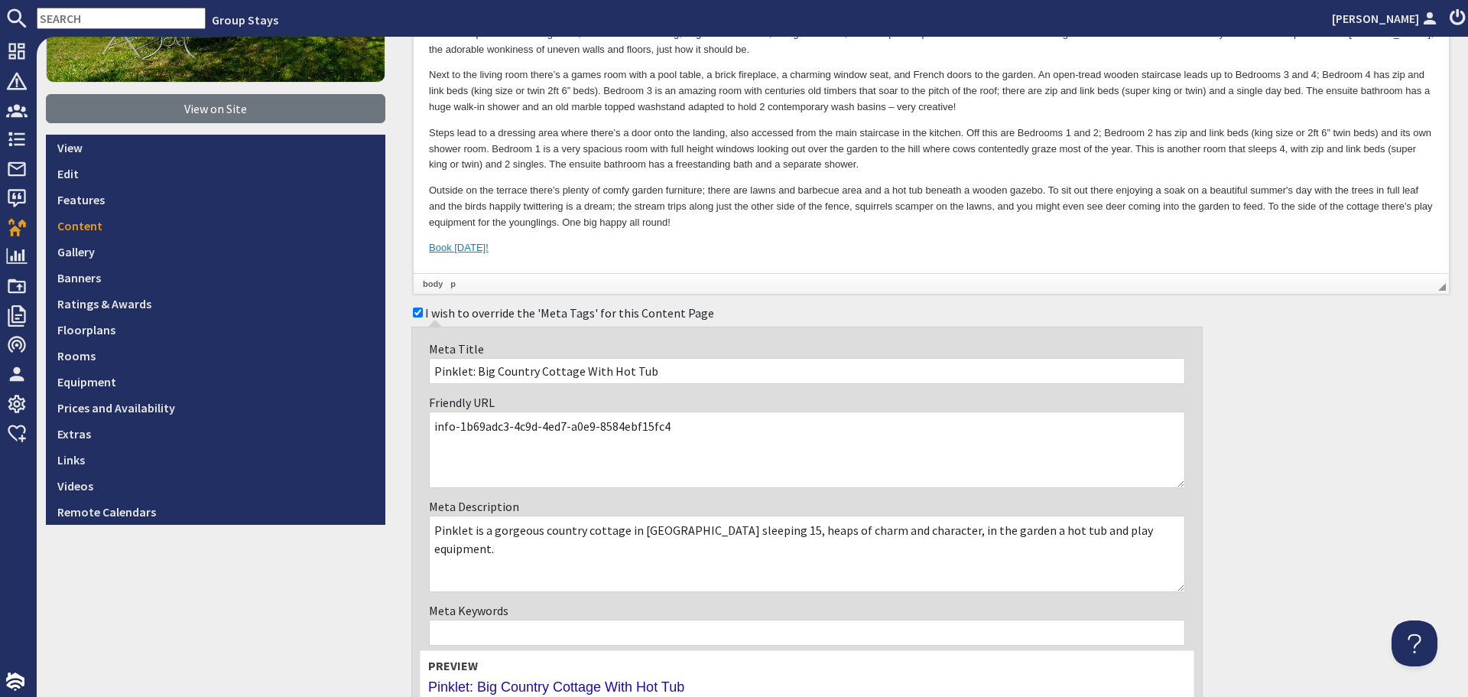
scroll to position [382, 0]
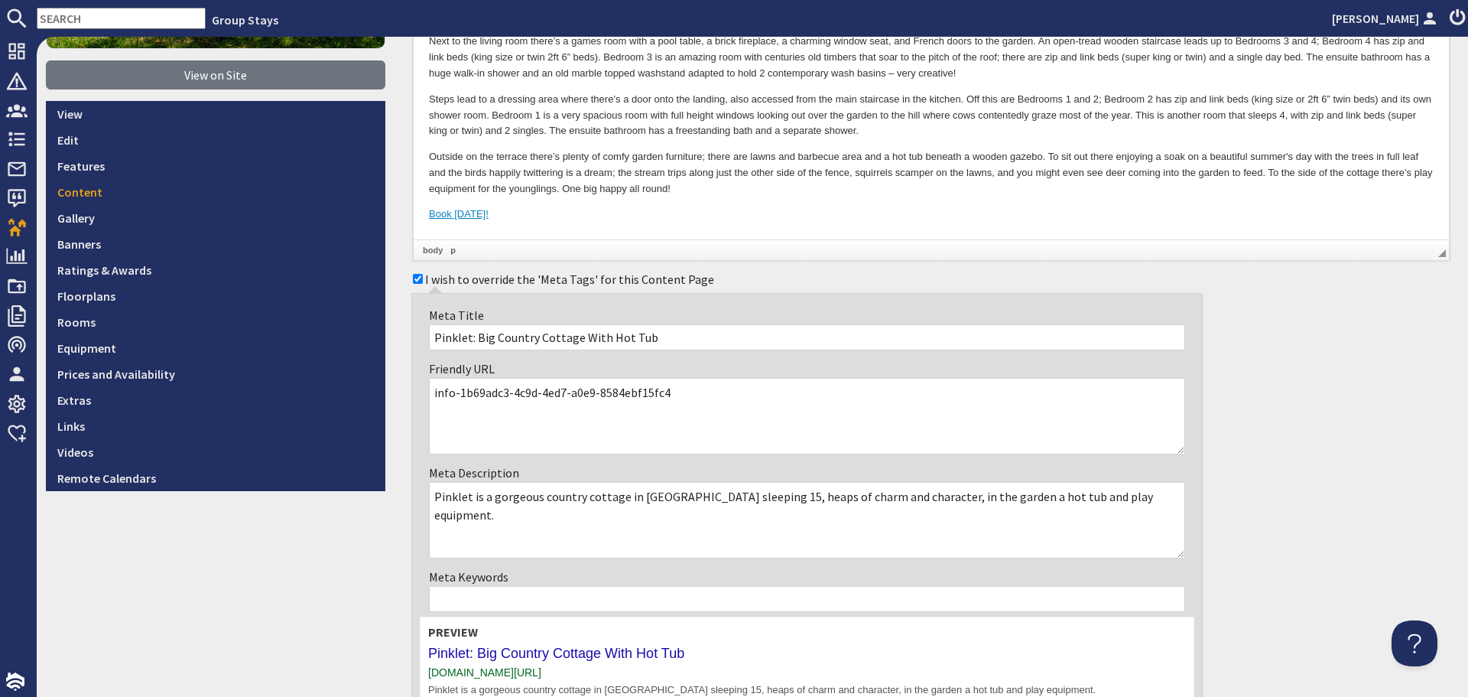
drag, startPoint x: 712, startPoint y: 402, endPoint x: 463, endPoint y: 382, distance: 250.1
click at [463, 382] on textarea "info-1b69adc3-4c9d-4ed7-a0e9-8584ebf15fc4" at bounding box center [807, 416] width 756 height 76
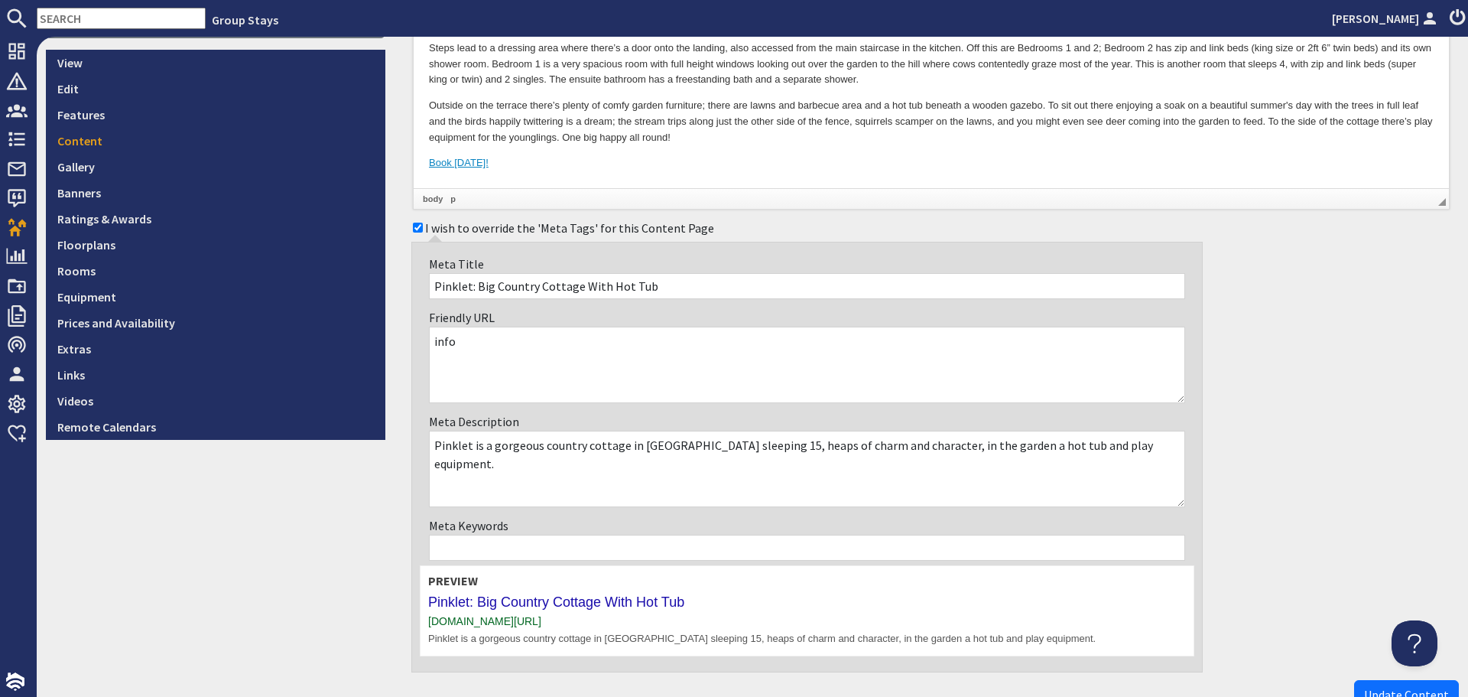
scroll to position [530, 0]
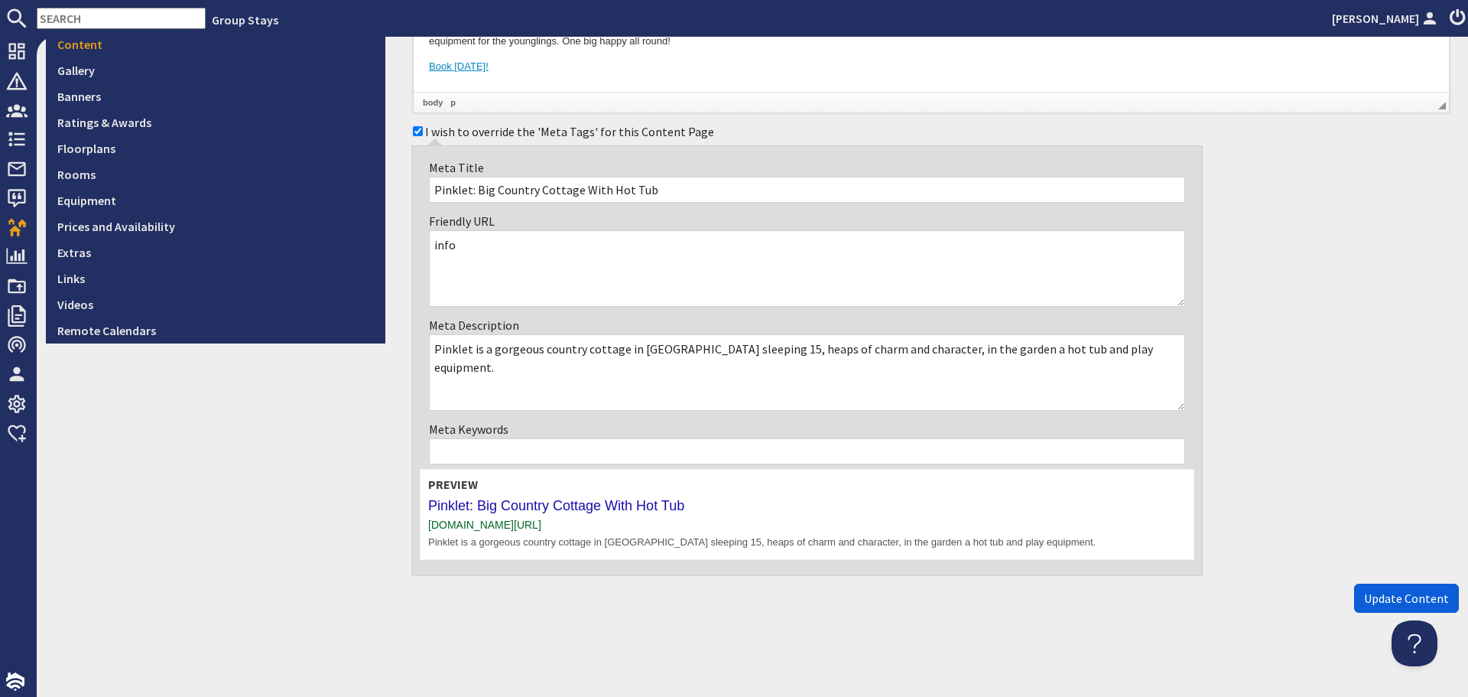
type textarea "info"
click at [1378, 602] on span "Update Content" at bounding box center [1406, 597] width 85 height 15
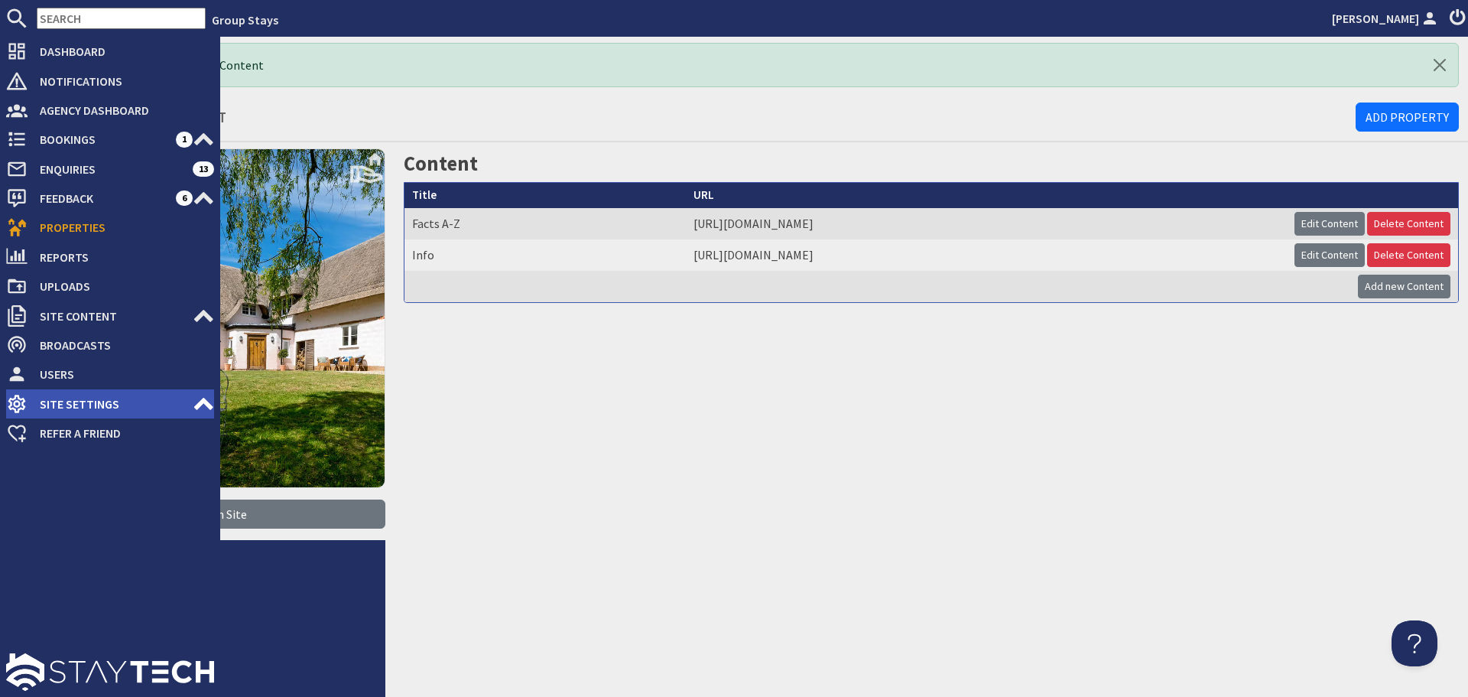
click at [171, 398] on span "Site Settings" at bounding box center [110, 403] width 165 height 24
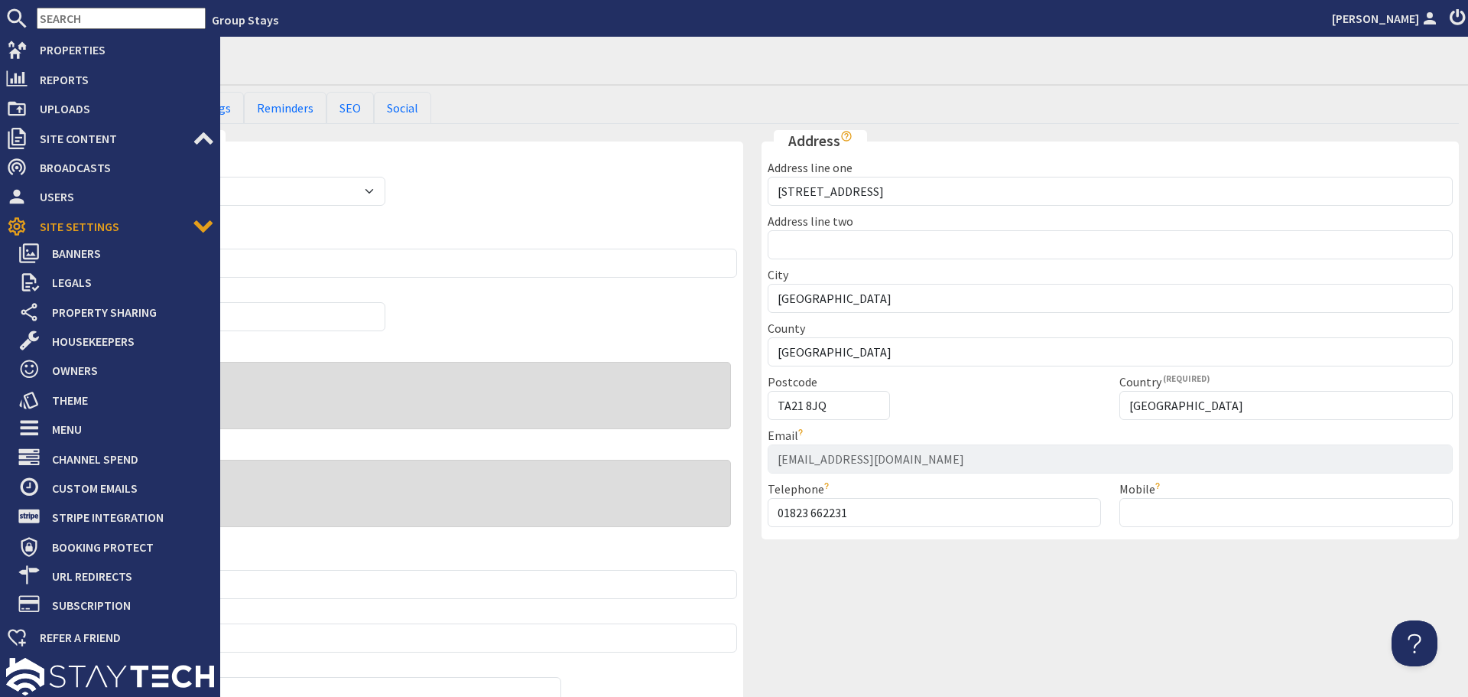
scroll to position [182, 0]
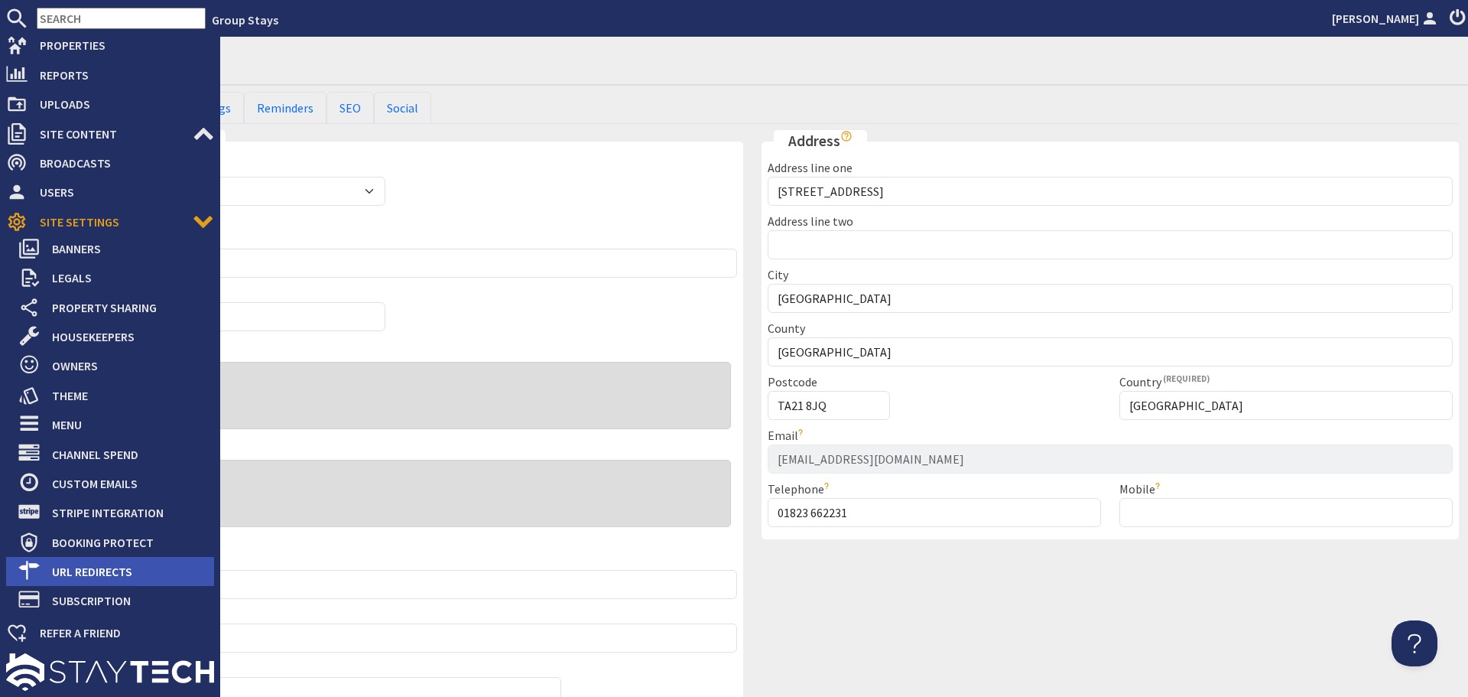
click at [102, 573] on span "URL Redirects" at bounding box center [127, 571] width 174 height 24
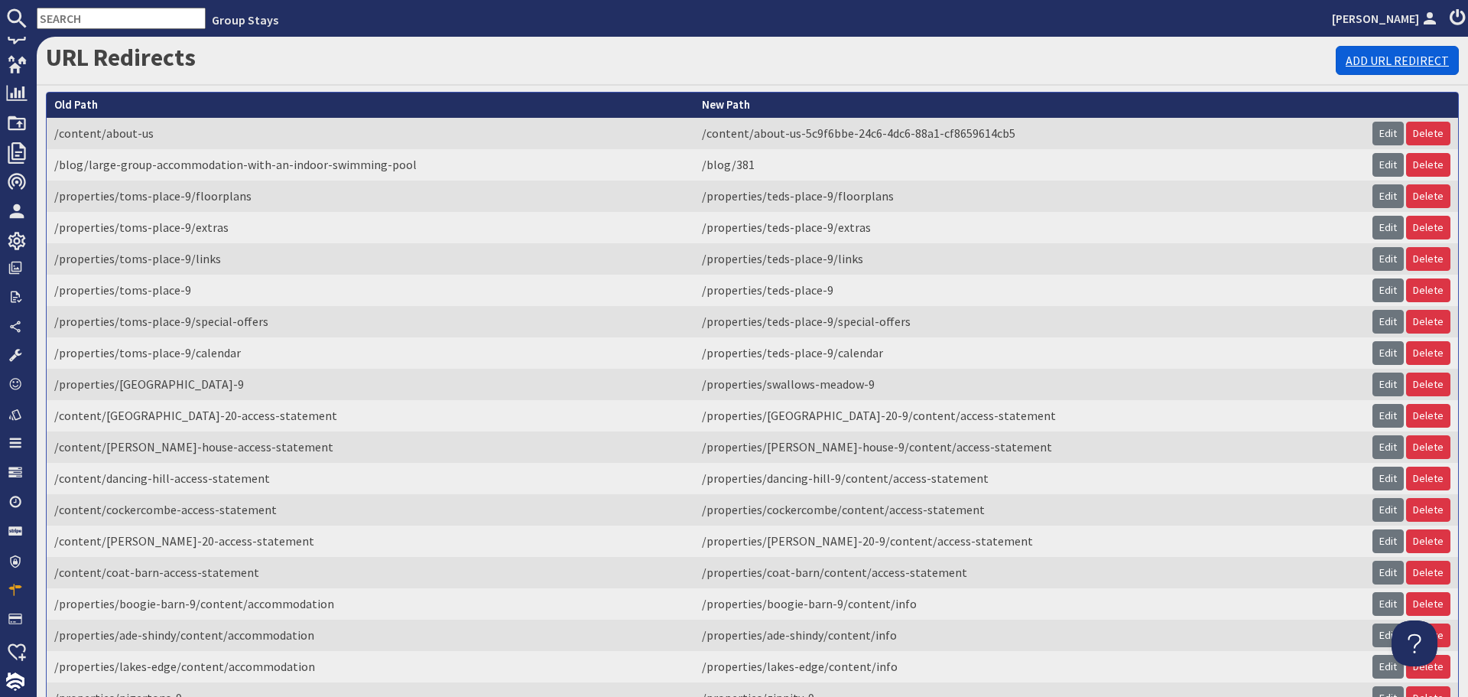
click at [1350, 54] on link "Add URL Redirect" at bounding box center [1397, 60] width 123 height 29
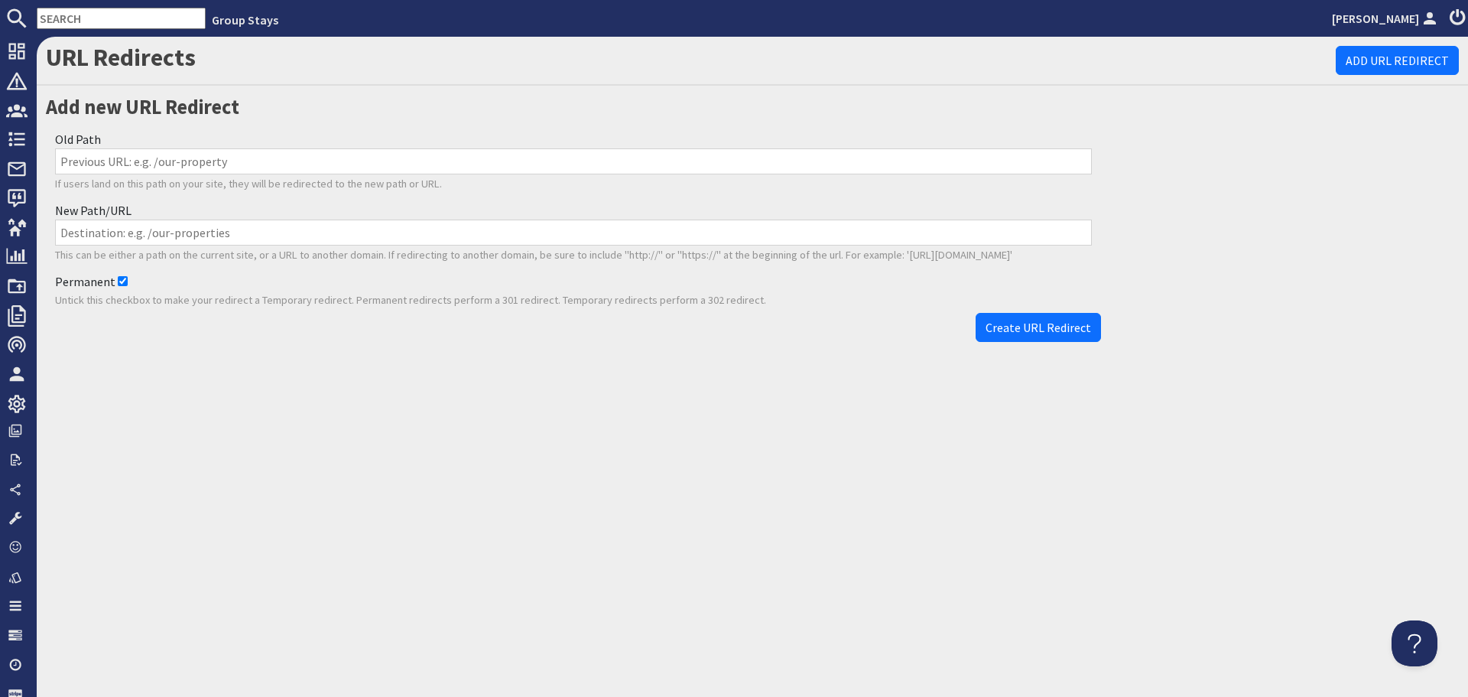
drag, startPoint x: 460, startPoint y: 160, endPoint x: 495, endPoint y: 212, distance: 63.2
click at [460, 160] on input "Old Path" at bounding box center [573, 161] width 1037 height 26
paste input "/properties/pinklet-9/content/accommodation-1b69adc3-4c9d-4ed7-a0e9-8584ebf15fc4"
type input "/properties/pinklet-9/content/accommodation-1b69adc3-4c9d-4ed7-a0e9-8584ebf15fc4"
click at [505, 239] on input "New Path/URL" at bounding box center [573, 232] width 1037 height 26
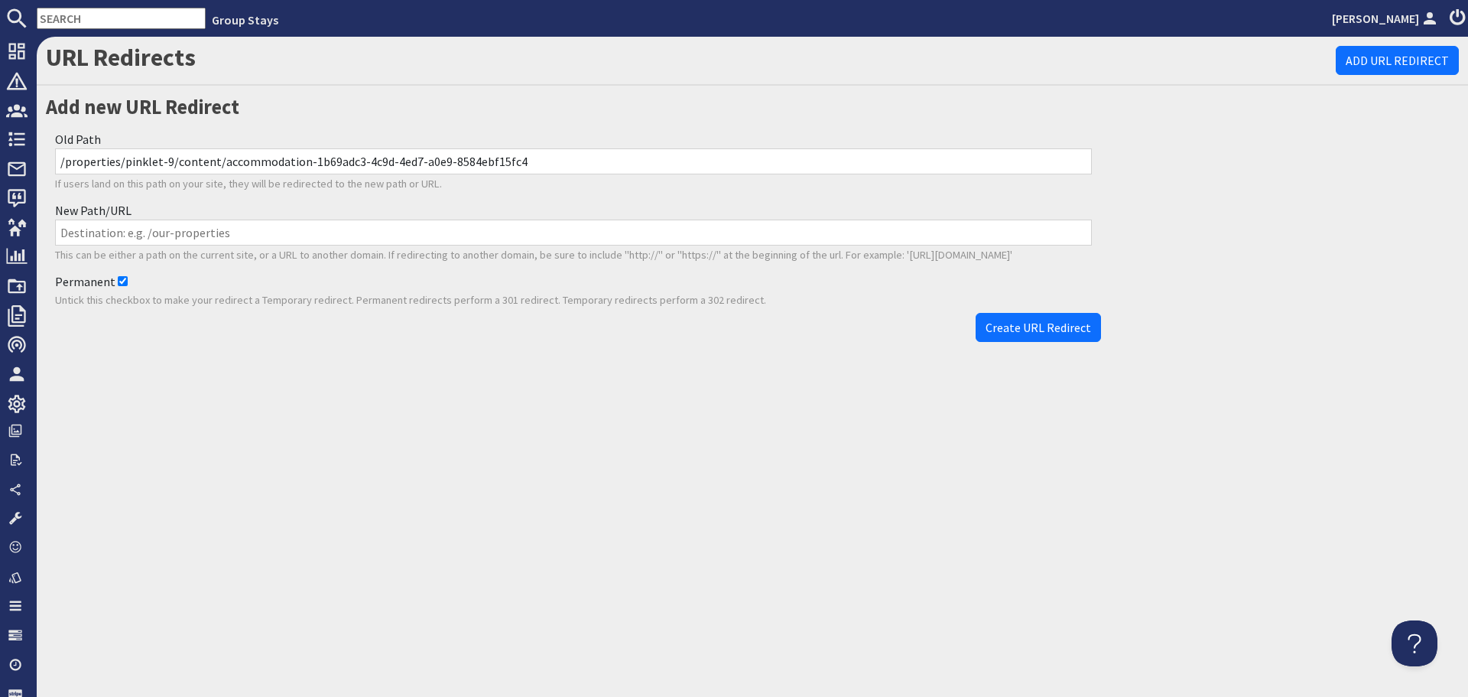
paste input "/properties/pinklet-9/content/info"
type input "/properties/pinklet-9/content/info"
click at [1053, 330] on span "Create URL Redirect" at bounding box center [1039, 327] width 106 height 15
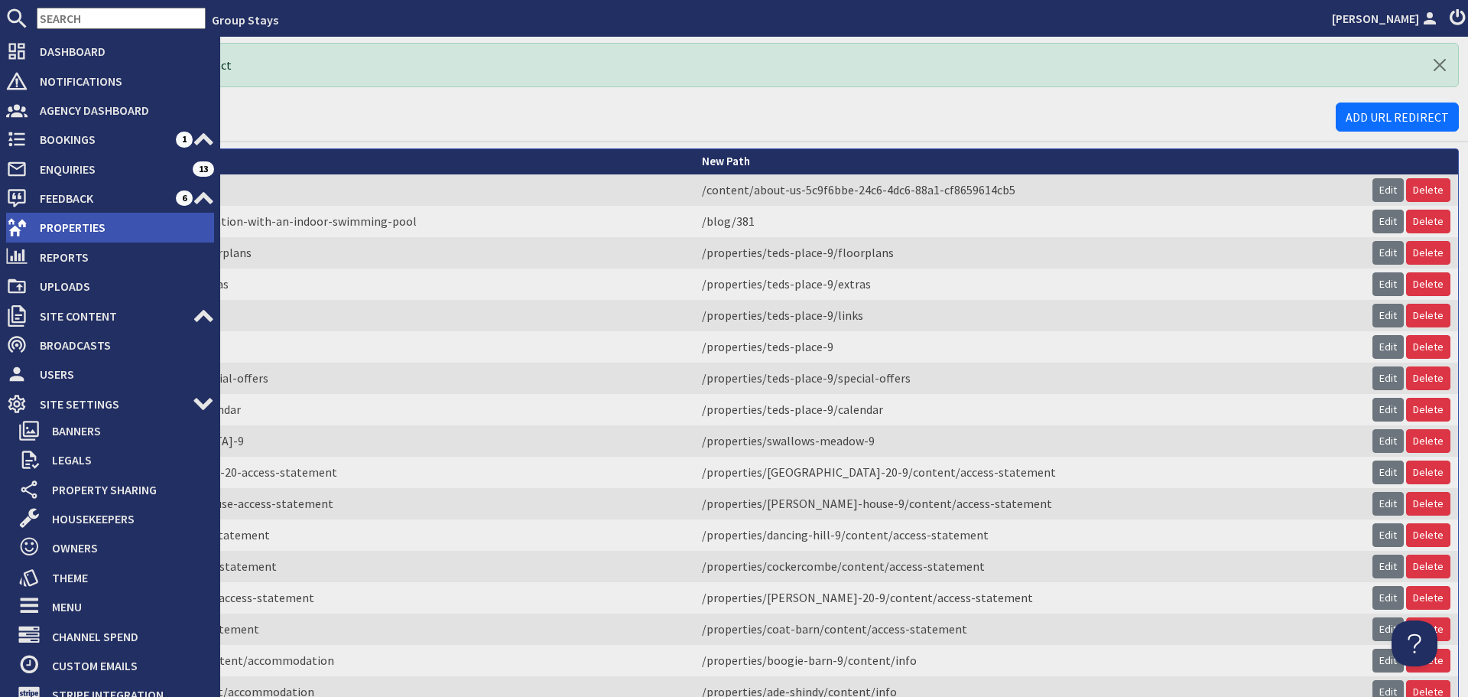
click at [65, 228] on span "Properties" at bounding box center [121, 227] width 187 height 24
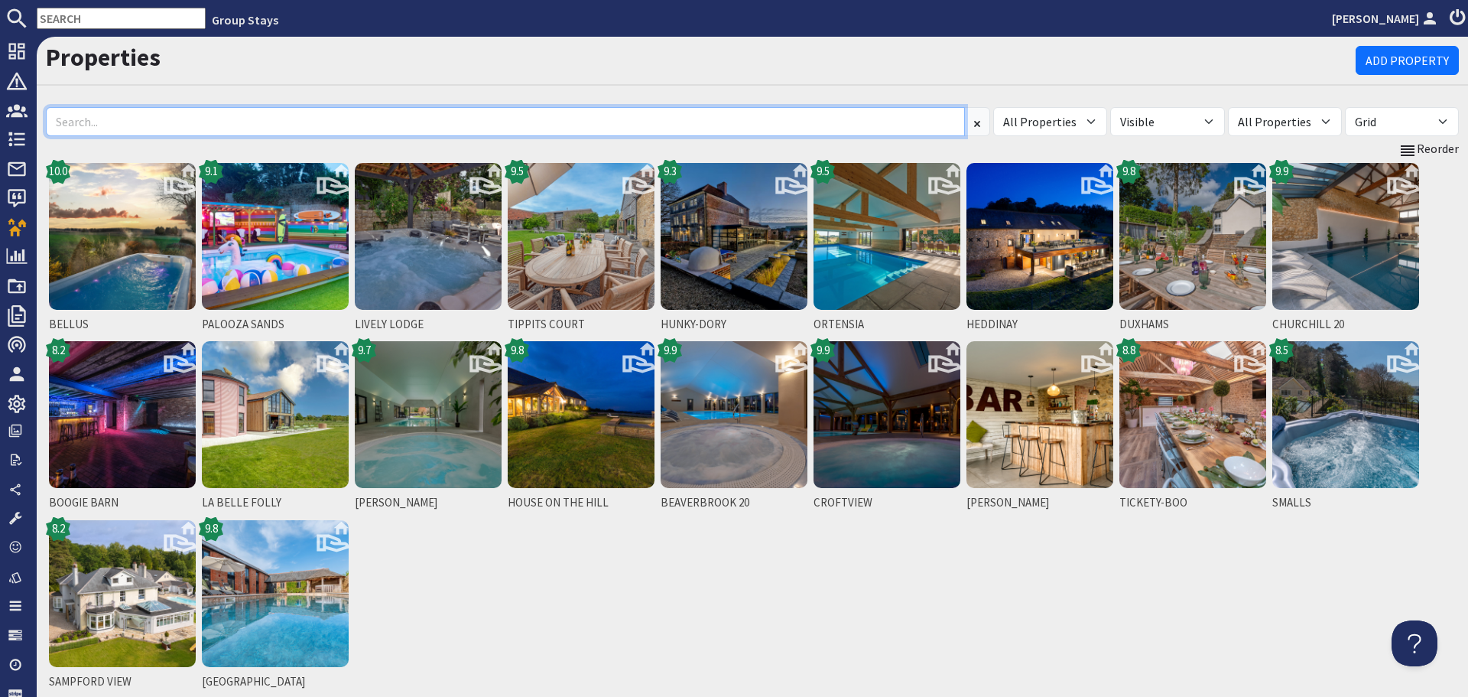
click at [277, 108] on input at bounding box center [505, 121] width 919 height 29
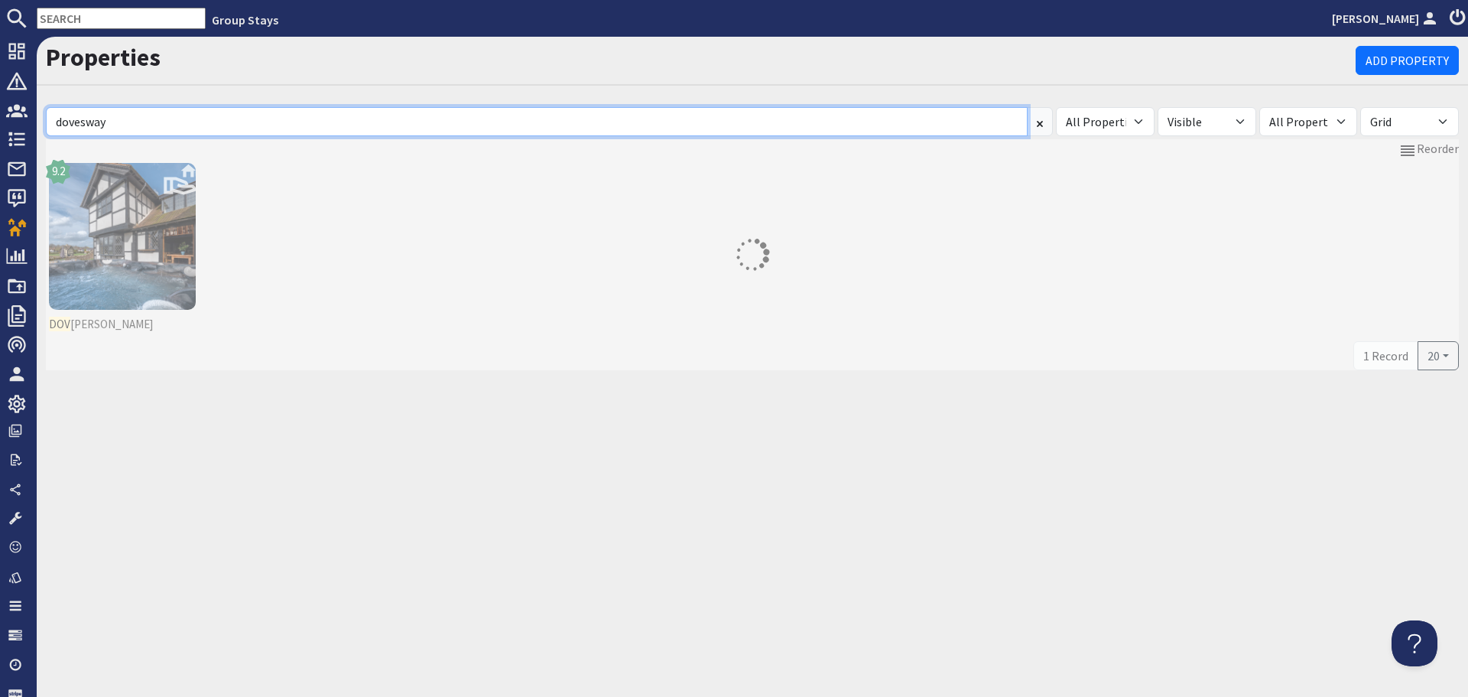
type input "dovesway"
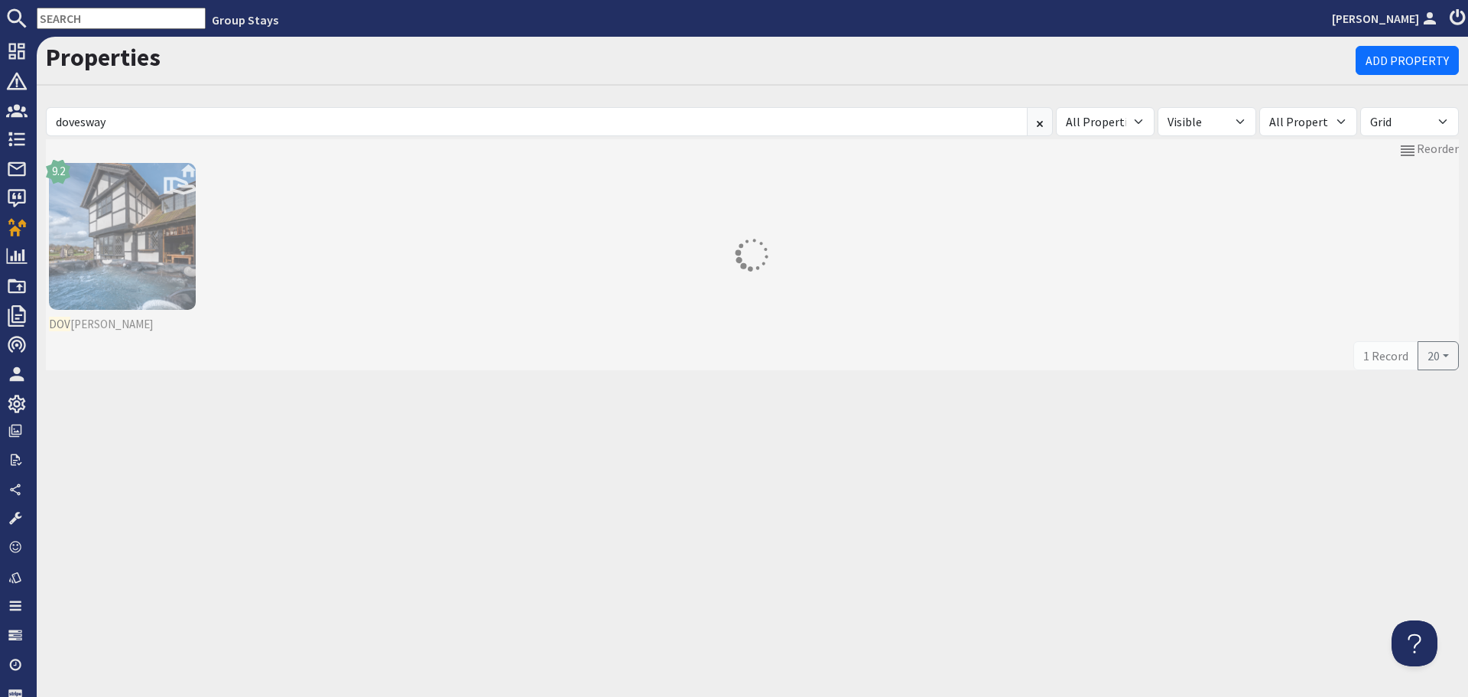
click at [99, 240] on turbo-frame "Reorder DOV ESWAY 9.2 1 Record 20 Per Page 10 20 50 100" at bounding box center [752, 254] width 1413 height 231
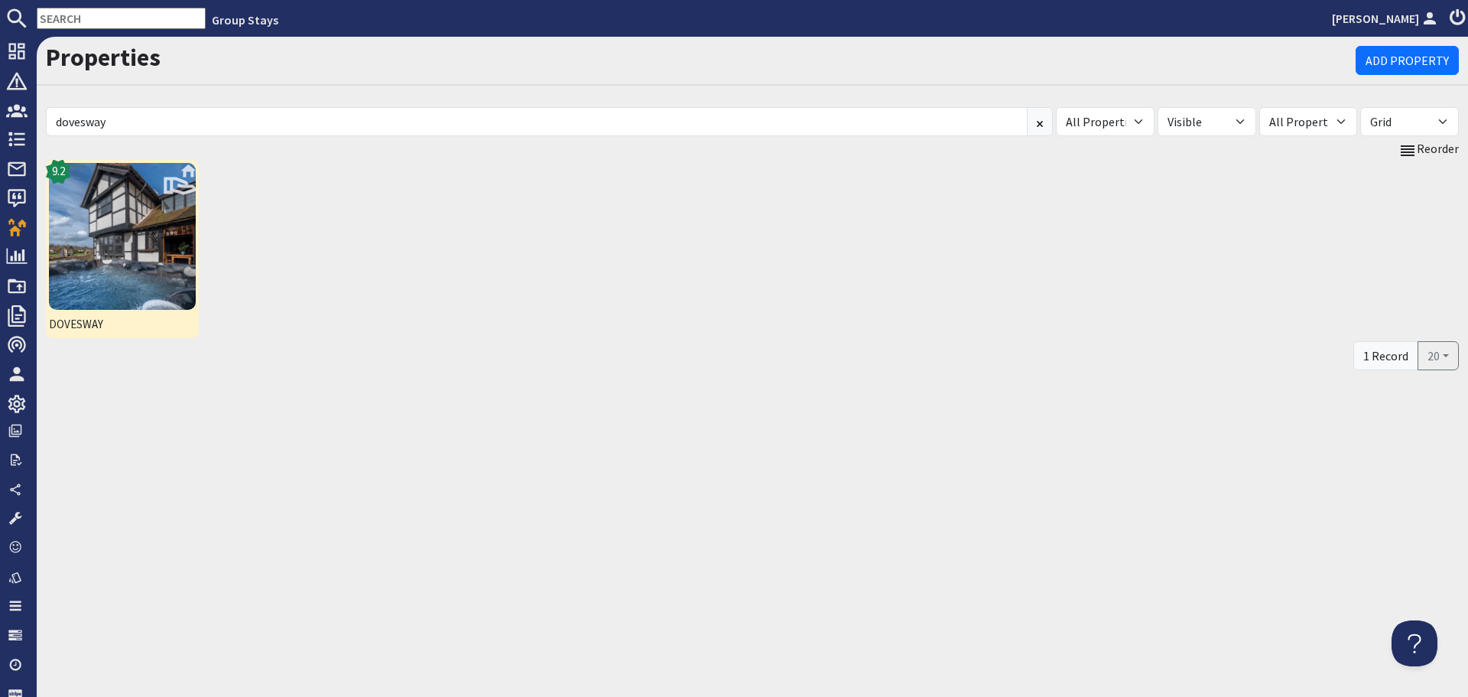
click at [158, 280] on img at bounding box center [122, 236] width 147 height 147
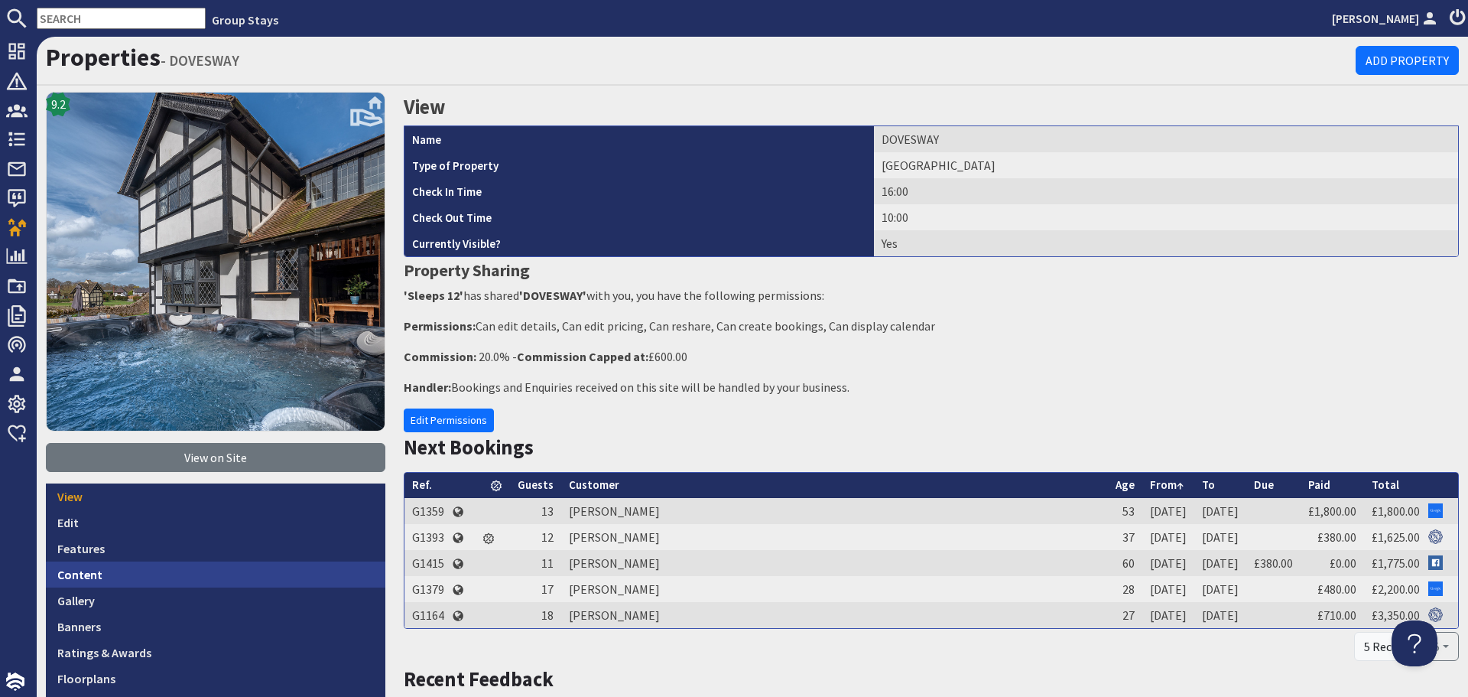
click at [163, 577] on link "Content" at bounding box center [215, 574] width 339 height 26
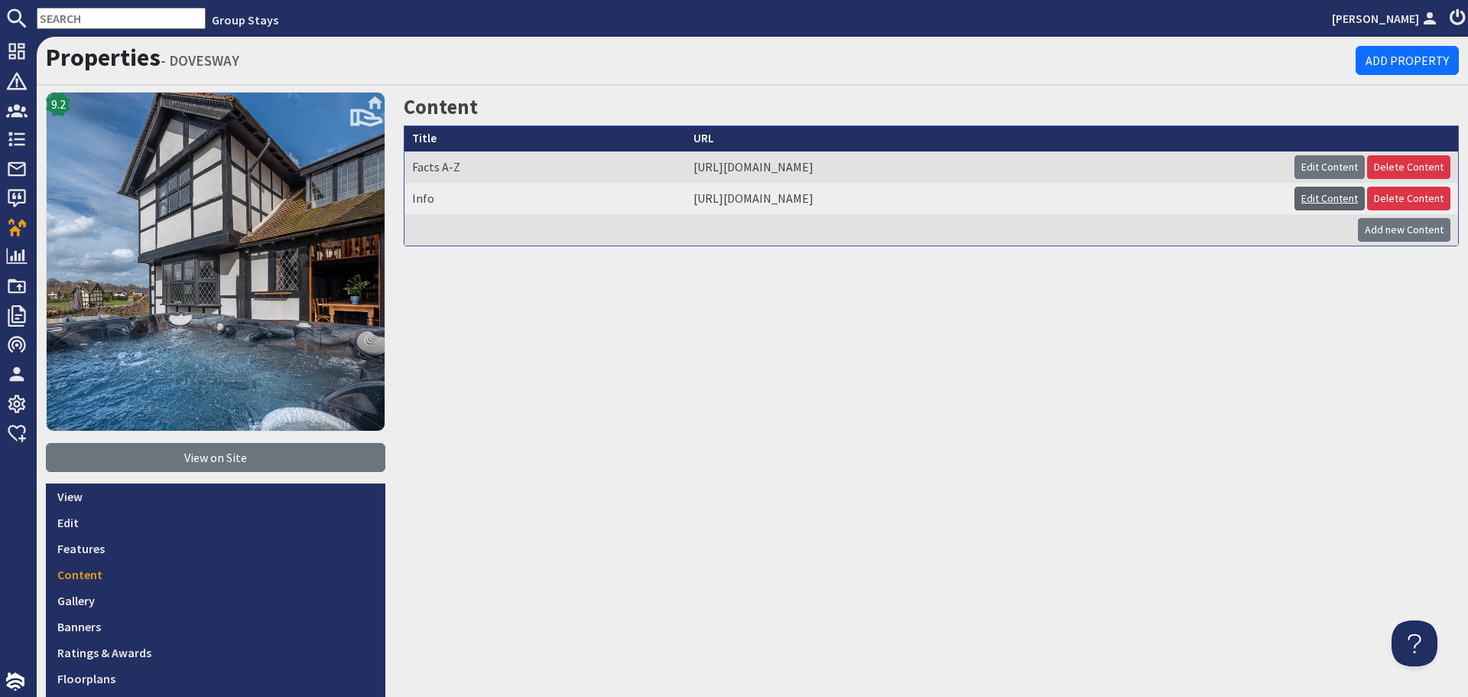
click at [1323, 194] on link "Edit Content" at bounding box center [1330, 199] width 70 height 24
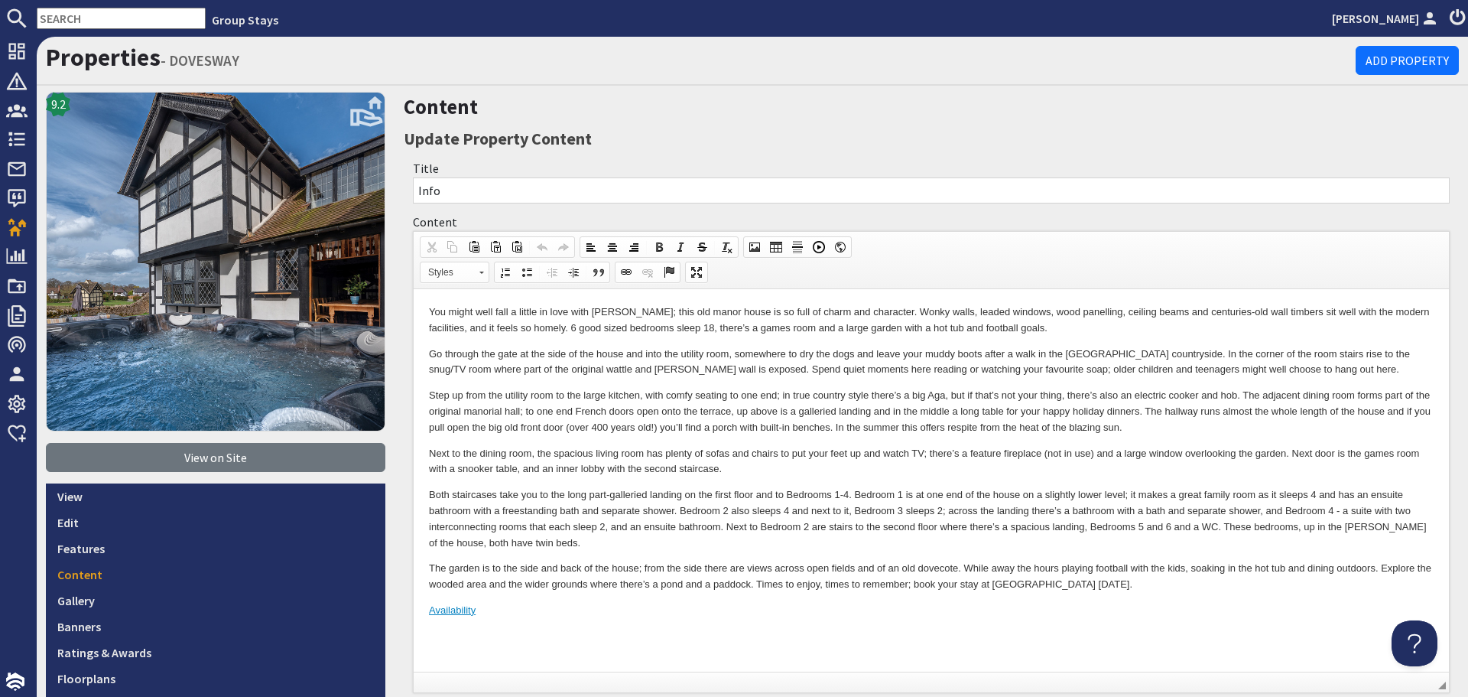
click at [768, 551] on body "You might well fall a little in love with [PERSON_NAME]; this old manor house i…" at bounding box center [931, 461] width 1005 height 314
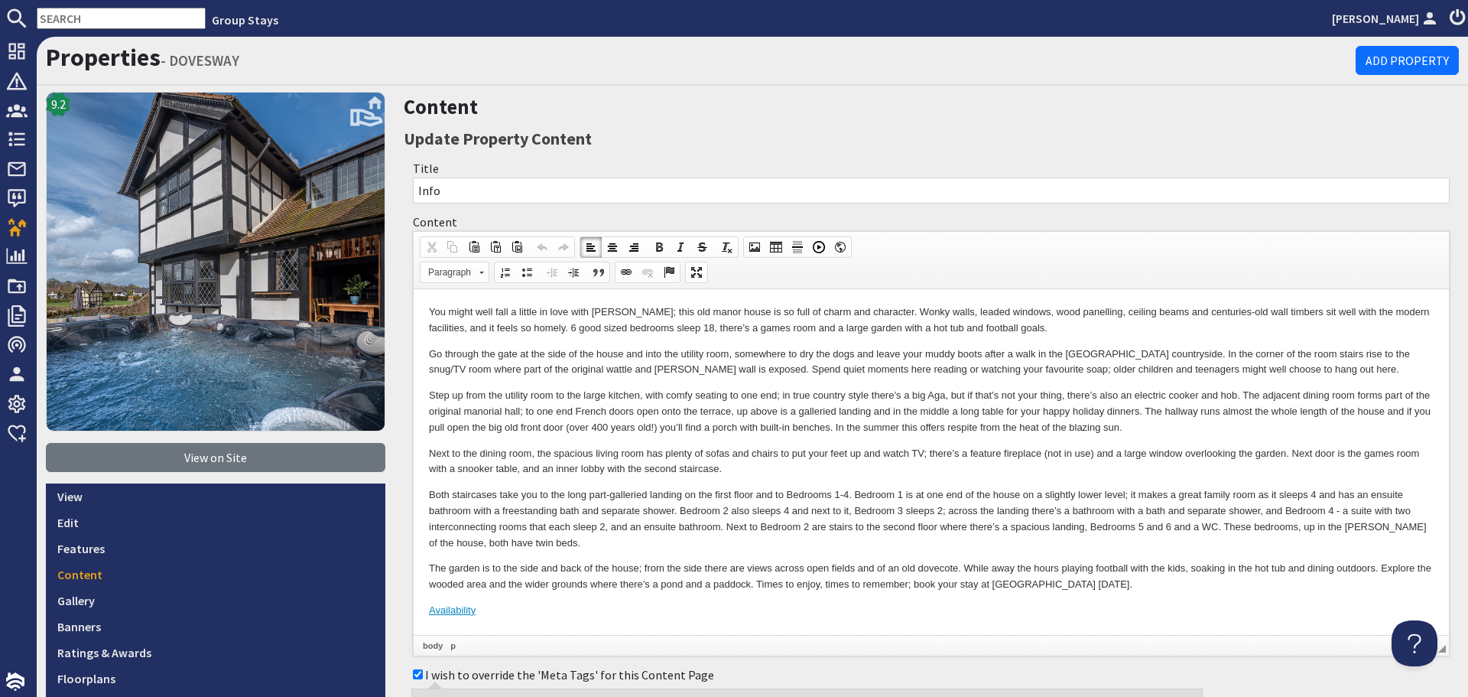
scroll to position [382, 0]
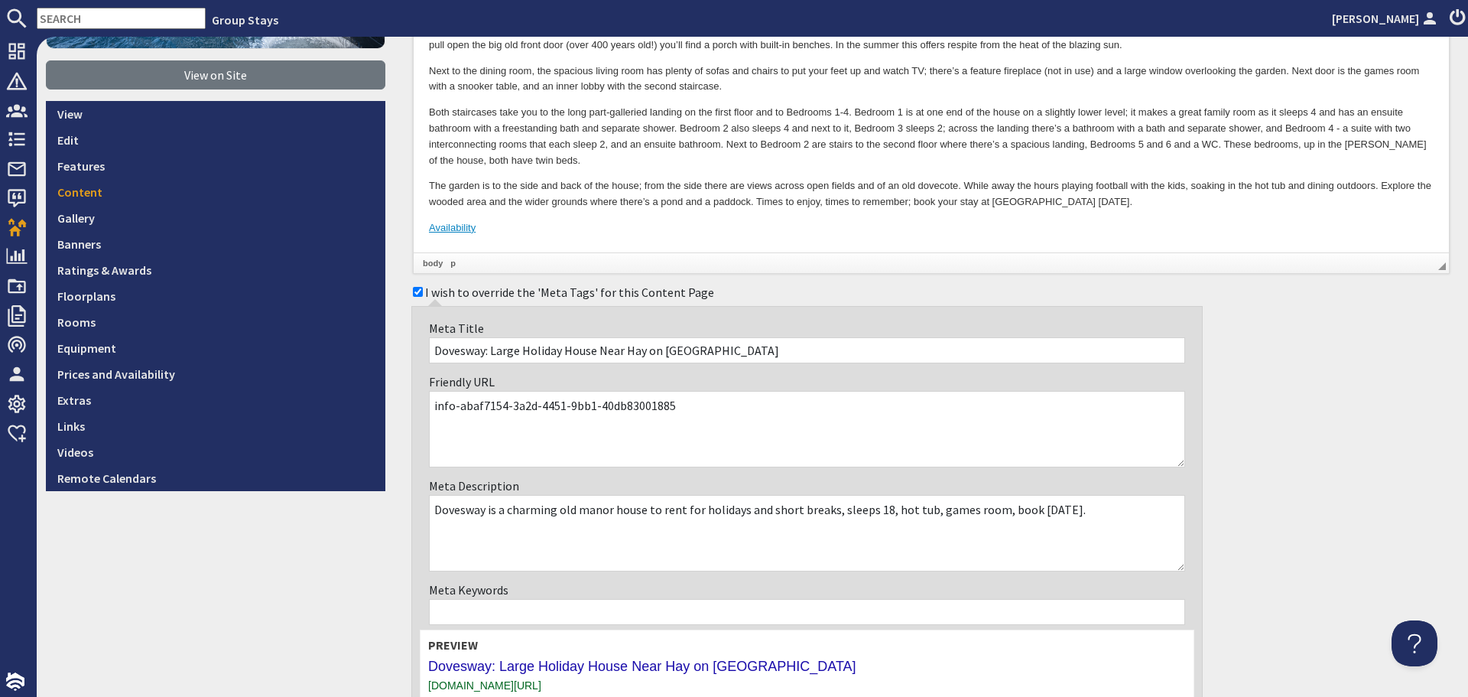
drag, startPoint x: 700, startPoint y: 411, endPoint x: 484, endPoint y: 404, distance: 216.5
click at [484, 404] on textarea "info-abaf7154-3a2d-4451-9bb1-40db83001885" at bounding box center [807, 429] width 756 height 76
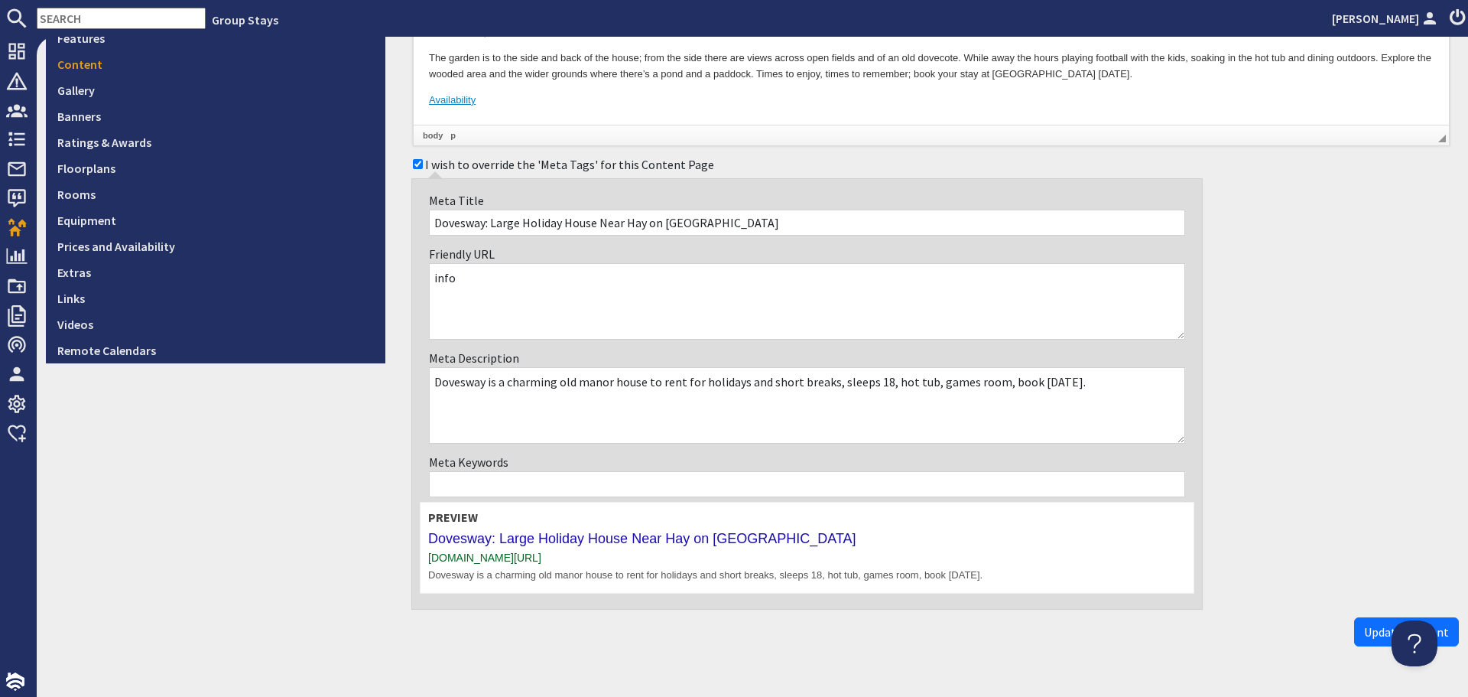
scroll to position [544, 0]
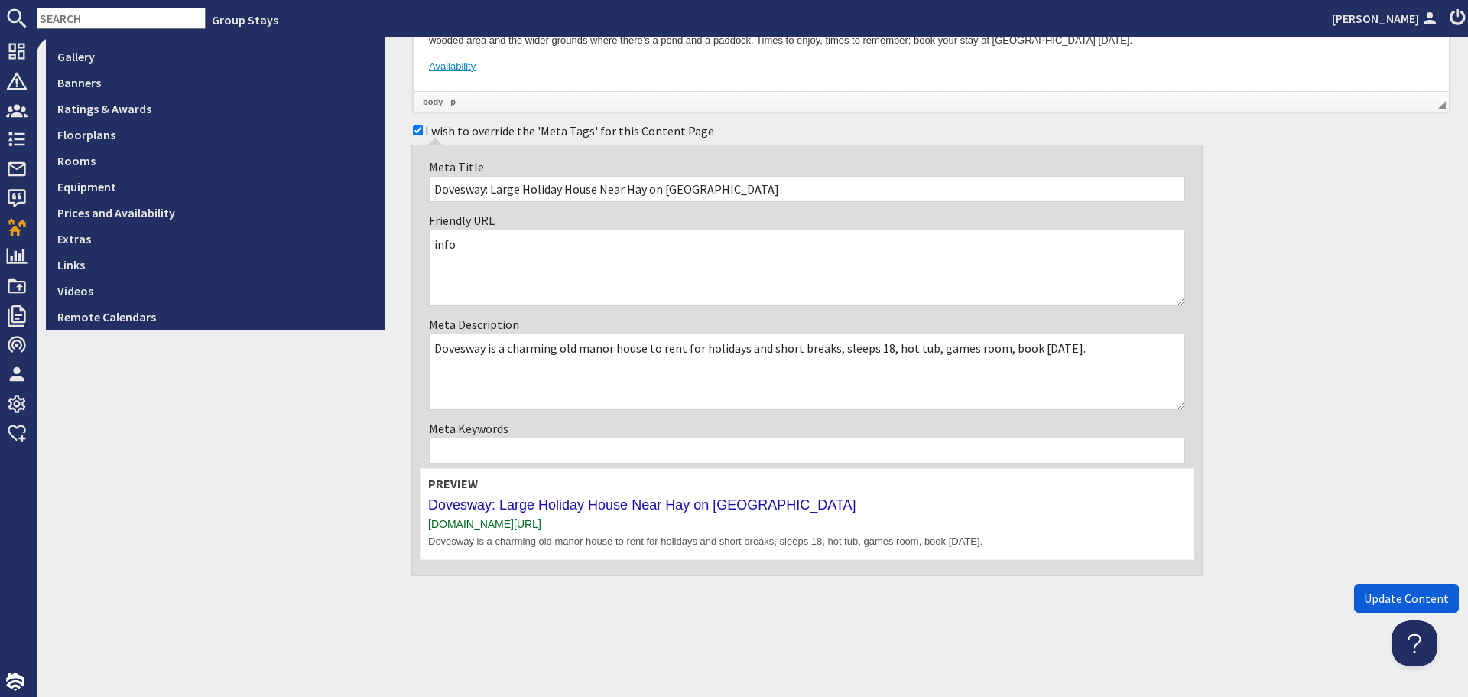
type textarea "info"
click at [1364, 598] on span "Update Content" at bounding box center [1406, 597] width 85 height 15
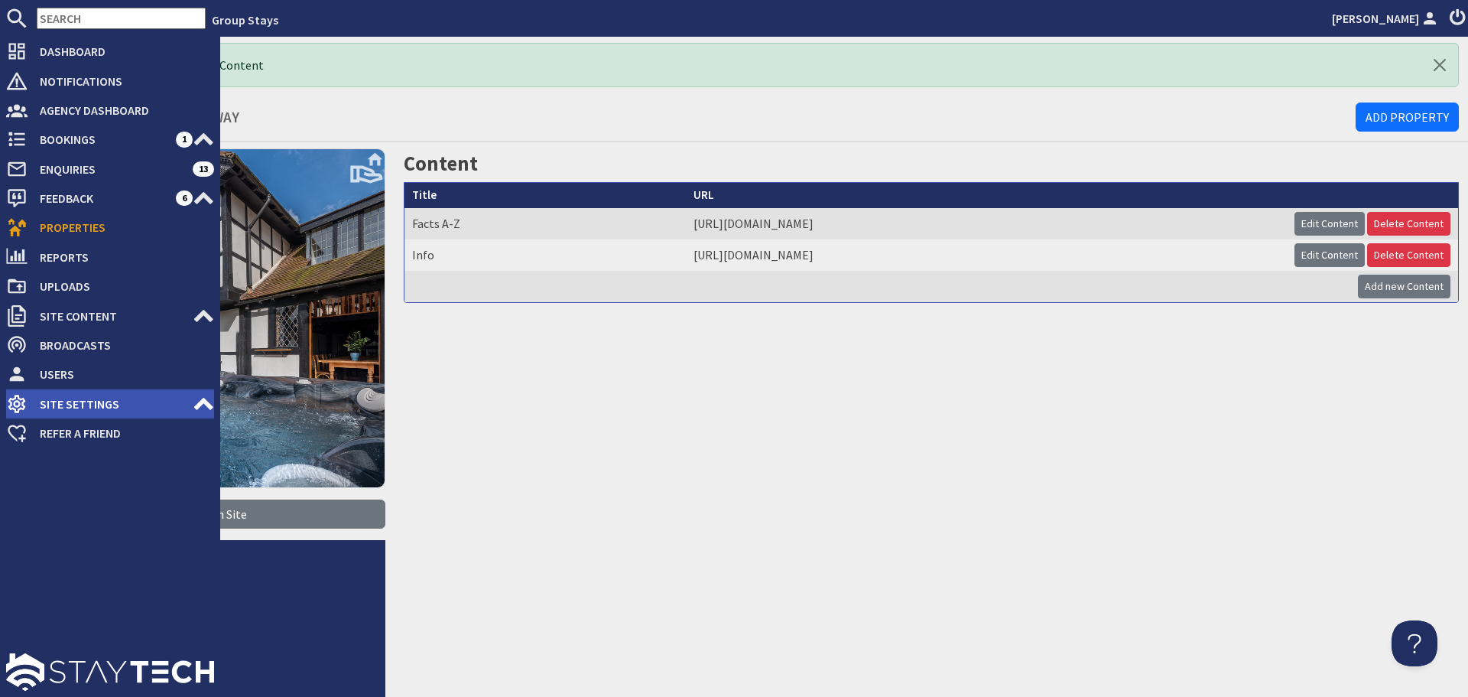
click at [161, 404] on span "Site Settings" at bounding box center [110, 403] width 165 height 24
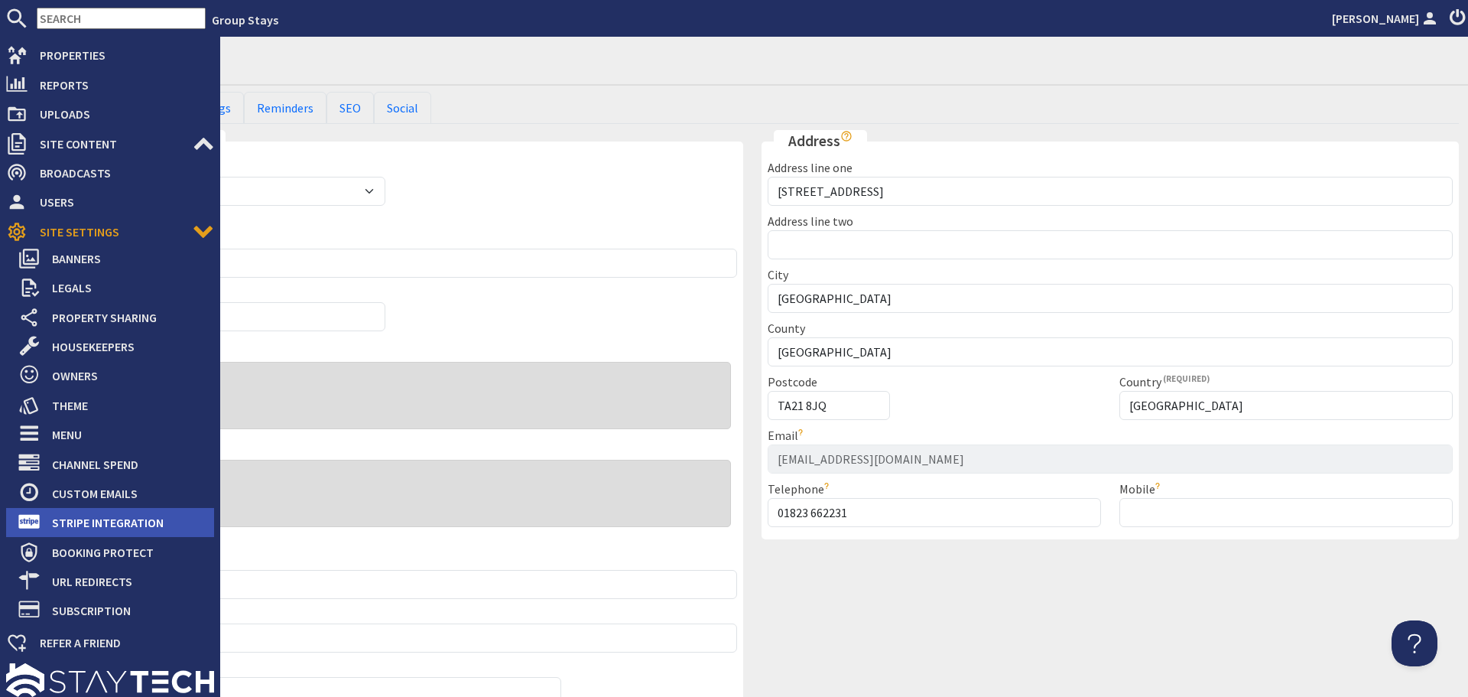
scroll to position [182, 0]
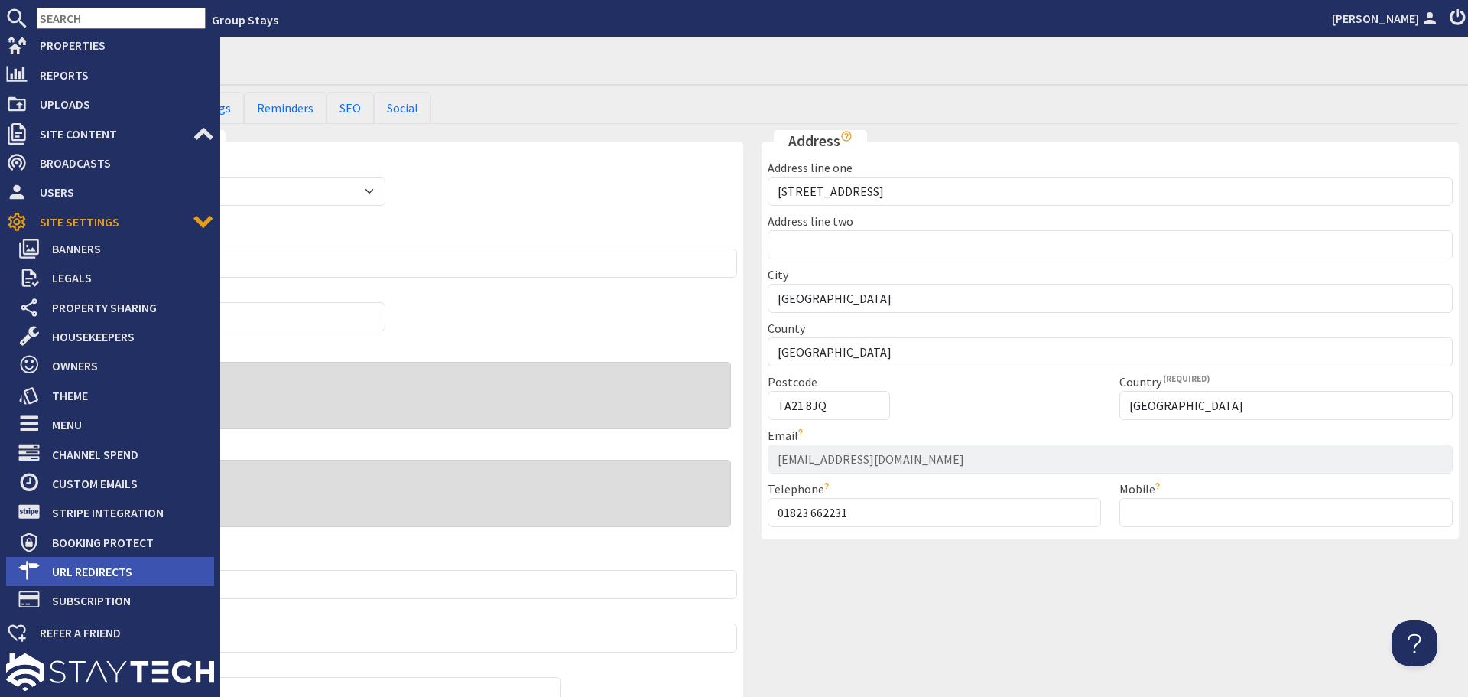
click at [120, 567] on span "URL Redirects" at bounding box center [127, 571] width 174 height 24
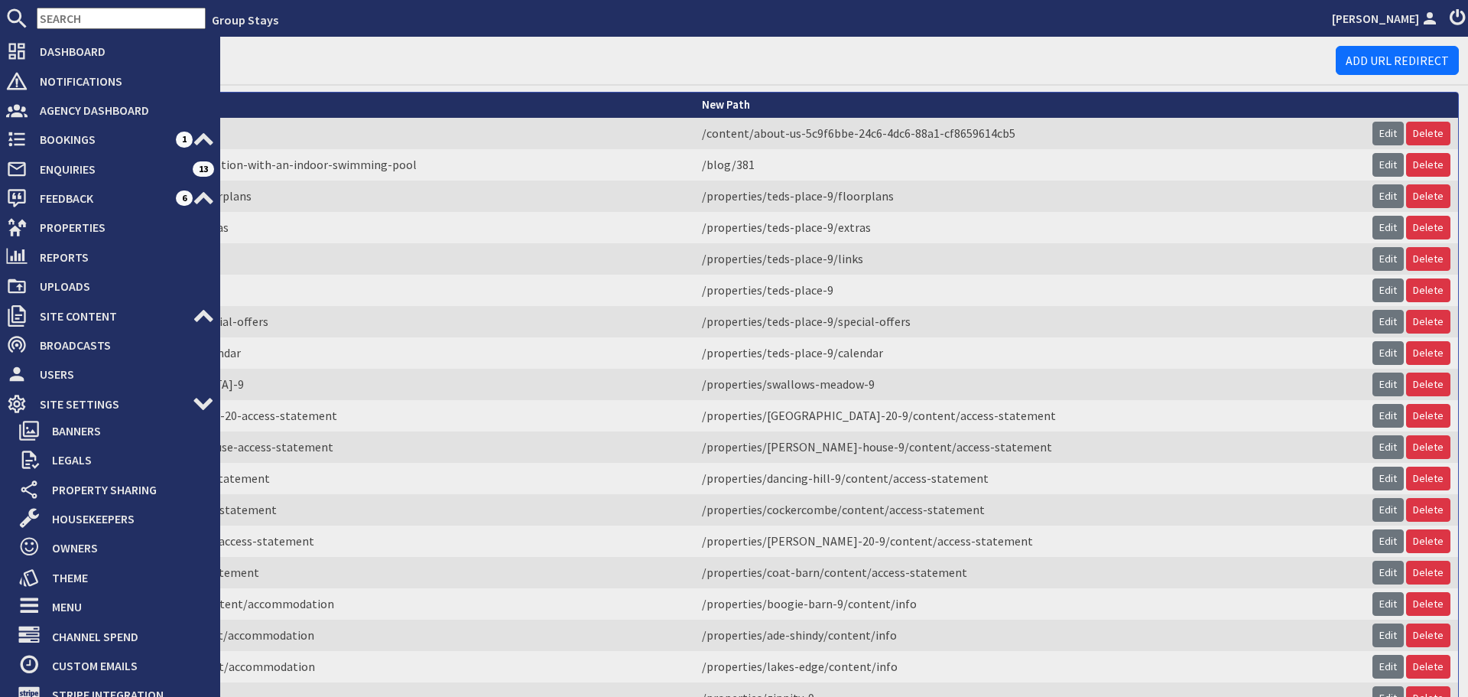
scroll to position [163, 0]
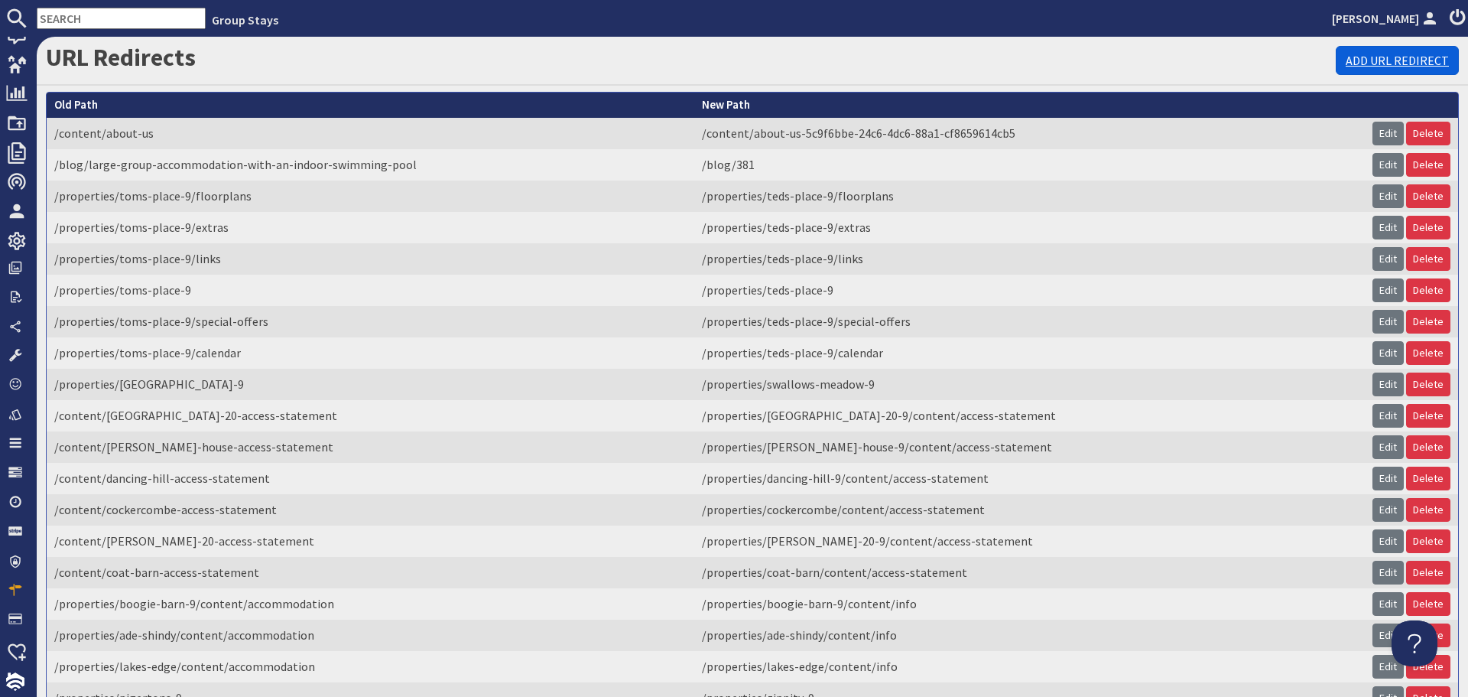
click at [1361, 57] on link "Add URL Redirect" at bounding box center [1397, 60] width 123 height 29
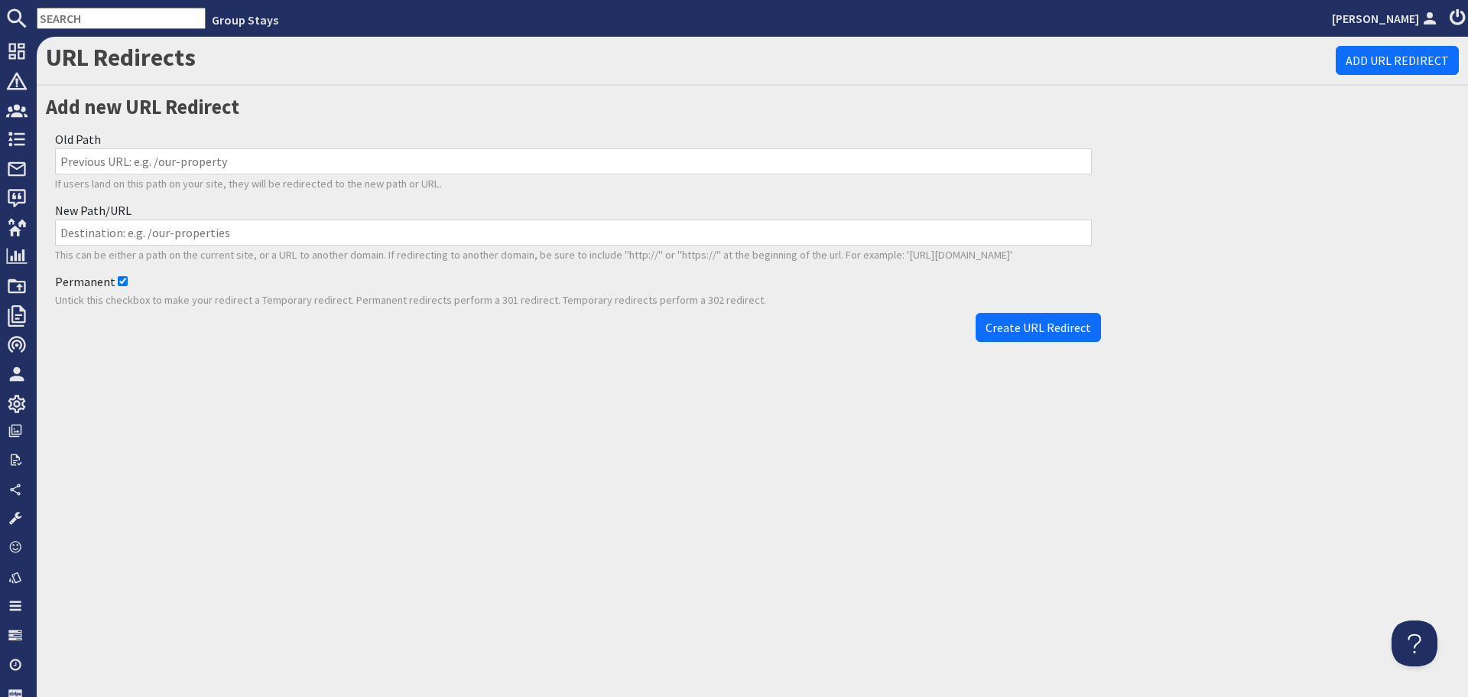
drag, startPoint x: 369, startPoint y: 151, endPoint x: 380, endPoint y: 158, distance: 12.7
click at [369, 151] on input "Old Path" at bounding box center [573, 161] width 1037 height 26
paste input "/properties/dovesway/content/accommodation-abaf7154-3a2d-4451-9bb1-40db83001885"
type input "/properties/dovesway/content/accommodation-abaf7154-3a2d-4451-9bb1-40db83001885"
click at [487, 236] on input "New Path/URL" at bounding box center [573, 232] width 1037 height 26
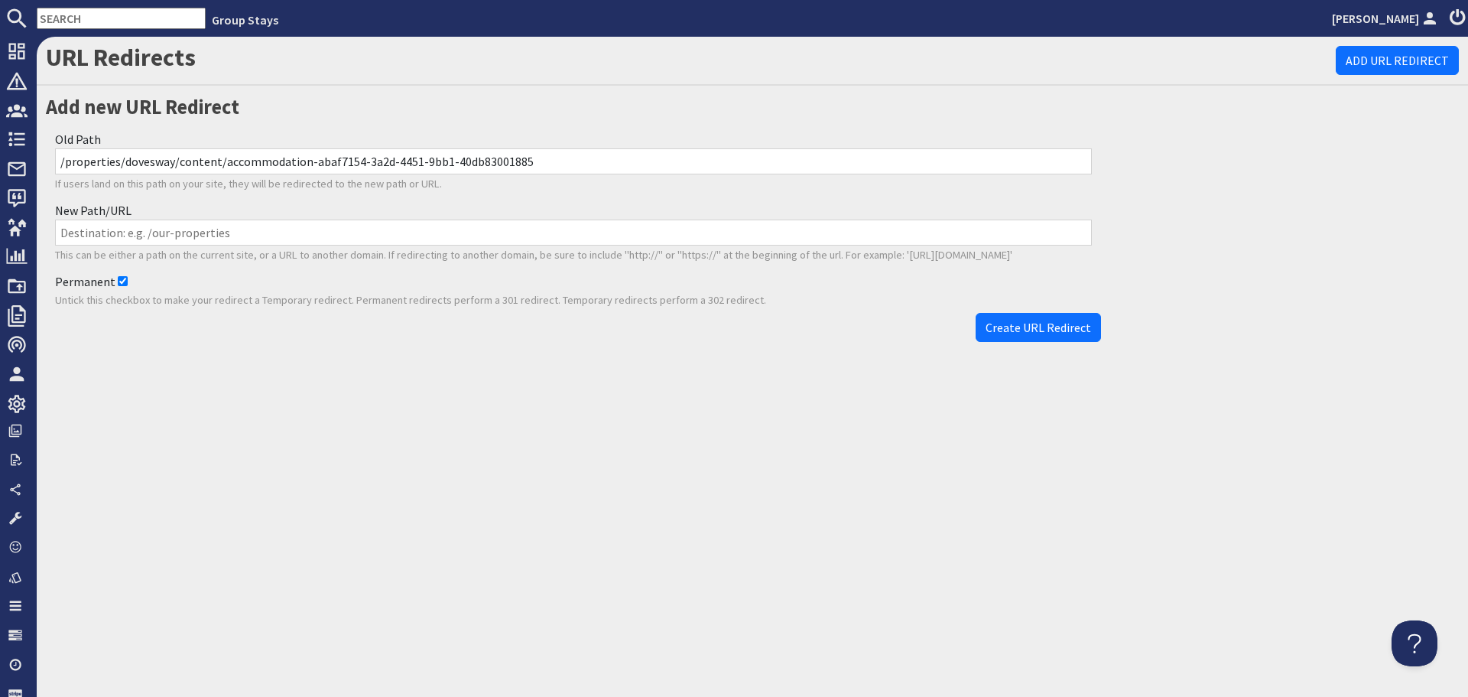
paste input "/properties/dovesway/content/info"
type input "/properties/dovesway/content/info"
click at [1052, 320] on span "Create URL Redirect" at bounding box center [1039, 327] width 106 height 15
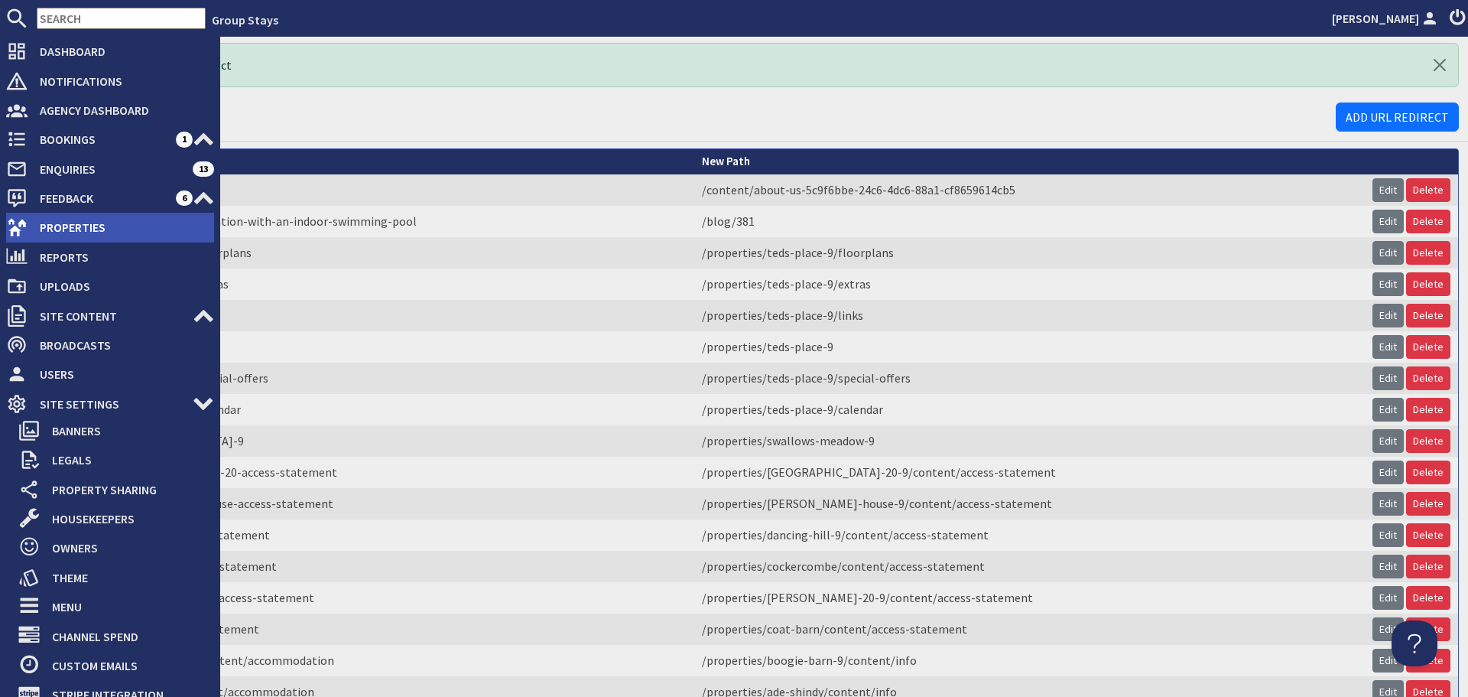
click at [41, 226] on span "Properties" at bounding box center [121, 227] width 187 height 24
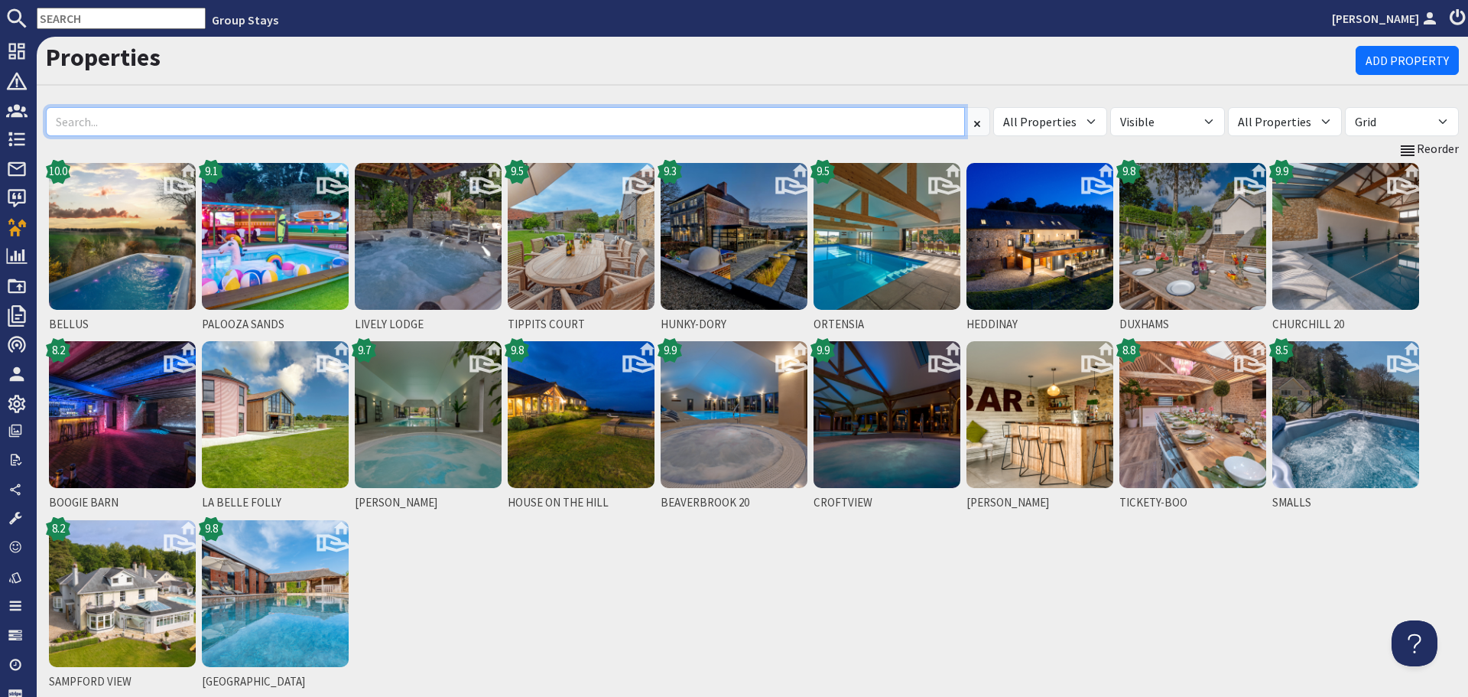
click at [527, 126] on input at bounding box center [505, 121] width 919 height 29
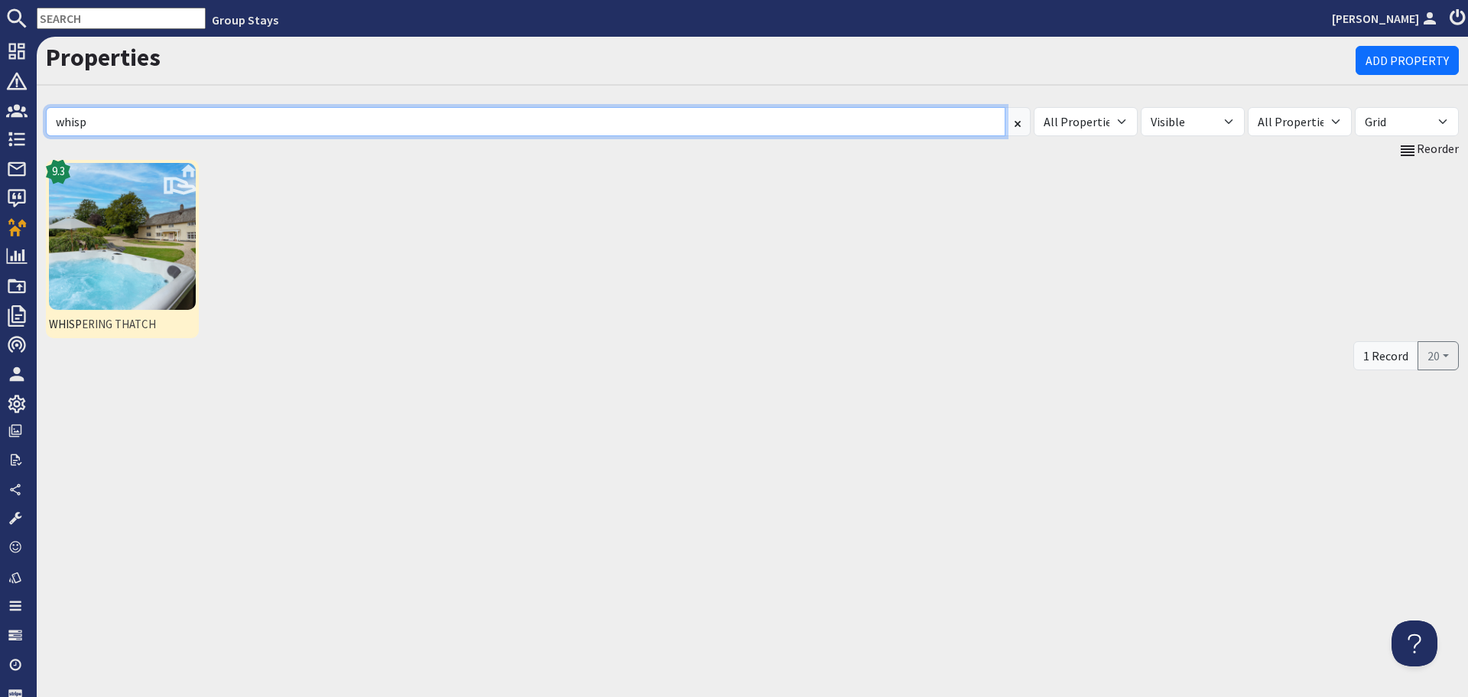
type input "whisp"
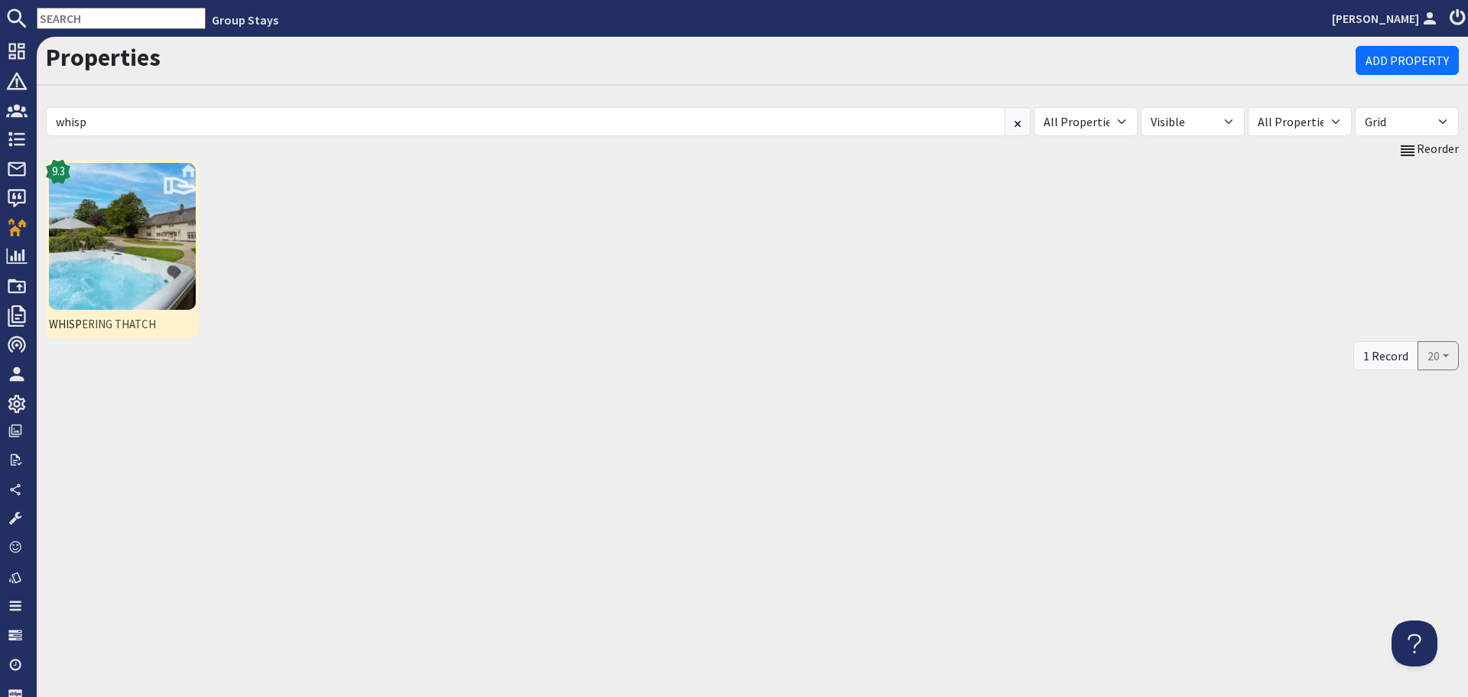
click at [130, 274] on img at bounding box center [122, 236] width 147 height 147
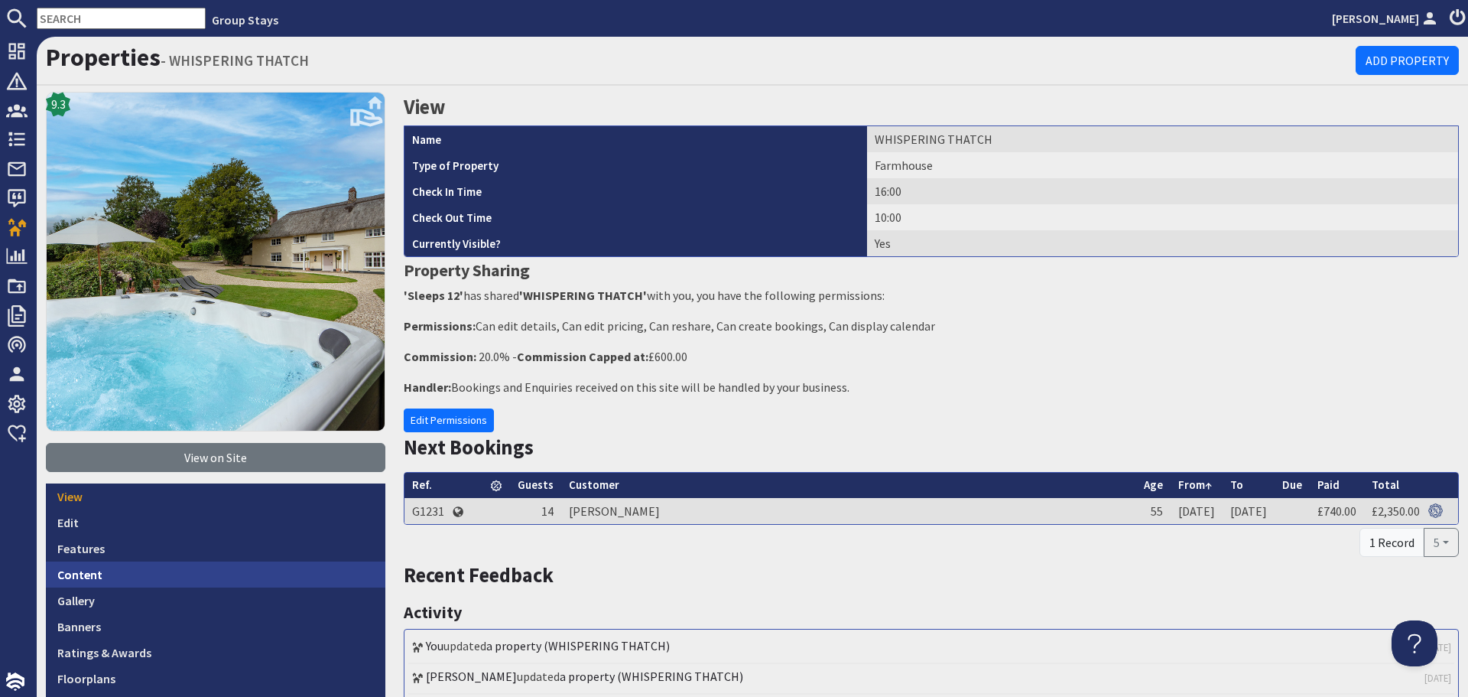
click at [172, 574] on link "Content" at bounding box center [215, 574] width 339 height 26
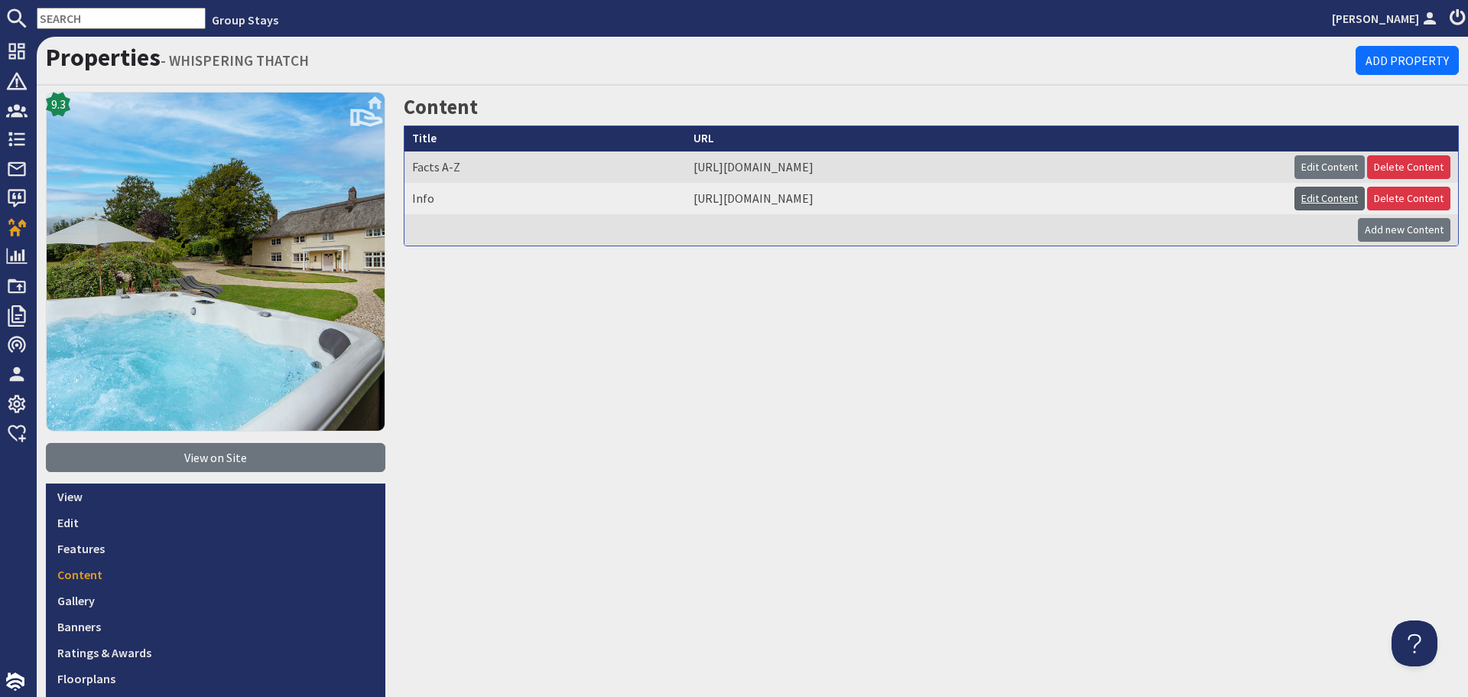
click at [1308, 190] on link "Edit Content" at bounding box center [1330, 199] width 70 height 24
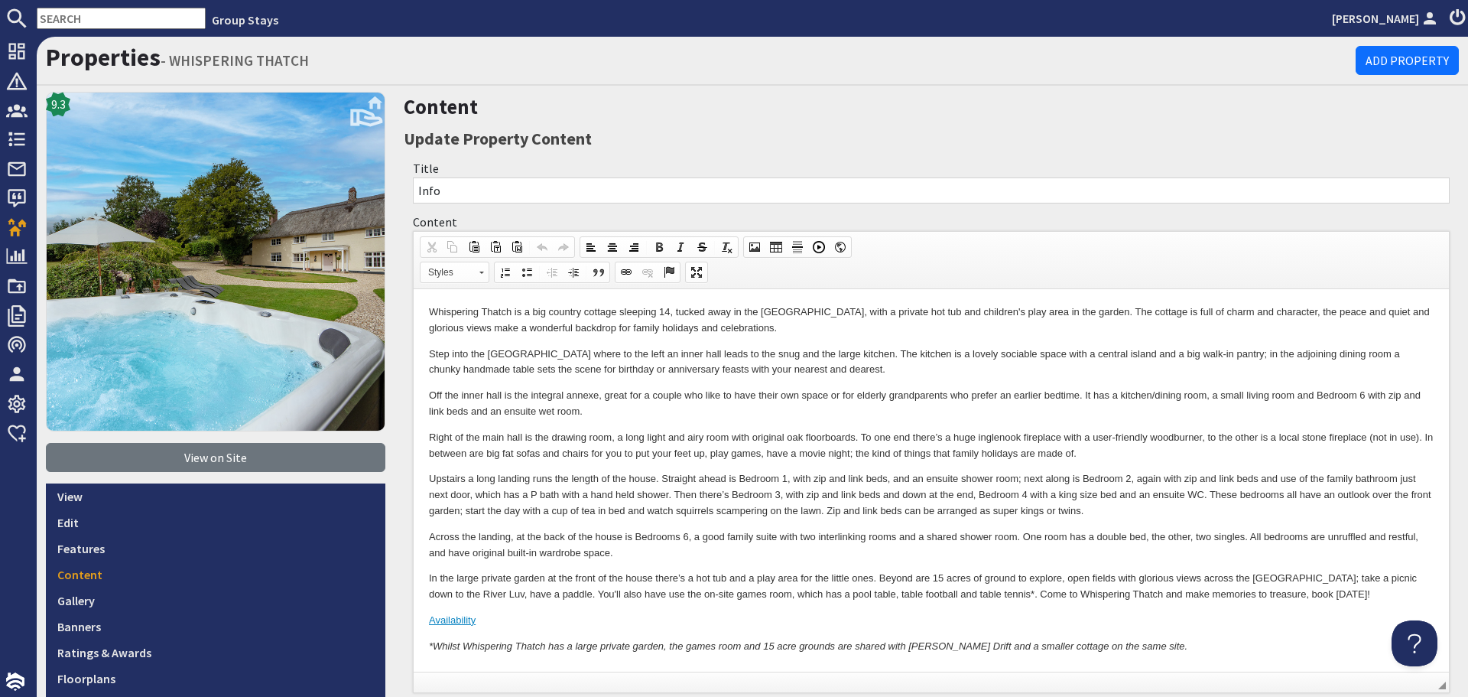
drag, startPoint x: 1445, startPoint y: 716, endPoint x: 1001, endPoint y: 452, distance: 516.7
click at [1001, 452] on p "Right of the main hall is the drawing room, a long light and airy room with ori…" at bounding box center [931, 446] width 1005 height 32
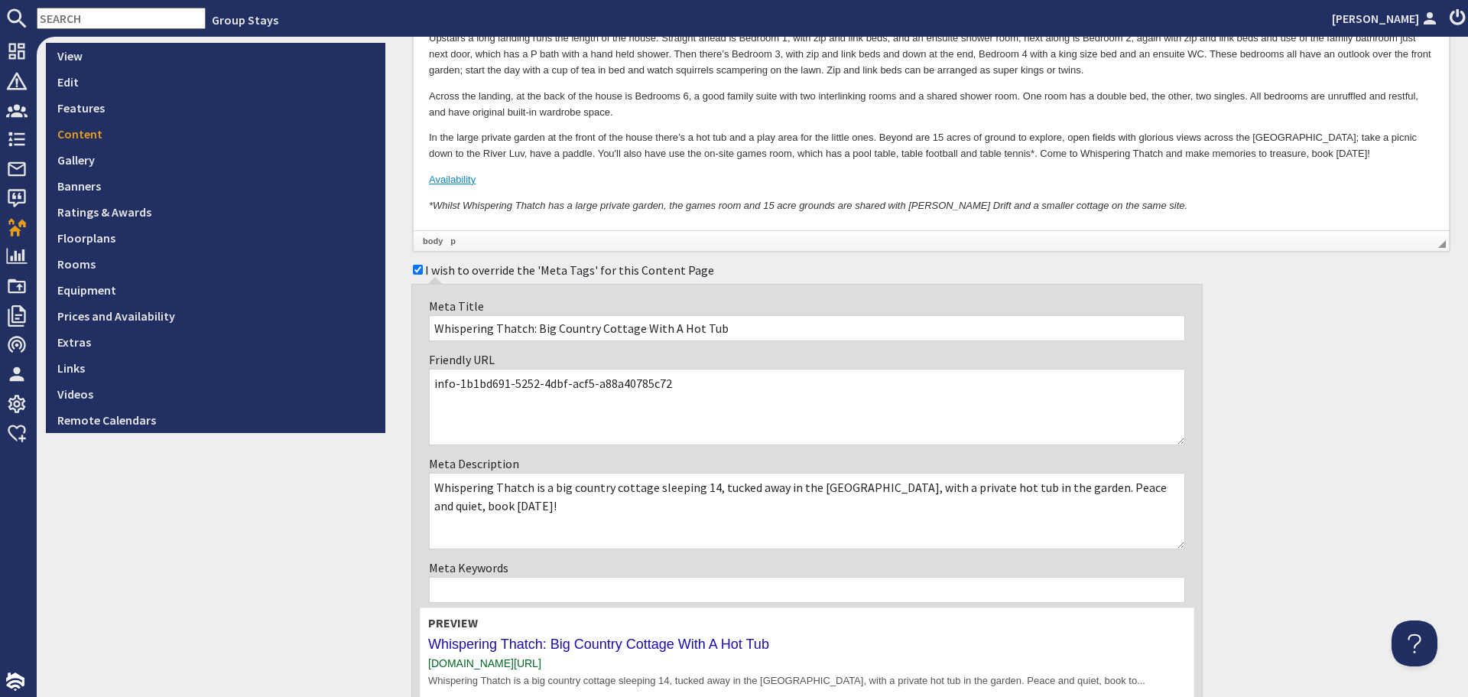
scroll to position [459, 0]
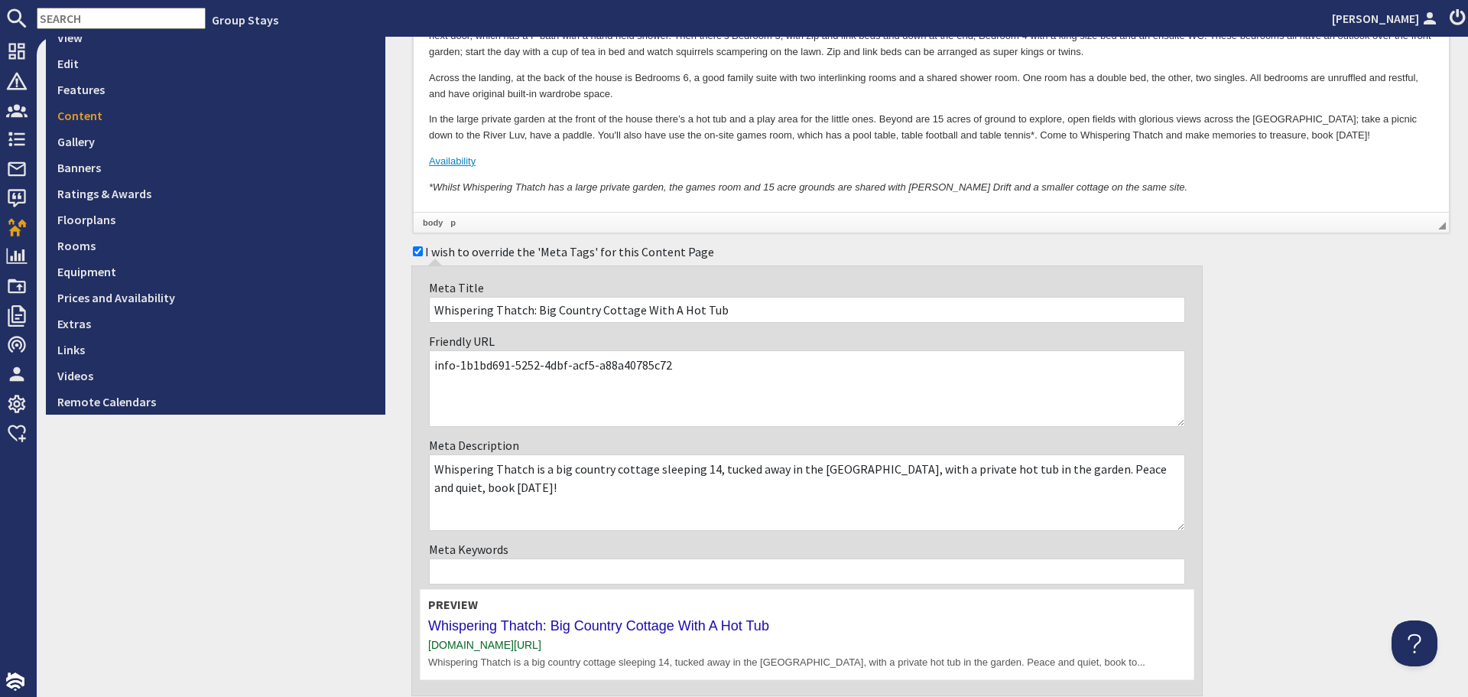
drag, startPoint x: 699, startPoint y: 372, endPoint x: 454, endPoint y: 362, distance: 244.9
click at [454, 362] on textarea "info-1b1bd691-5252-4dbf-acf5-a88a40785c72" at bounding box center [807, 388] width 756 height 76
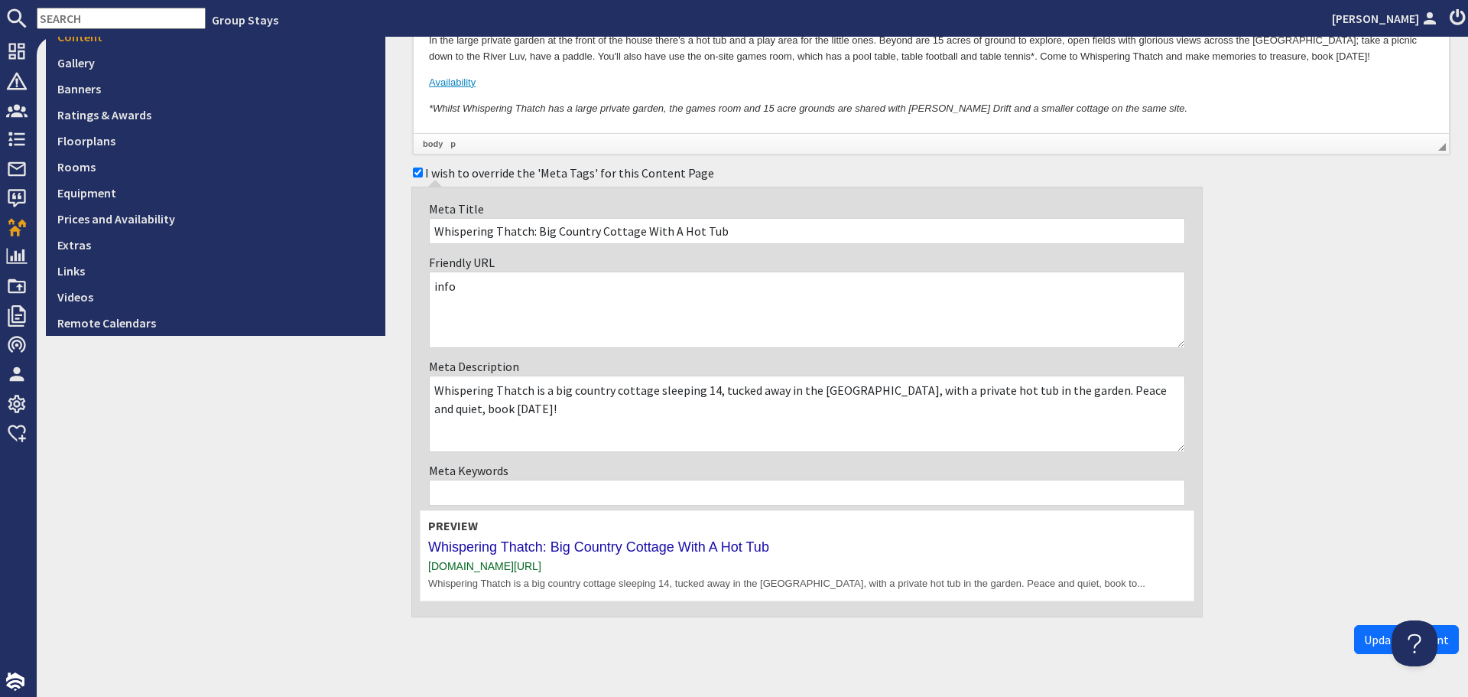
scroll to position [579, 0]
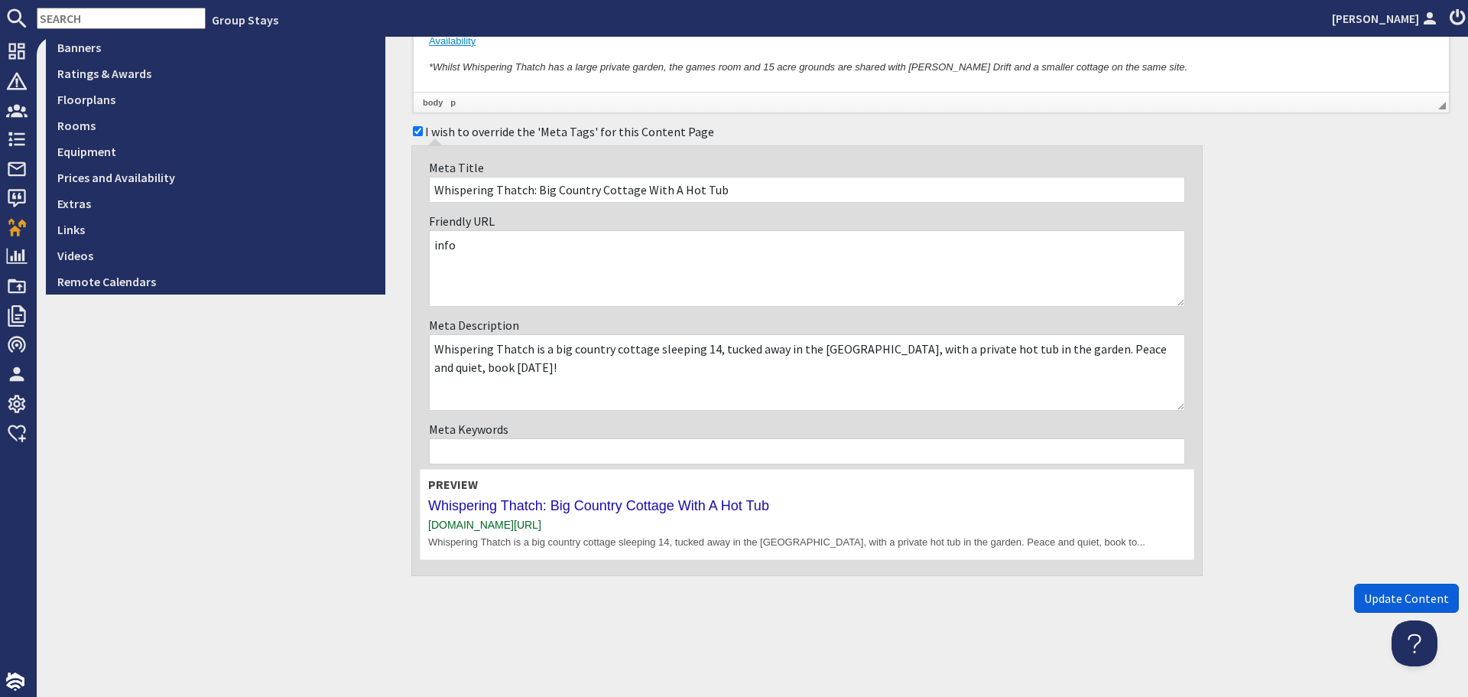
type textarea "info"
click at [1373, 596] on span "Update Content" at bounding box center [1406, 597] width 85 height 15
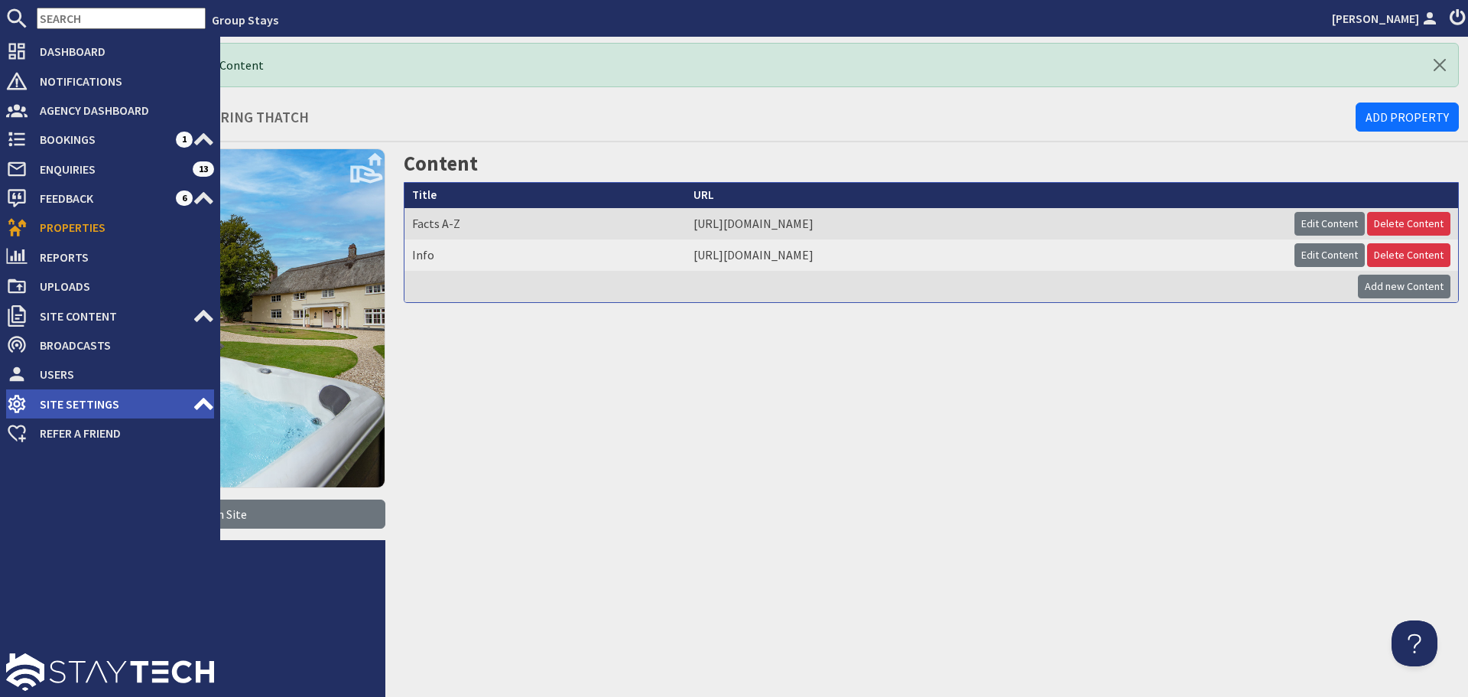
click at [161, 404] on span "Site Settings" at bounding box center [110, 403] width 165 height 24
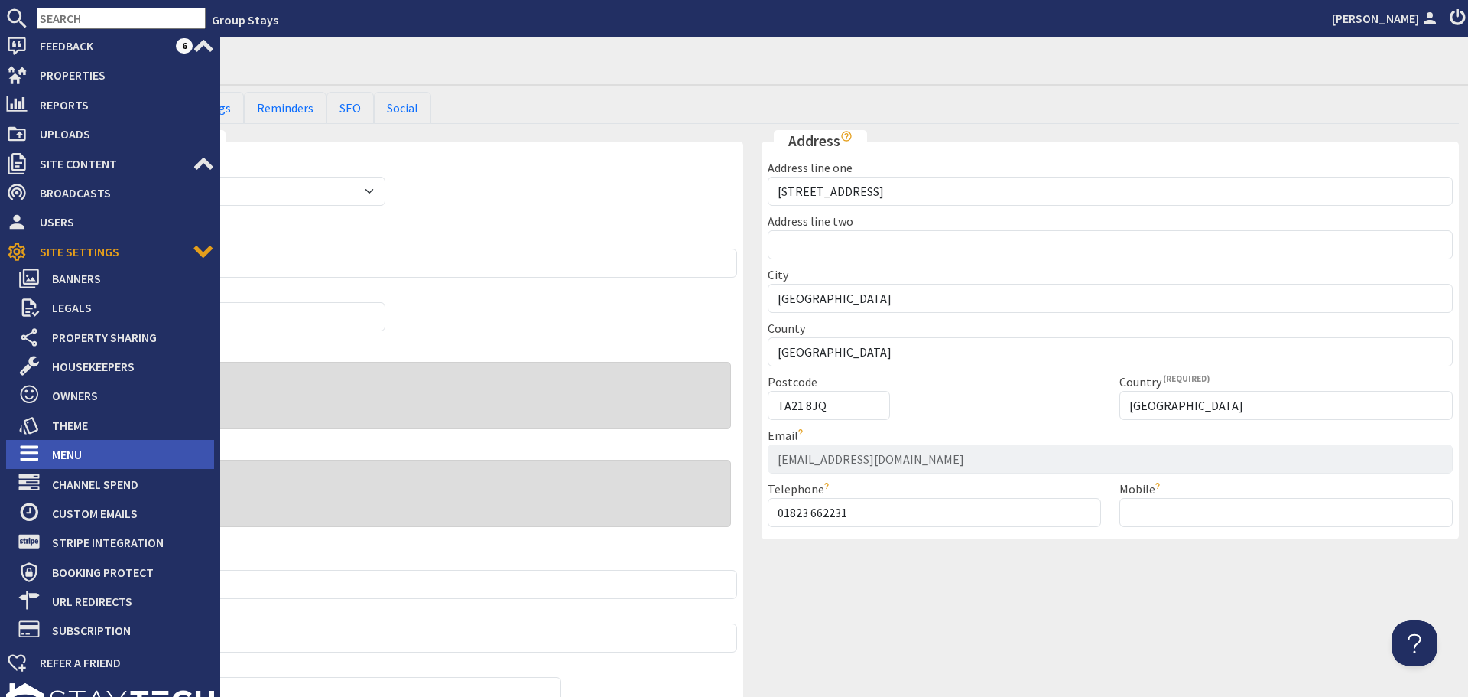
scroll to position [153, 0]
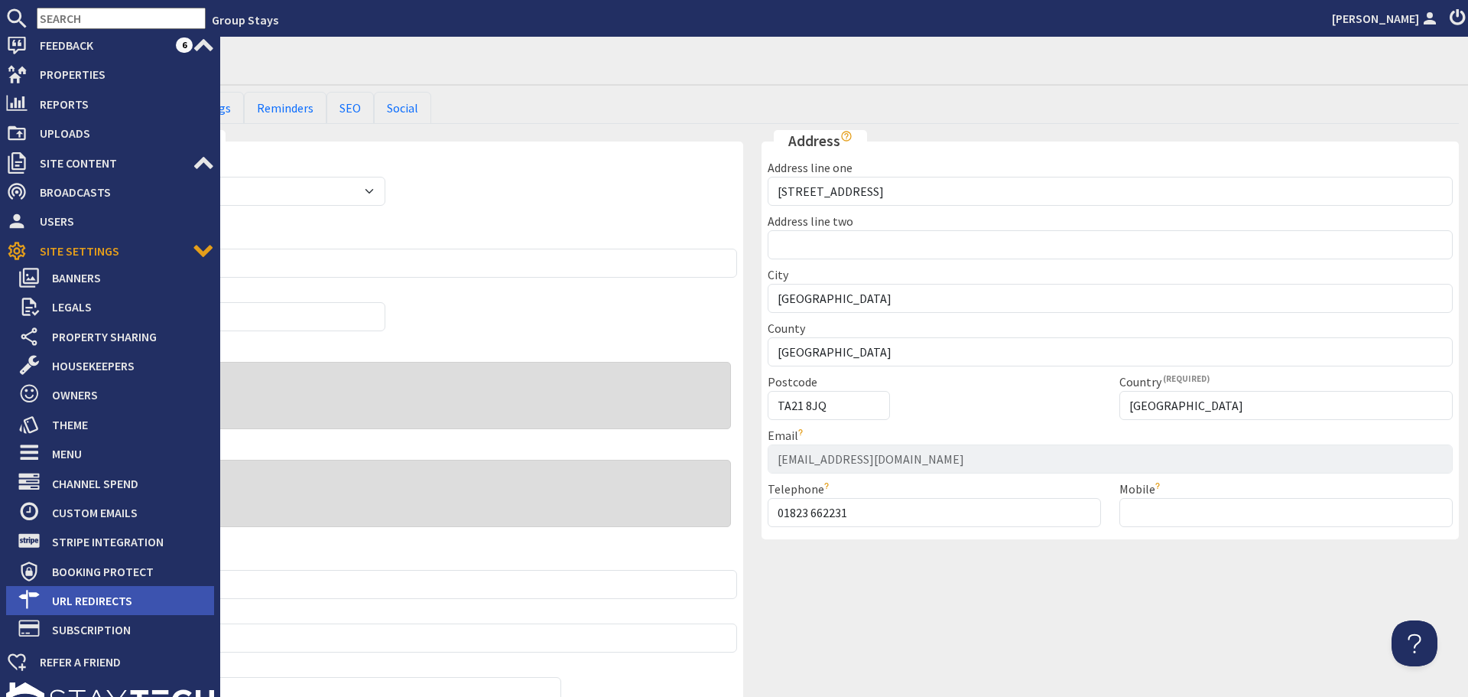
click at [118, 603] on span "URL Redirects" at bounding box center [127, 600] width 174 height 24
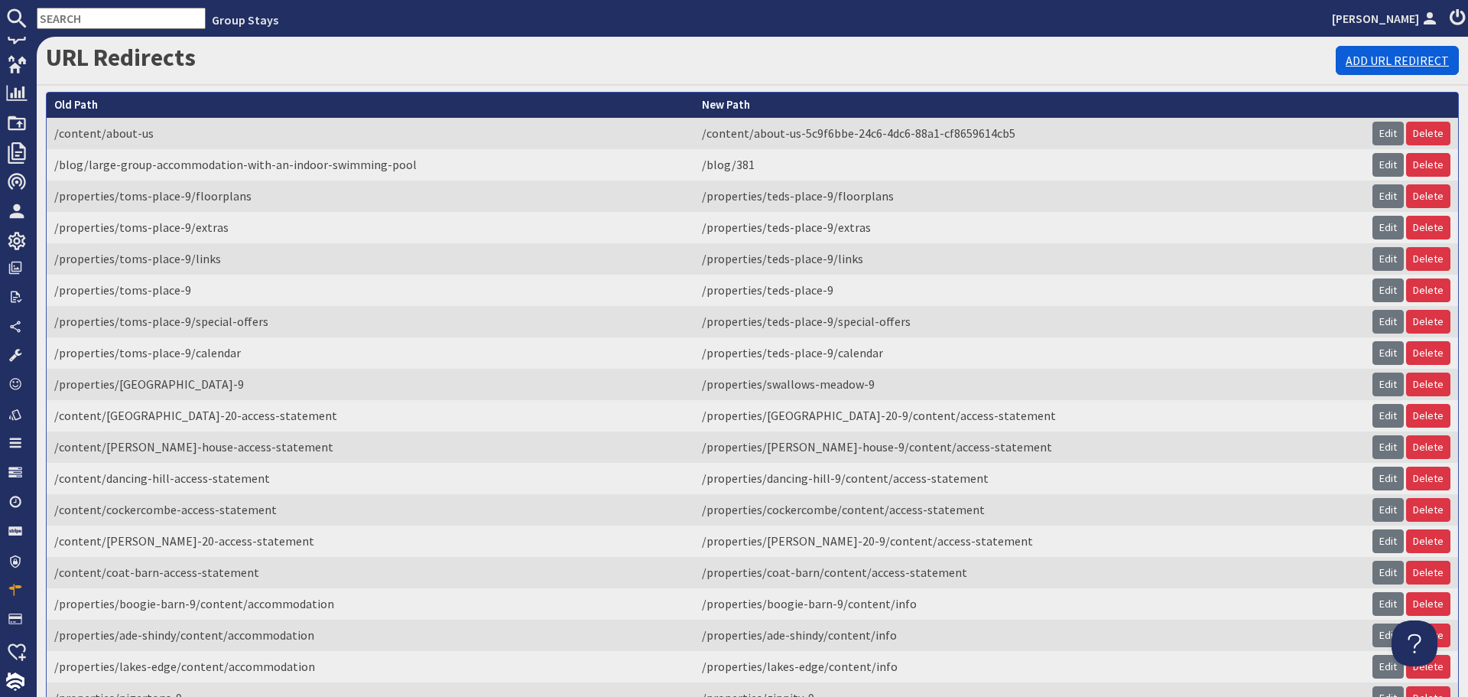
click at [1383, 60] on link "Add URL Redirect" at bounding box center [1397, 60] width 123 height 29
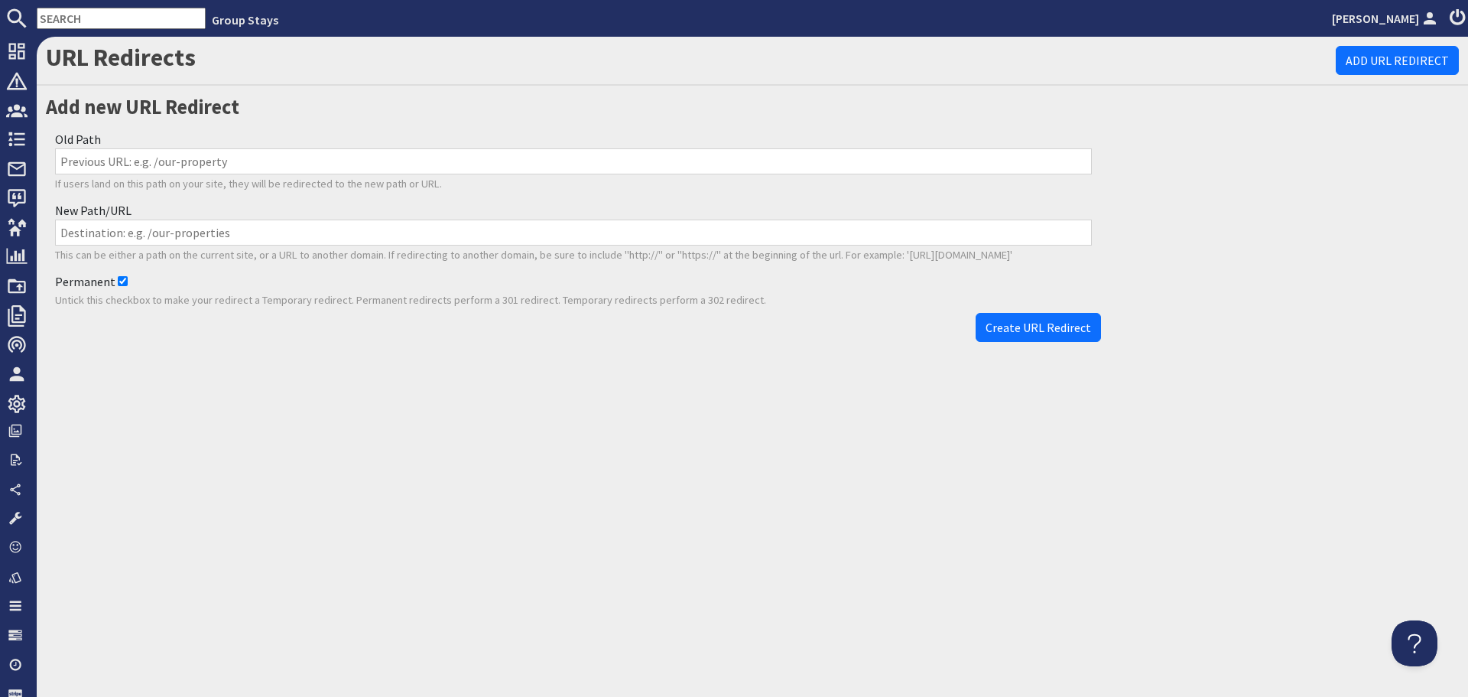
click at [331, 145] on div "Old Path If users land on this path on your site, they will be redirected to th…" at bounding box center [573, 160] width 1055 height 71
click at [326, 156] on input "Old Path" at bounding box center [573, 161] width 1037 height 26
paste input "/properties/whispering-thatch/content/accommodation-1b1bd691-5252-4dbf-acf5-a88…"
type input "/properties/whispering-thatch/content/accommodation-1b1bd691-5252-4dbf-acf5-a88…"
click at [537, 232] on input "New Path/URL" at bounding box center [573, 232] width 1037 height 26
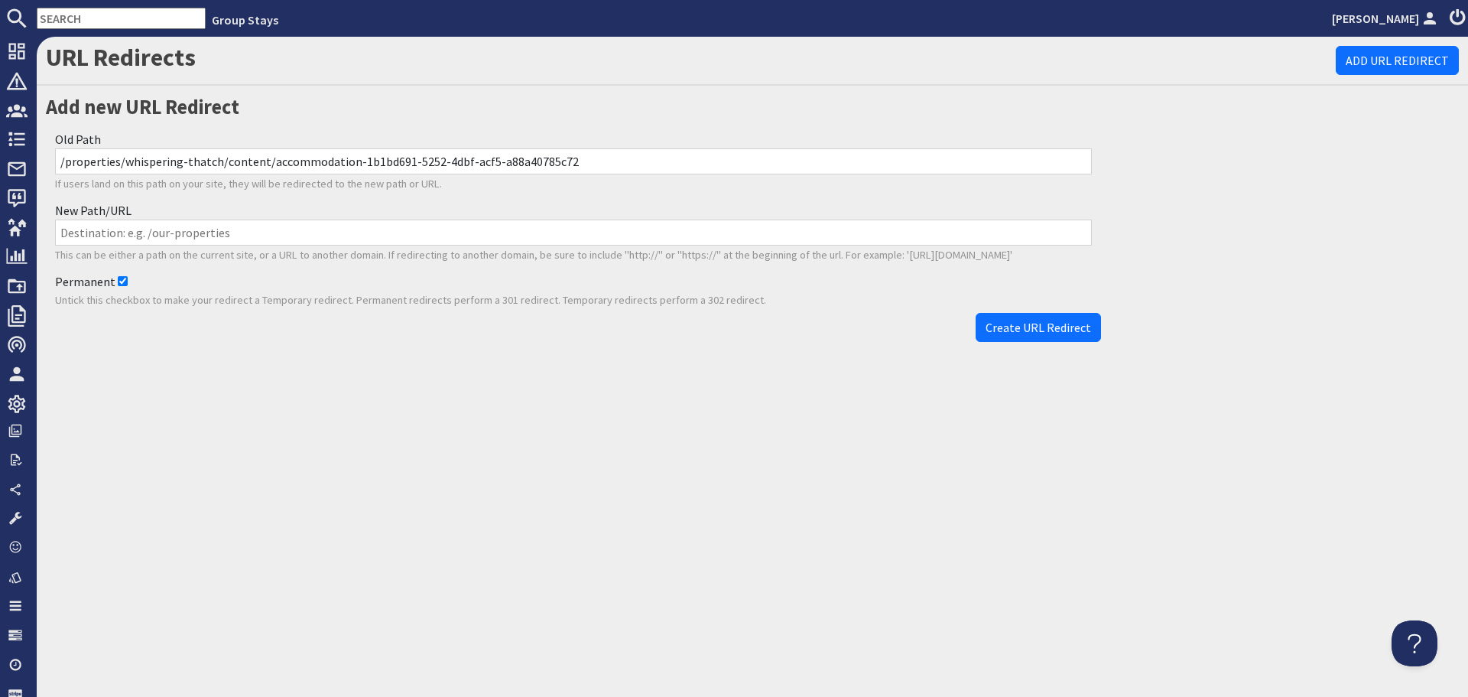
paste input "/properties/whispering-thatch/content/info"
type input "/properties/whispering-thatch/content/info"
click at [1062, 322] on span "Create URL Redirect" at bounding box center [1039, 327] width 106 height 15
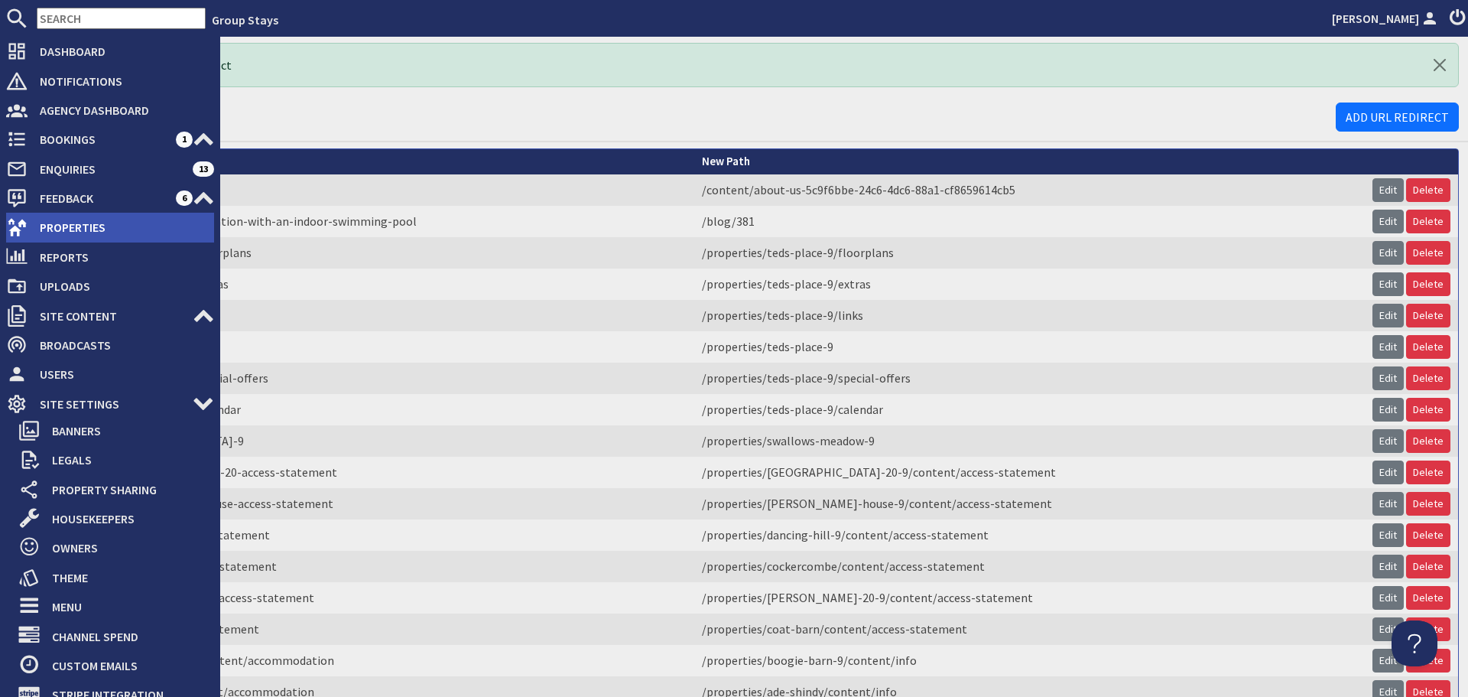
click at [54, 224] on span "Properties" at bounding box center [121, 227] width 187 height 24
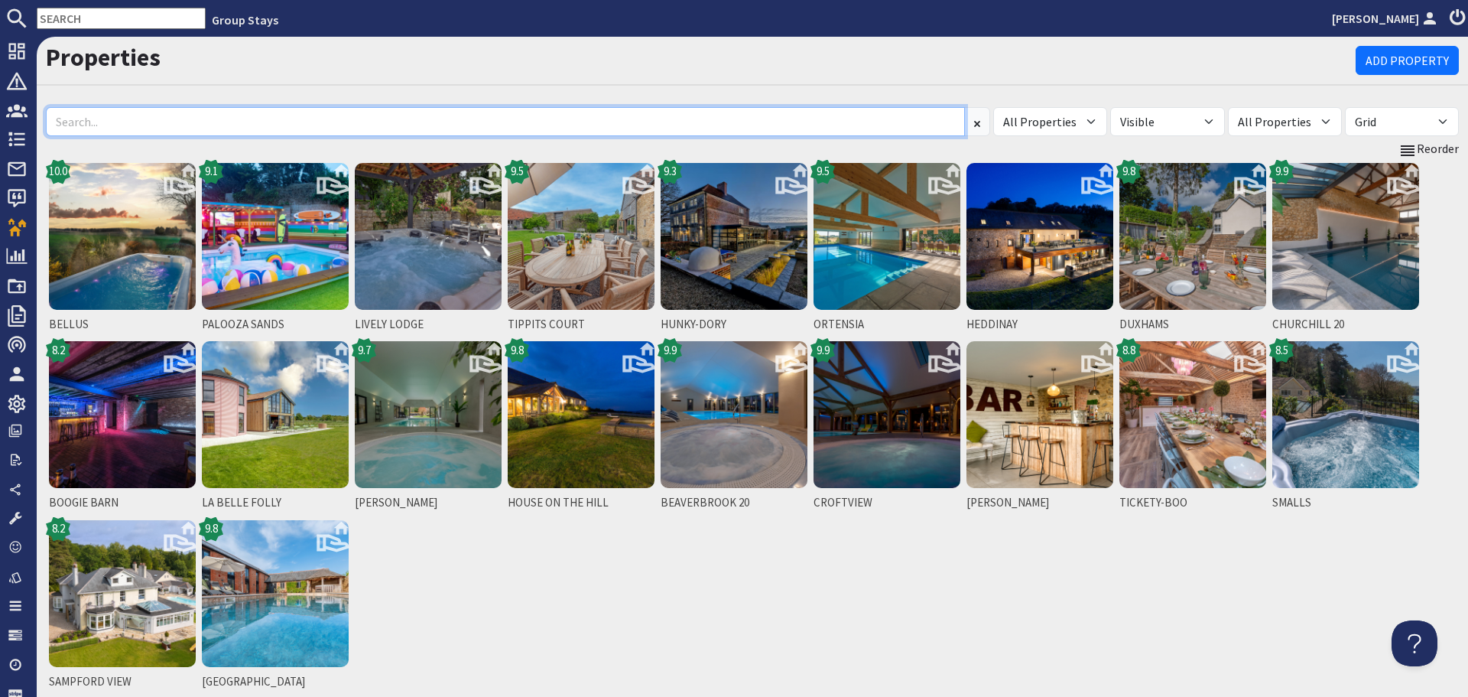
click at [290, 127] on input at bounding box center [505, 121] width 919 height 29
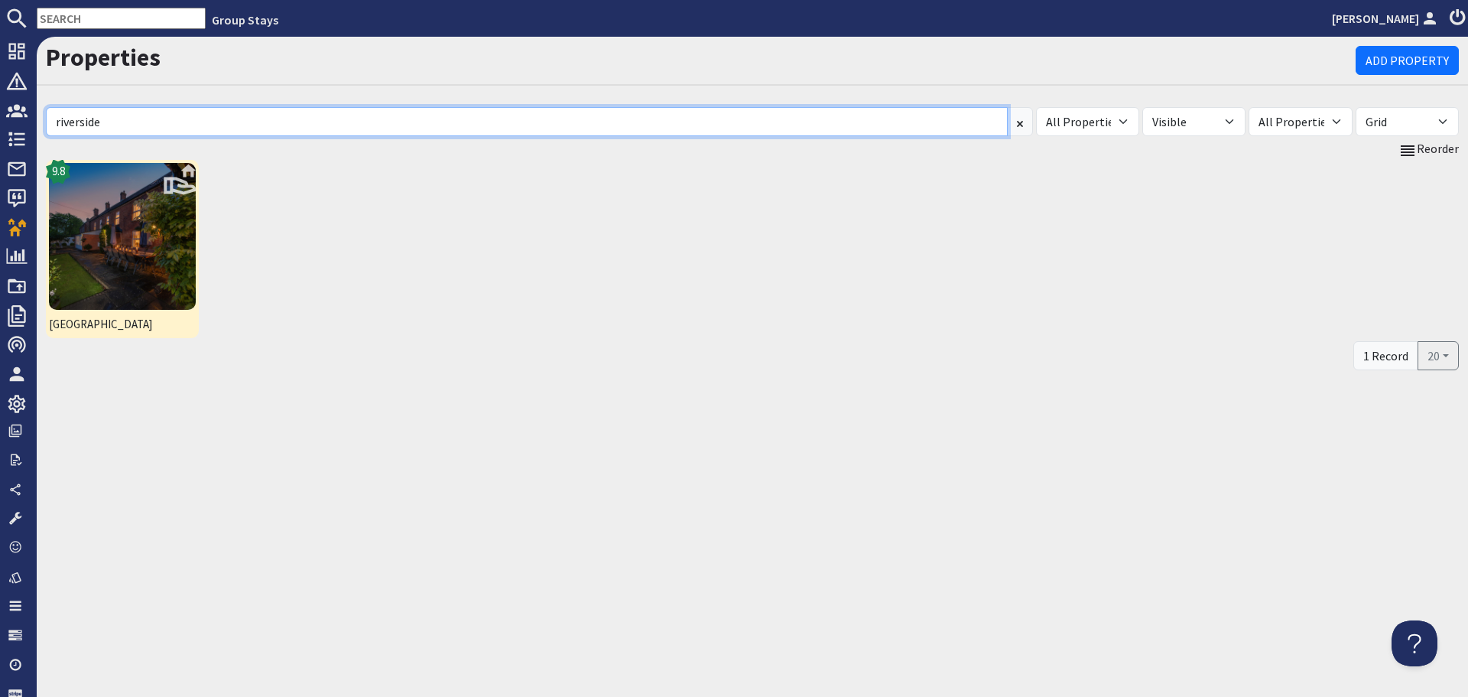
type input "riverside"
click at [145, 258] on img at bounding box center [122, 236] width 147 height 147
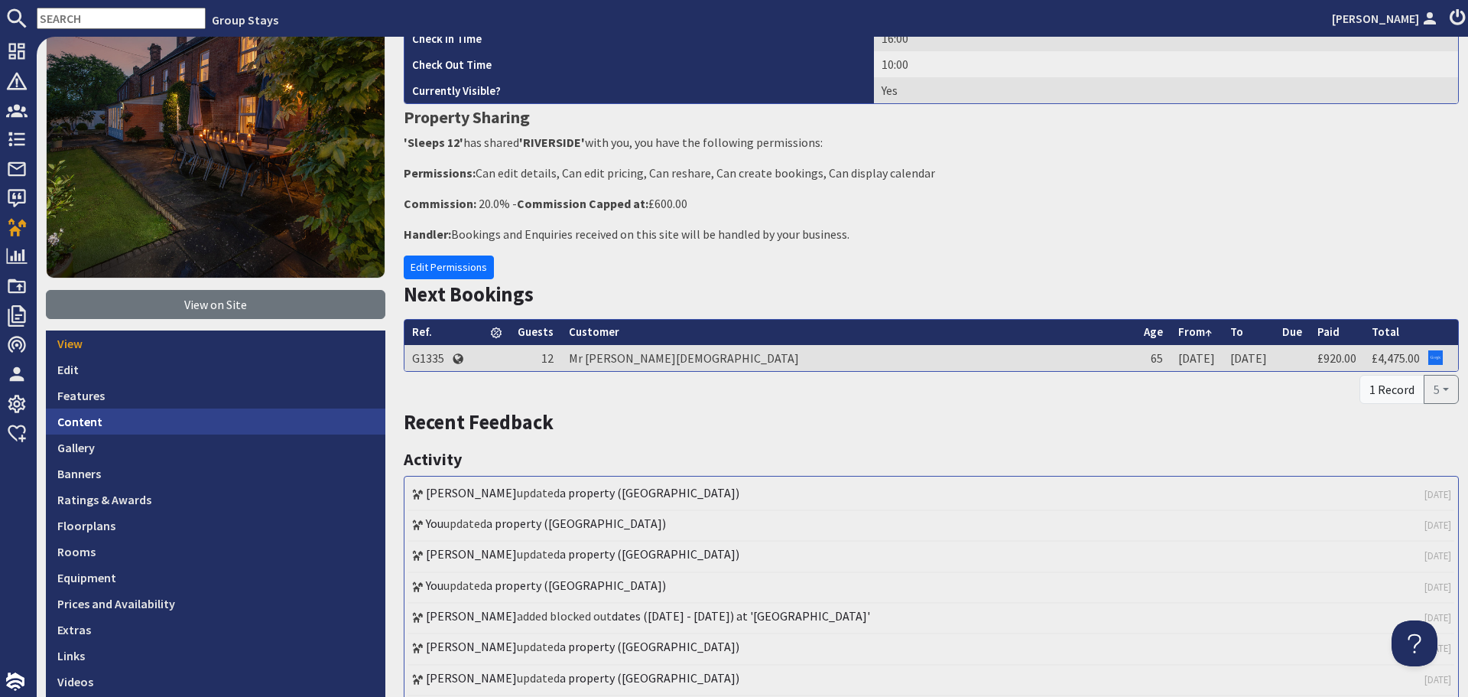
click at [232, 421] on link "Content" at bounding box center [215, 421] width 339 height 26
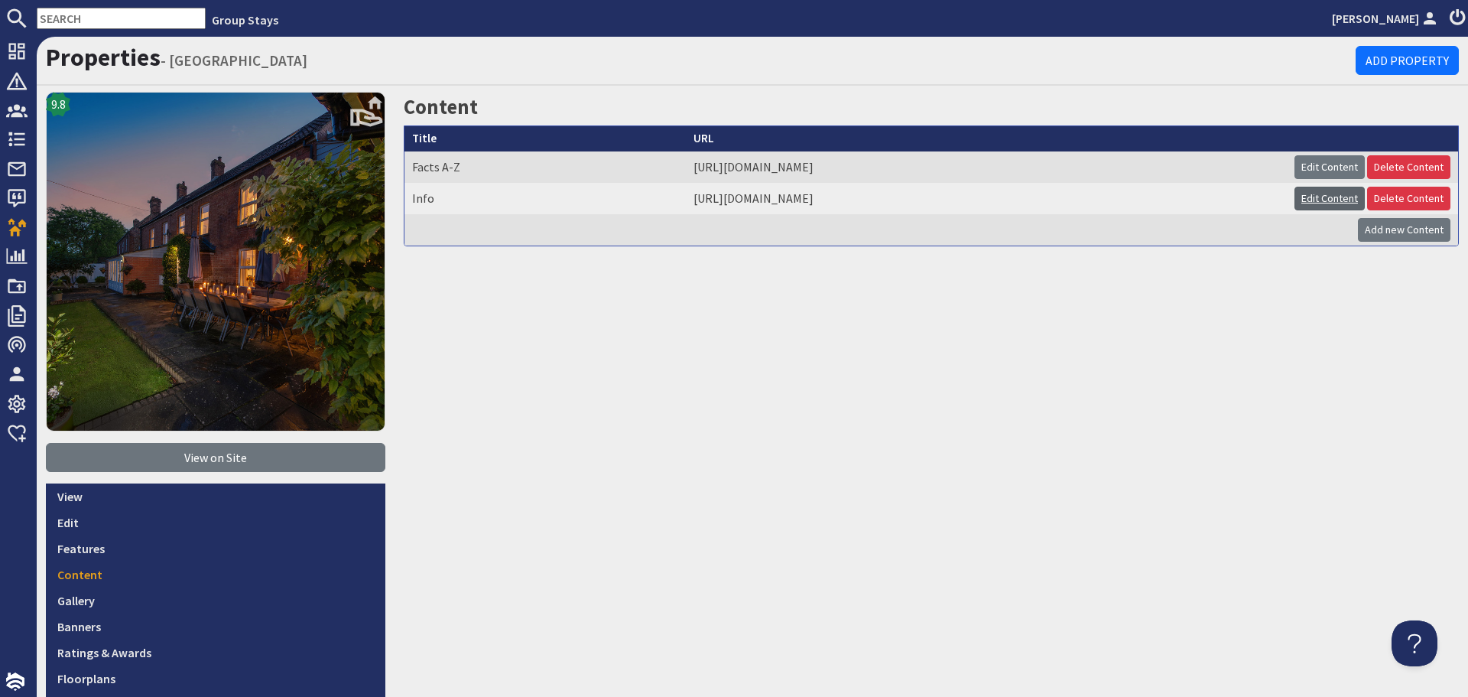
click at [1298, 198] on link "Edit Content" at bounding box center [1330, 199] width 70 height 24
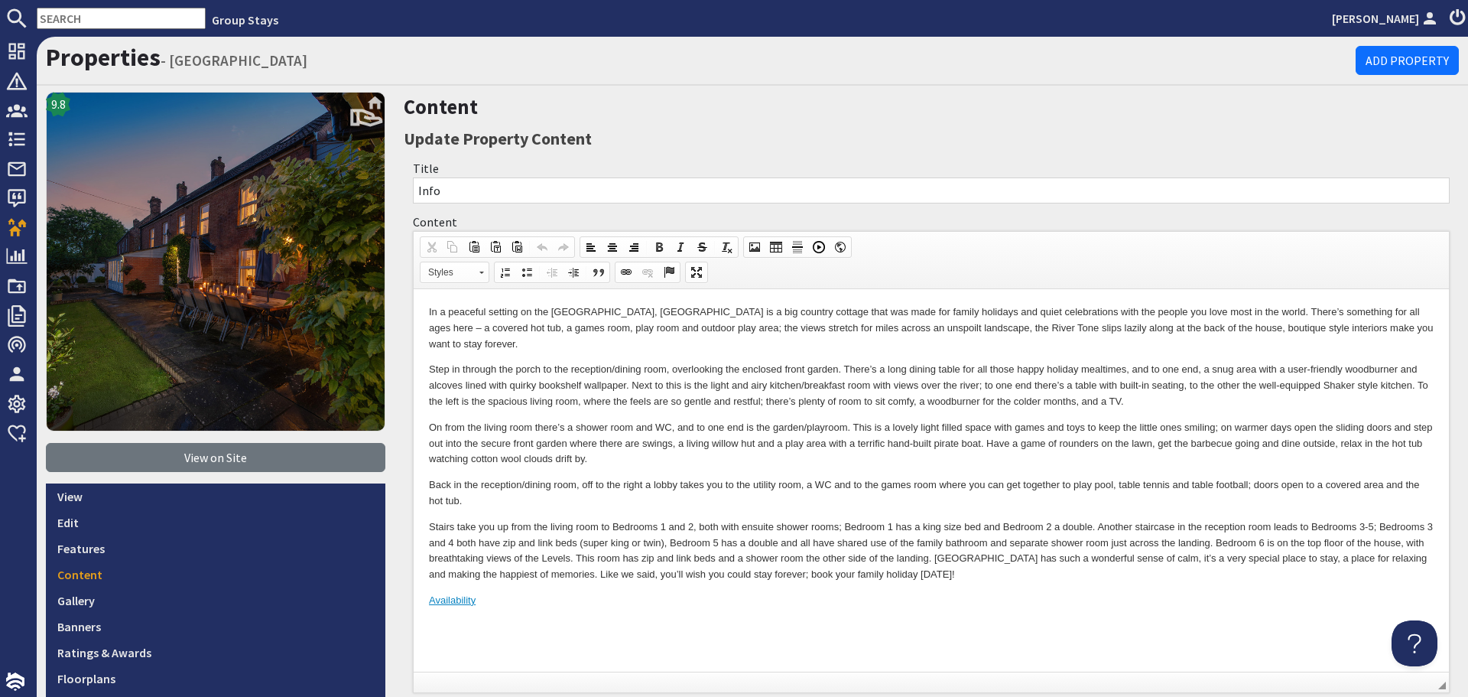
click at [996, 450] on p "On from the living room there’s a shower room and WC, and to one end is the gar…" at bounding box center [931, 443] width 1005 height 47
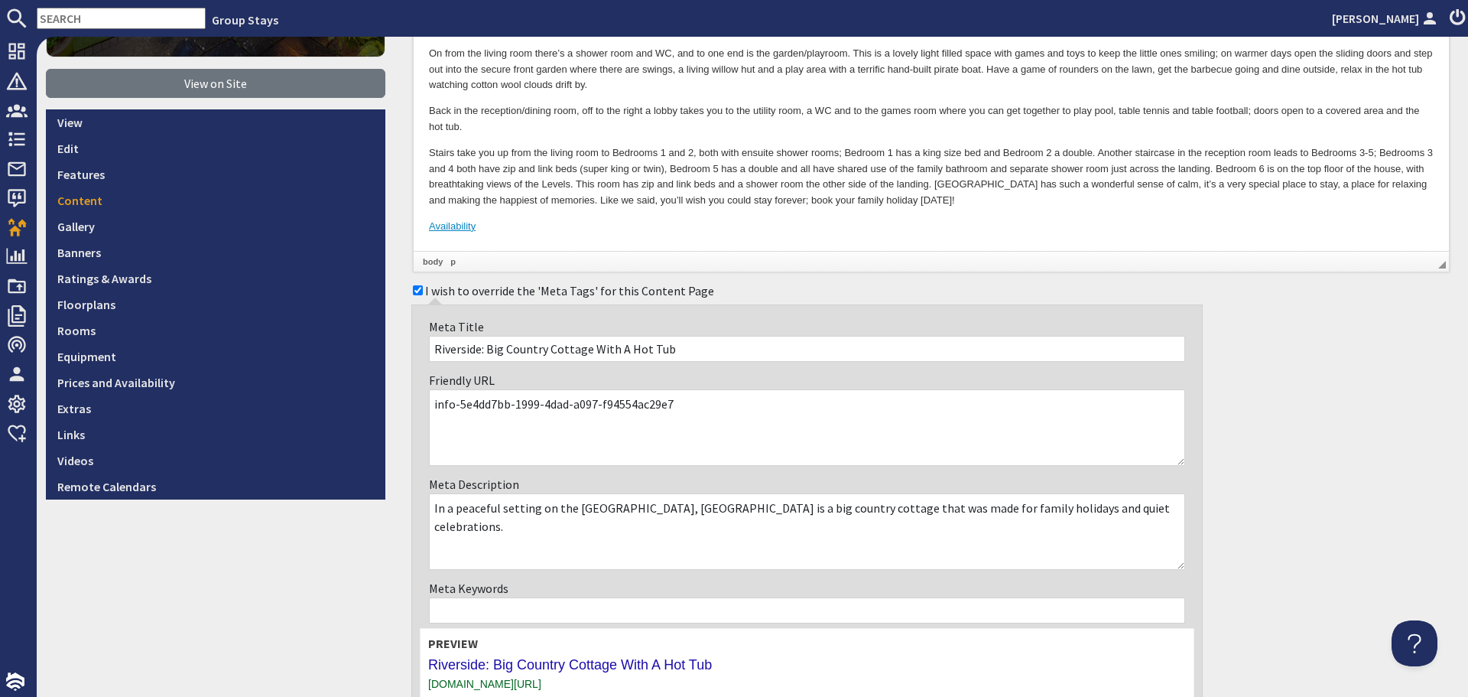
scroll to position [382, 0]
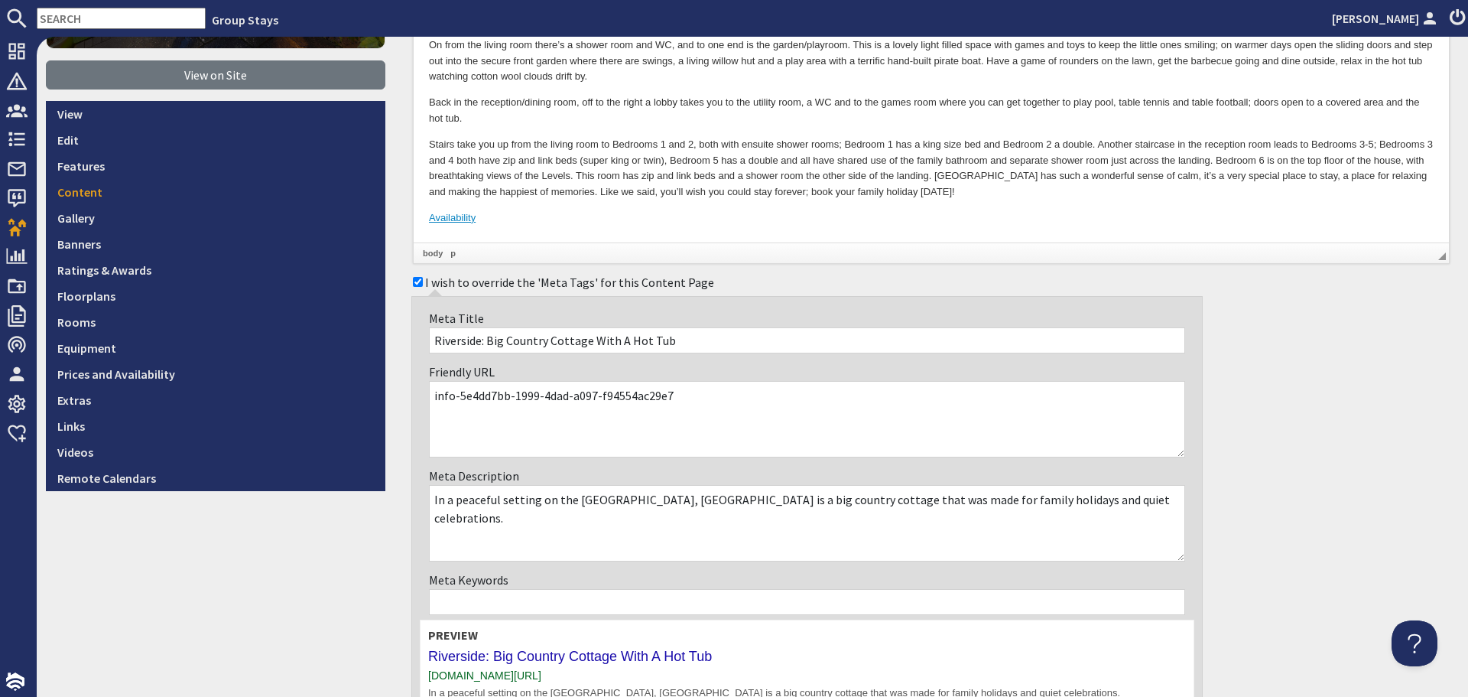
drag, startPoint x: 680, startPoint y: 397, endPoint x: 469, endPoint y: 402, distance: 211.1
click at [469, 402] on textarea "info-5e4dd7bb-1999-4dad-a097-f94554ac29e7" at bounding box center [807, 419] width 756 height 76
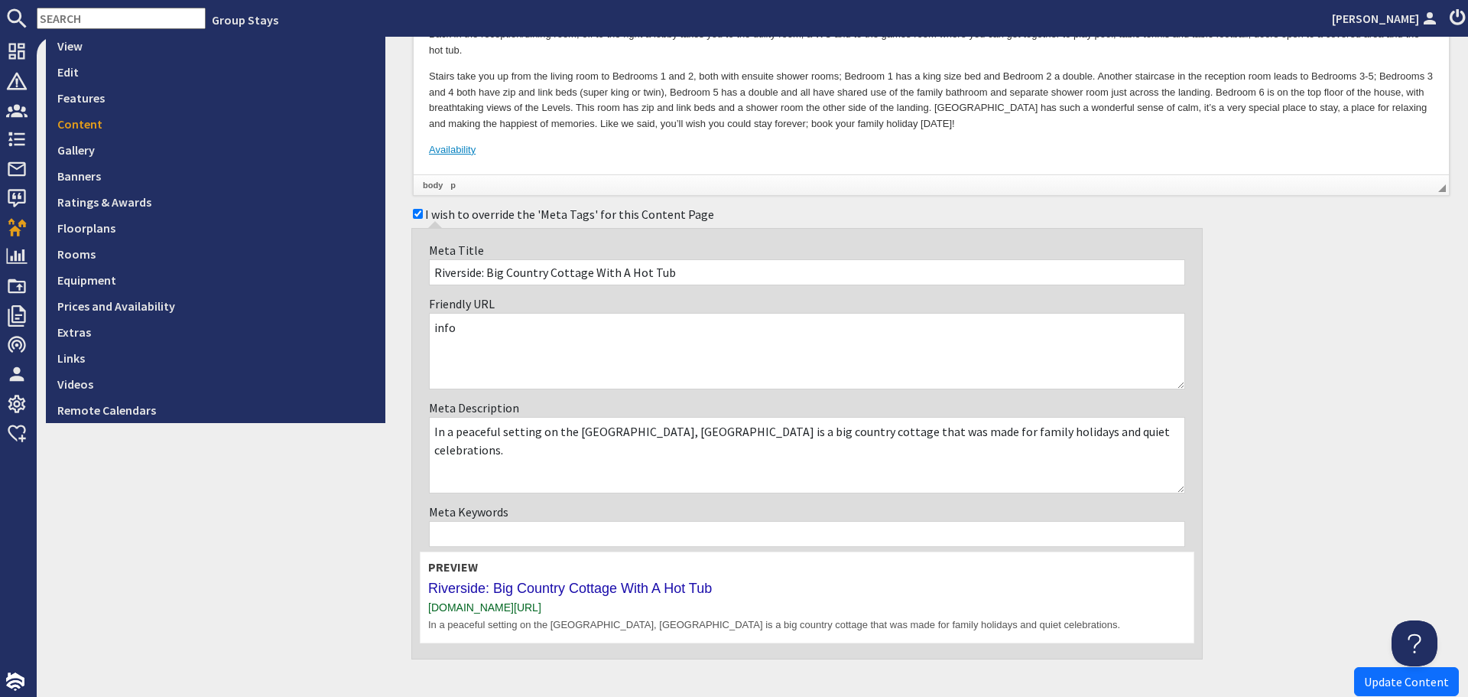
scroll to position [534, 0]
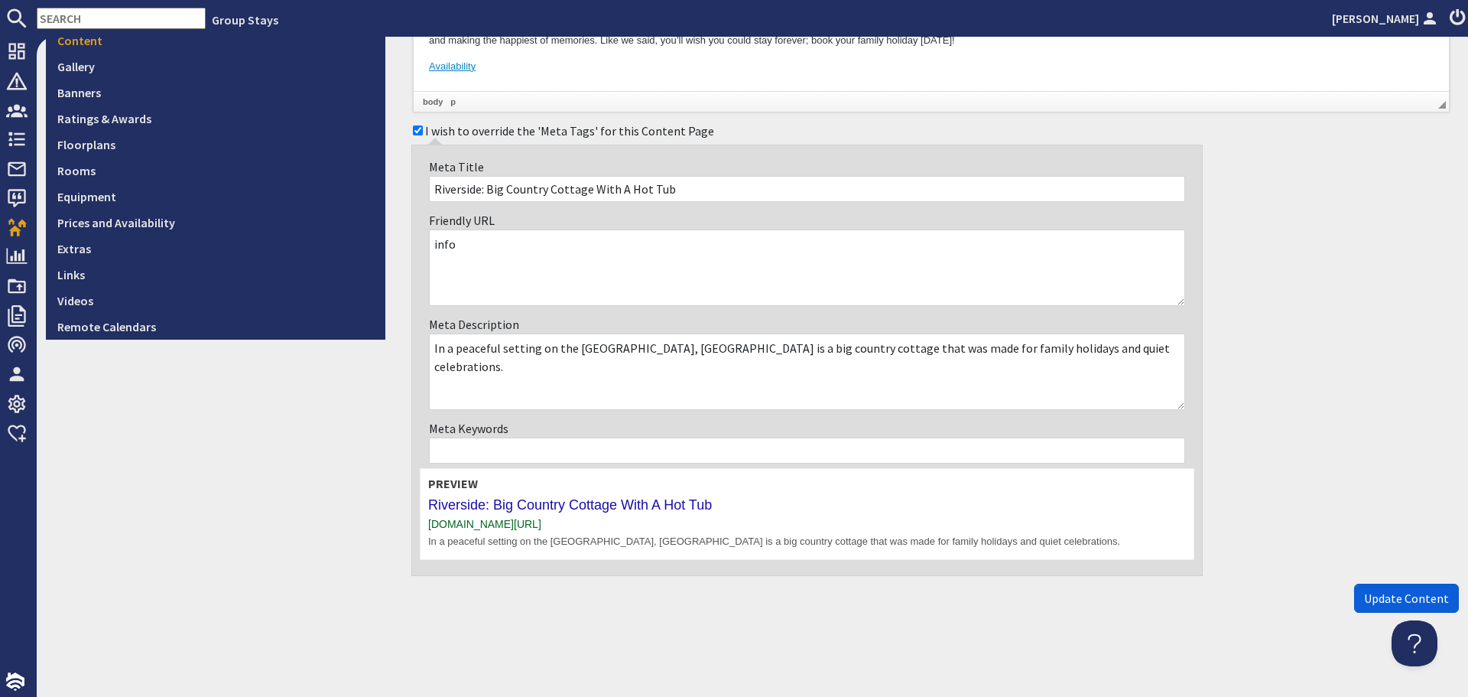
type textarea "info"
click at [1374, 596] on span "Update Content" at bounding box center [1406, 597] width 85 height 15
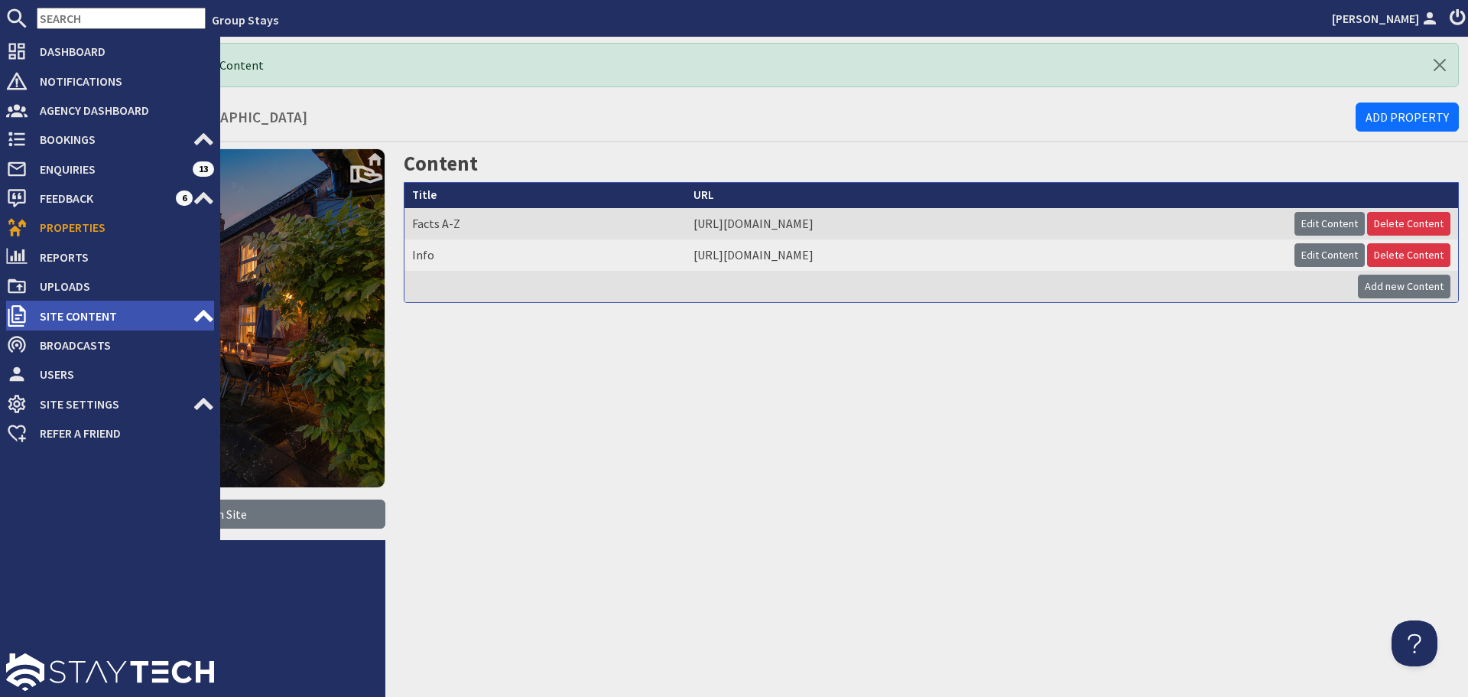
click at [70, 320] on span "Site Content" at bounding box center [110, 316] width 165 height 24
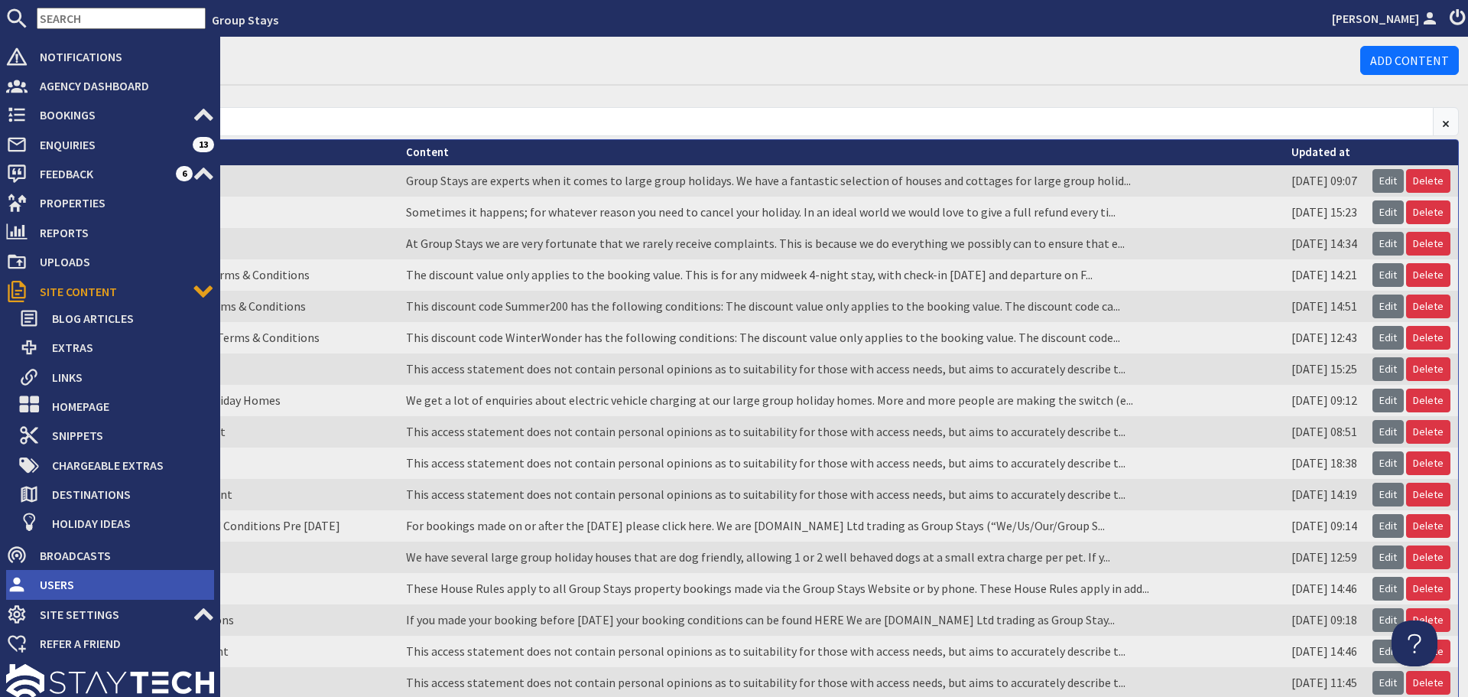
scroll to position [35, 0]
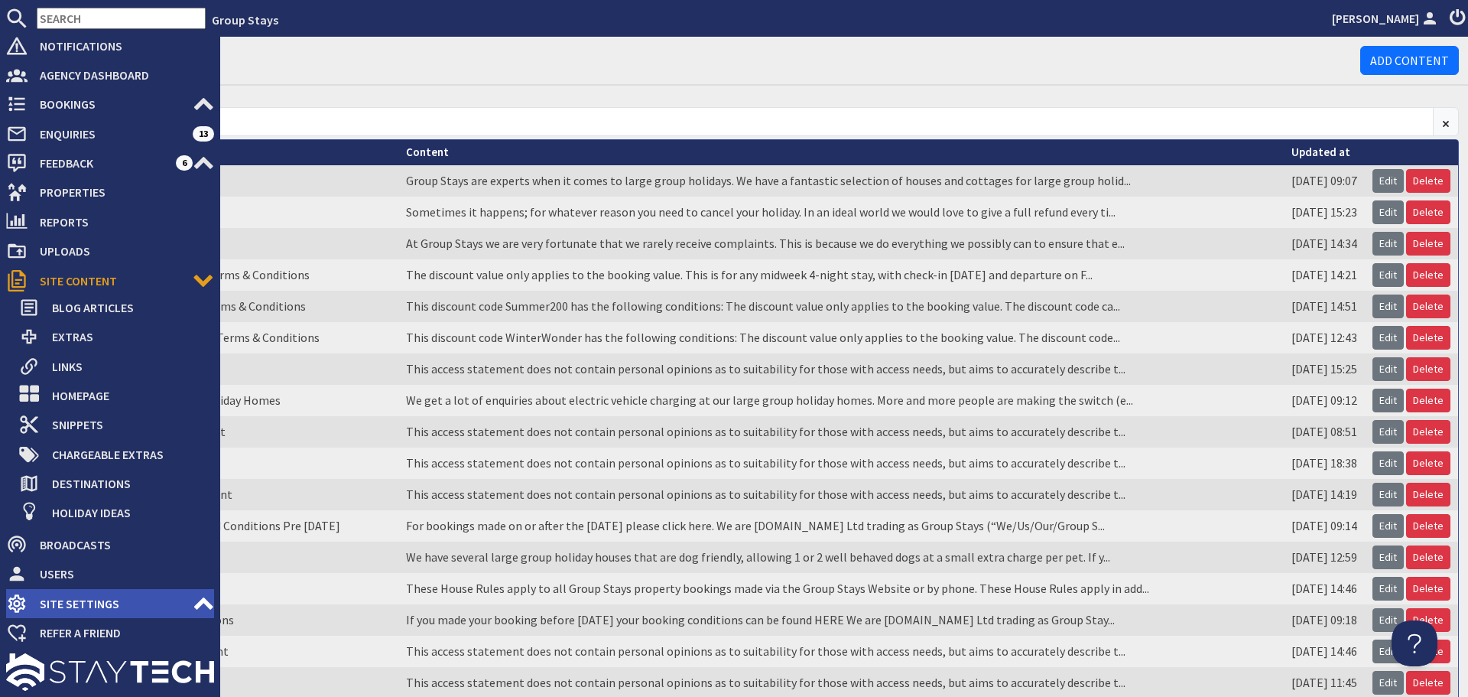
click at [138, 599] on span "Site Settings" at bounding box center [110, 603] width 165 height 24
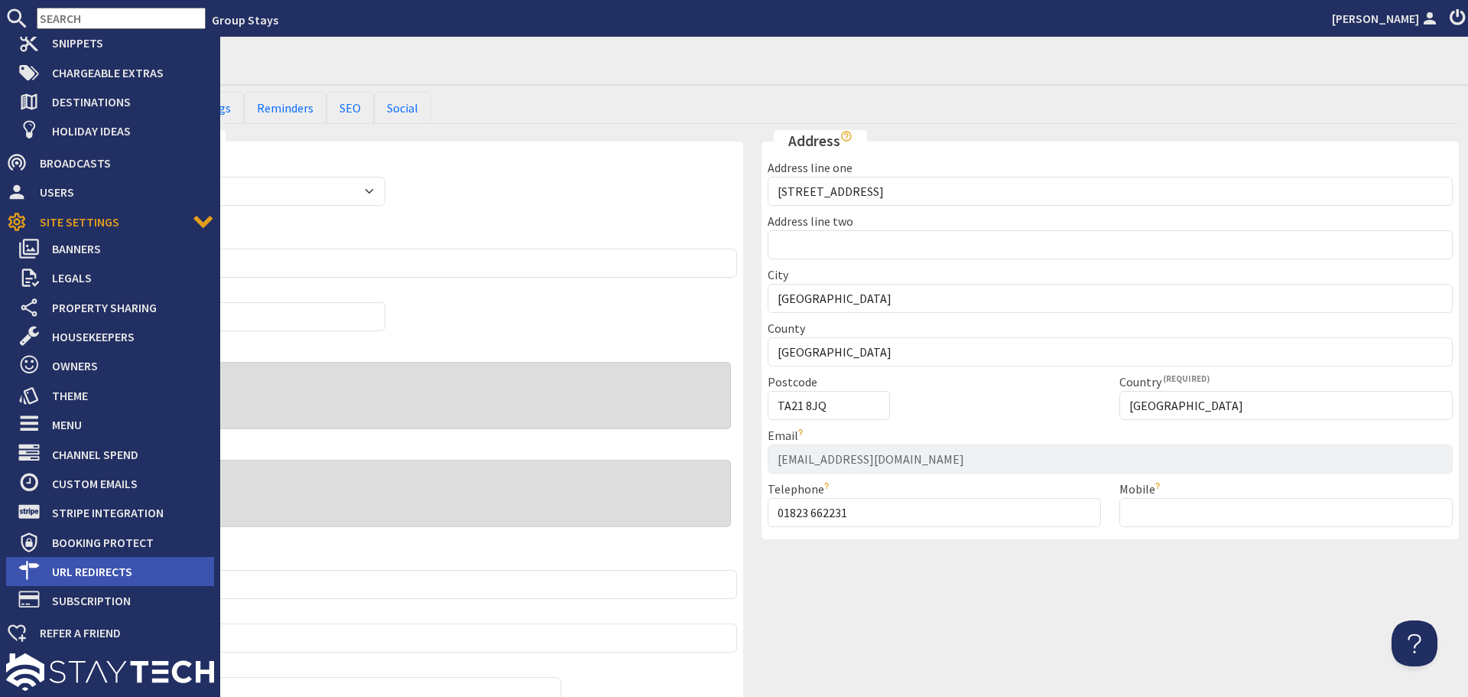
click at [125, 574] on span "URL Redirects" at bounding box center [127, 571] width 174 height 24
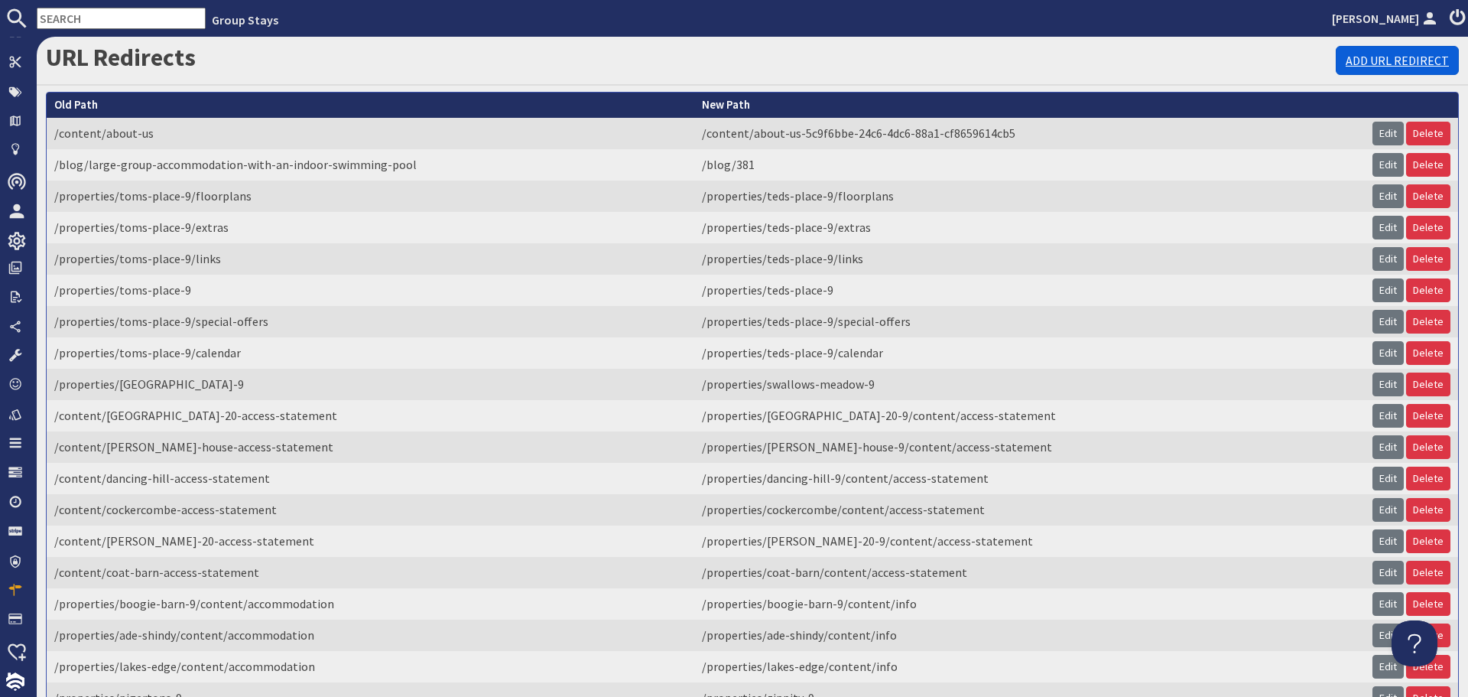
click at [1391, 58] on link "Add URL Redirect" at bounding box center [1397, 60] width 123 height 29
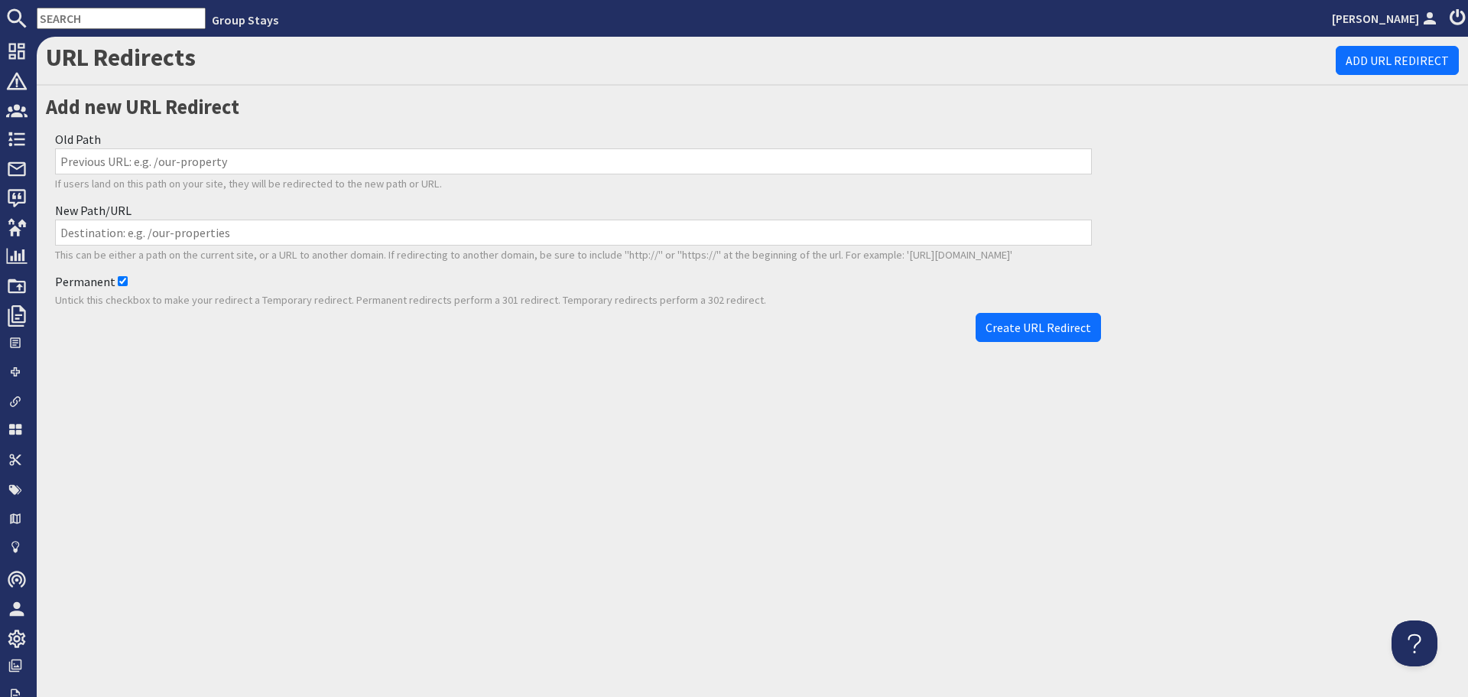
drag, startPoint x: 359, startPoint y: 158, endPoint x: 401, endPoint y: 206, distance: 63.4
click at [359, 158] on input "Old Path" at bounding box center [573, 161] width 1037 height 26
paste input "/properties/riverside-9/content/accommodation-5e4dd7bb-1999-4dad-a097-f94554ac2…"
type input "/properties/riverside-9/content/accommodation-5e4dd7bb-1999-4dad-a097-f94554ac2…"
click at [608, 234] on input "New Path/URL" at bounding box center [573, 232] width 1037 height 26
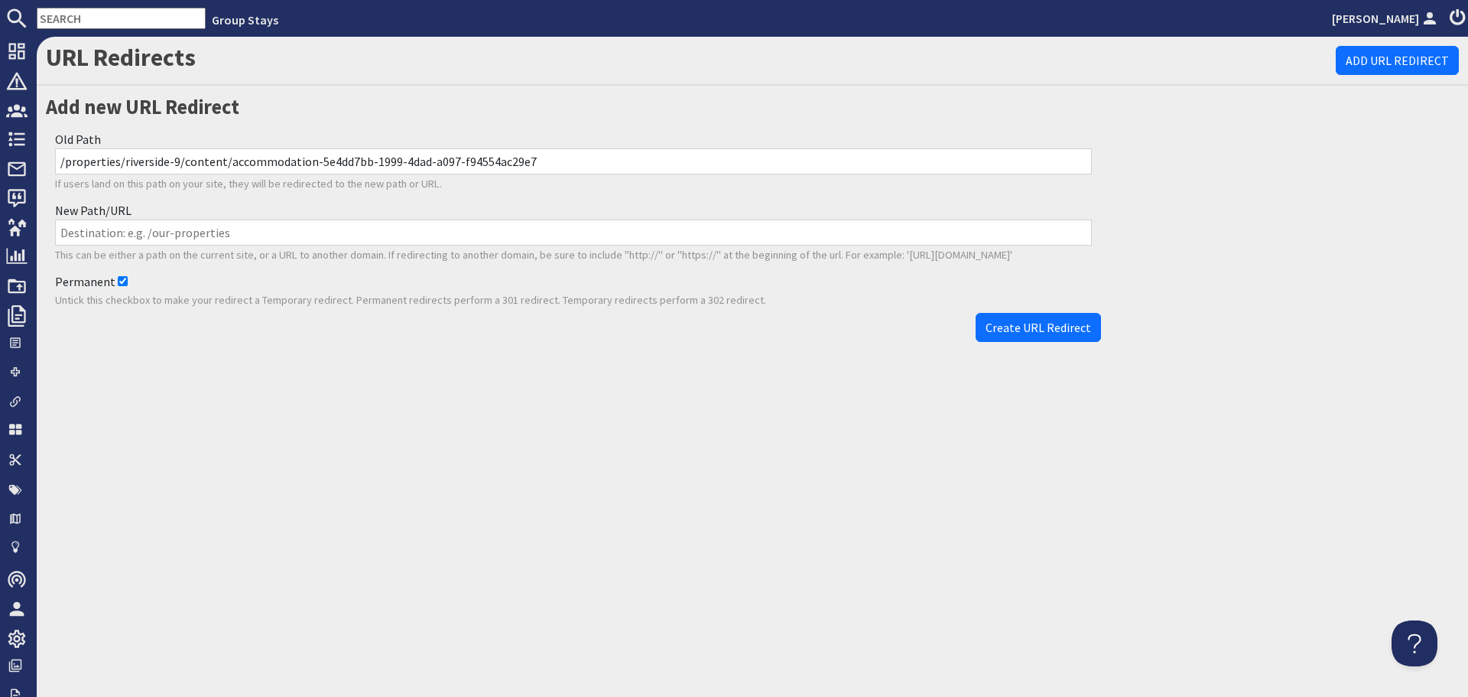
paste input "/properties/riverside-9/content/info"
type input "/properties/riverside-9/content/info"
click at [1060, 330] on span "Create URL Redirect" at bounding box center [1039, 327] width 106 height 15
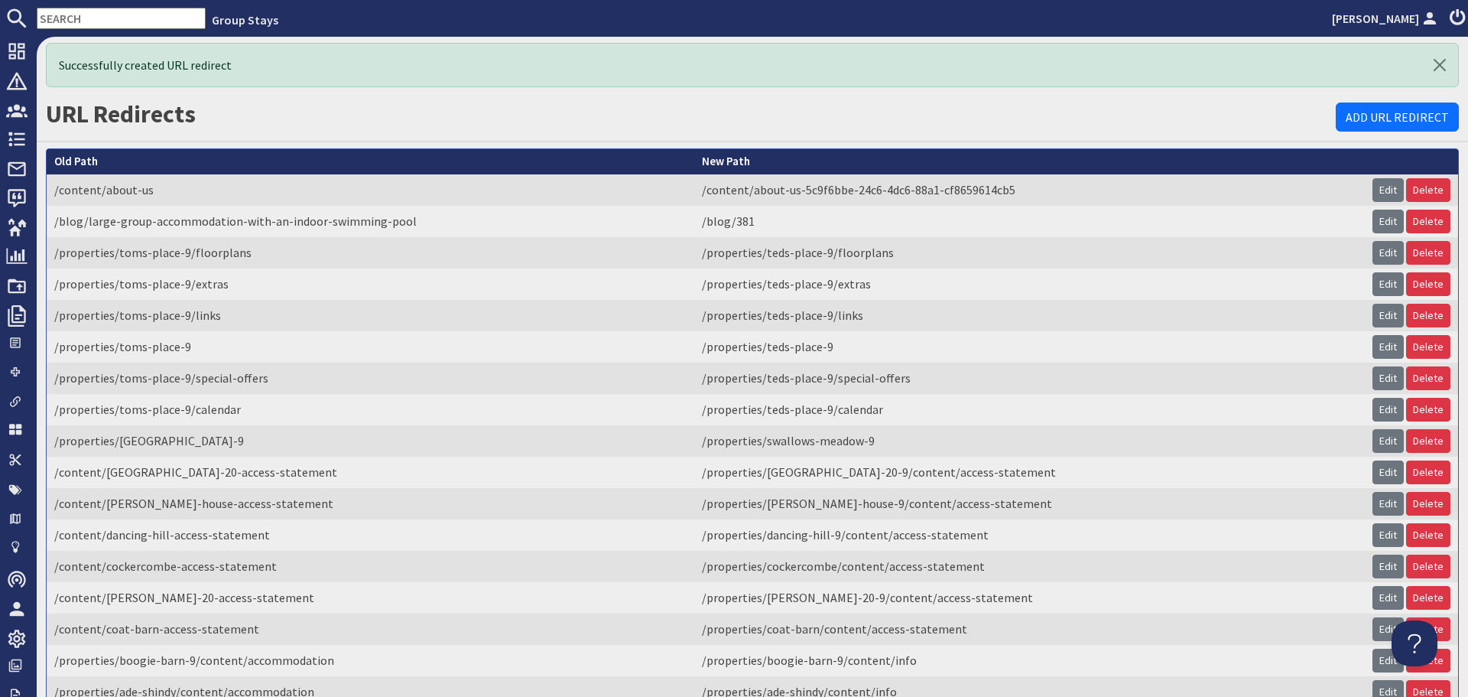
scroll to position [3352, 0]
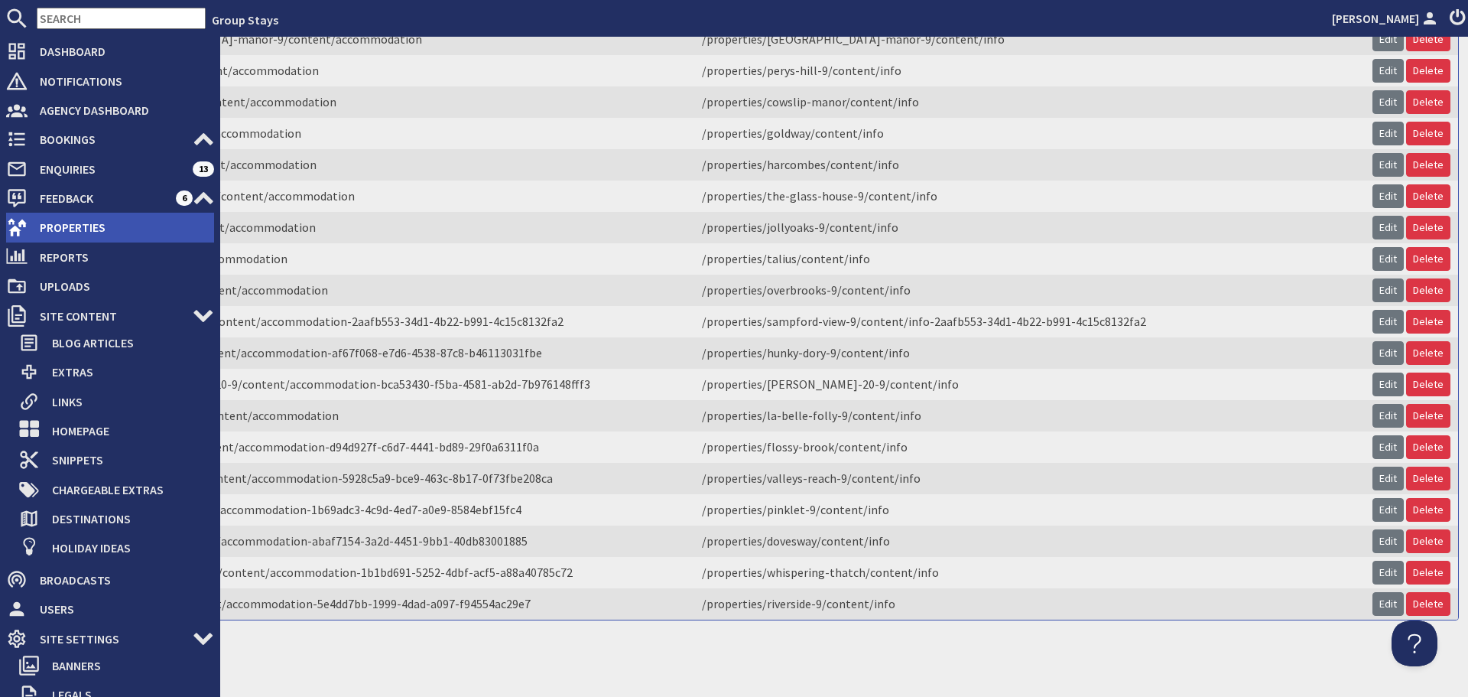
click at [37, 213] on li "Properties" at bounding box center [110, 227] width 208 height 29
click at [45, 226] on span "Properties" at bounding box center [121, 227] width 187 height 24
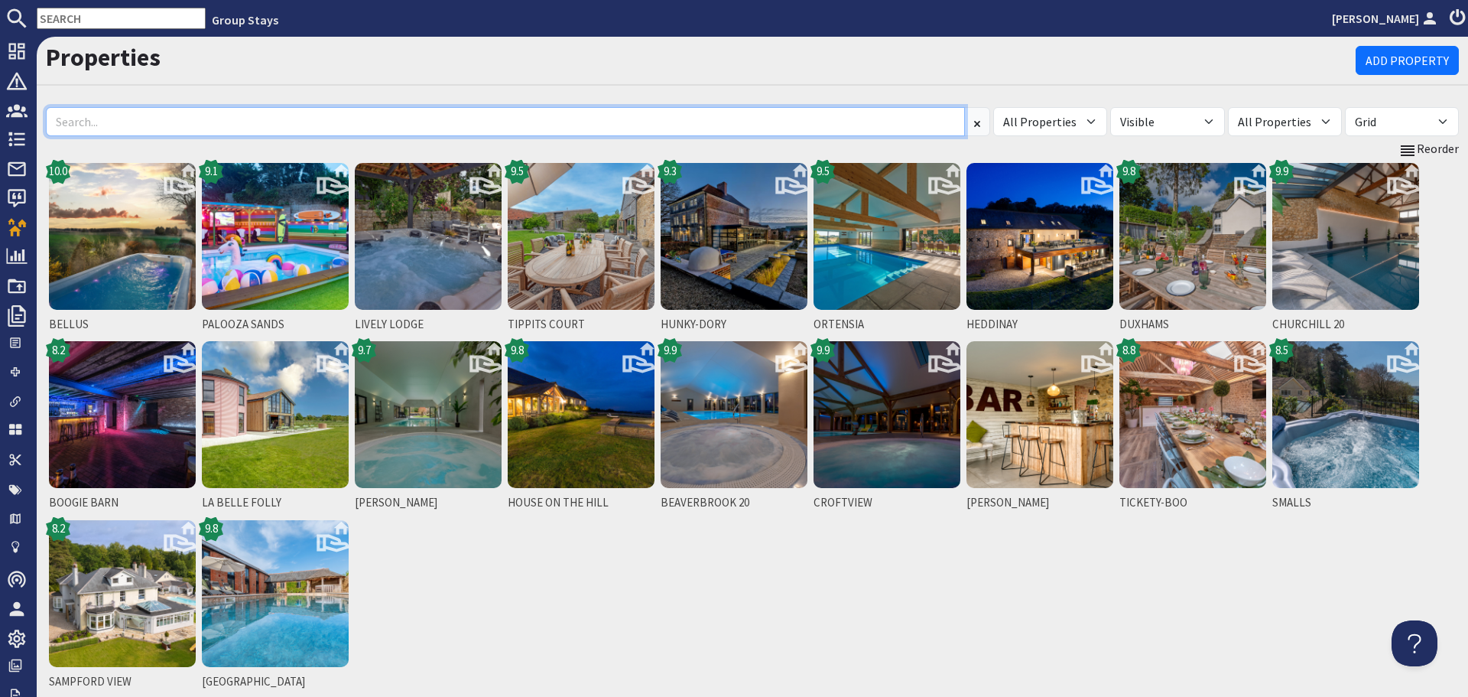
click at [294, 124] on input at bounding box center [505, 121] width 919 height 29
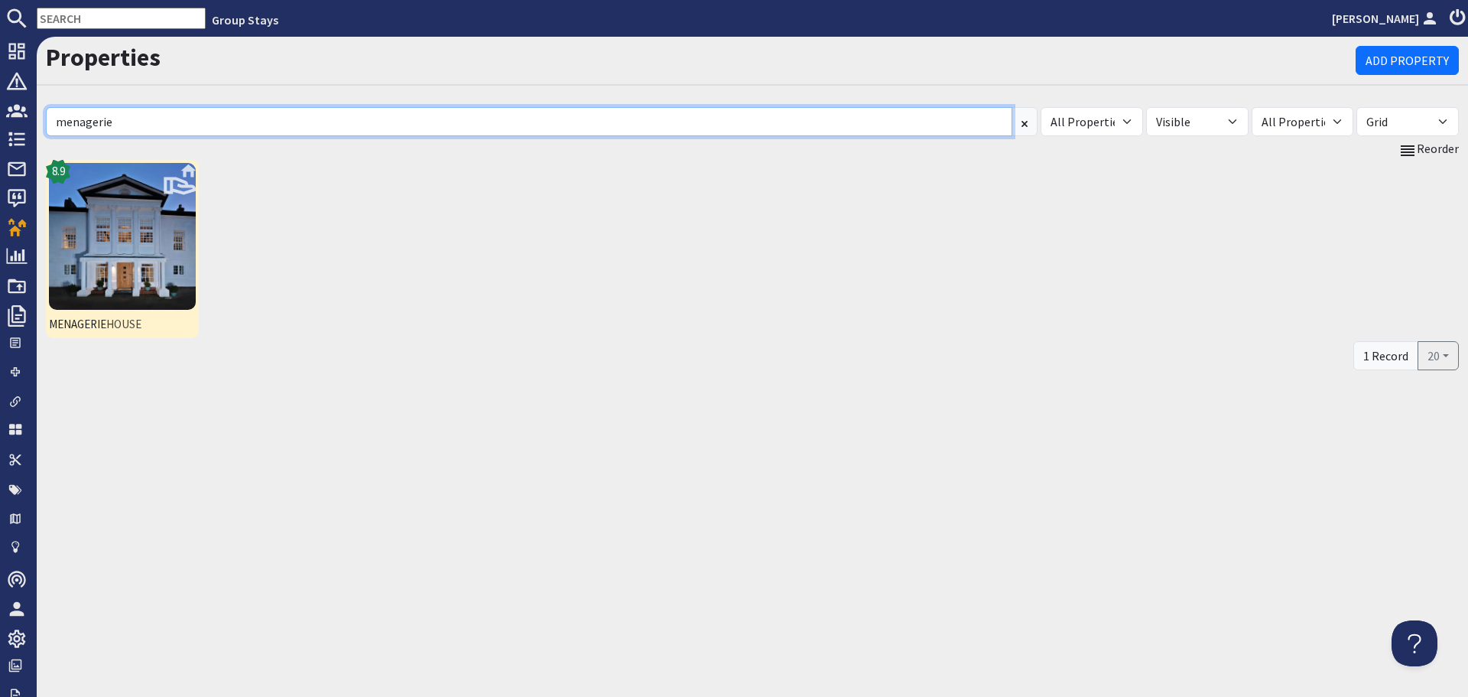
type input "menagerie"
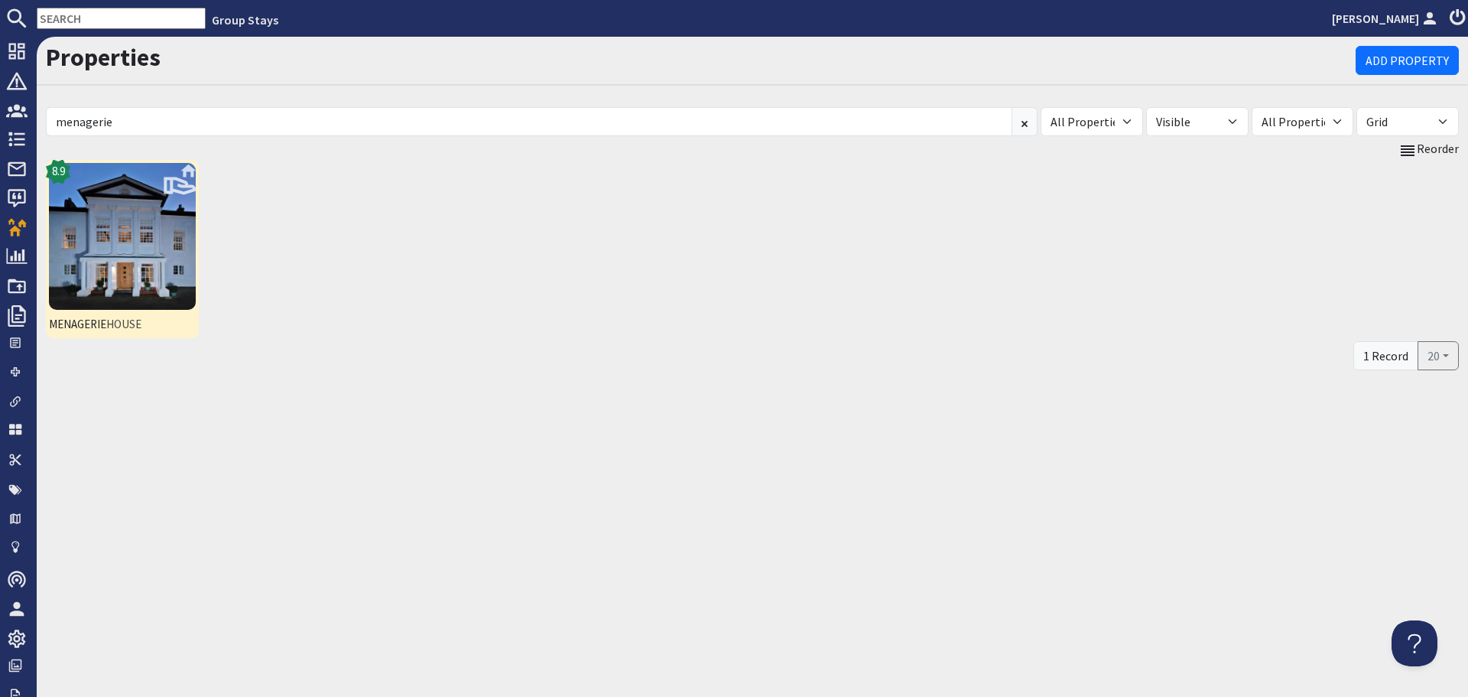
click at [163, 228] on img at bounding box center [122, 236] width 147 height 147
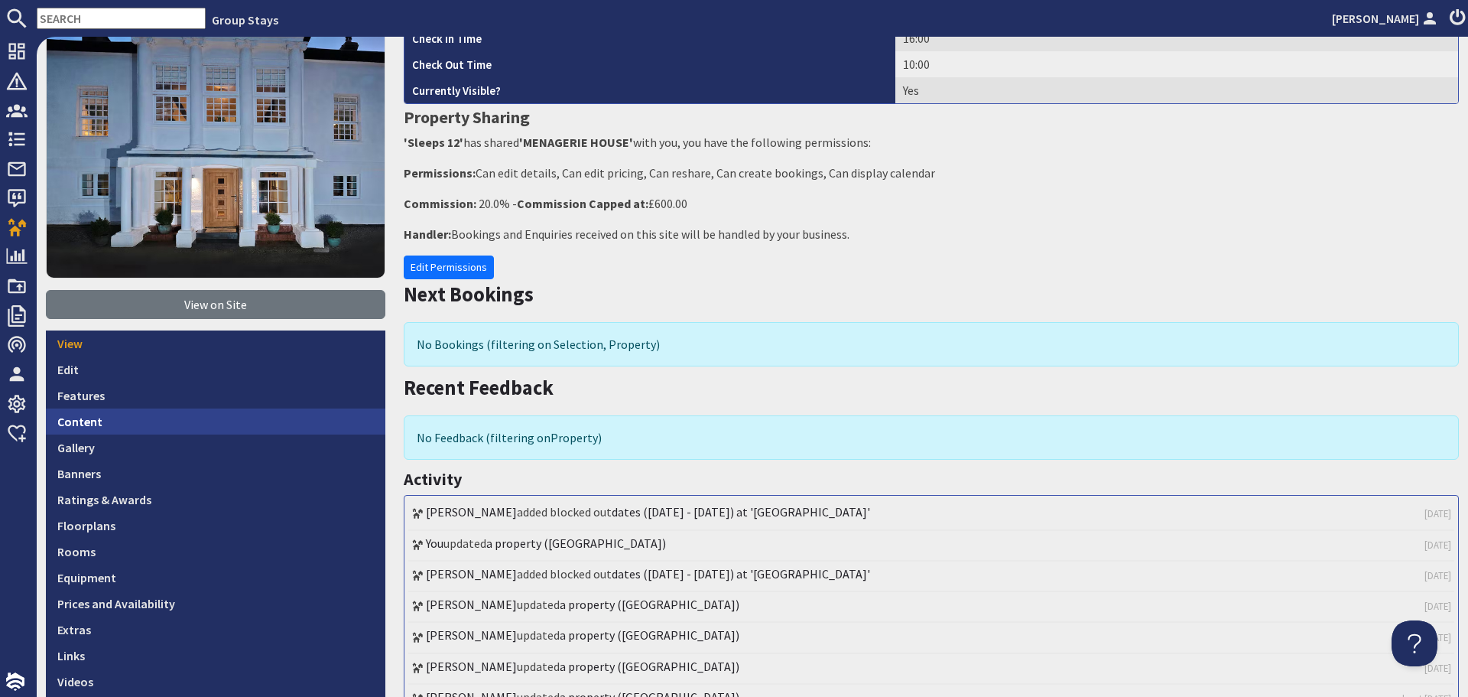
click at [260, 427] on link "Content" at bounding box center [215, 421] width 339 height 26
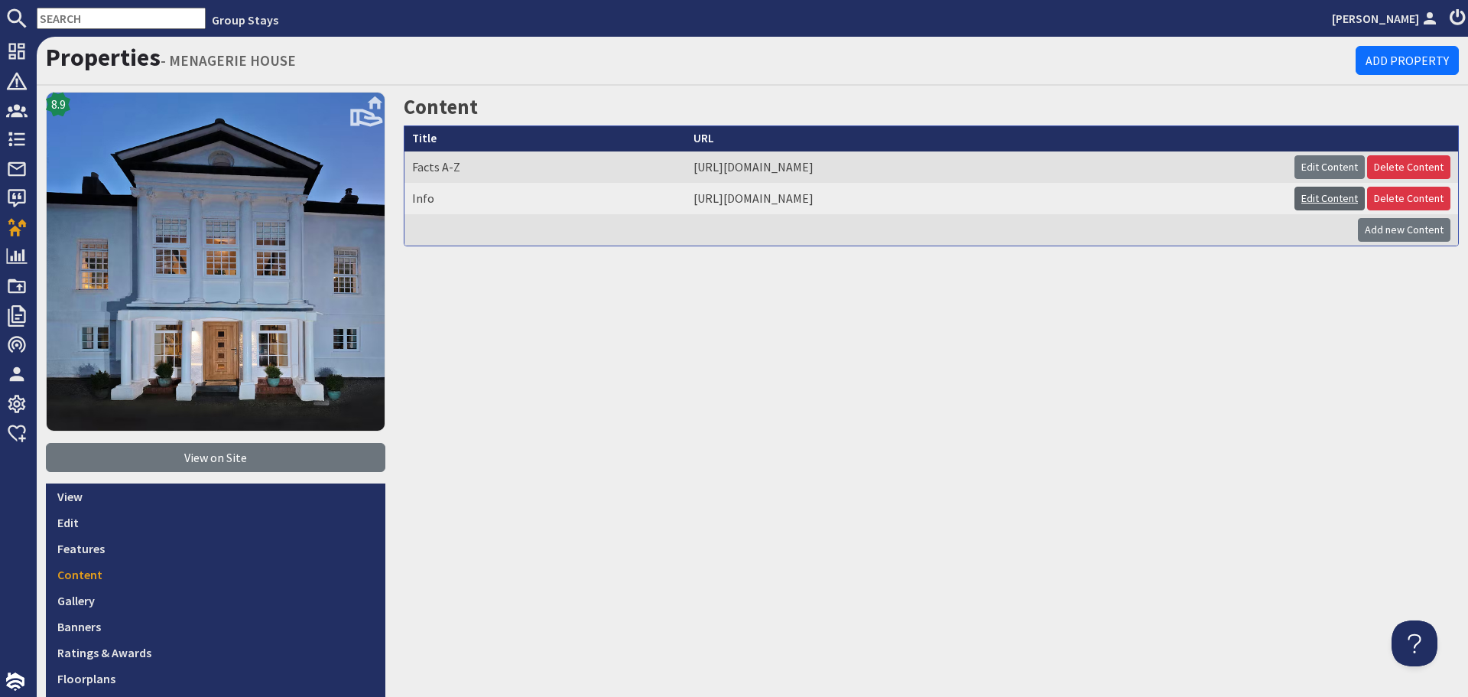
click at [1324, 200] on link "Edit Content" at bounding box center [1330, 199] width 70 height 24
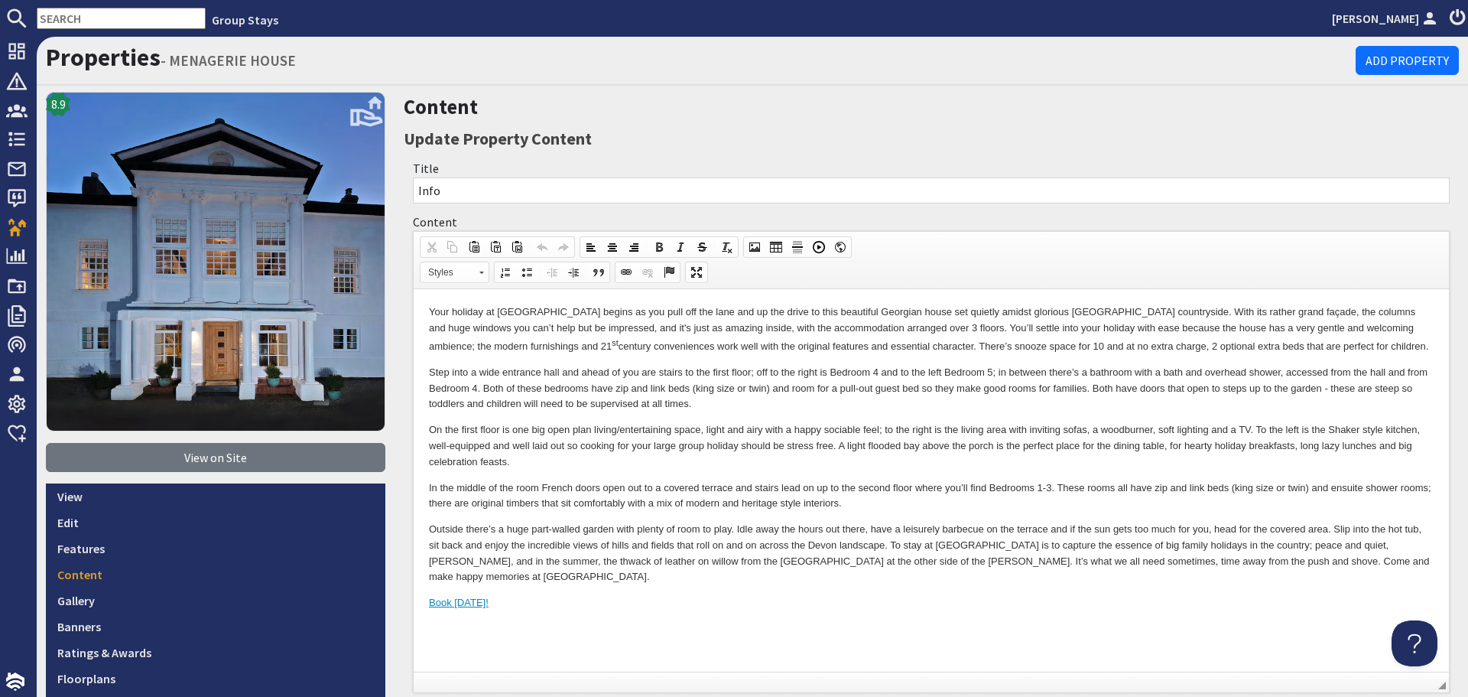
click at [1013, 414] on body "Your holiday at [GEOGRAPHIC_DATA] begins as you pull off the lane and up the dr…" at bounding box center [931, 457] width 1005 height 307
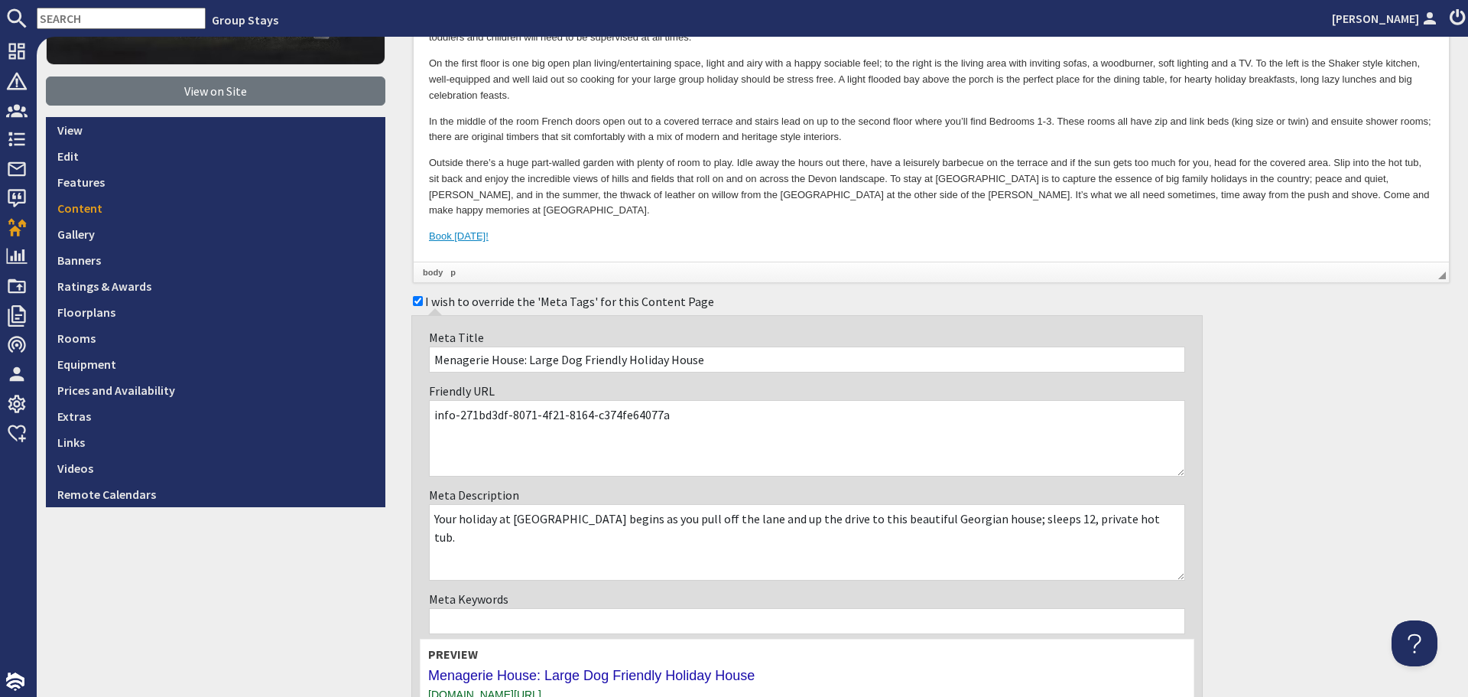
scroll to position [382, 0]
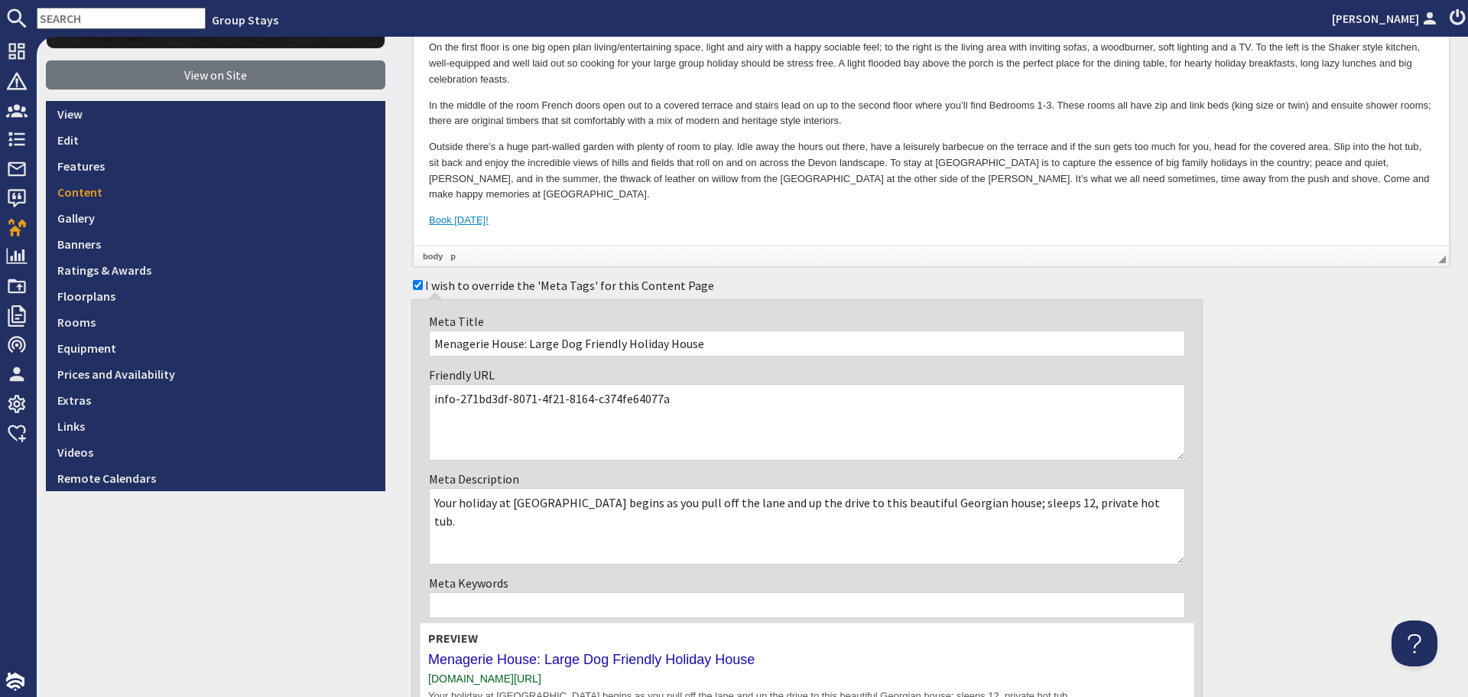
drag, startPoint x: 681, startPoint y: 404, endPoint x: 485, endPoint y: 403, distance: 196.5
click at [485, 403] on textarea "info-271bd3df-8071-4f21-8164-c374fe64077a" at bounding box center [807, 422] width 756 height 76
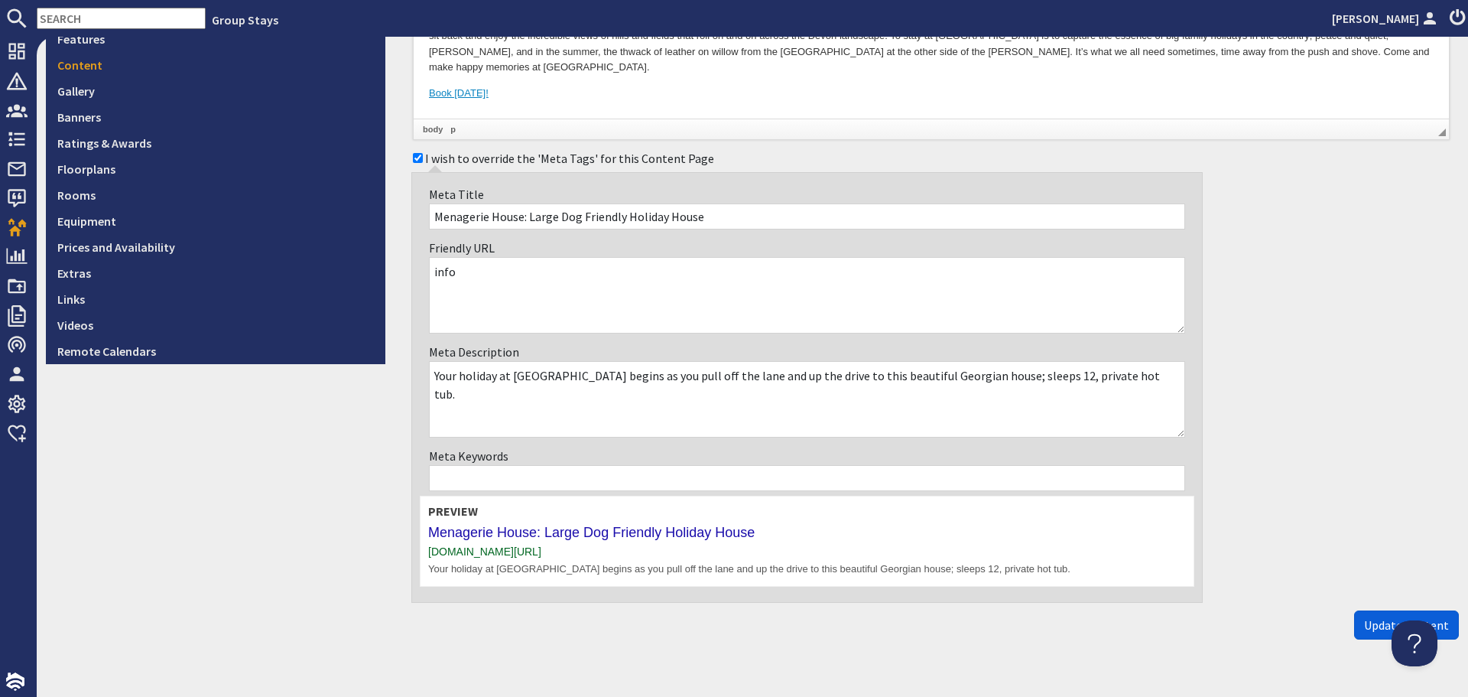
scroll to position [536, 0]
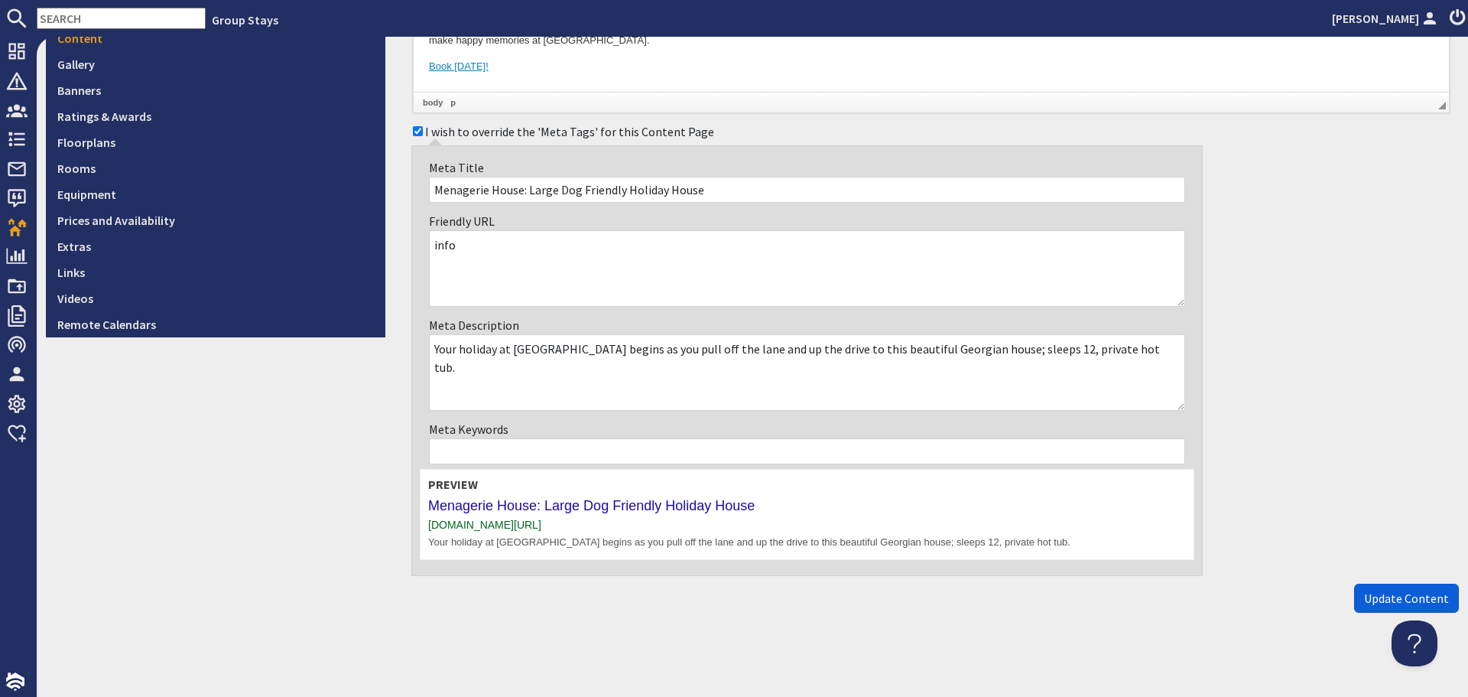
type textarea "info"
click at [1387, 596] on span "Update Content" at bounding box center [1406, 597] width 85 height 15
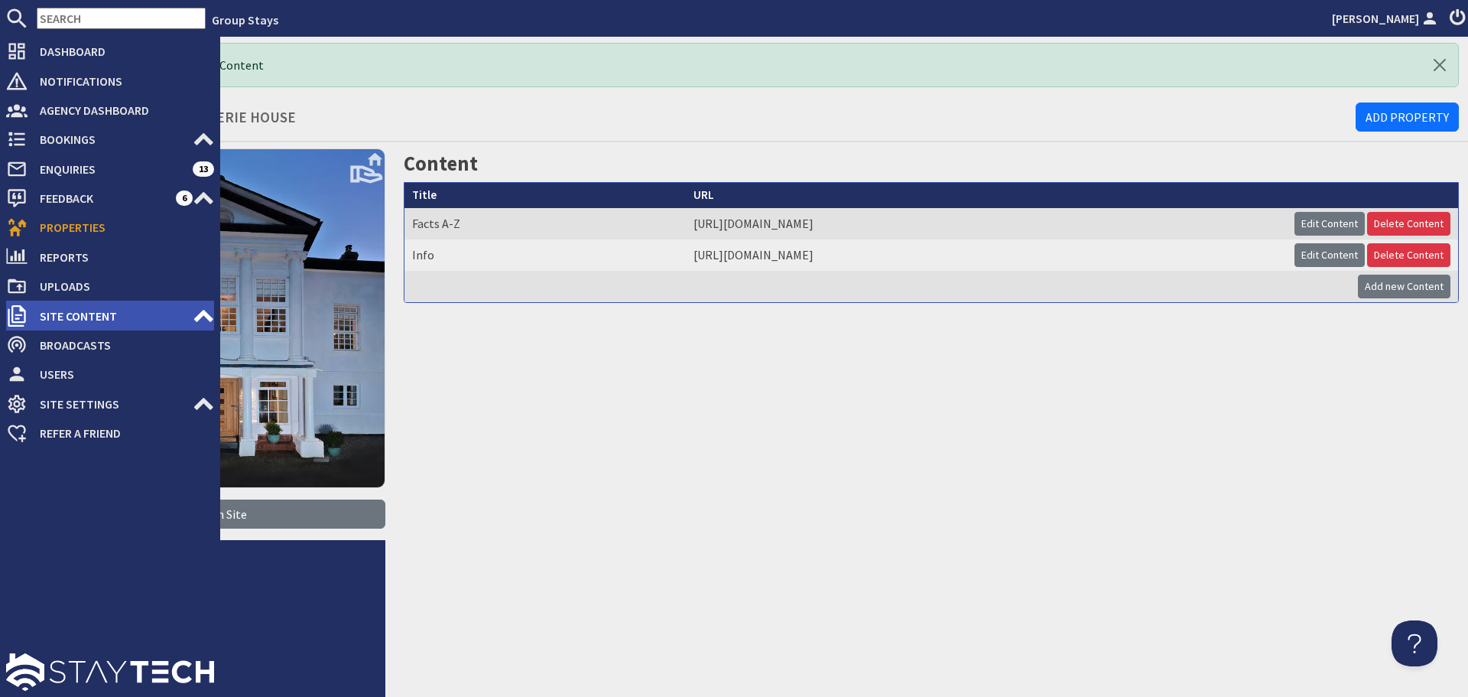
click at [121, 316] on span "Site Content" at bounding box center [110, 316] width 165 height 24
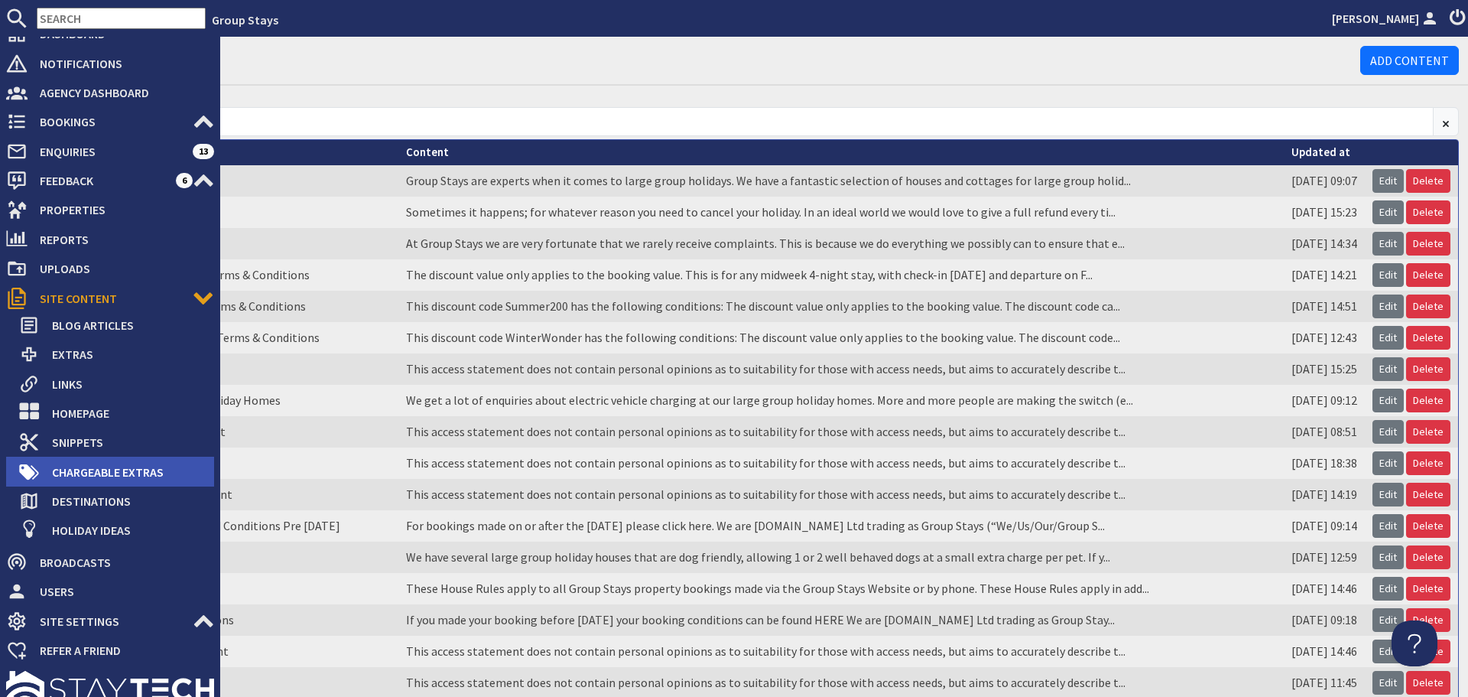
scroll to position [35, 0]
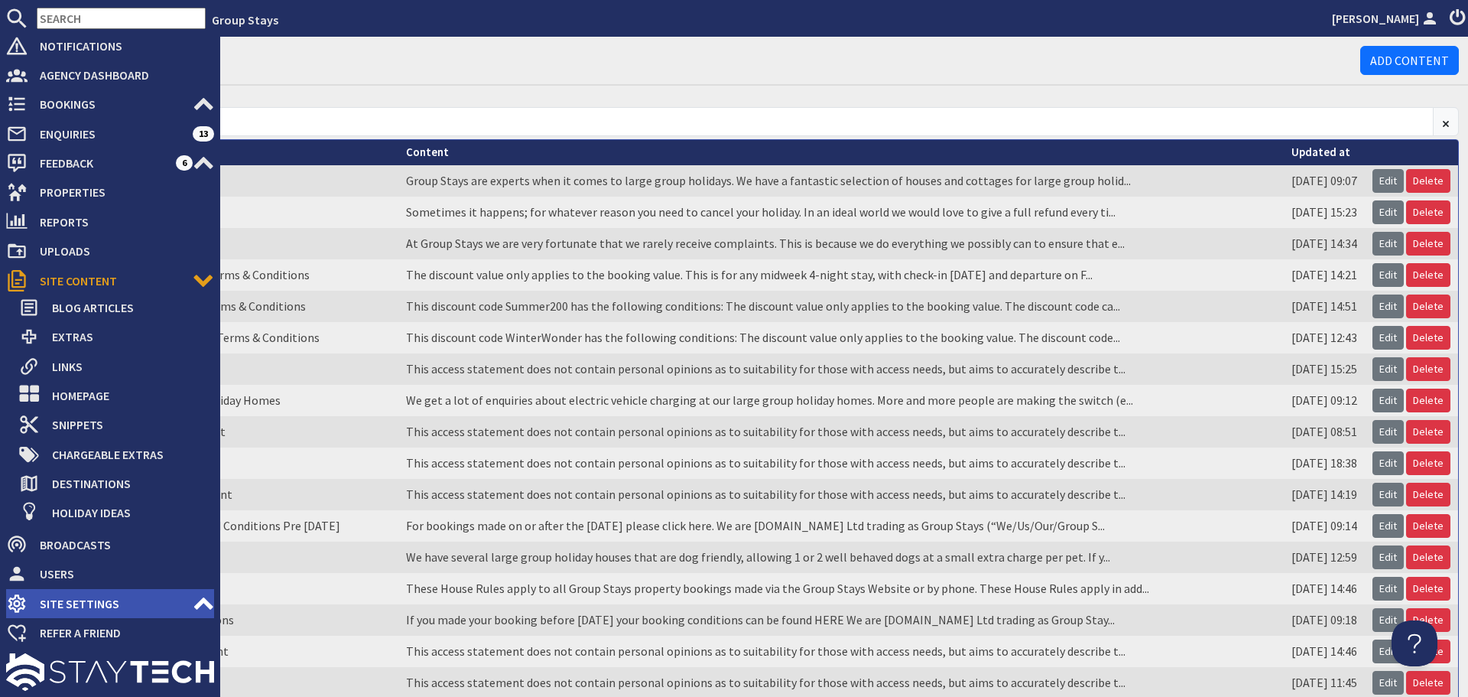
click at [128, 598] on span "Site Settings" at bounding box center [110, 603] width 165 height 24
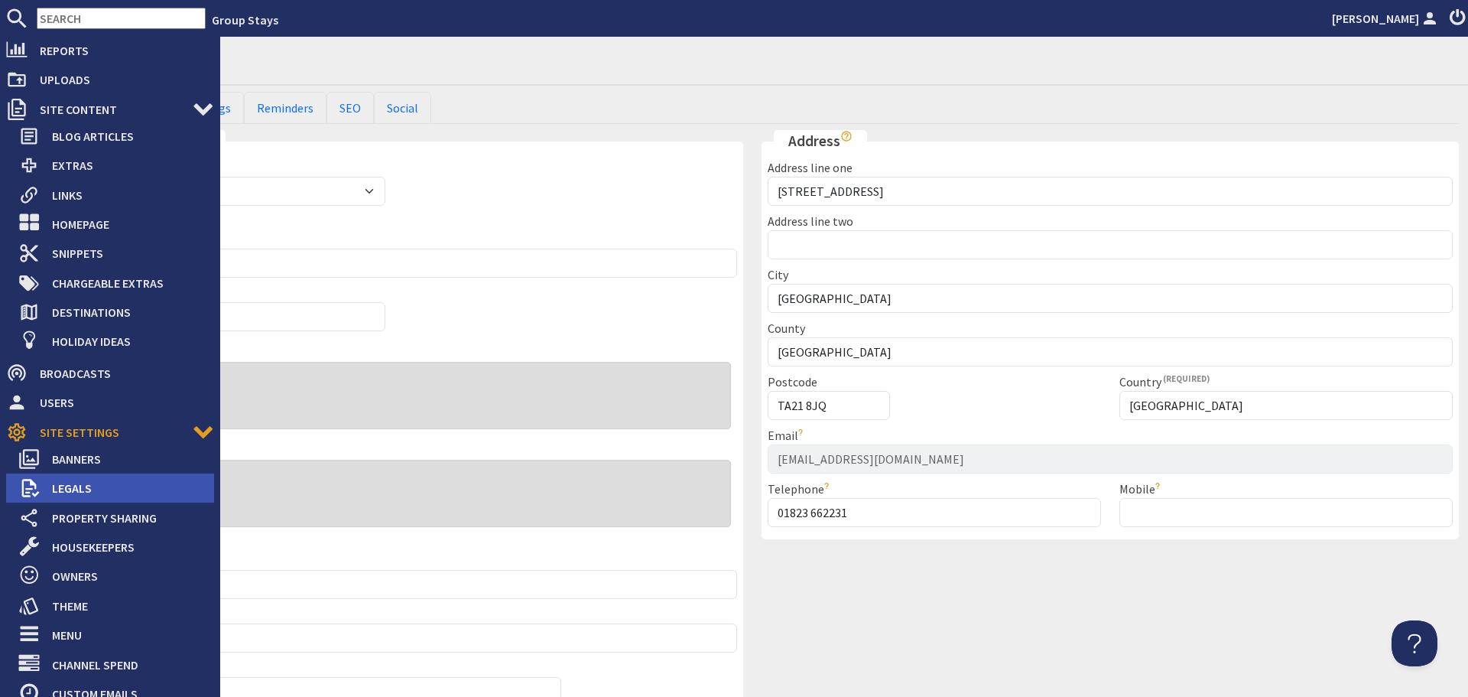
scroll to position [341, 0]
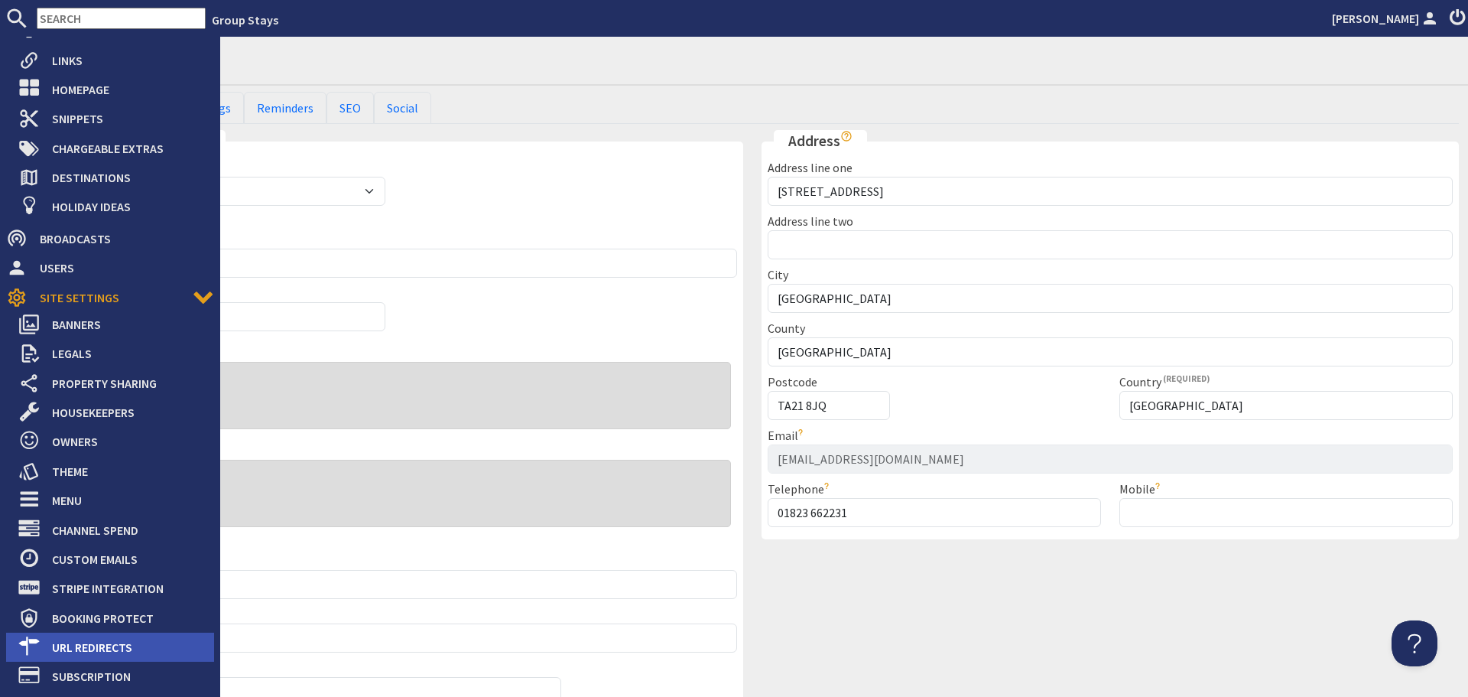
click at [109, 635] on span "URL Redirects" at bounding box center [127, 647] width 174 height 24
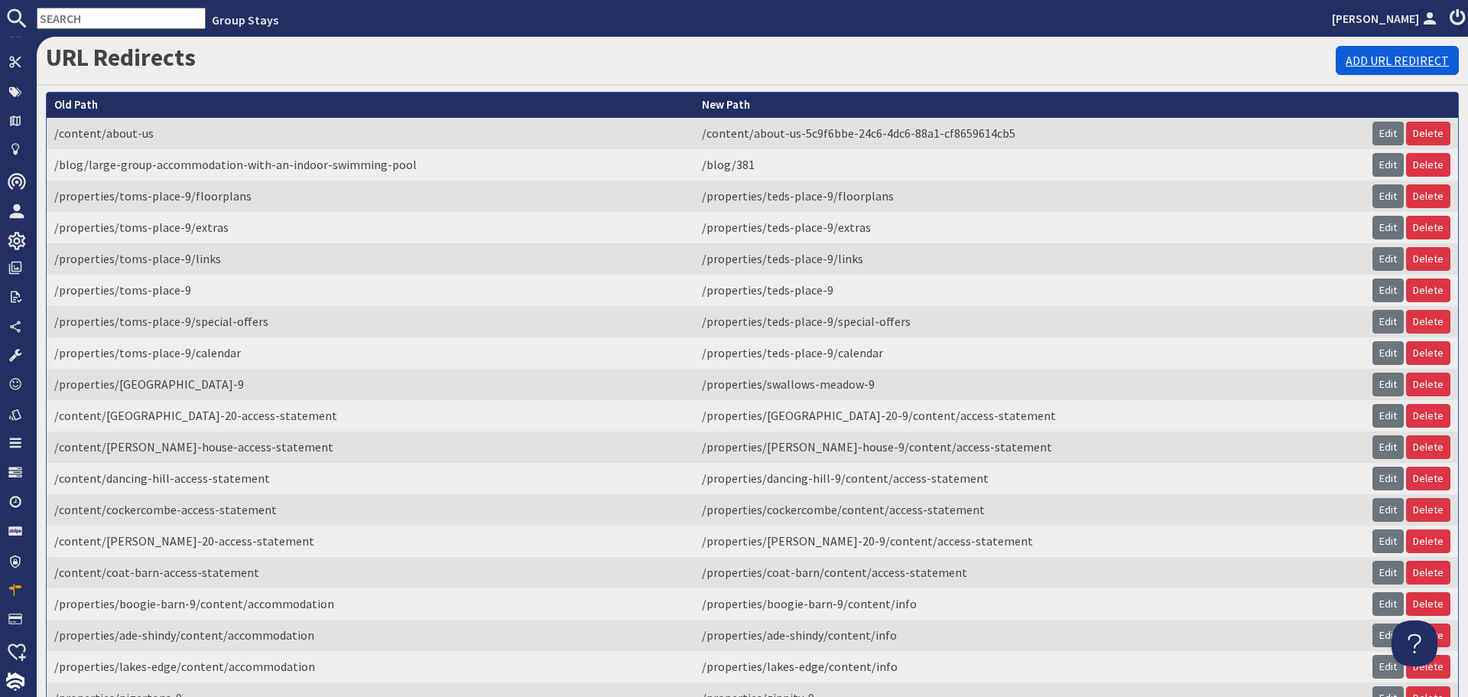
click at [1358, 54] on link "Add URL Redirect" at bounding box center [1397, 60] width 123 height 29
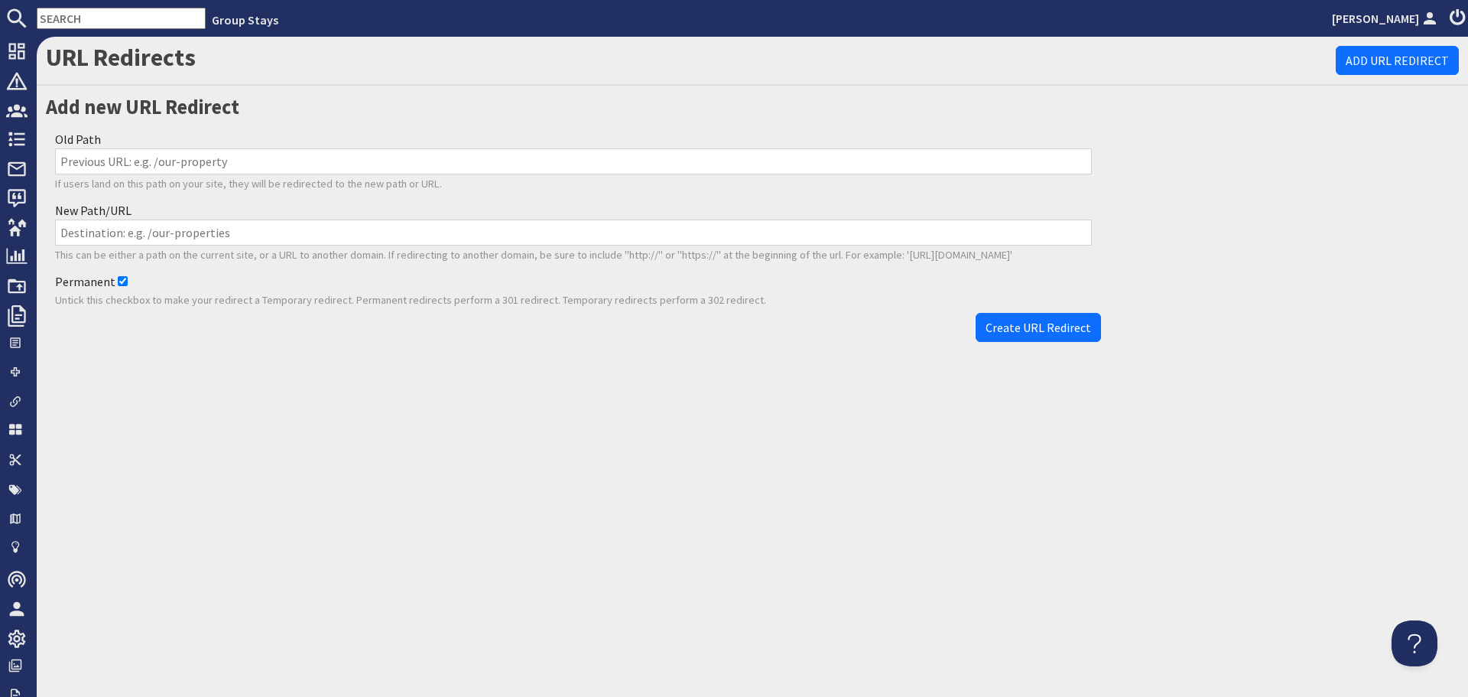
drag, startPoint x: 378, startPoint y: 163, endPoint x: 393, endPoint y: 182, distance: 24.0
click at [378, 163] on input "Old Path" at bounding box center [573, 161] width 1037 height 26
paste input "/properties/menagerie-house-9/content/accommodation-271bd3df-8071-4f21-8164-c37…"
type input "/properties/menagerie-house-9/content/accommodation-271bd3df-8071-4f21-8164-c37…"
click at [577, 229] on input "New Path/URL" at bounding box center [573, 232] width 1037 height 26
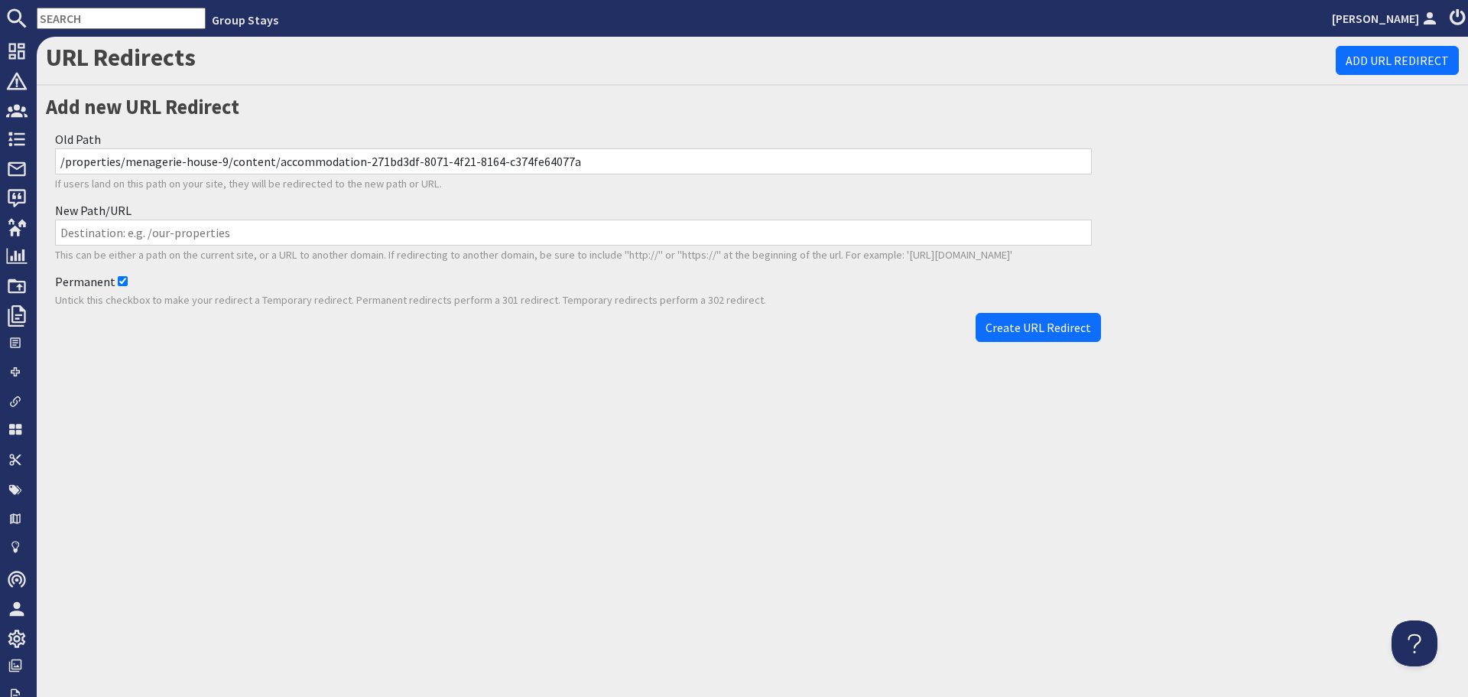
paste input "/properties/menagerie-house-9/content/info"
type input "/properties/menagerie-house-9/content/info"
click at [1007, 319] on button "Create URL Redirect" at bounding box center [1038, 327] width 125 height 29
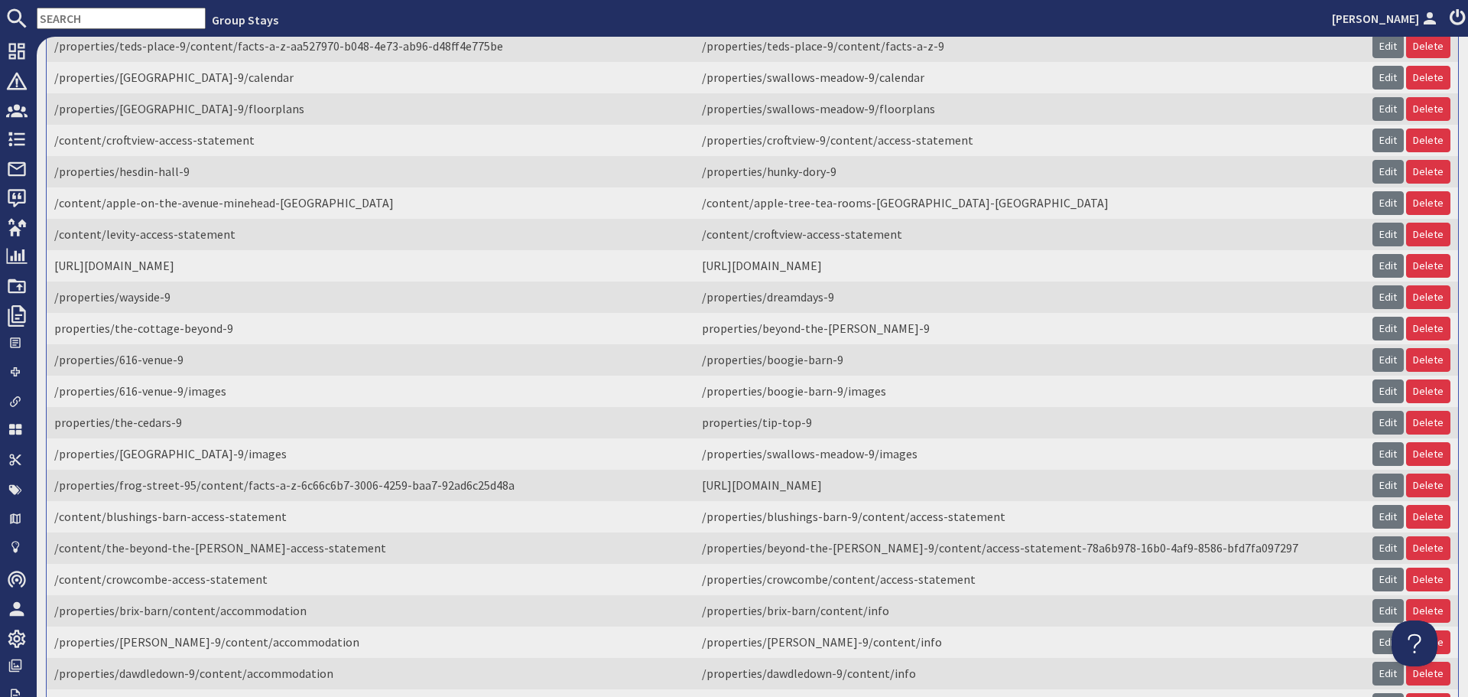
scroll to position [3397, 0]
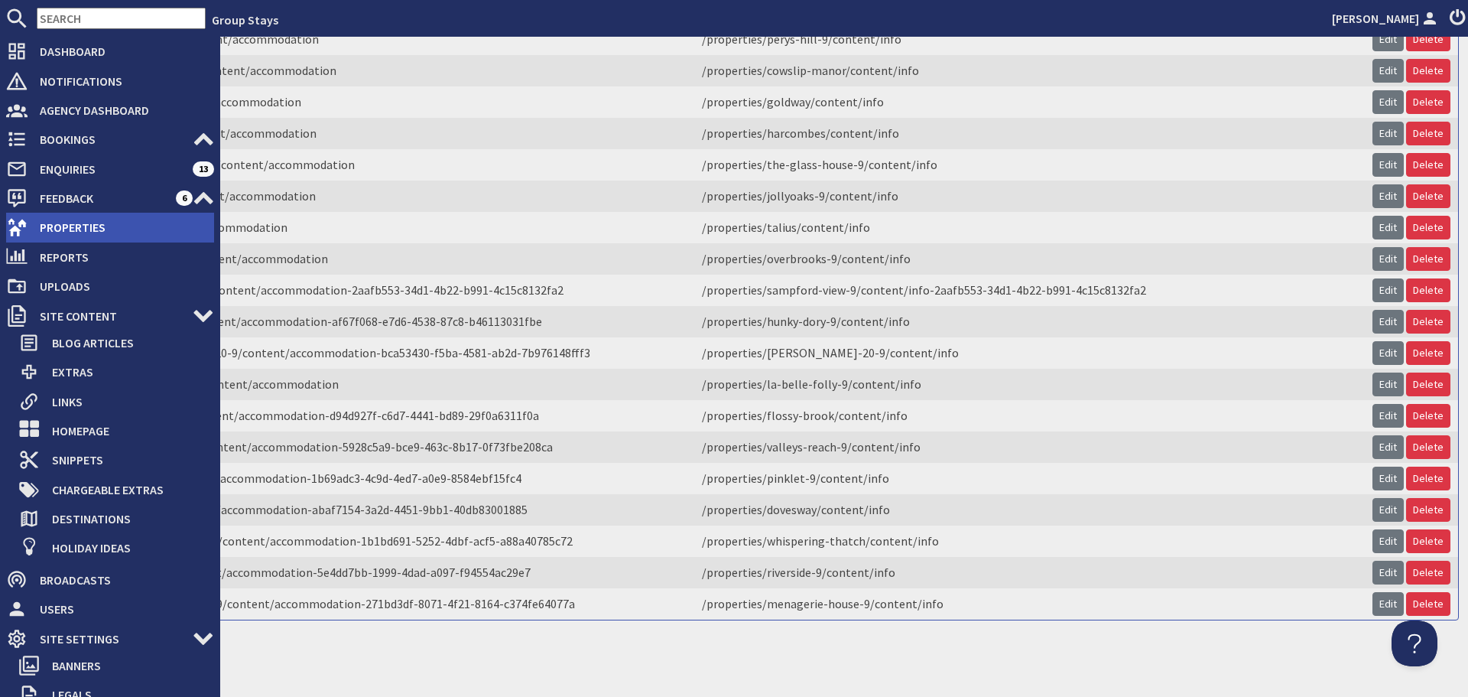
click at [63, 226] on span "Properties" at bounding box center [121, 227] width 187 height 24
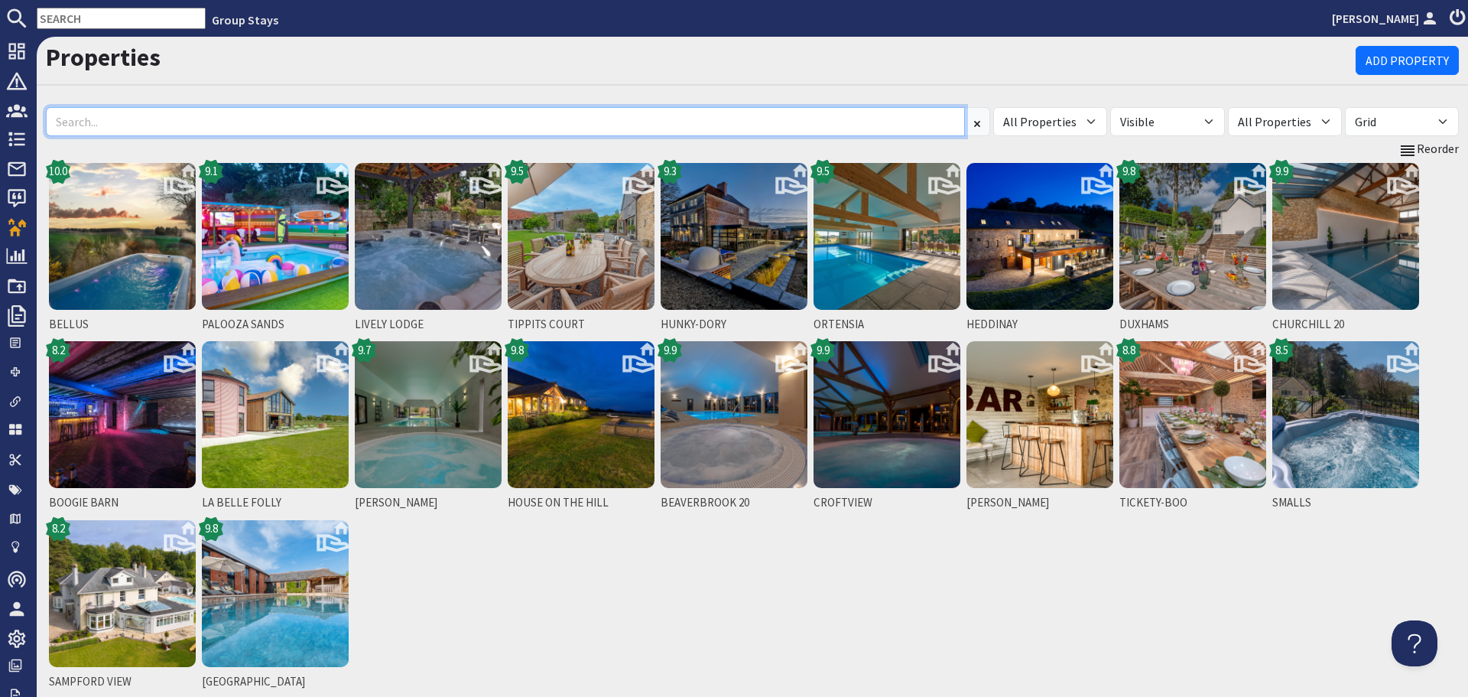
click at [333, 116] on input at bounding box center [505, 121] width 919 height 29
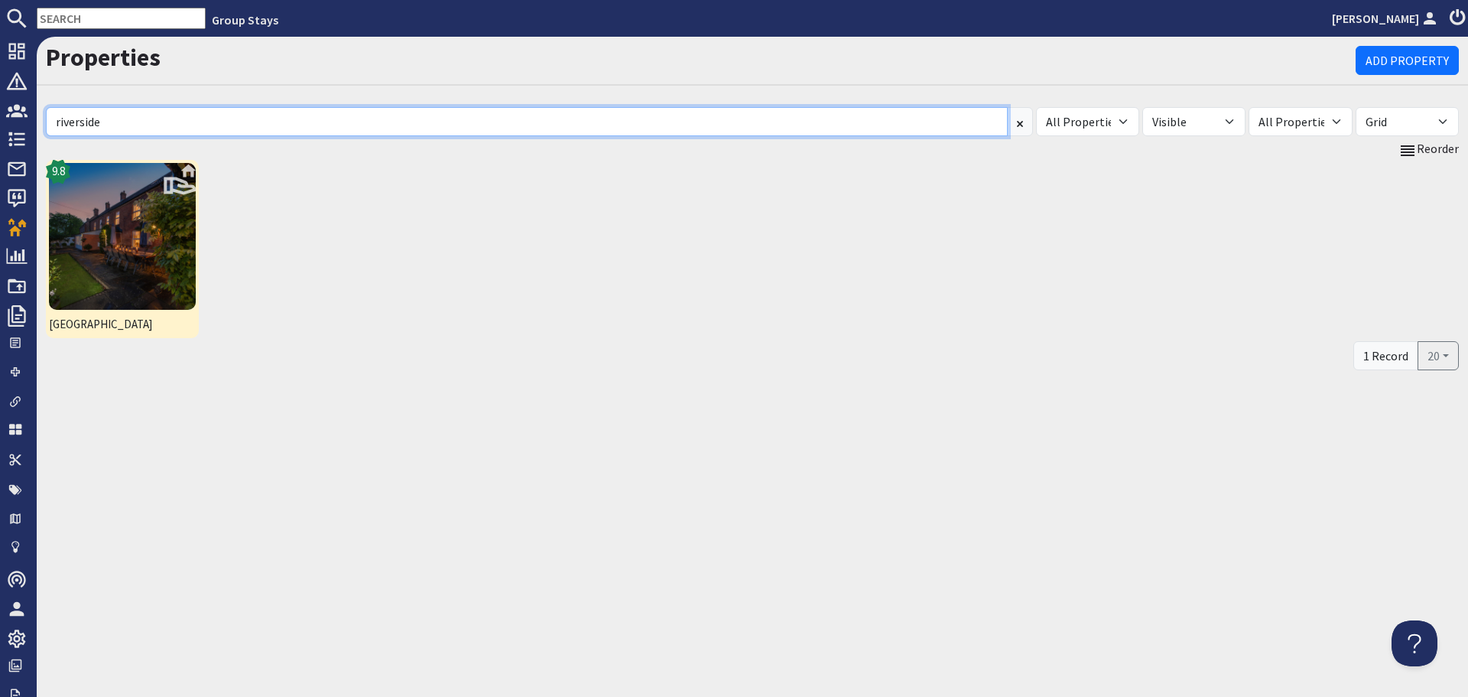
type input "riverside"
click at [81, 260] on img at bounding box center [122, 236] width 147 height 147
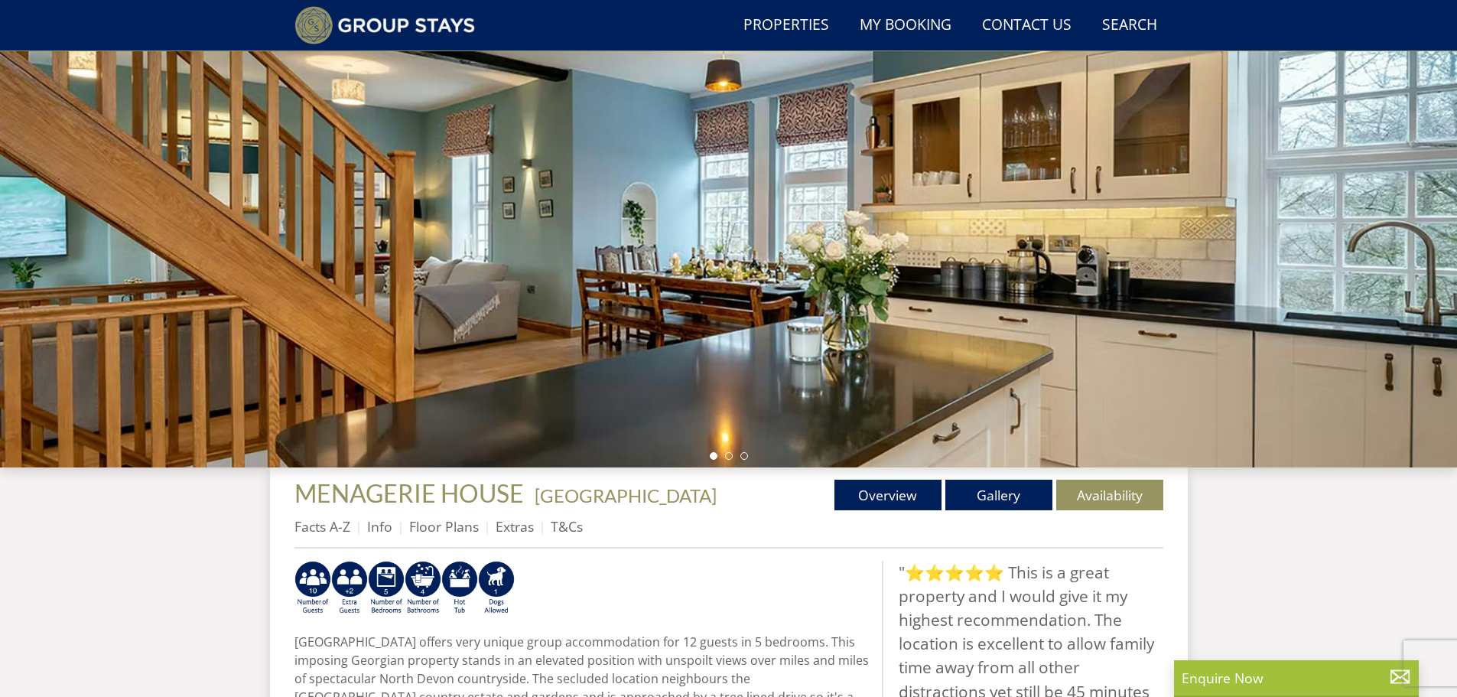
scroll to position [117, 0]
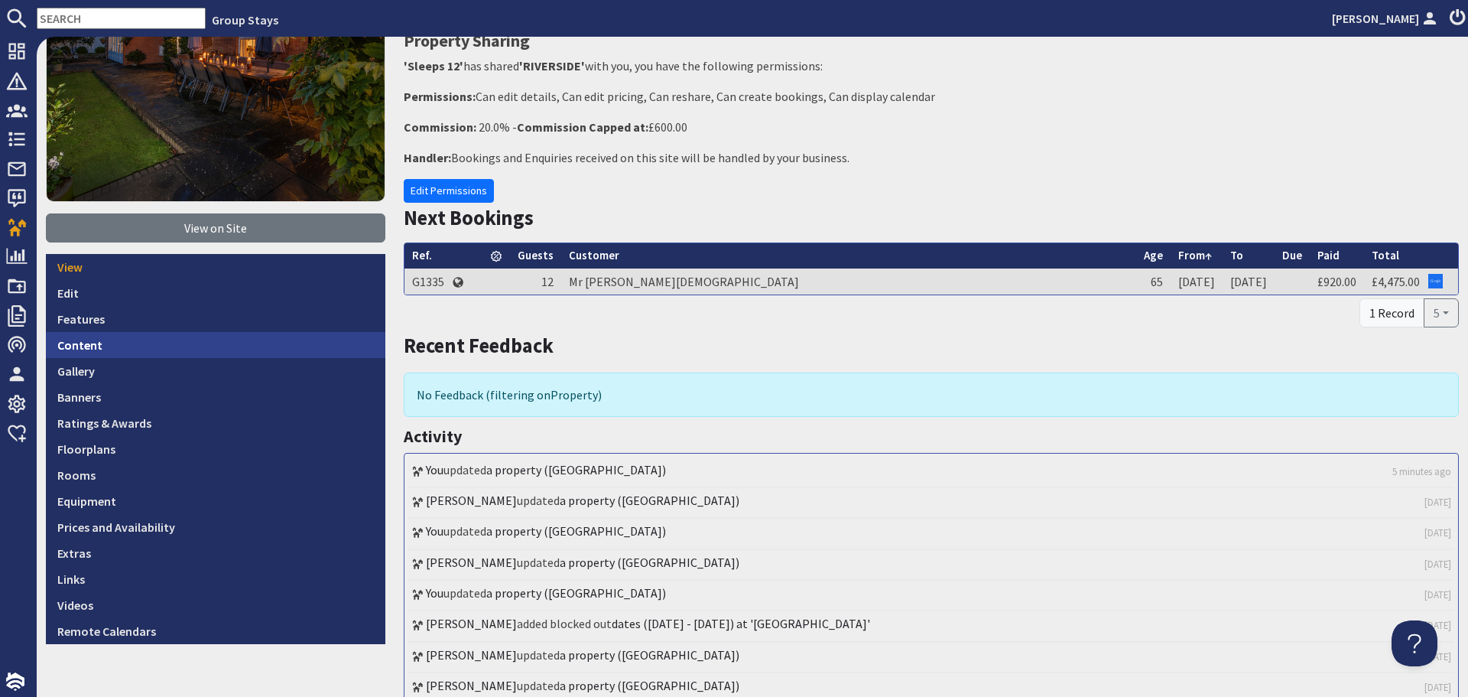
click at [152, 337] on link "Content" at bounding box center [215, 345] width 339 height 26
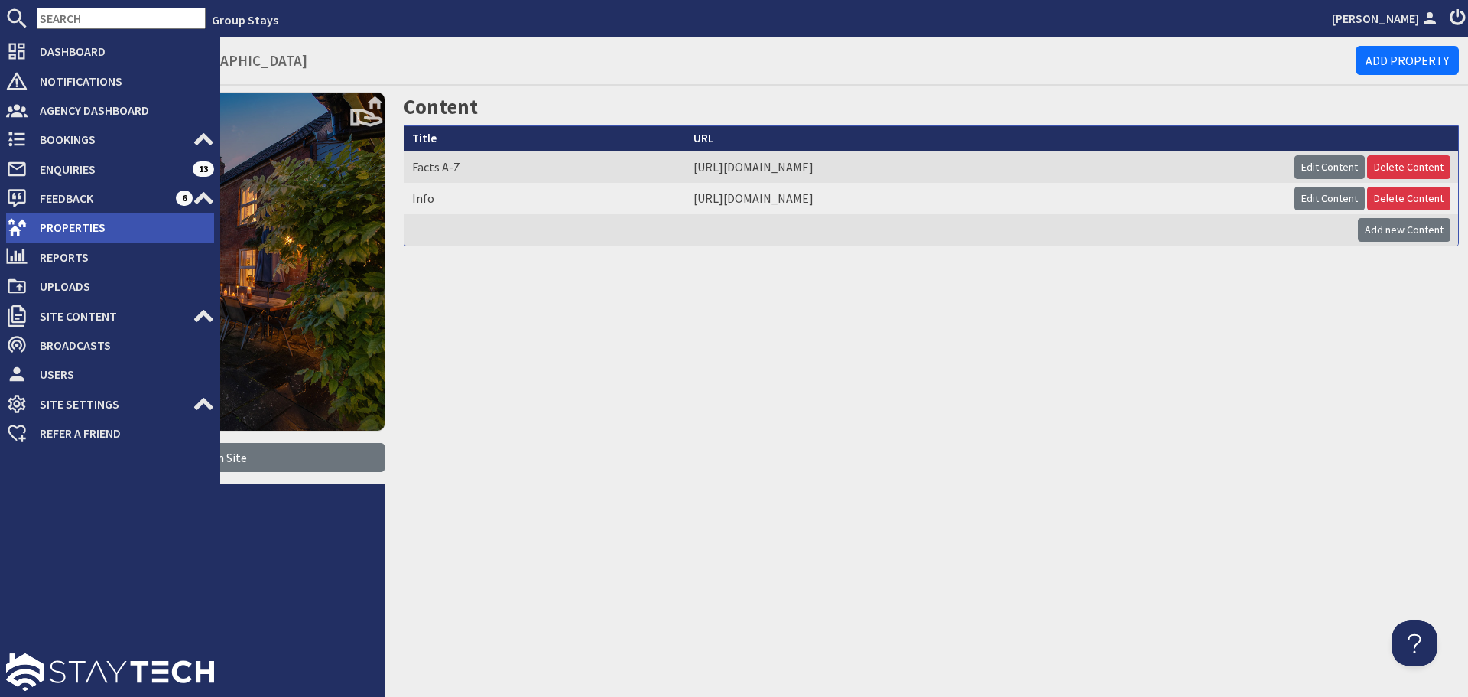
click at [39, 225] on span "Properties" at bounding box center [121, 227] width 187 height 24
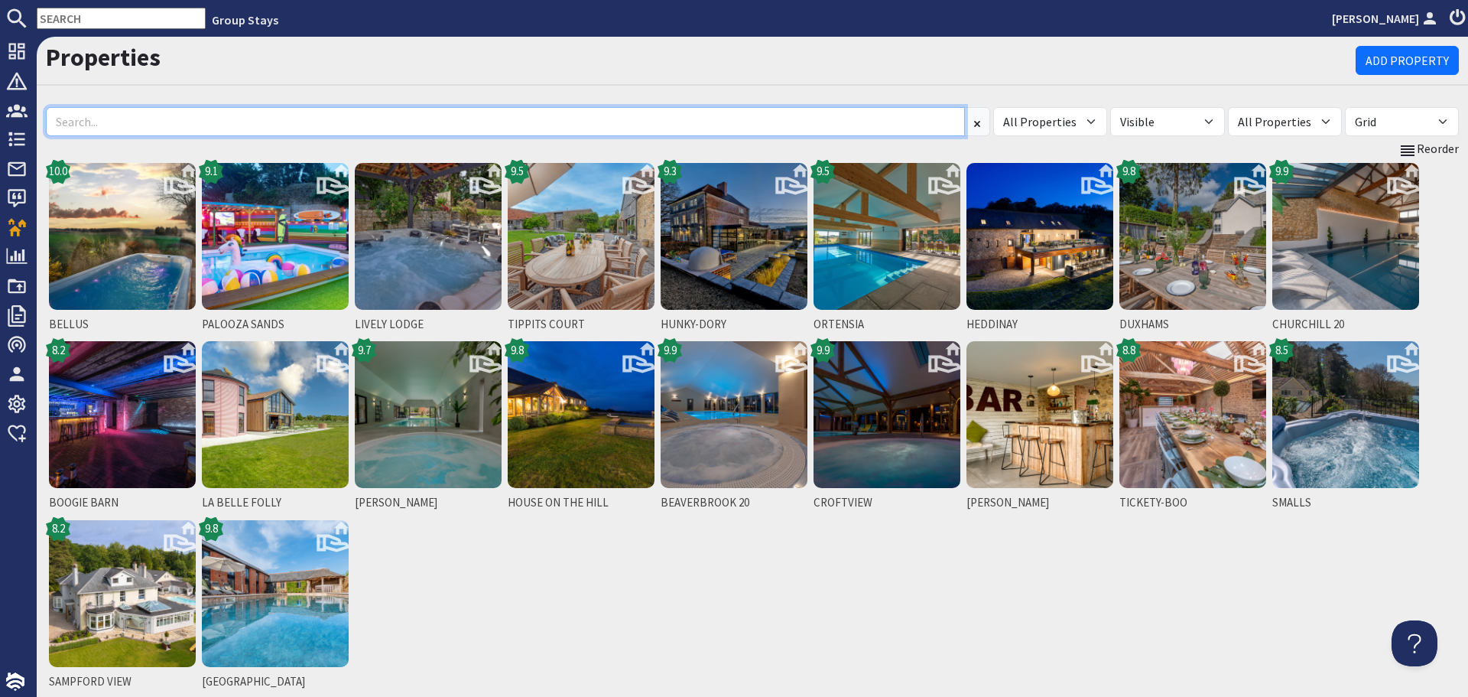
click at [324, 115] on input at bounding box center [505, 121] width 919 height 29
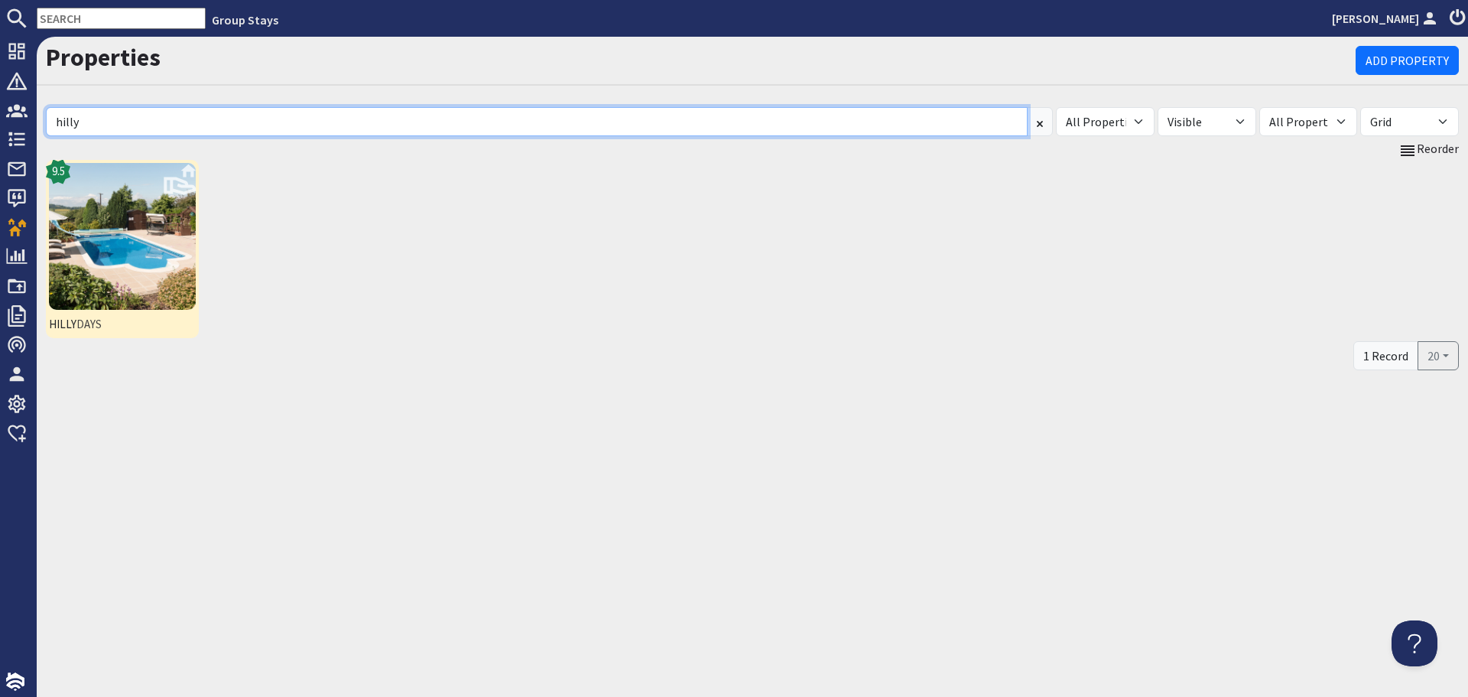
type input "hilly"
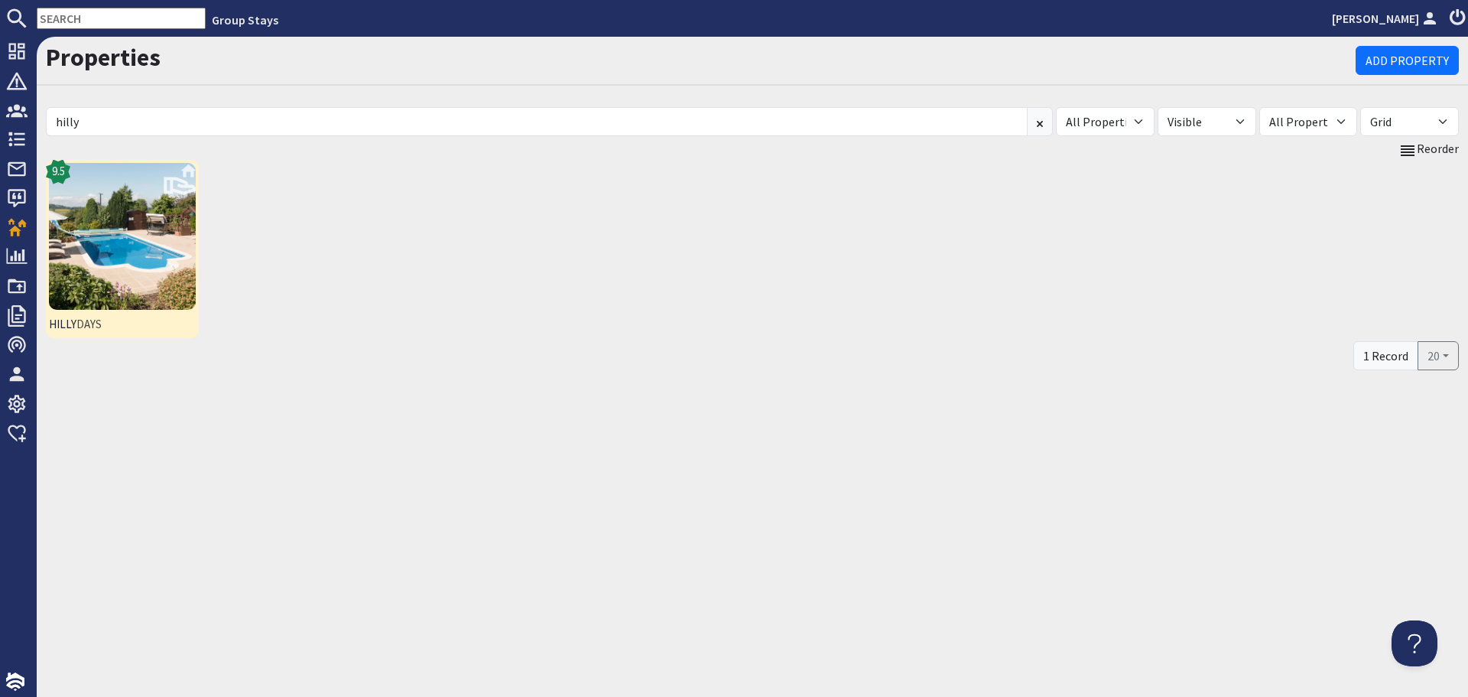
click at [114, 278] on img at bounding box center [122, 236] width 147 height 147
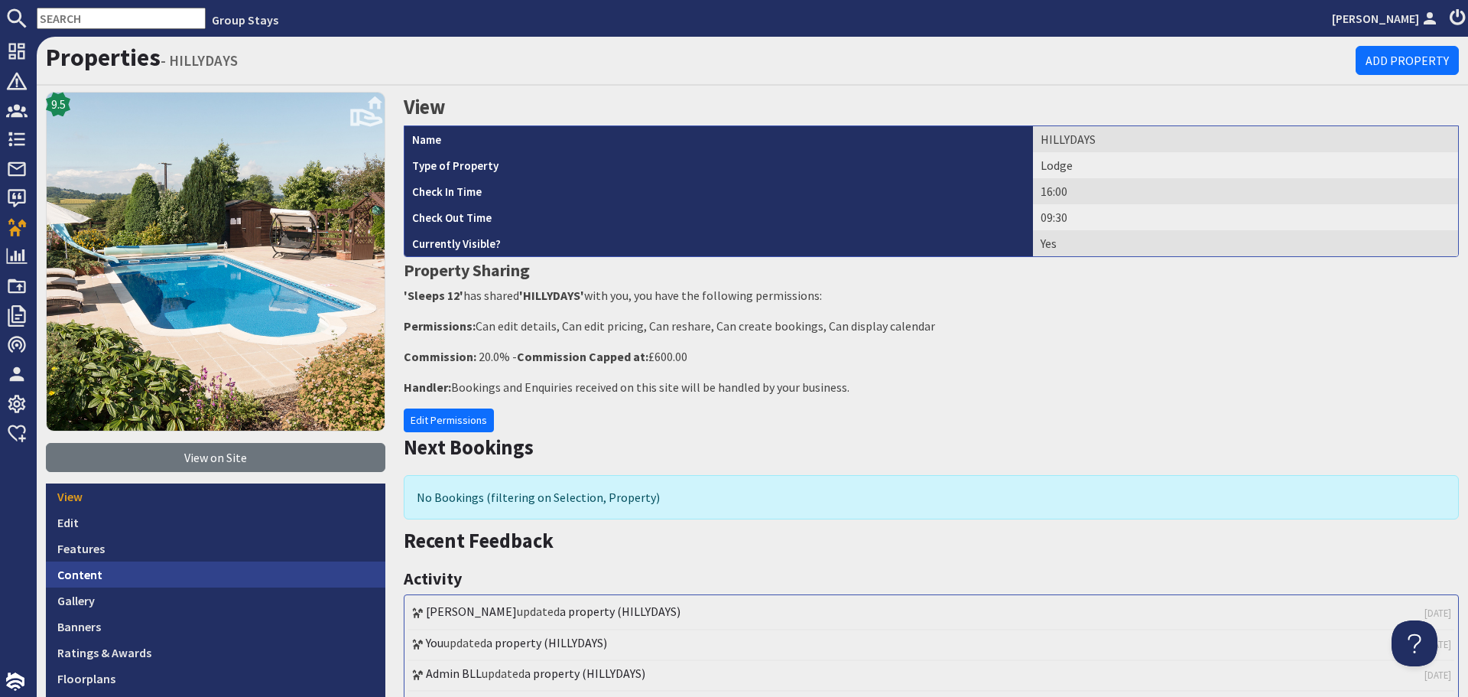
click at [208, 570] on link "Content" at bounding box center [215, 574] width 339 height 26
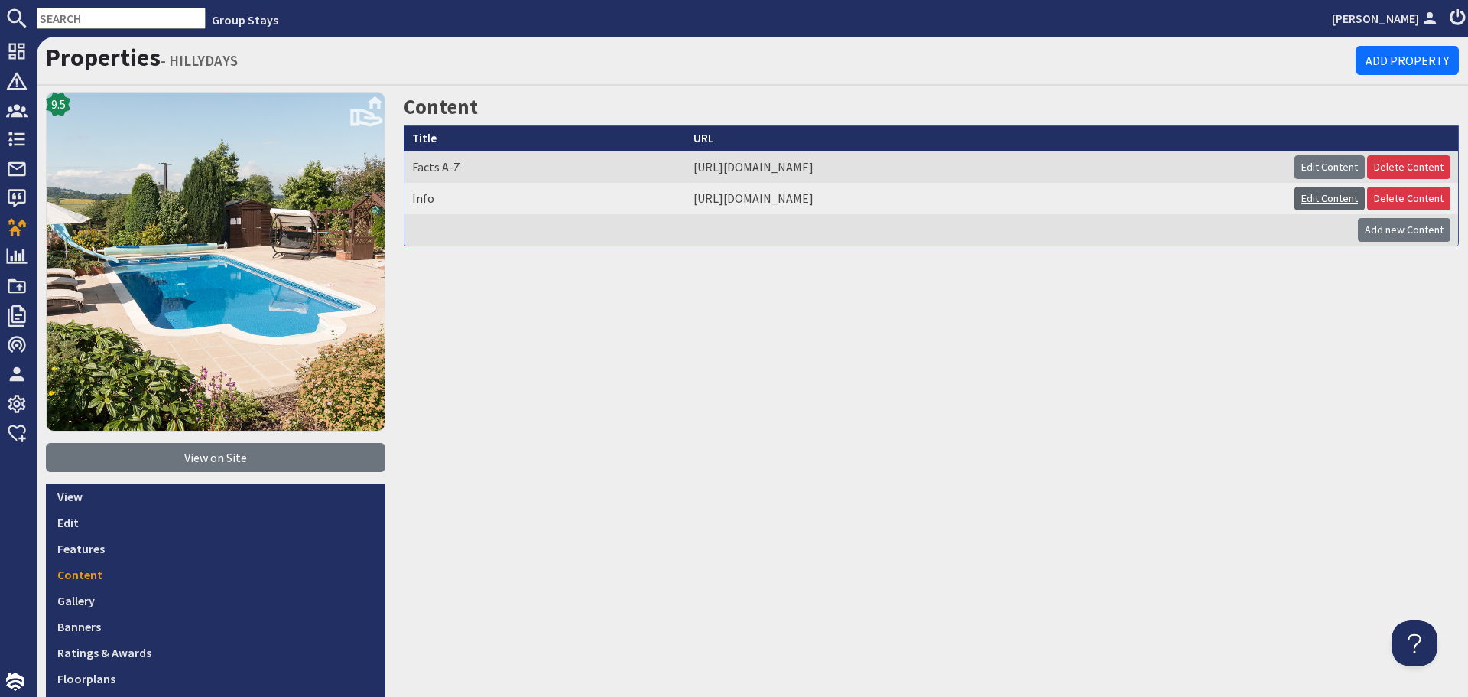
click at [1300, 200] on link "Edit Content" at bounding box center [1330, 199] width 70 height 24
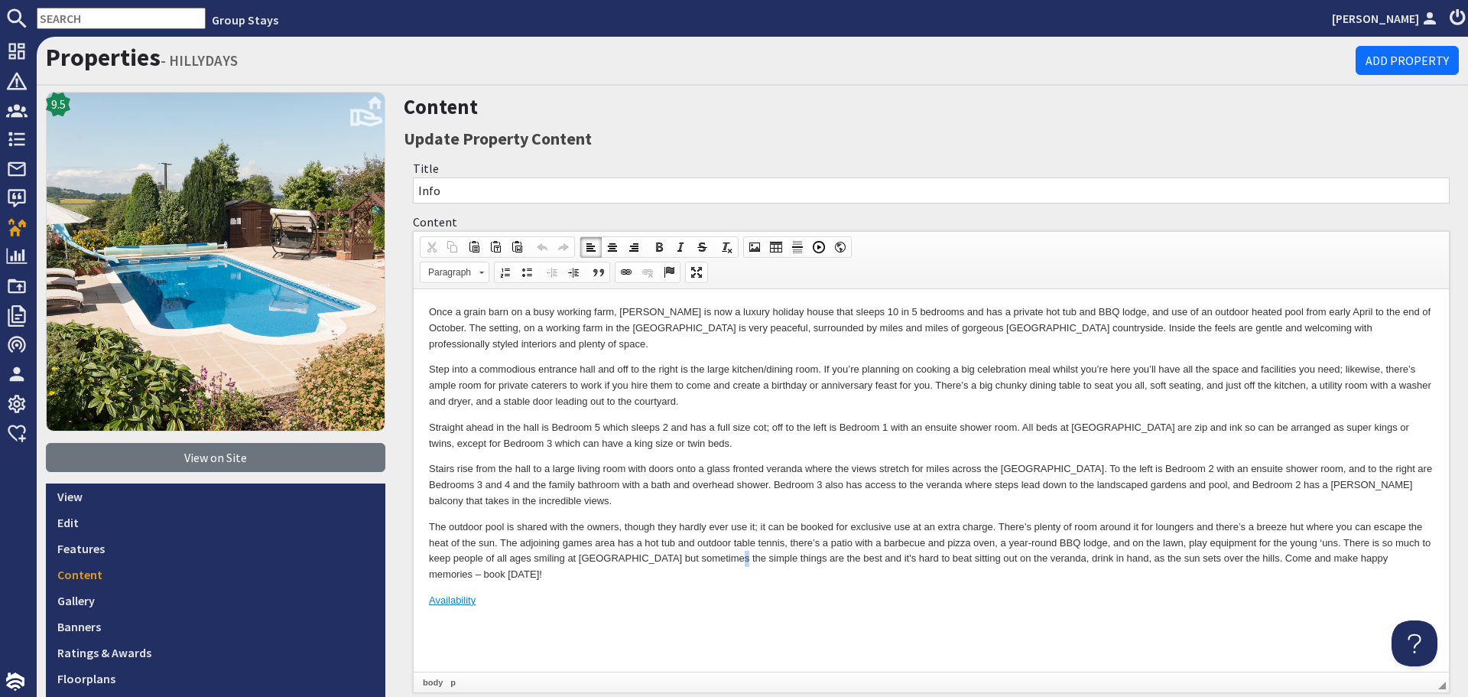
click at [728, 556] on p "The outdoor pool is shared with the owners, though they hardly ever use it; it …" at bounding box center [931, 550] width 1005 height 63
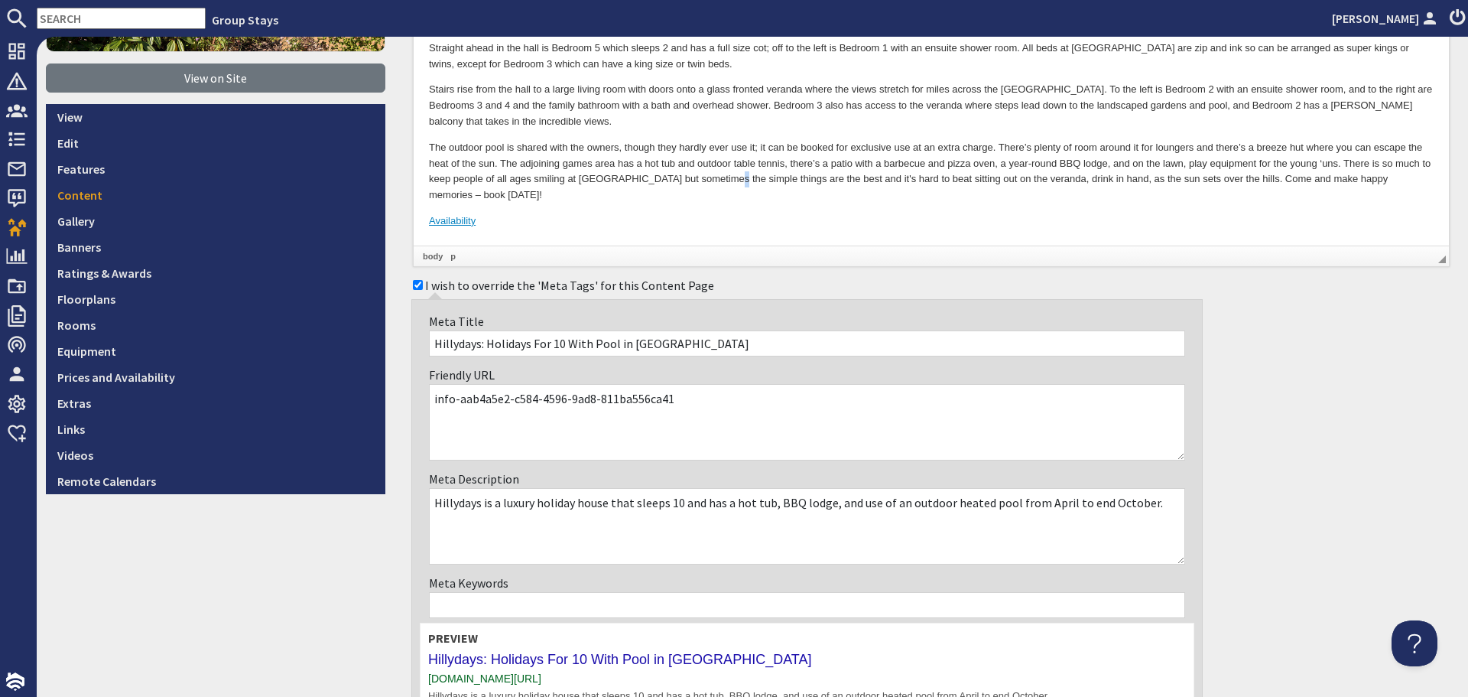
scroll to position [382, 0]
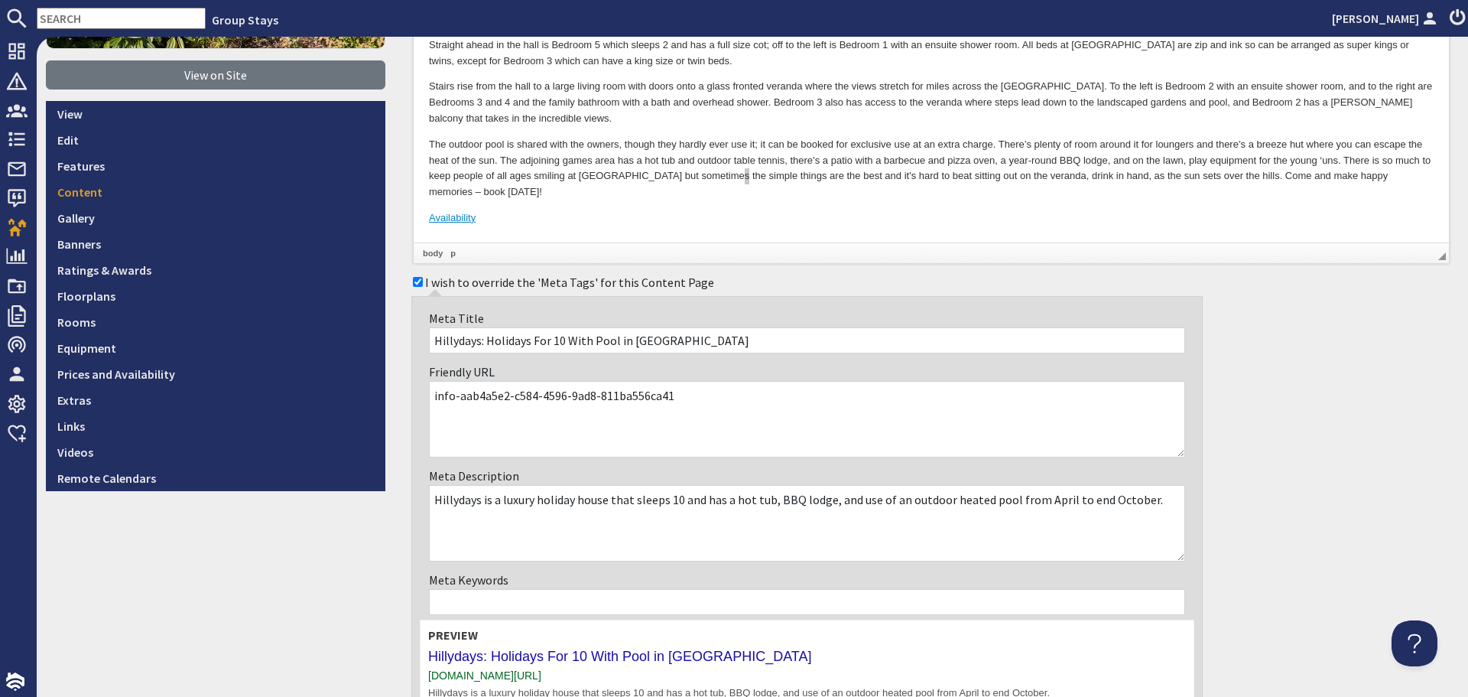
drag, startPoint x: 697, startPoint y: 398, endPoint x: 451, endPoint y: 396, distance: 245.5
click at [451, 396] on textarea "info-aab4a5e2-c584-4596-9ad8-811ba556ca41" at bounding box center [807, 419] width 756 height 76
type textarea "info"
click at [1291, 445] on div "I wish to override the 'Meta Tags' for this Content Page Meta Title Hillydays: …" at bounding box center [931, 497] width 1055 height 458
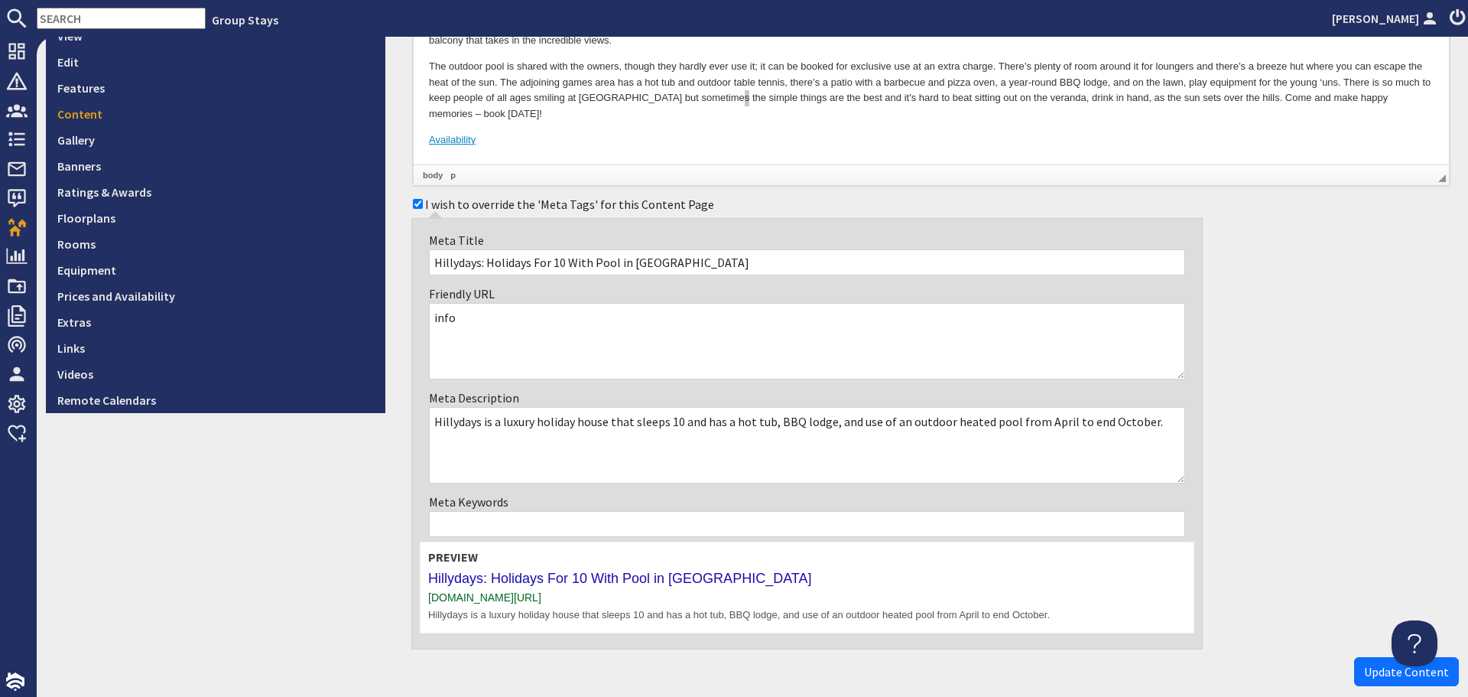
scroll to position [534, 0]
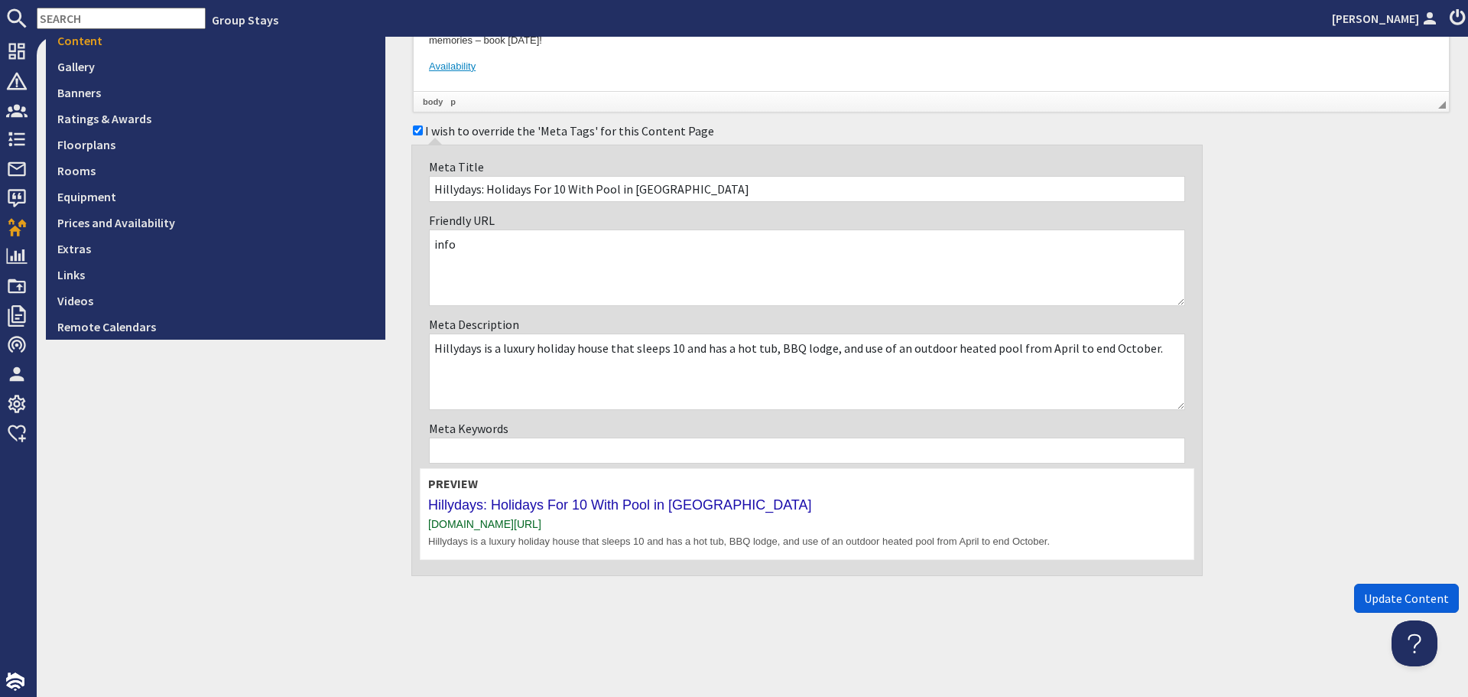
click at [1371, 600] on span "Update Content" at bounding box center [1406, 597] width 85 height 15
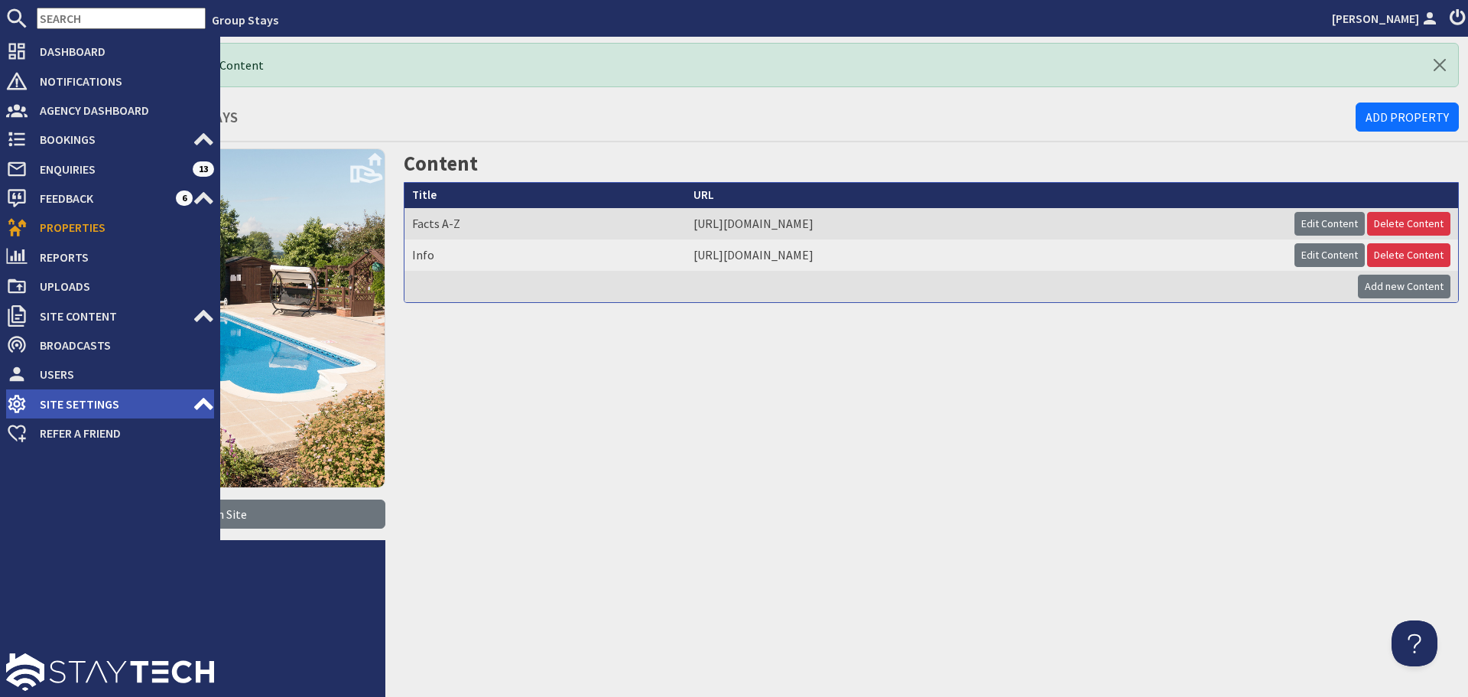
click at [202, 401] on use at bounding box center [203, 404] width 19 height 12
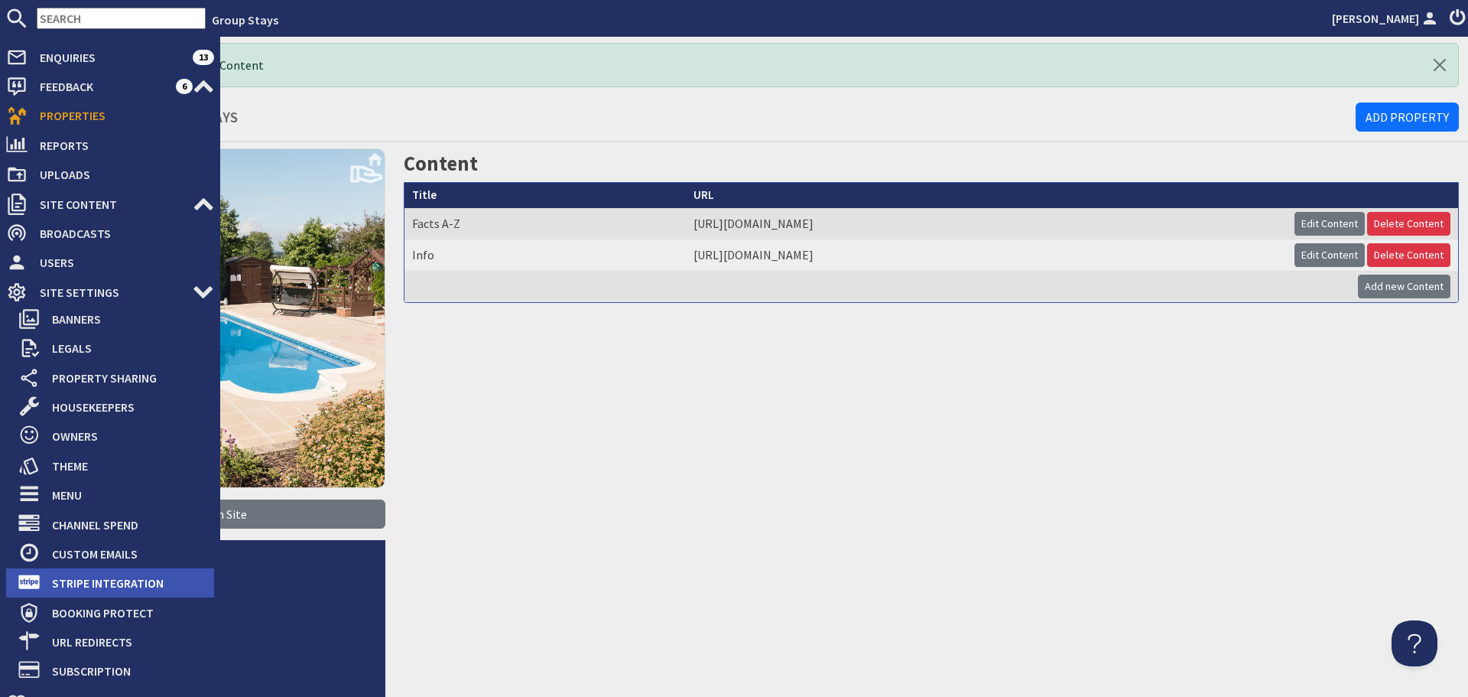
scroll to position [182, 0]
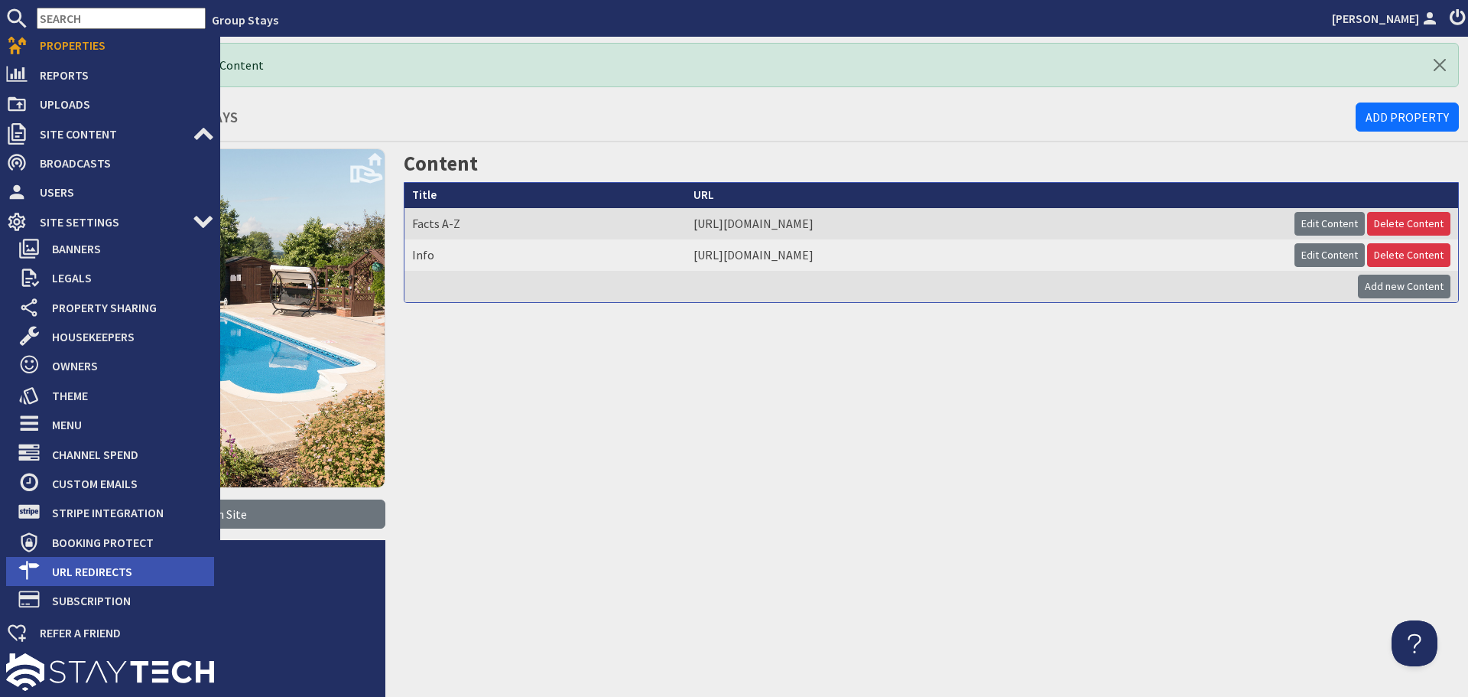
click at [134, 573] on span "URL Redirects" at bounding box center [127, 571] width 174 height 24
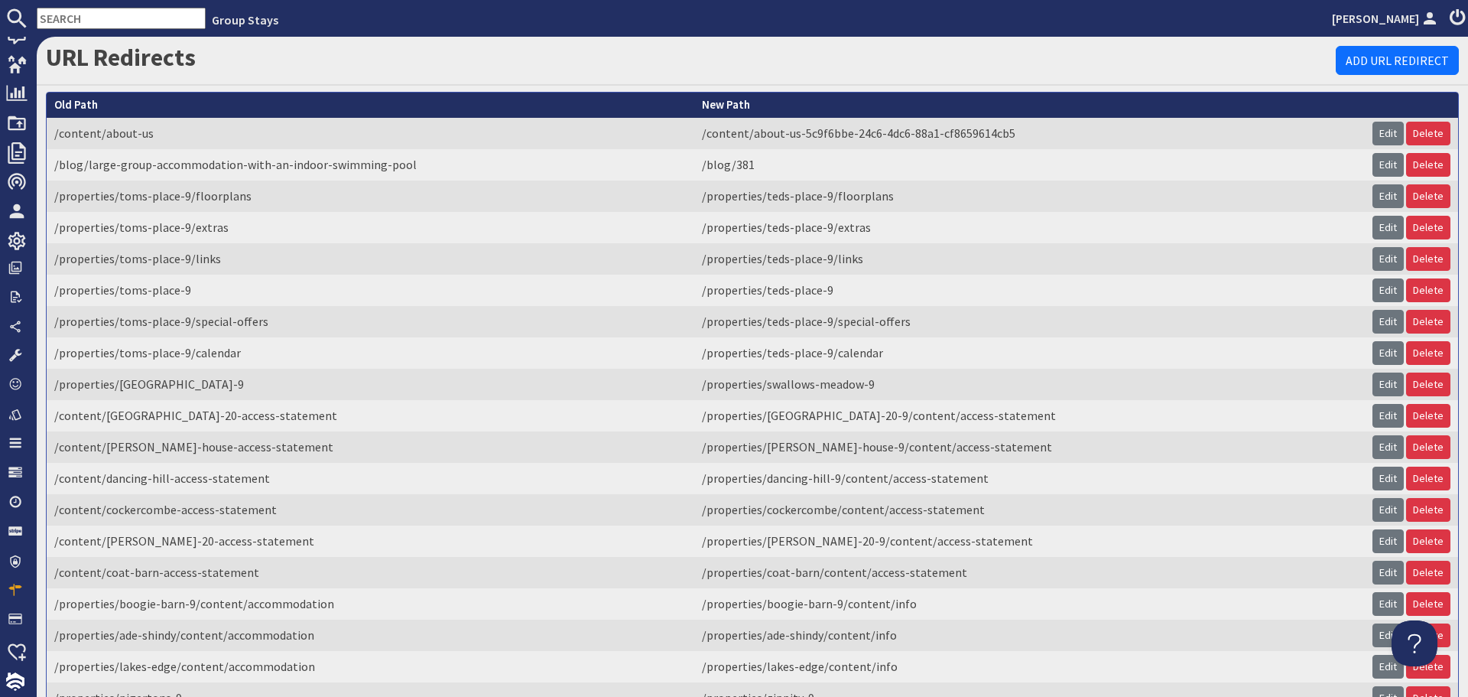
scroll to position [163, 0]
click at [1346, 58] on link "Add URL Redirect" at bounding box center [1397, 60] width 123 height 29
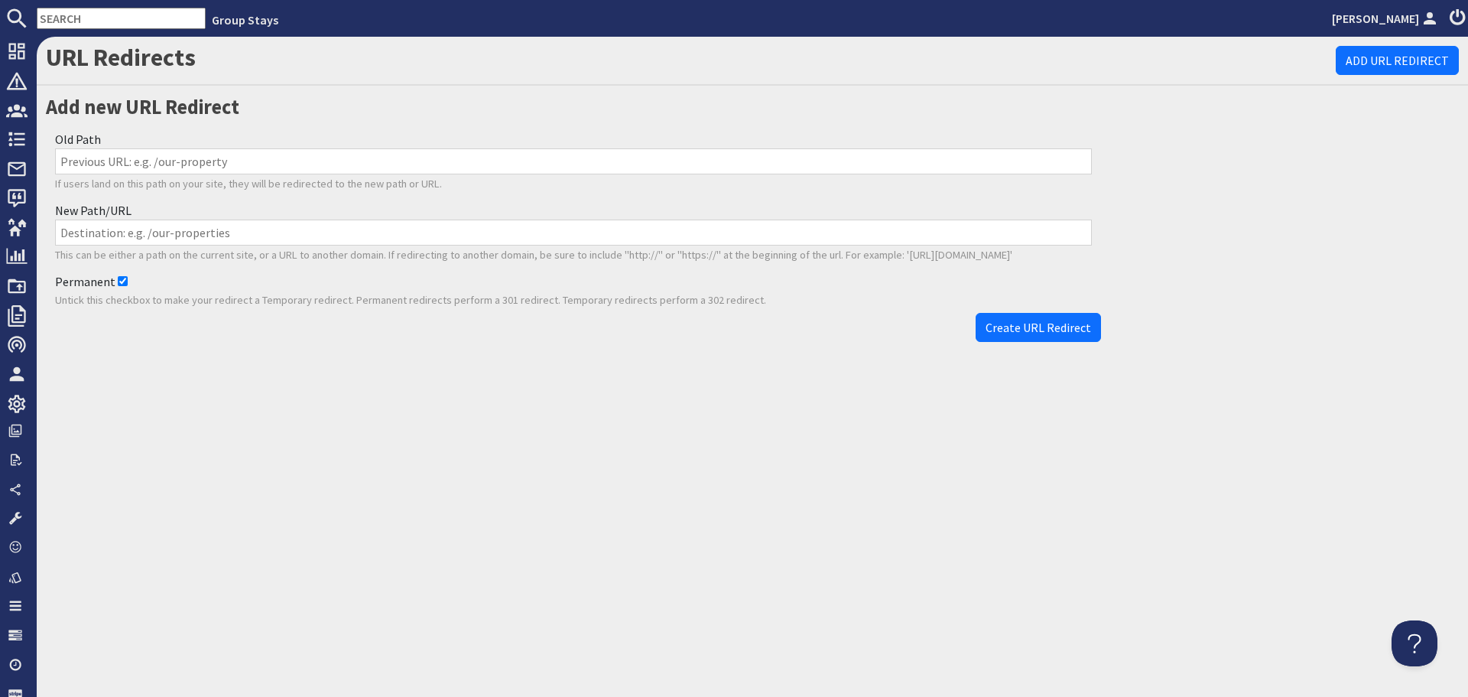
click at [346, 160] on input "Old Path" at bounding box center [573, 161] width 1037 height 26
paste input "/properties/hillydays-9/content/accommodation-aab4a5e2-c584-4596-9ad8-811ba556c…"
type input "/properties/hillydays-9/content/accommodation-aab4a5e2-c584-4596-9ad8-811ba556c…"
click at [367, 235] on input "New Path/URL" at bounding box center [573, 232] width 1037 height 26
paste input "/properties/hillydays-9/content/info"
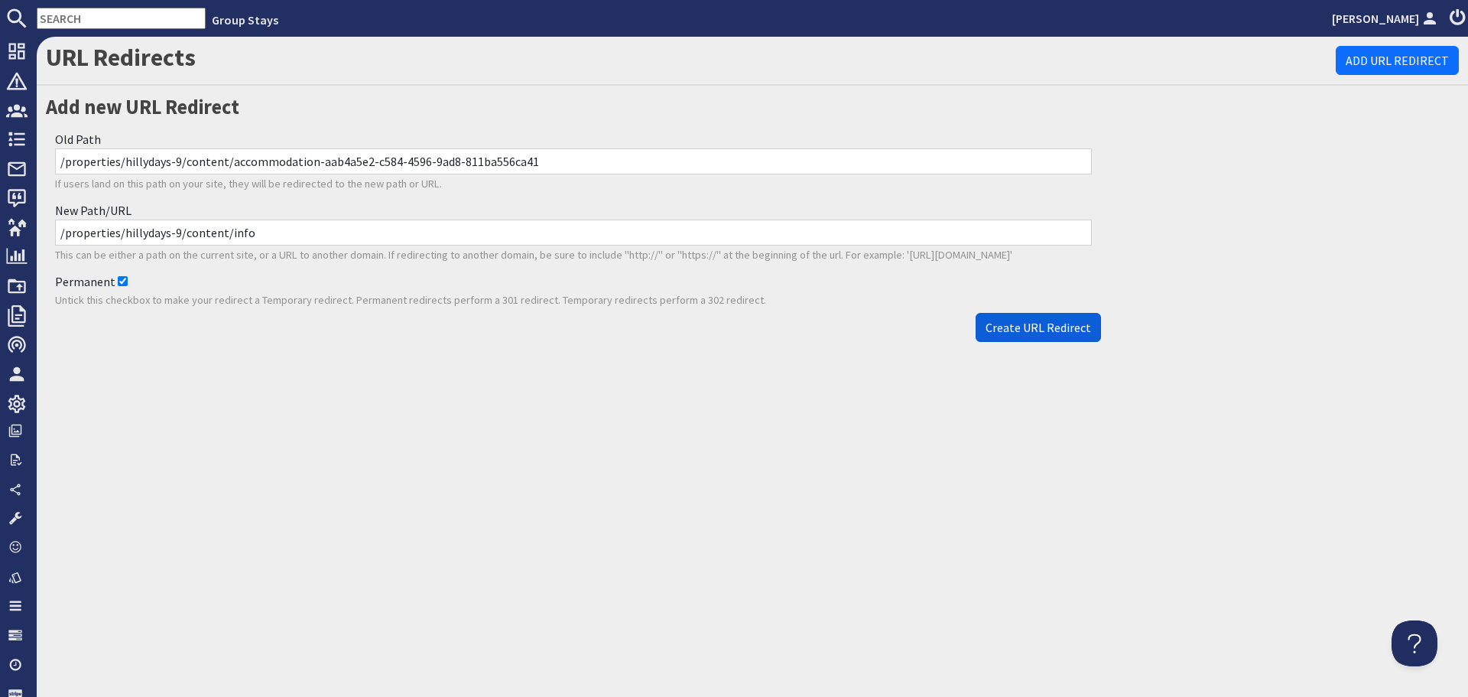
type input "/properties/hillydays-9/content/info"
click at [992, 323] on span "Create URL Redirect" at bounding box center [1039, 327] width 106 height 15
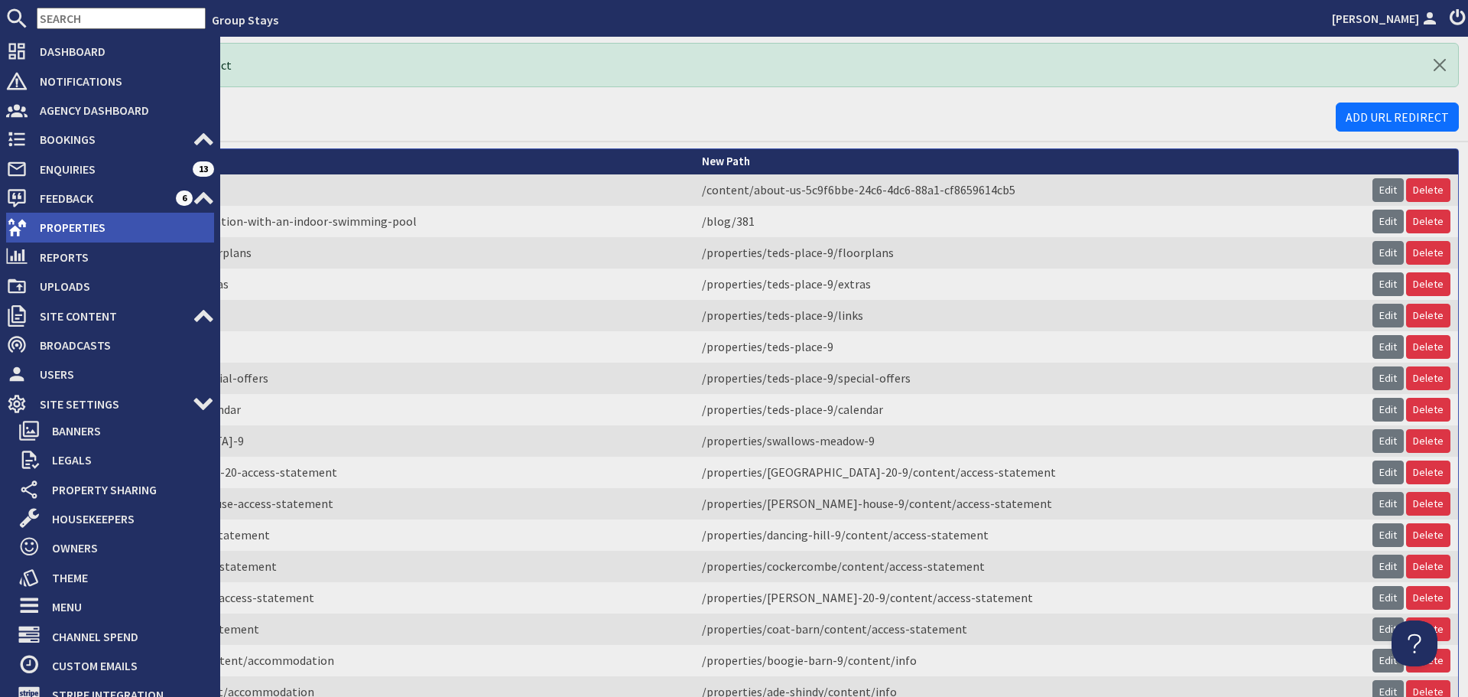
click at [57, 224] on span "Properties" at bounding box center [121, 227] width 187 height 24
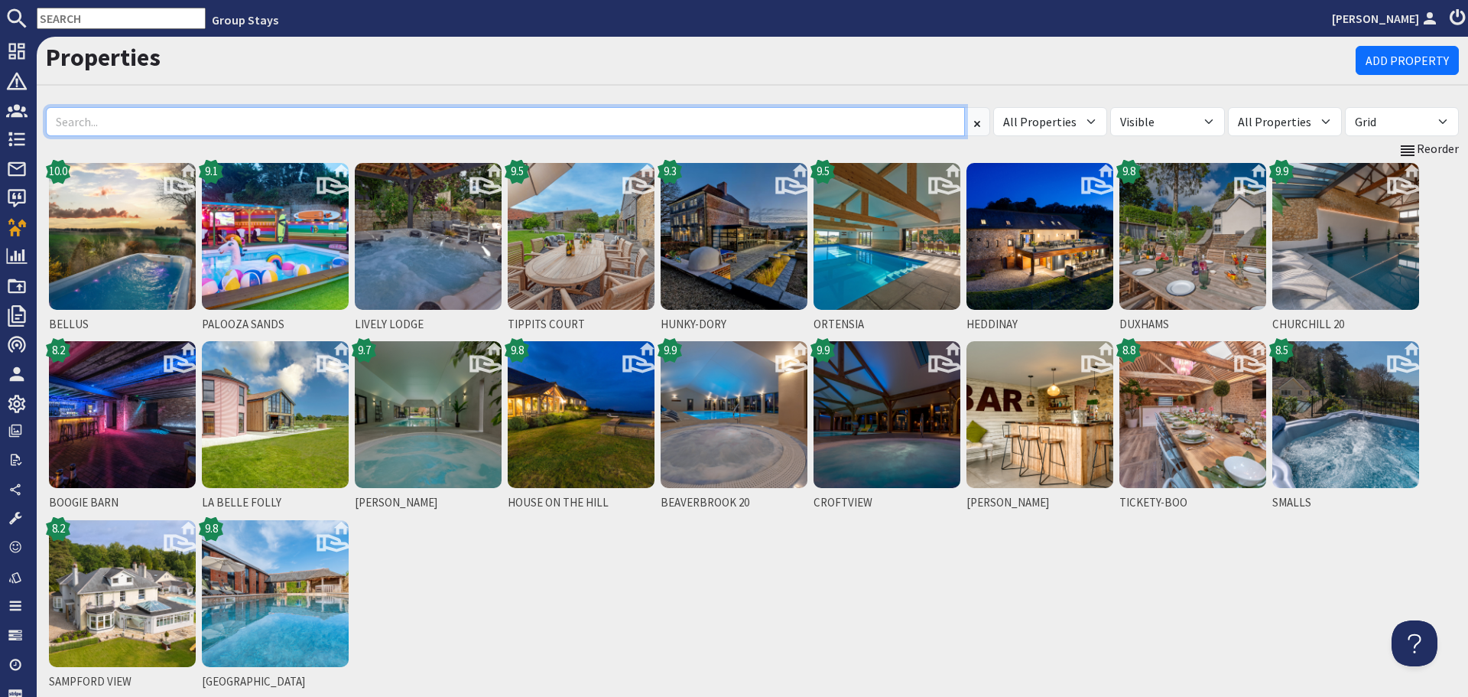
click at [281, 124] on input at bounding box center [505, 121] width 919 height 29
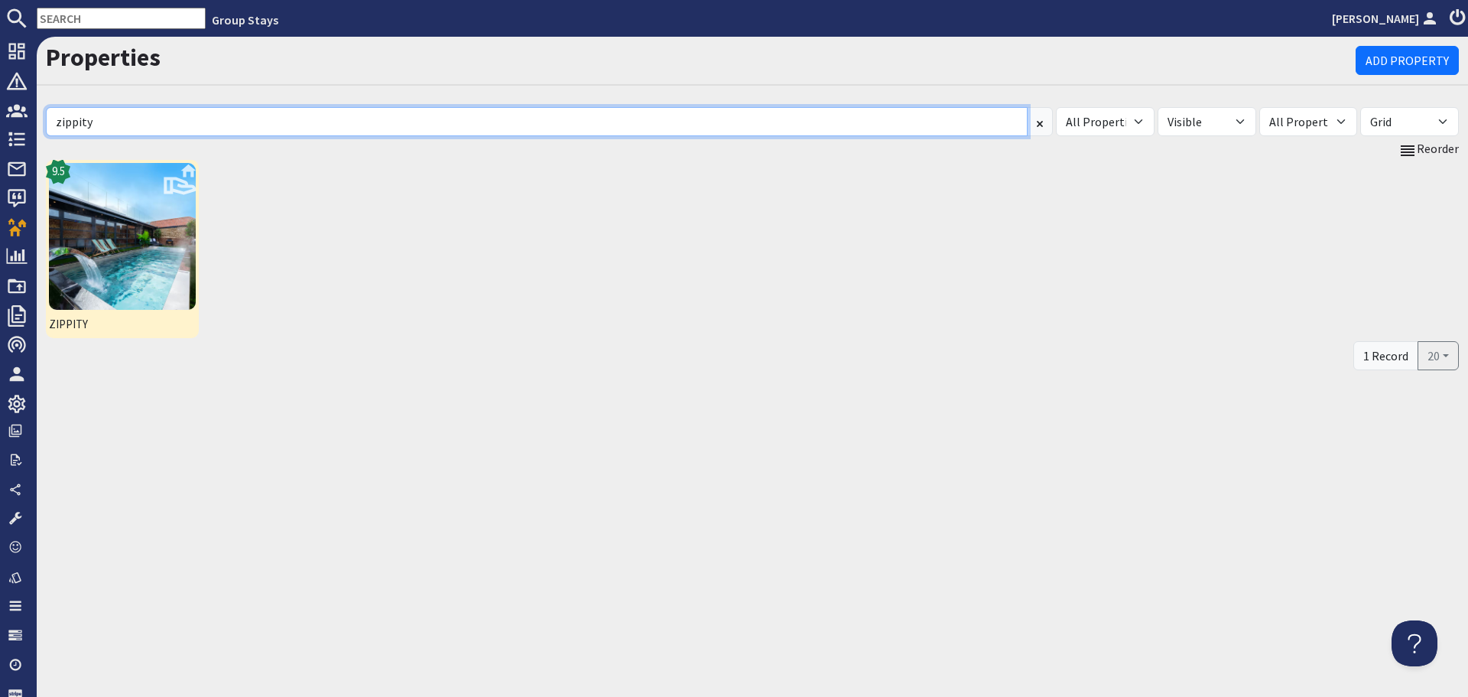
type input "zippity"
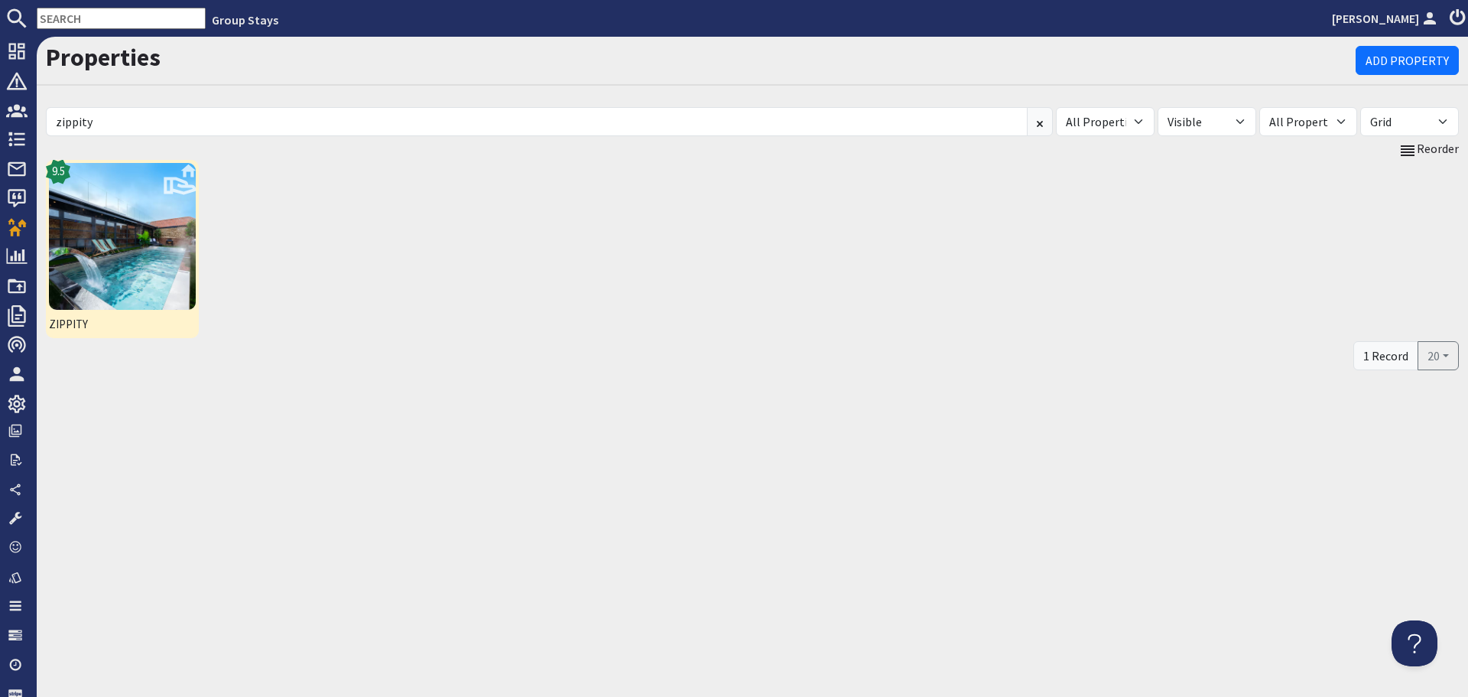
click at [122, 249] on img at bounding box center [122, 236] width 147 height 147
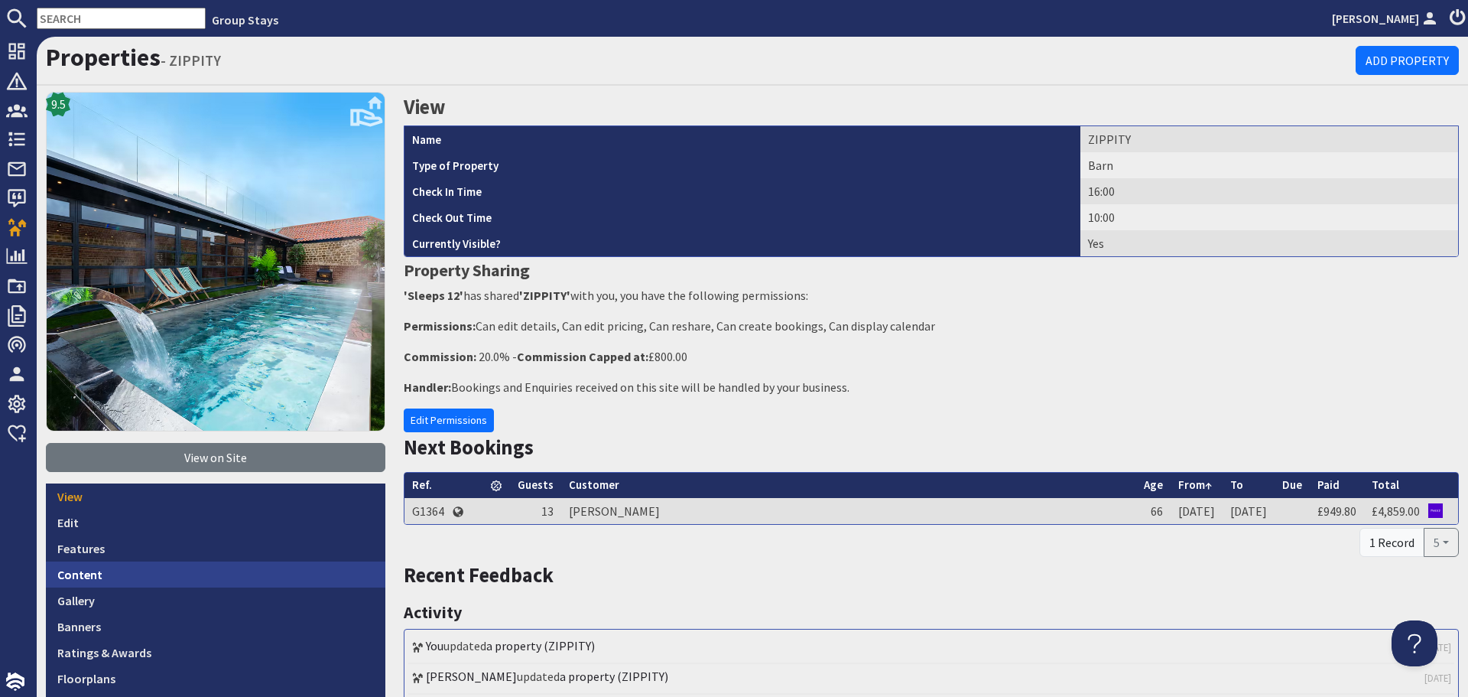
scroll to position [229, 0]
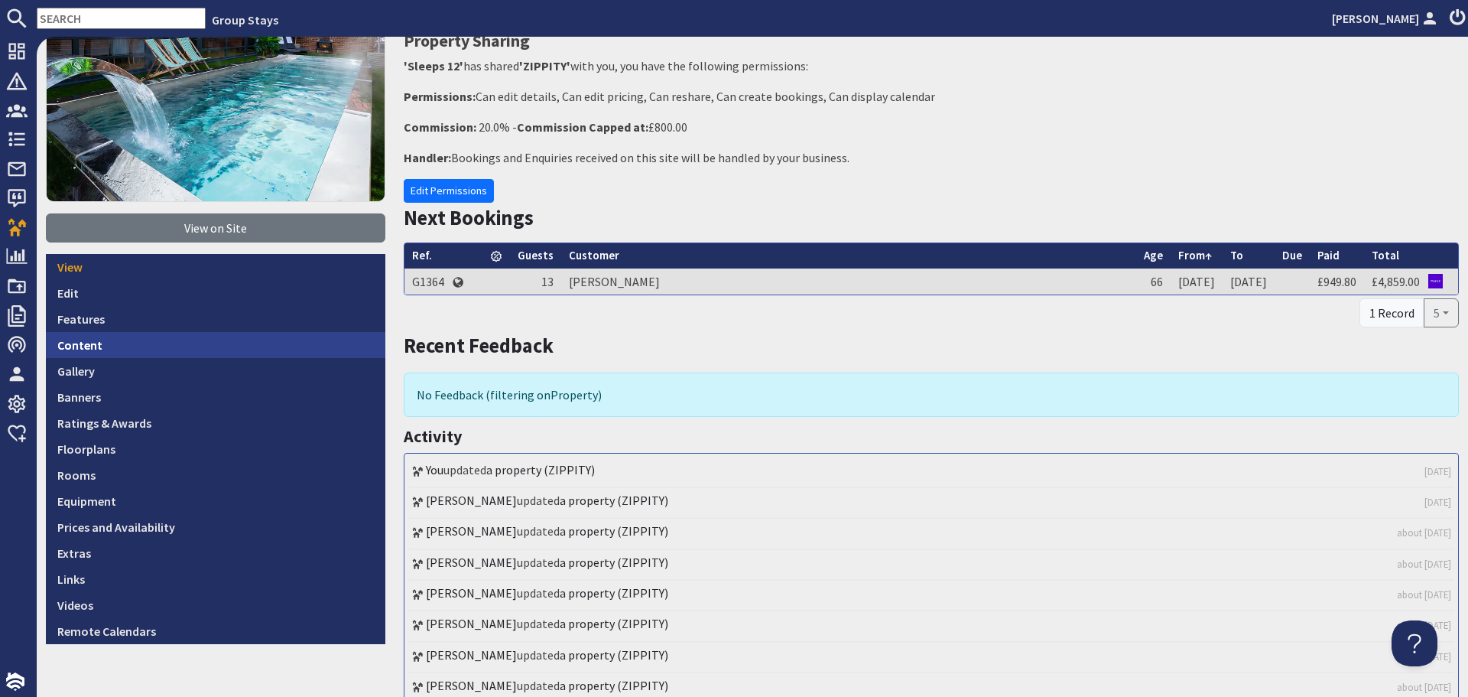
click at [137, 343] on link "Content" at bounding box center [215, 345] width 339 height 26
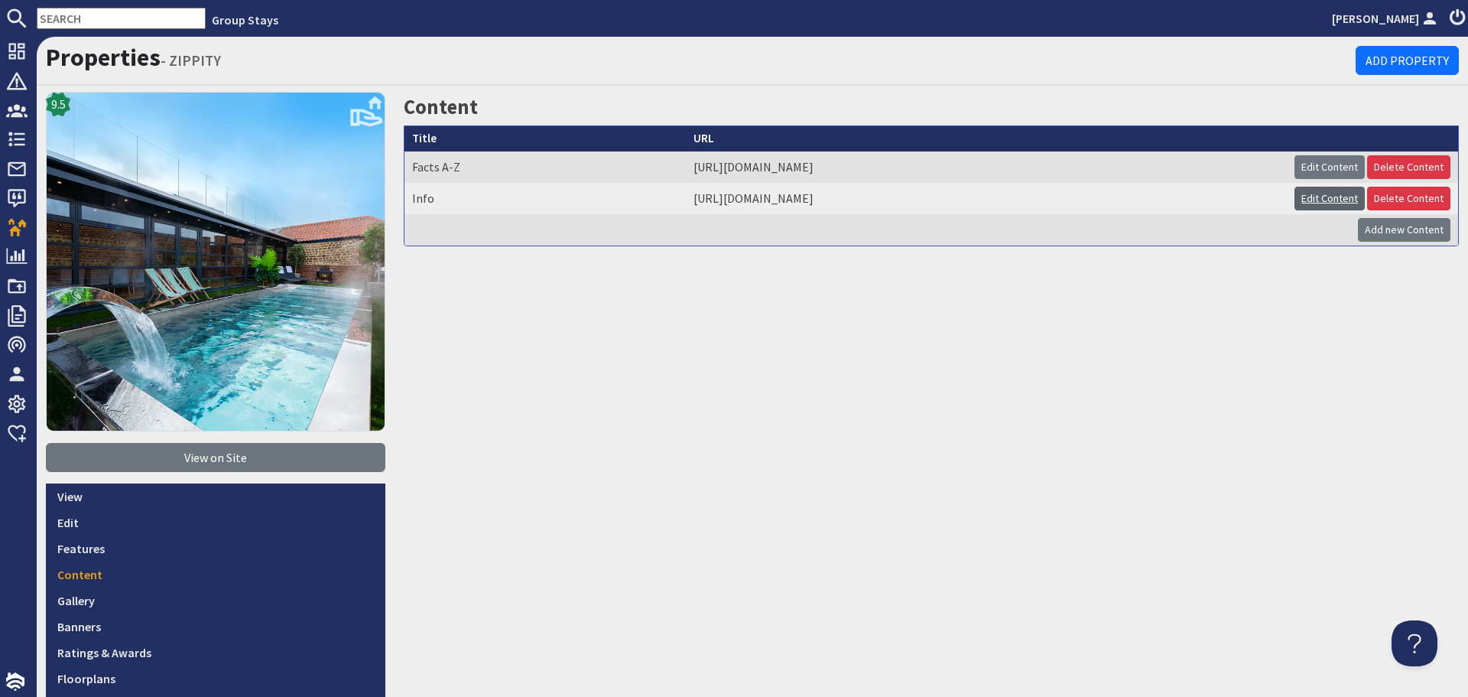
click at [1305, 197] on link "Edit Content" at bounding box center [1330, 199] width 70 height 24
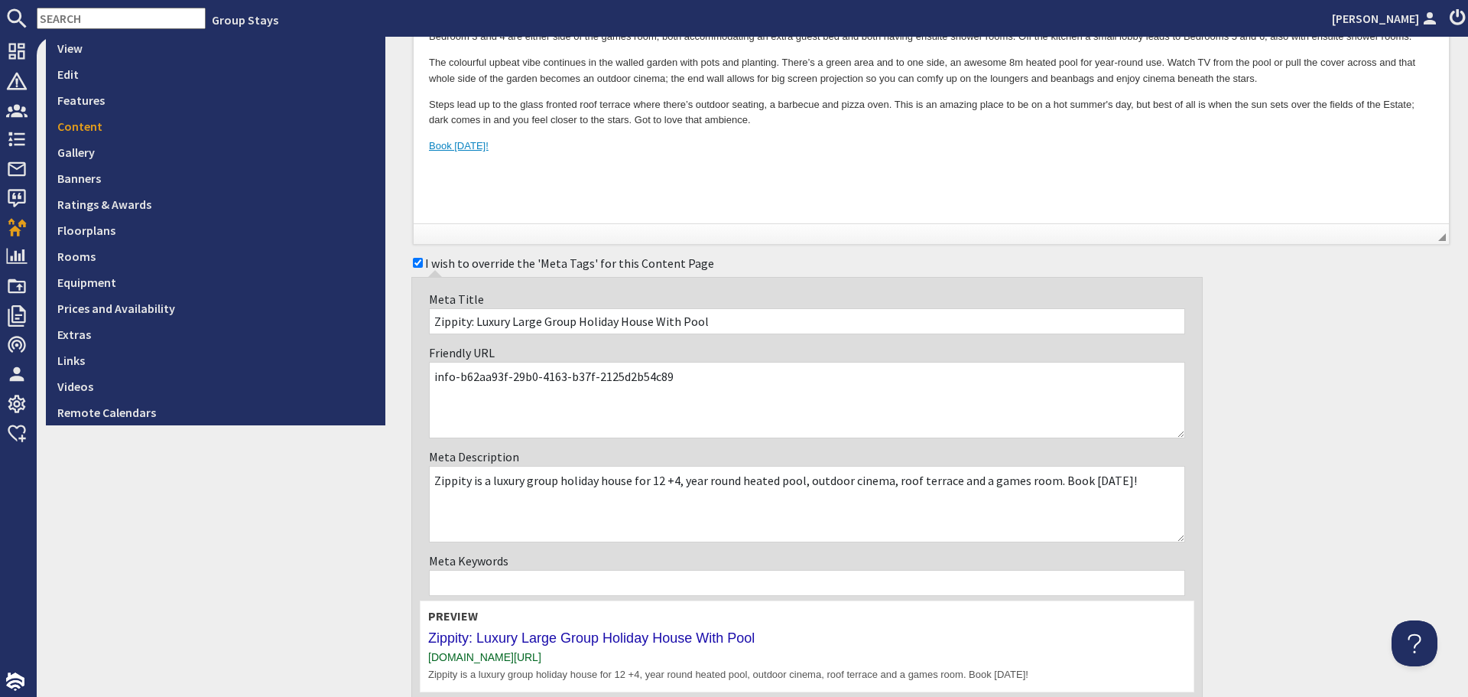
scroll to position [459, 0]
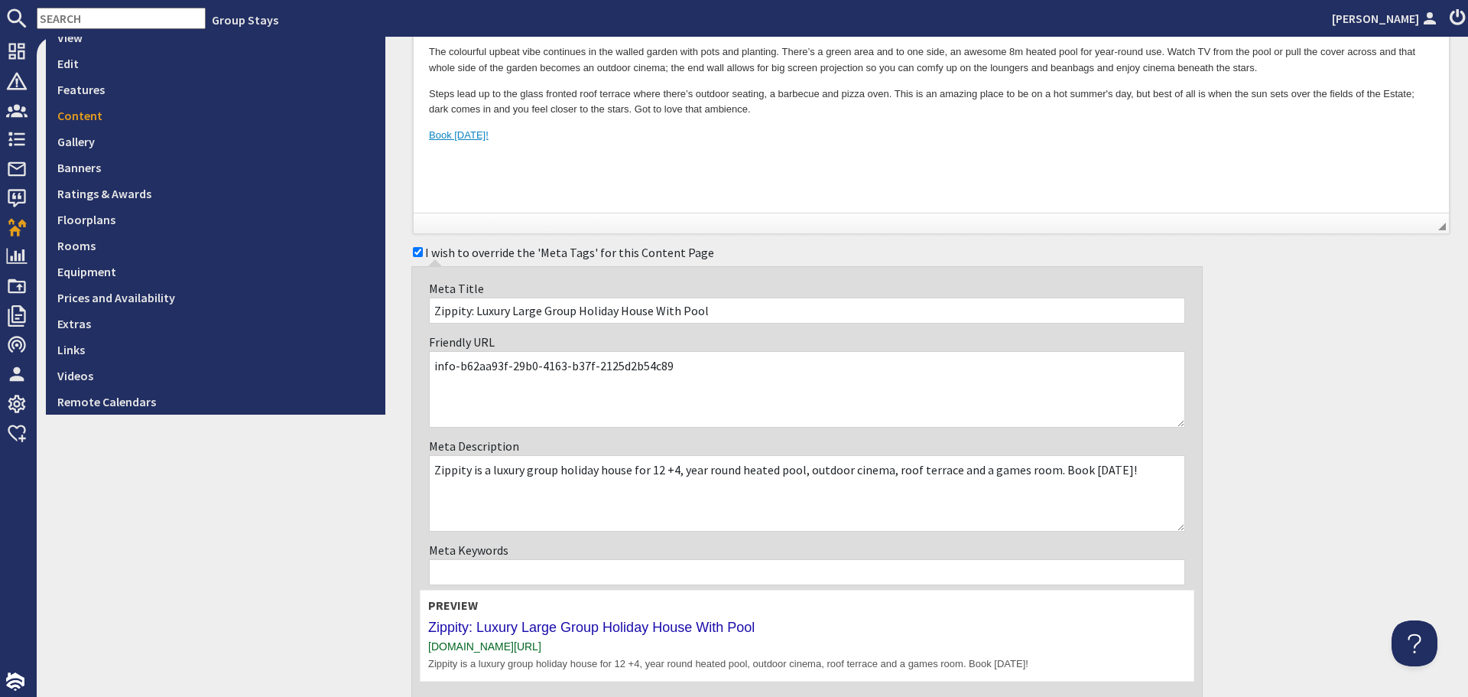
drag, startPoint x: 708, startPoint y: 370, endPoint x: 460, endPoint y: 349, distance: 249.4
click at [460, 349] on div "Friendly URL info-b62aa93f-29b0-4163-b37f-2125d2b54c89" at bounding box center [807, 380] width 775 height 104
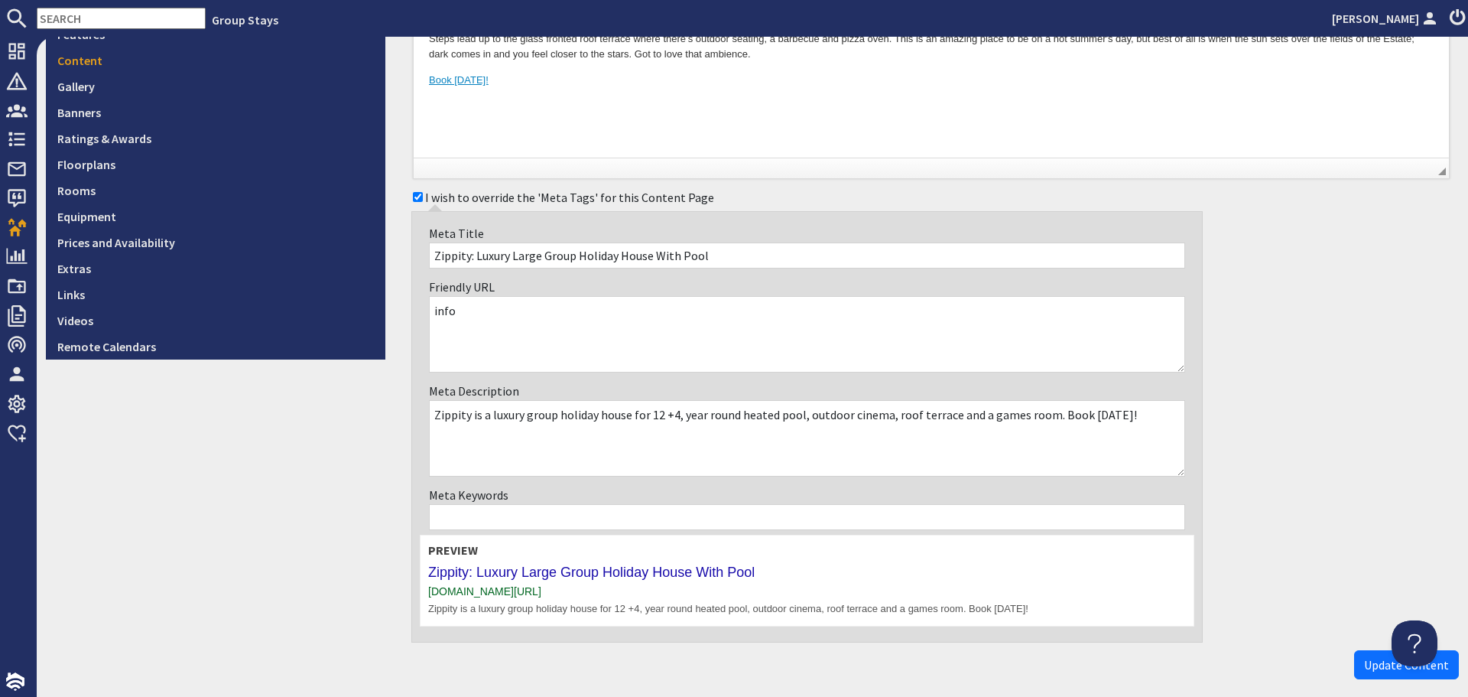
scroll to position [580, 0]
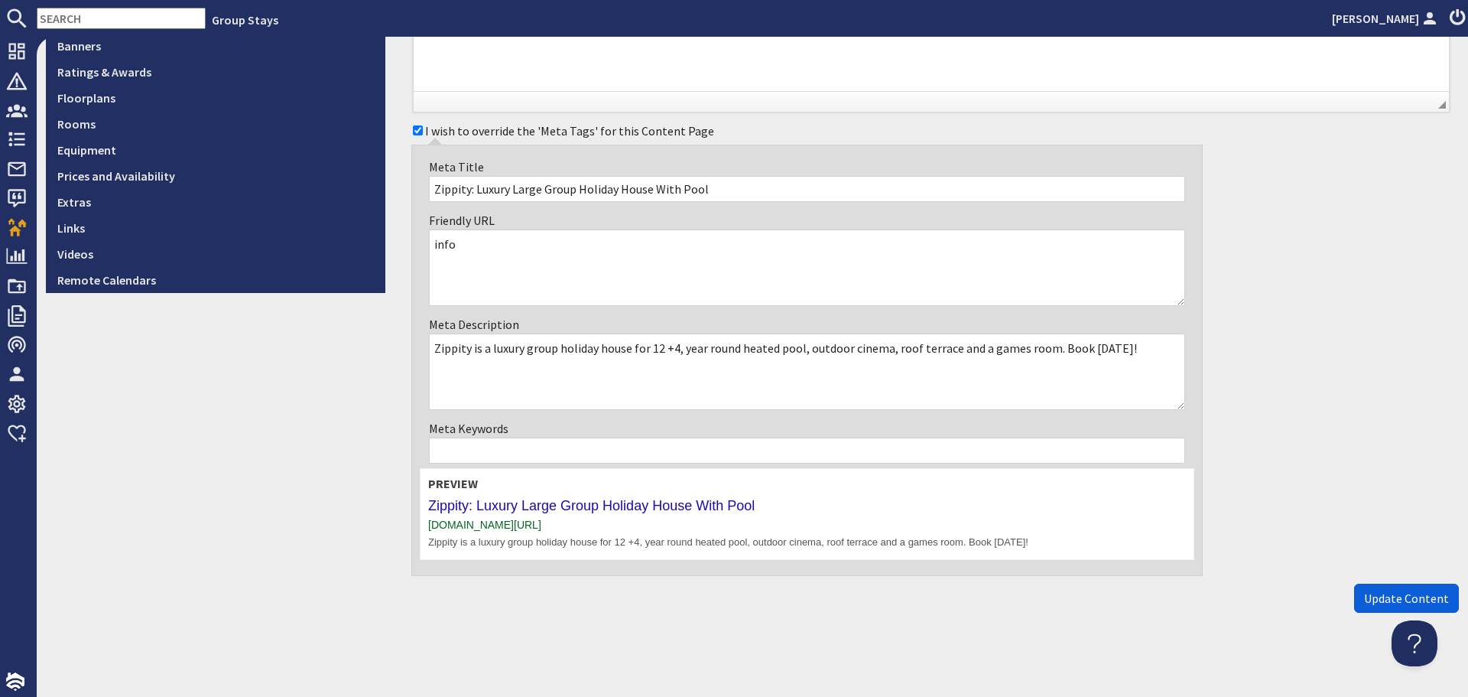
type textarea "info"
click at [1376, 592] on span "Update Content" at bounding box center [1406, 597] width 85 height 15
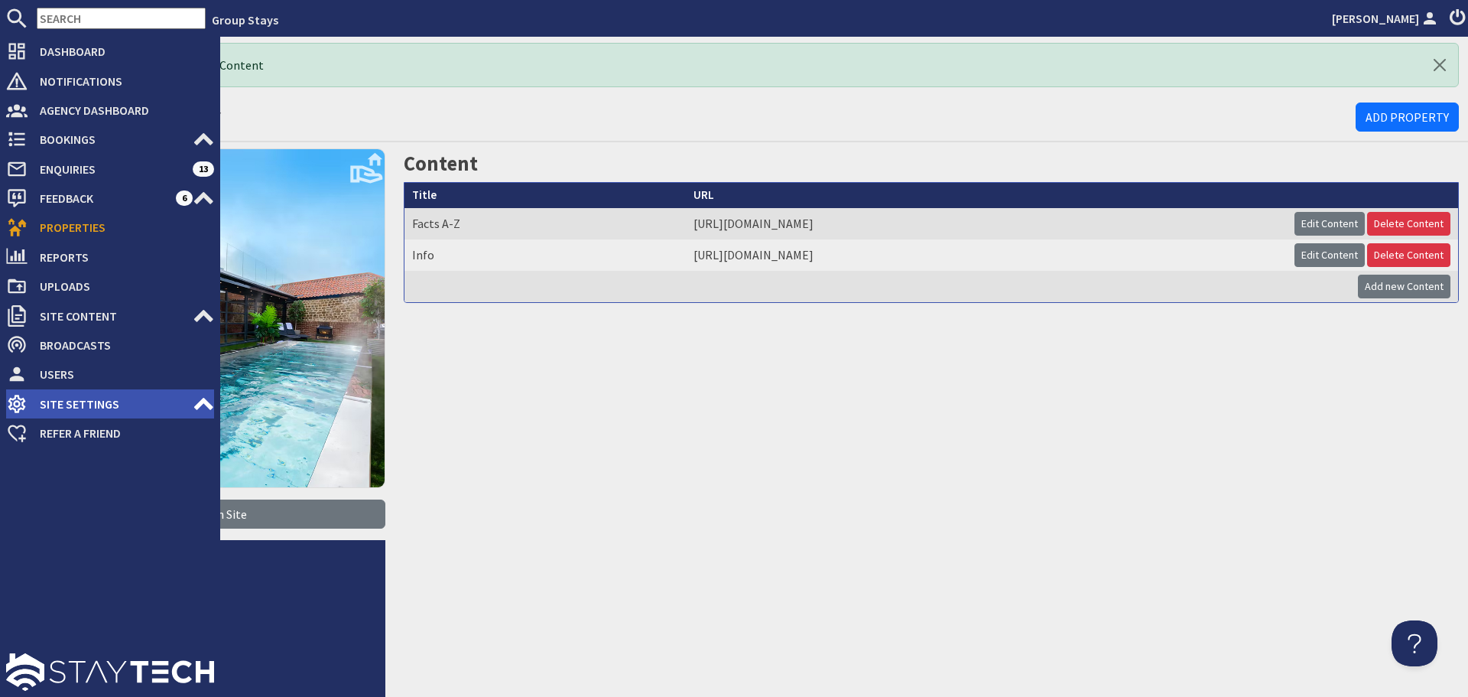
click at [190, 406] on span "Site Settings" at bounding box center [110, 403] width 165 height 24
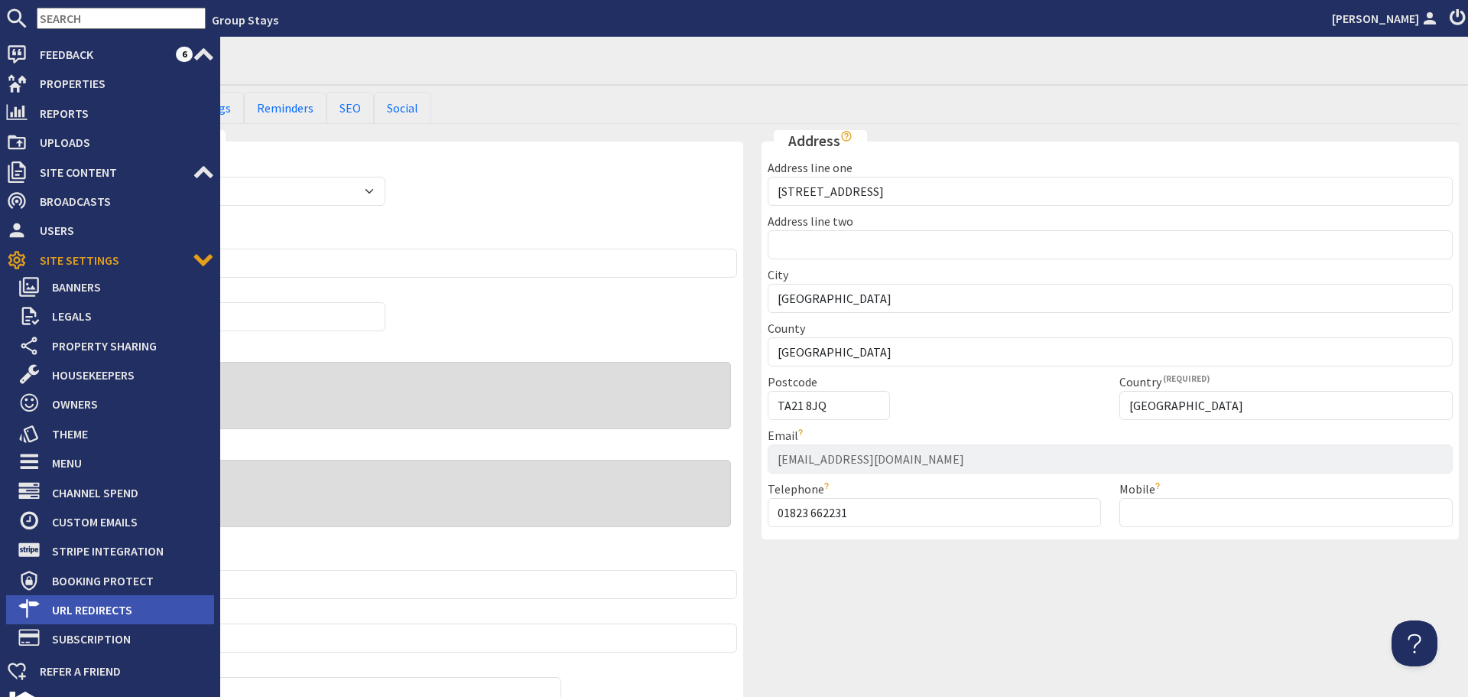
scroll to position [153, 0]
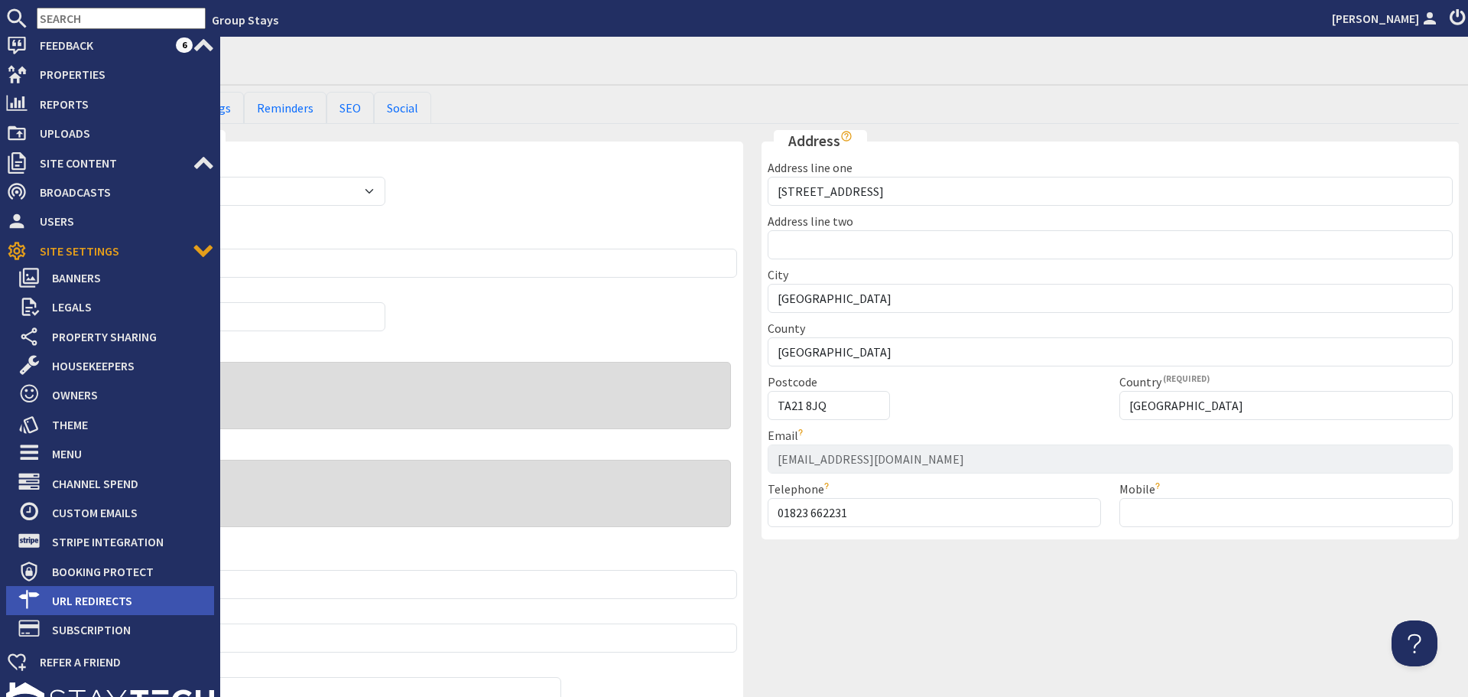
click at [101, 590] on span "URL Redirects" at bounding box center [127, 600] width 174 height 24
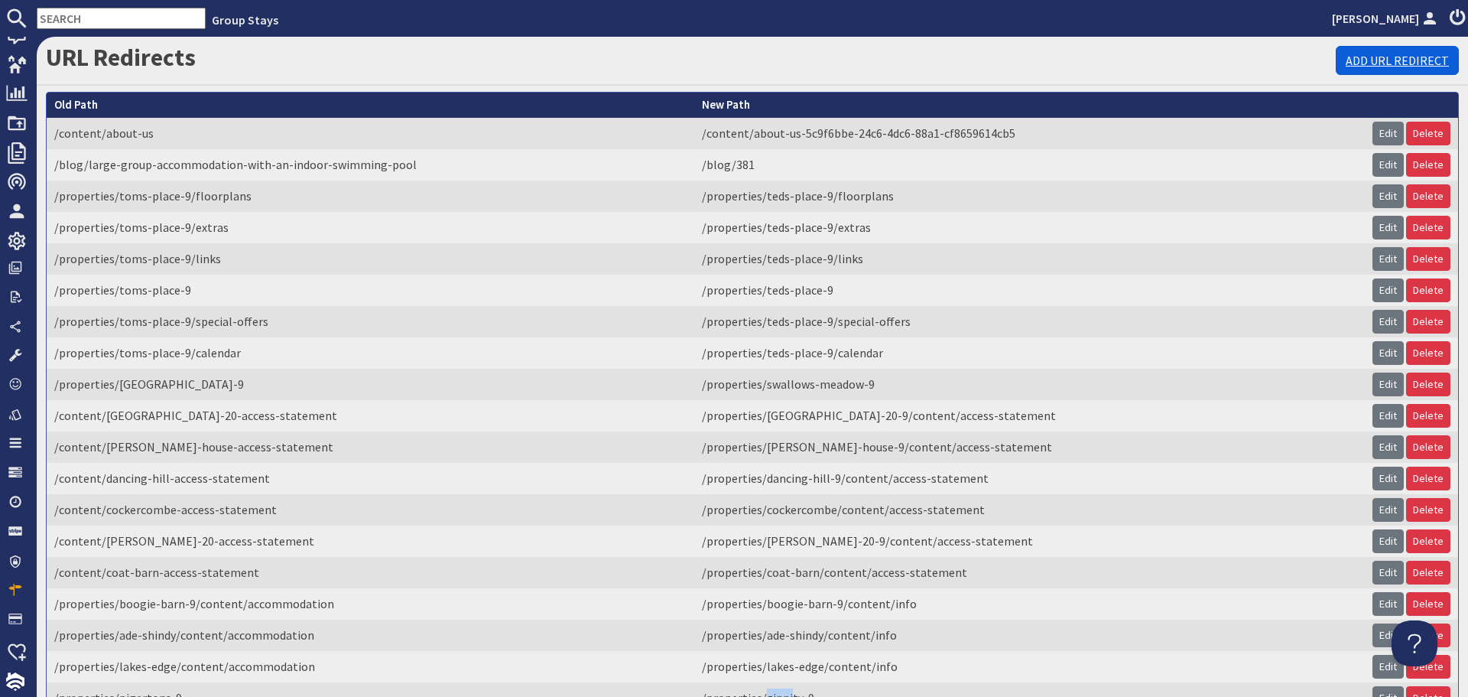
click at [1398, 50] on link "Add URL Redirect" at bounding box center [1397, 60] width 123 height 29
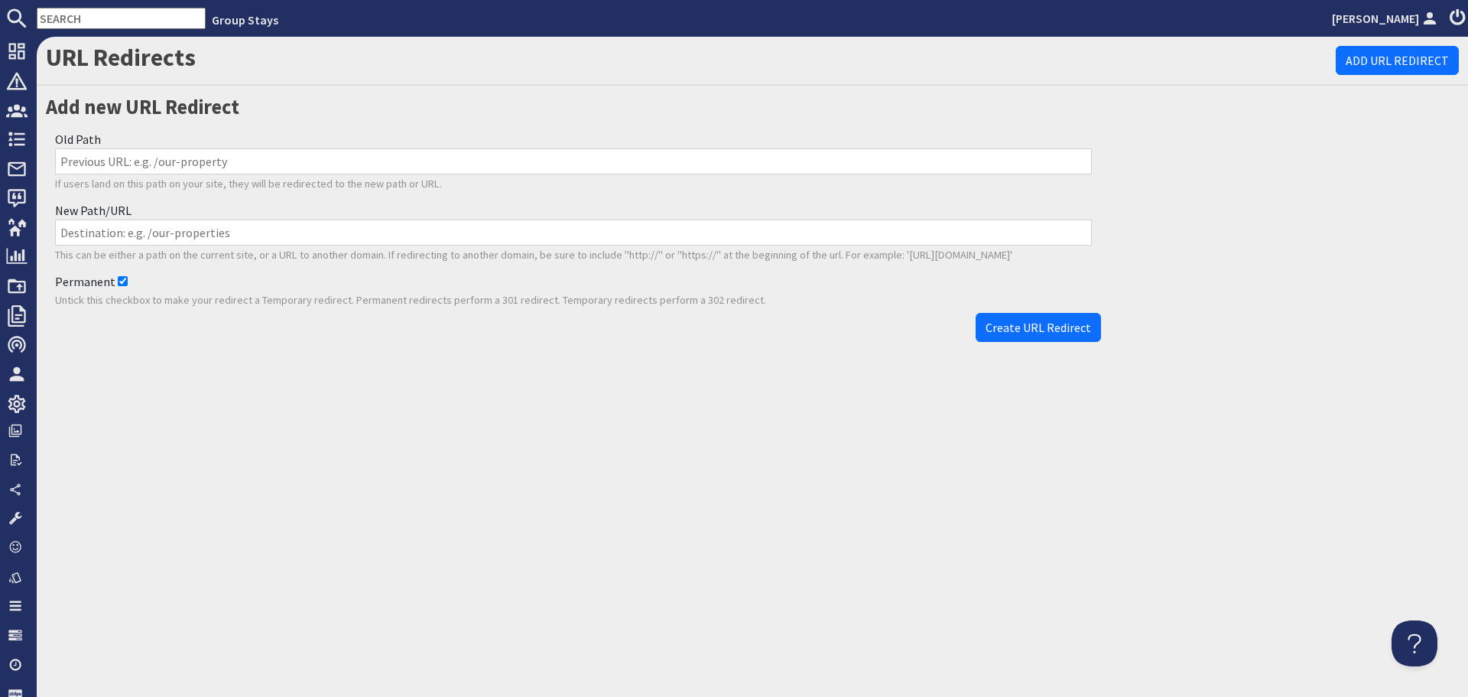
click at [296, 158] on input "Old Path" at bounding box center [573, 161] width 1037 height 26
paste input "/properties/zippity-9/content/accommodation-b62aa93f-29b0-4163-b37f-2125d2b54c89"
type input "/properties/zippity-9/content/accommodation-b62aa93f-29b0-4163-b37f-2125d2b54c89"
click at [362, 229] on input "New Path/URL" at bounding box center [573, 232] width 1037 height 26
click at [396, 227] on input "New Path/URL" at bounding box center [573, 232] width 1037 height 26
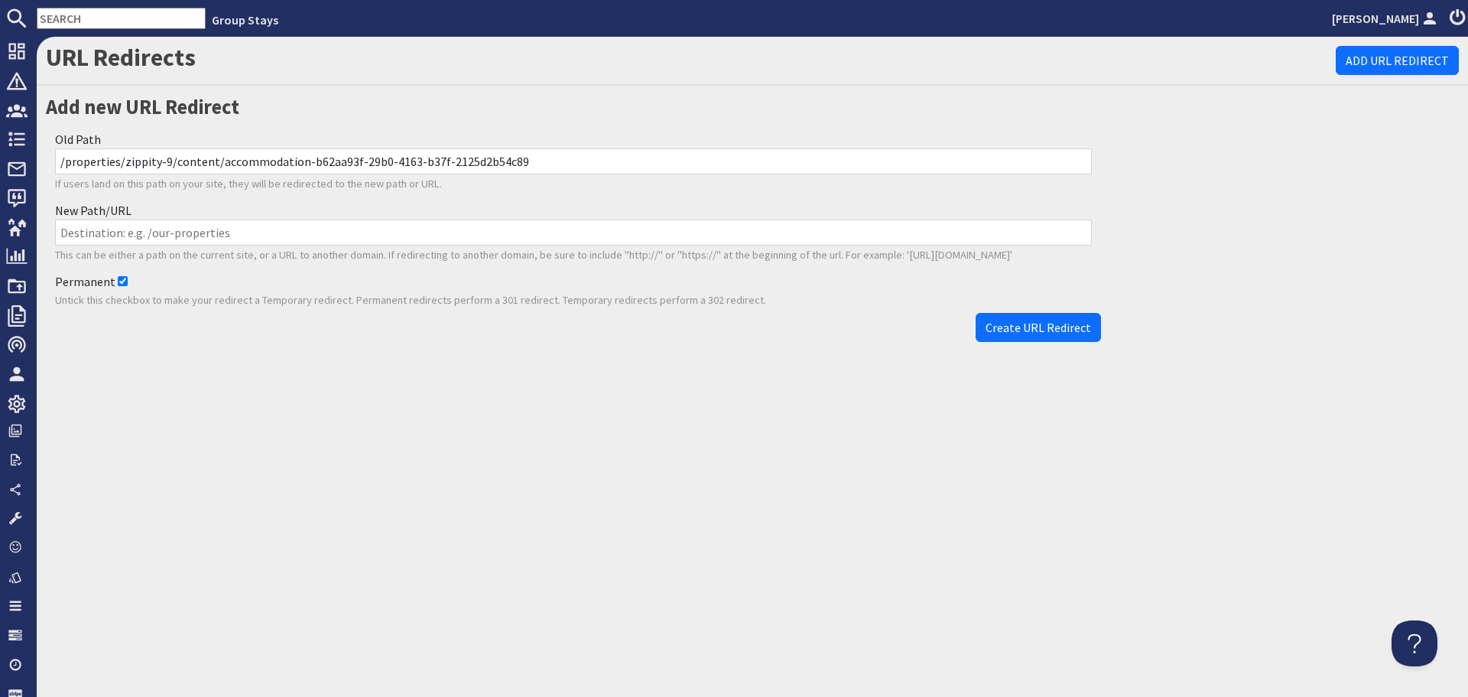
paste input "/properties/zippity-9/content/info"
type input "/properties/zippity-9/content/info"
click at [1009, 328] on span "Create URL Redirect" at bounding box center [1039, 327] width 106 height 15
